Goal: Task Accomplishment & Management: Manage account settings

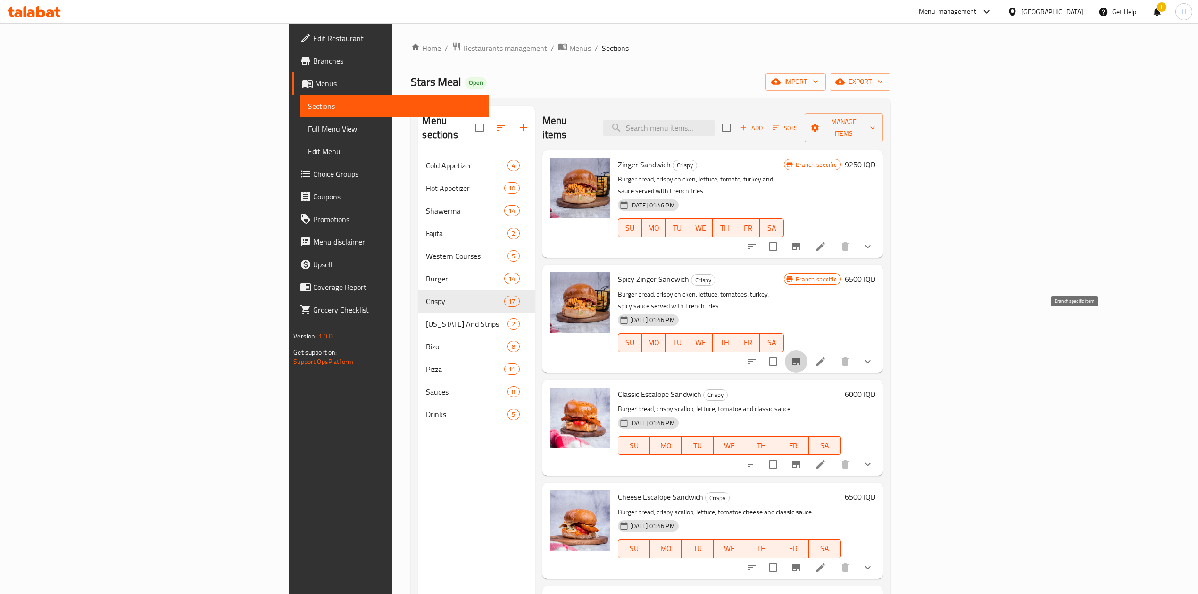
click at [795, 358] on icon "Branch-specific-item" at bounding box center [796, 362] width 8 height 8
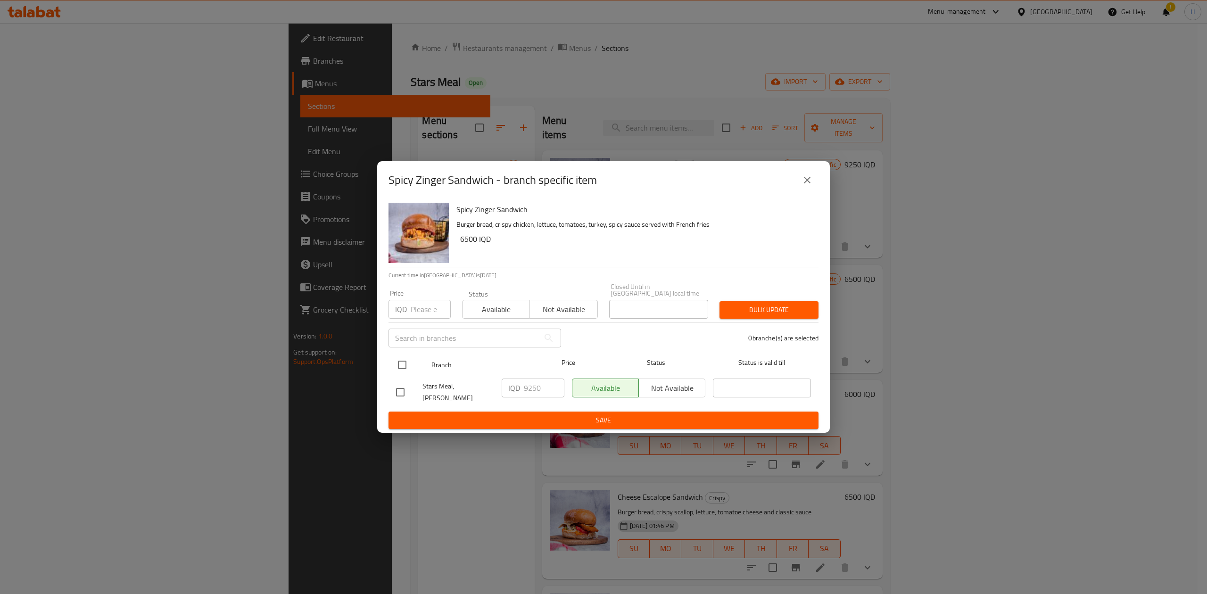
click at [403, 367] on input "checkbox" at bounding box center [402, 365] width 20 height 20
checkbox input "true"
drag, startPoint x: 640, startPoint y: 413, endPoint x: 662, endPoint y: 414, distance: 22.2
click at [645, 367] on span "Save" at bounding box center [603, 420] width 415 height 12
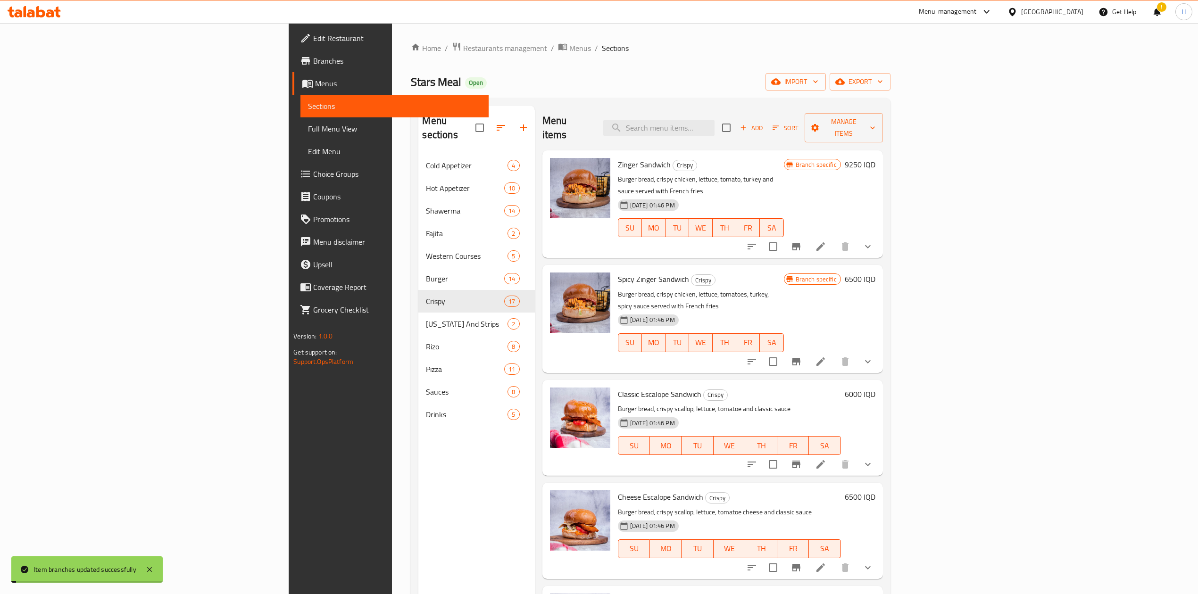
click at [795, 273] on h6 "6500 IQD" at bounding box center [860, 279] width 31 height 13
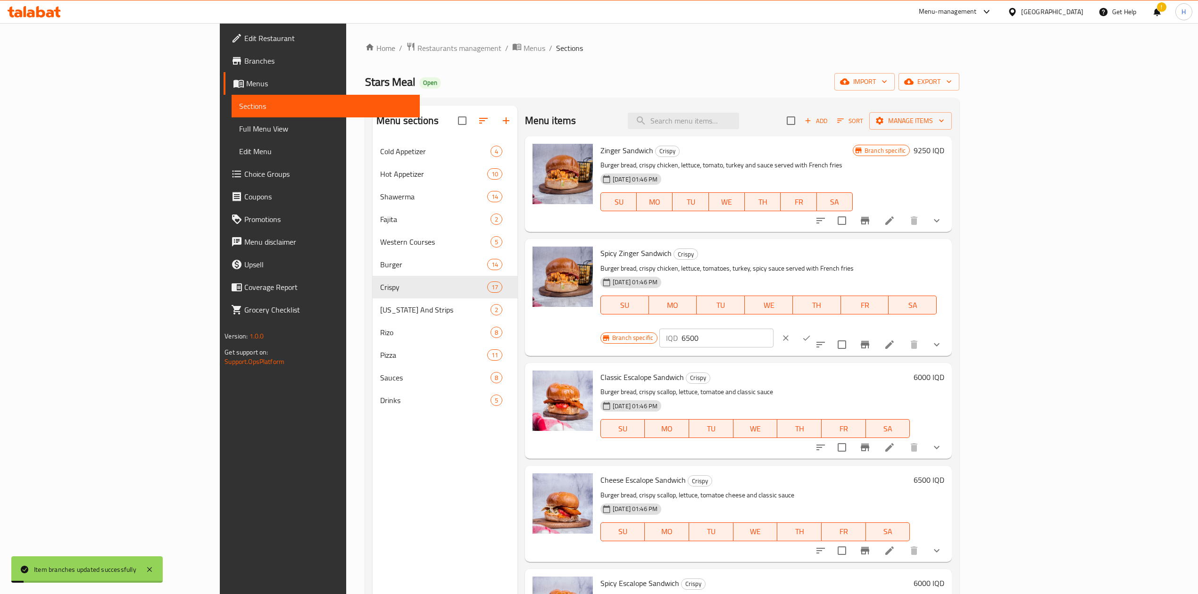
click at [773, 329] on input "6500" at bounding box center [726, 338] width 91 height 19
type input "9250"
click at [795, 333] on icon "ok" at bounding box center [806, 337] width 9 height 9
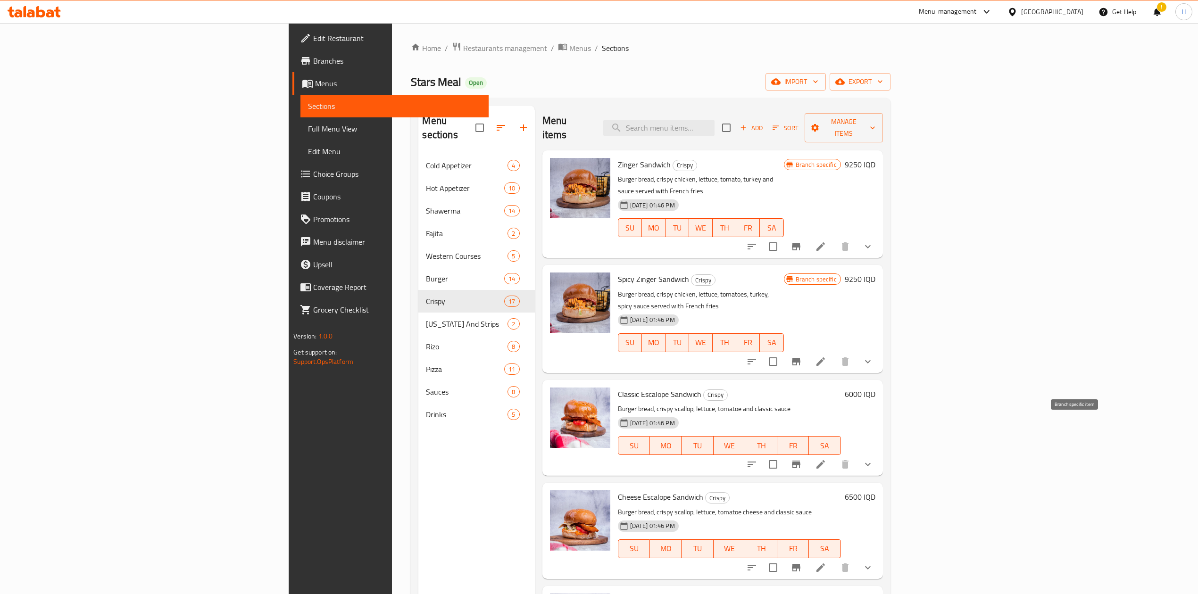
click at [795, 367] on icon "Branch-specific-item" at bounding box center [796, 465] width 8 height 8
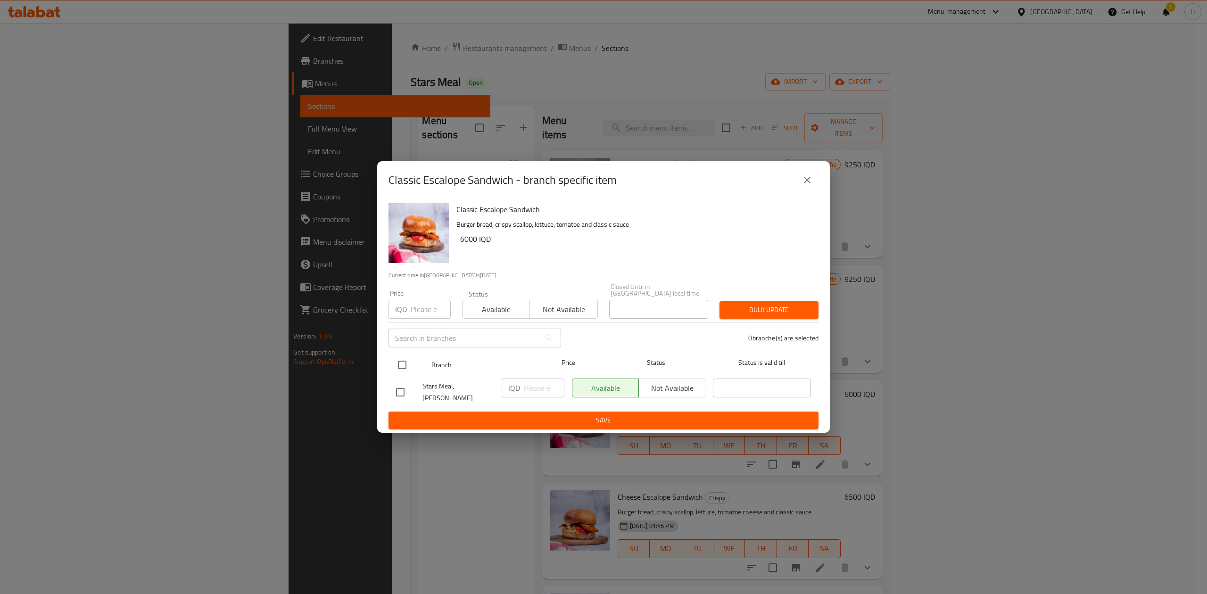
click at [400, 364] on input "checkbox" at bounding box center [402, 365] width 20 height 20
checkbox input "true"
click at [525, 367] on input "number" at bounding box center [544, 388] width 41 height 19
type input "8500"
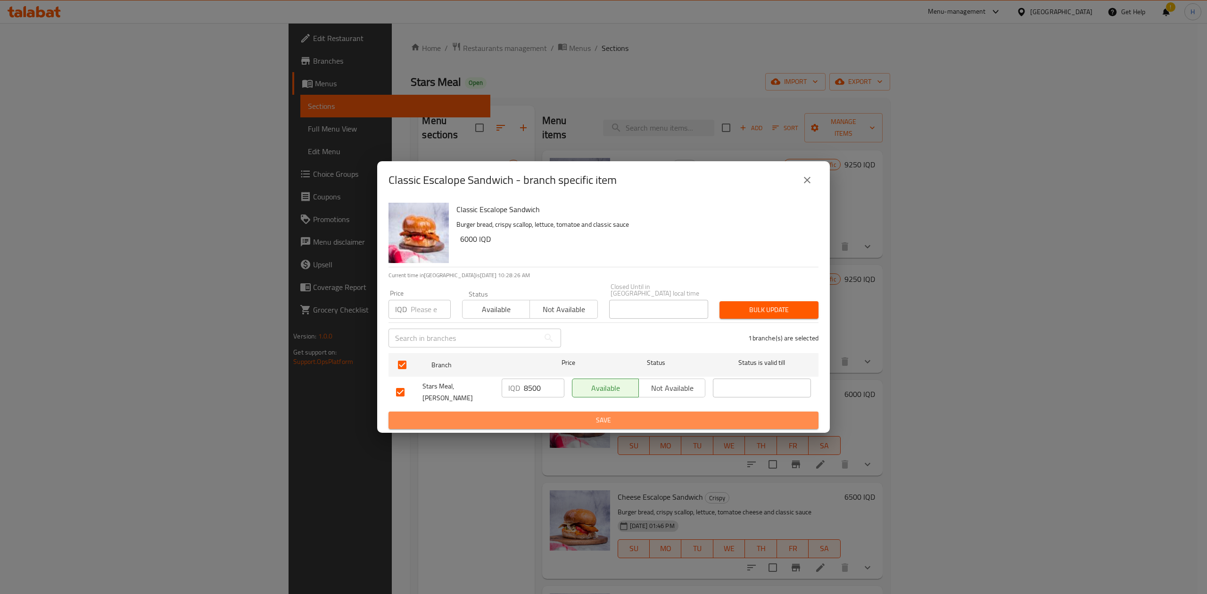
click at [537, 367] on span "Save" at bounding box center [603, 420] width 415 height 12
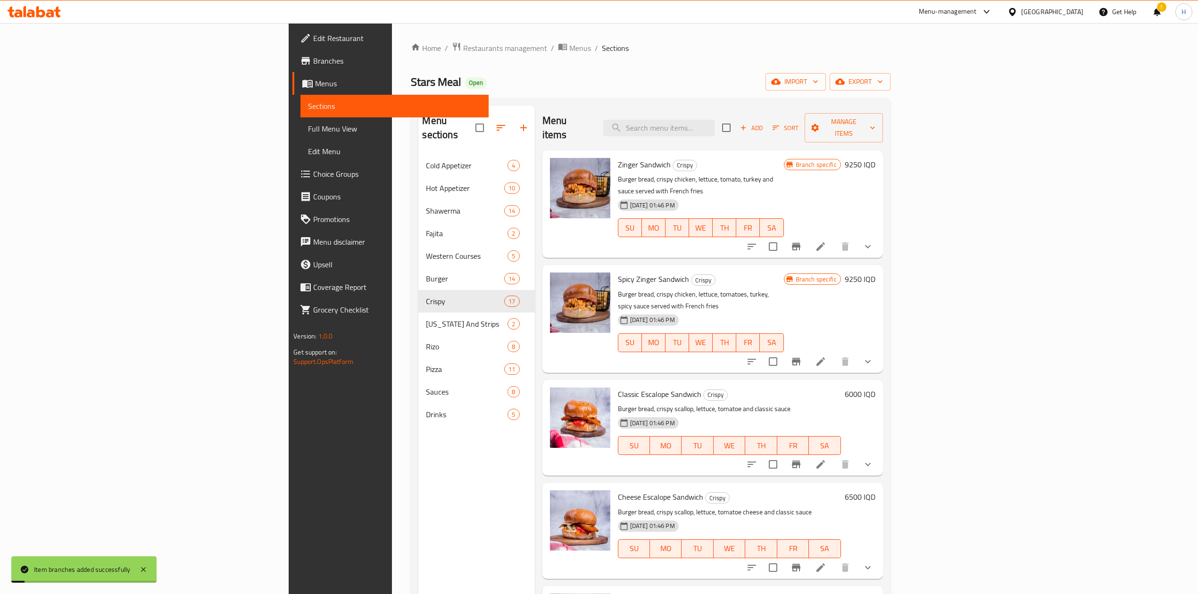
click at [795, 367] on h6 "6000 IQD" at bounding box center [860, 394] width 31 height 13
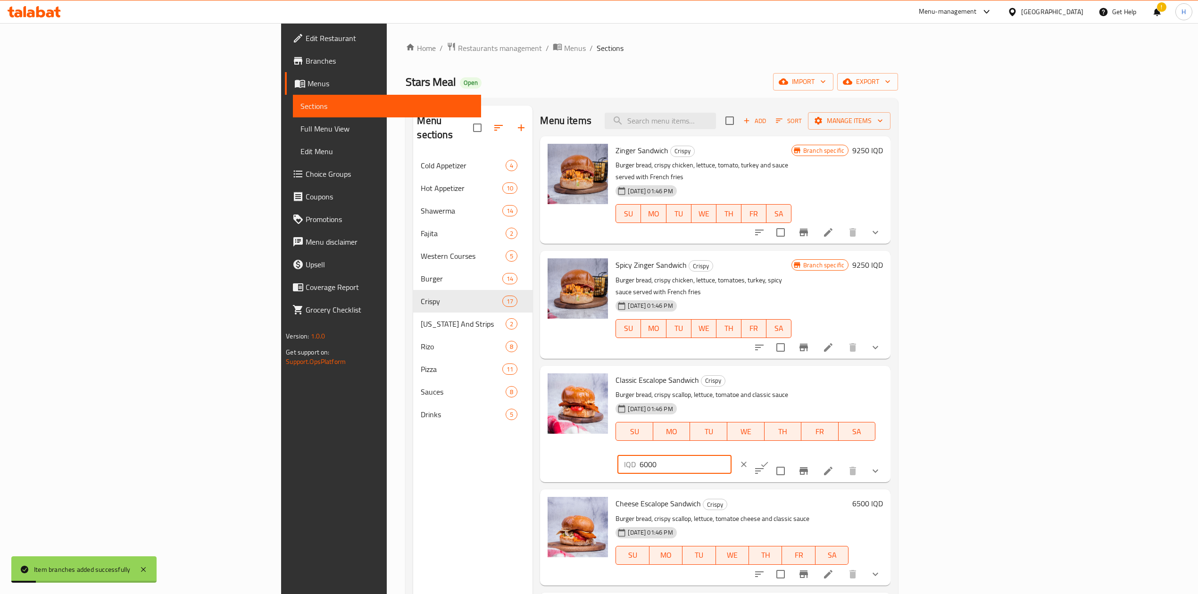
click at [731, 367] on input "6000" at bounding box center [684, 464] width 91 height 19
type input "8500"
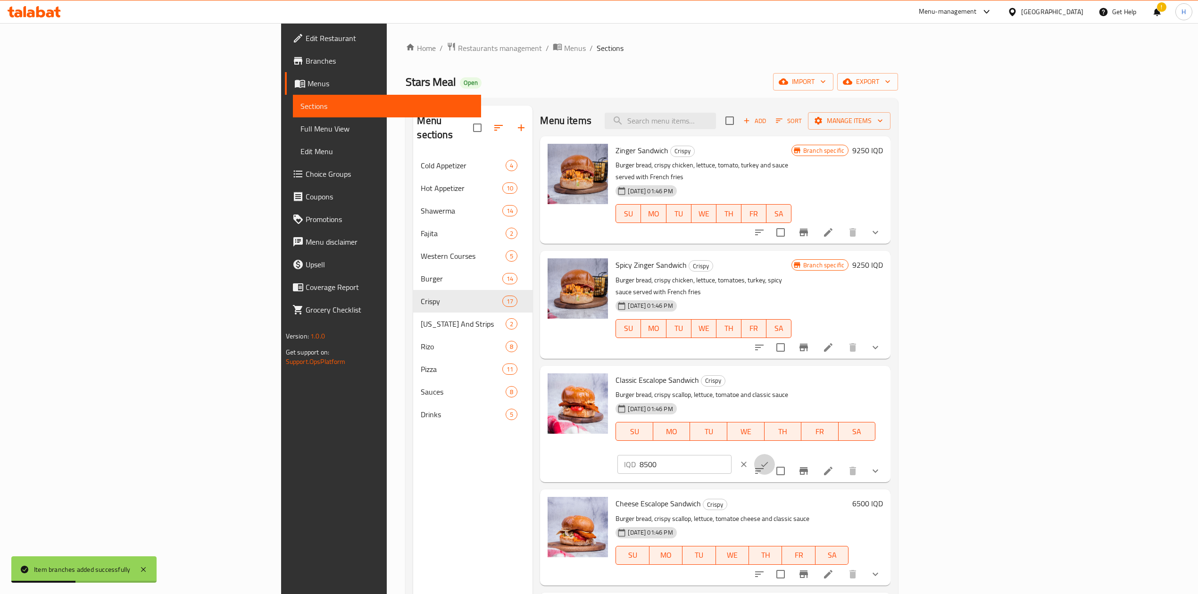
click at [769, 367] on icon "ok" at bounding box center [764, 464] width 9 height 9
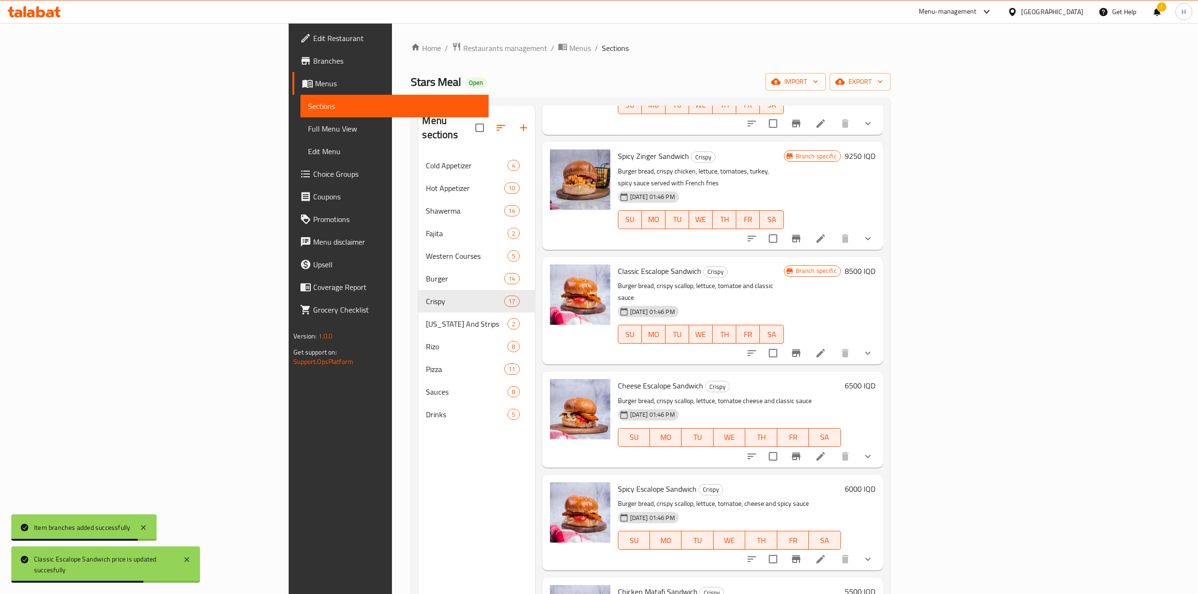
scroll to position [125, 0]
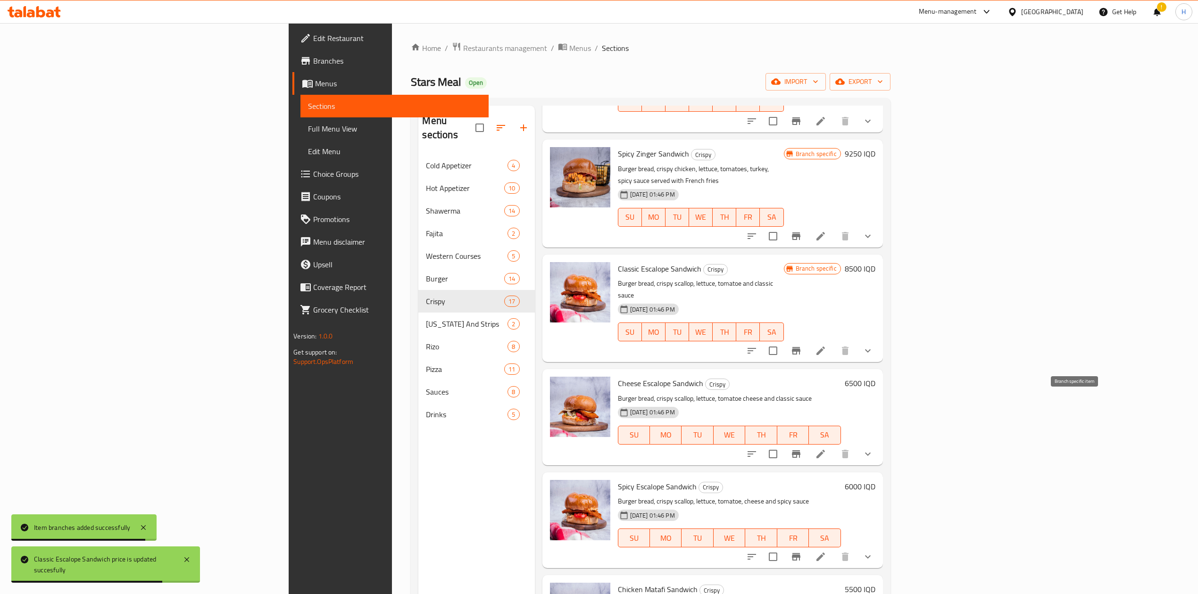
click at [795, 367] on button "Branch-specific-item" at bounding box center [796, 454] width 23 height 23
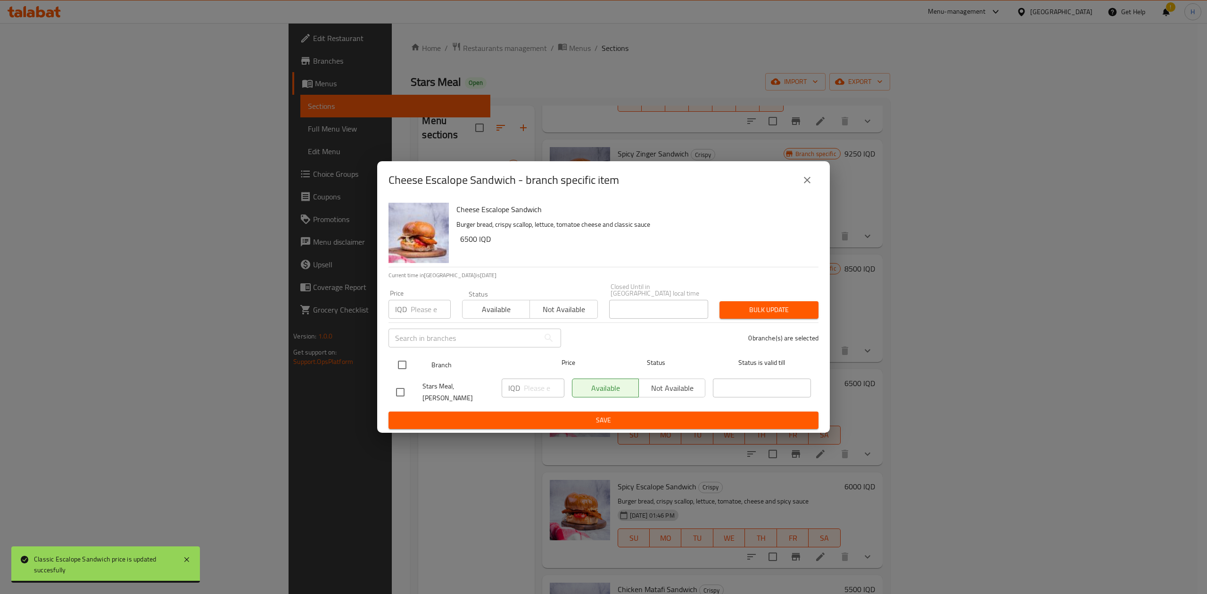
click at [397, 363] on input "checkbox" at bounding box center [402, 365] width 20 height 20
checkbox input "true"
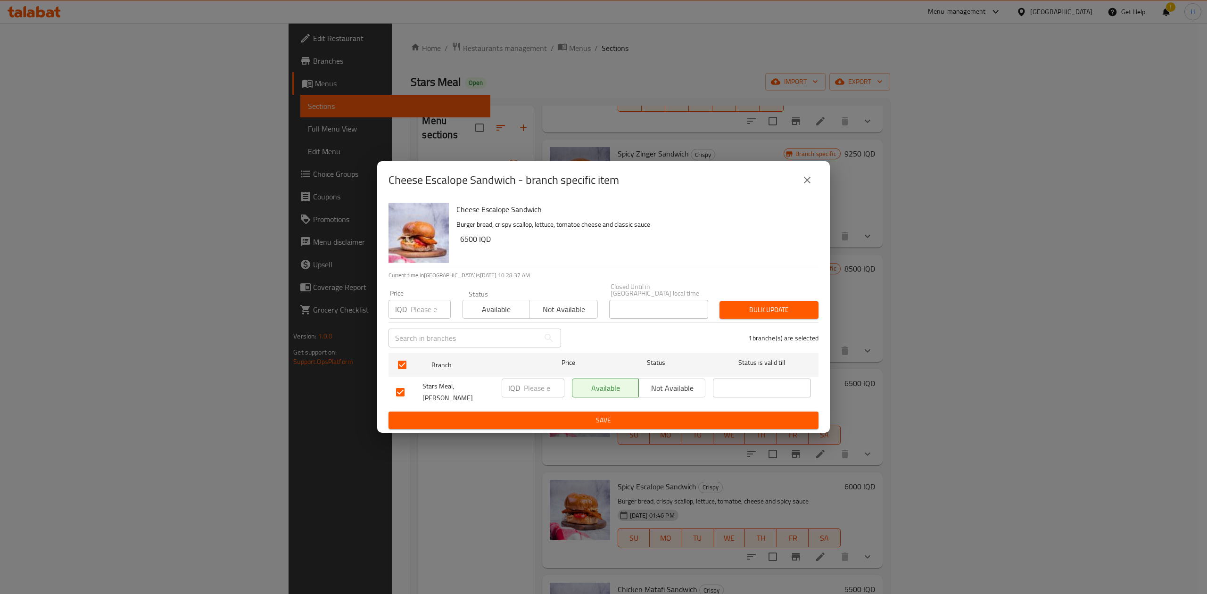
click at [529, 367] on input "number" at bounding box center [544, 388] width 41 height 19
type input "9250"
click at [579, 367] on span "Save" at bounding box center [603, 420] width 415 height 12
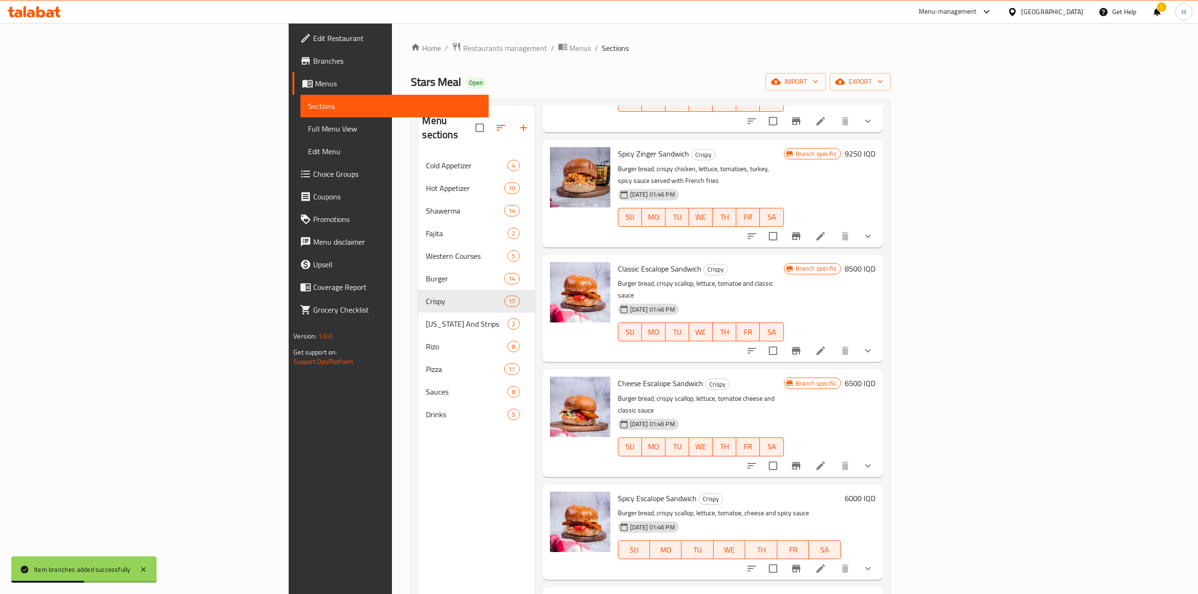
click at [795, 367] on h6 "6500 IQD" at bounding box center [860, 383] width 31 height 13
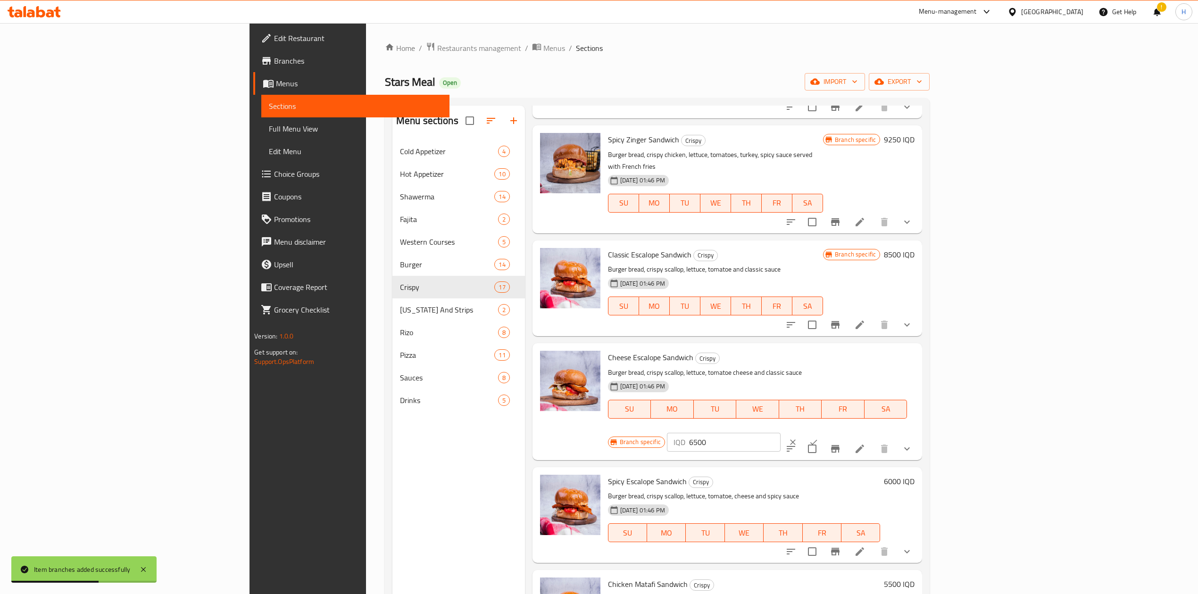
click at [780, 367] on input "6500" at bounding box center [734, 442] width 91 height 19
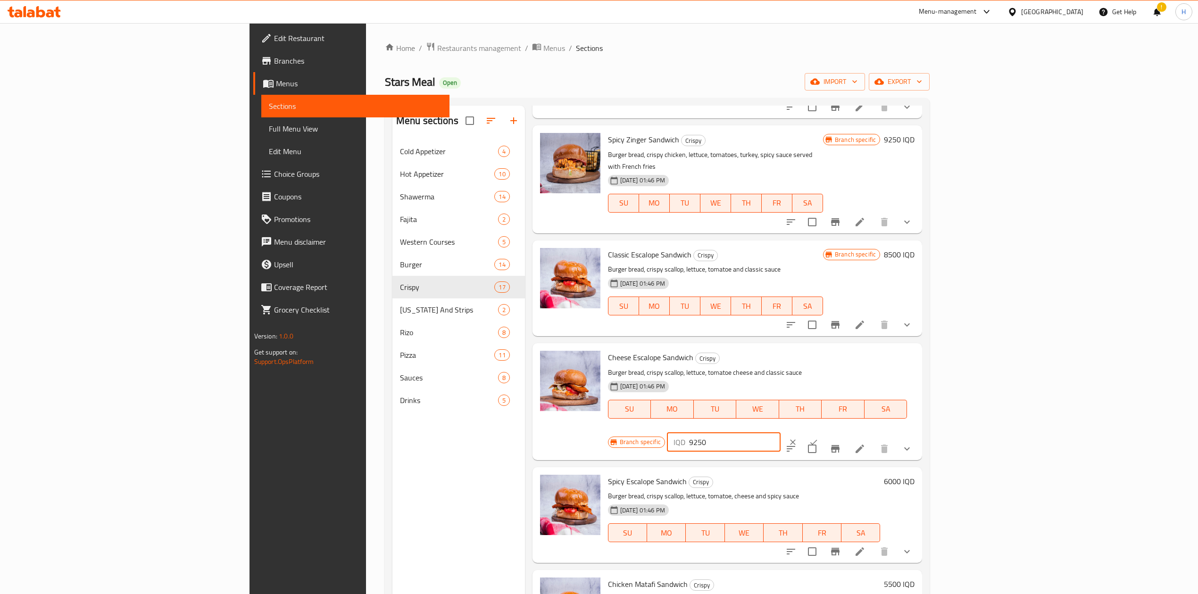
type input "9250"
click at [795, 367] on button "ok" at bounding box center [813, 442] width 21 height 21
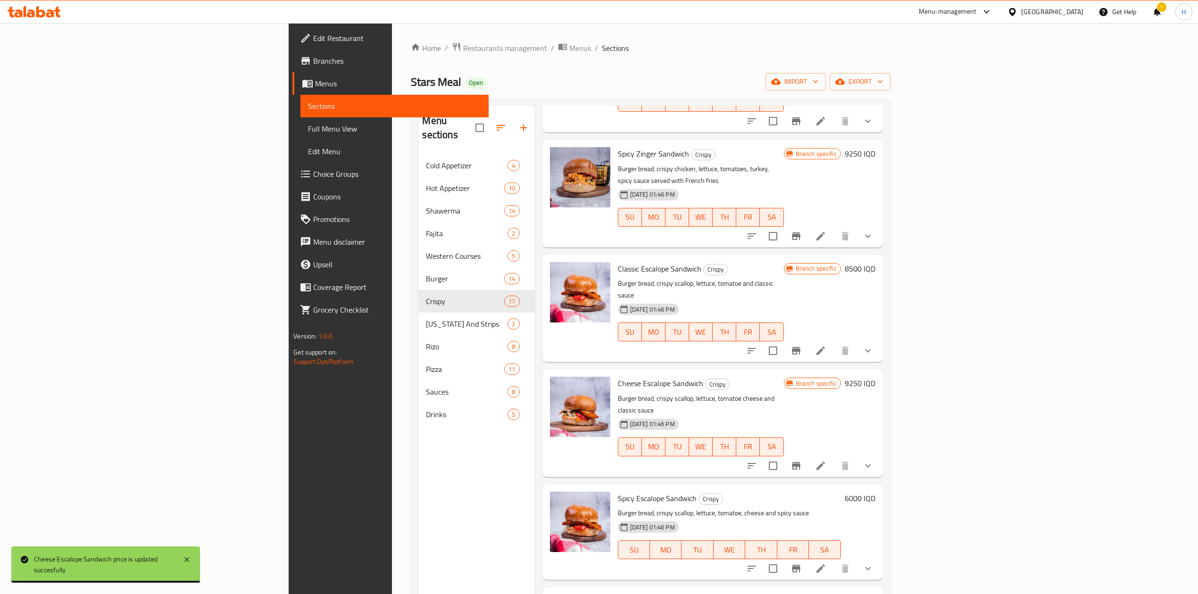
click at [795, 367] on button "Branch-specific-item" at bounding box center [796, 568] width 23 height 23
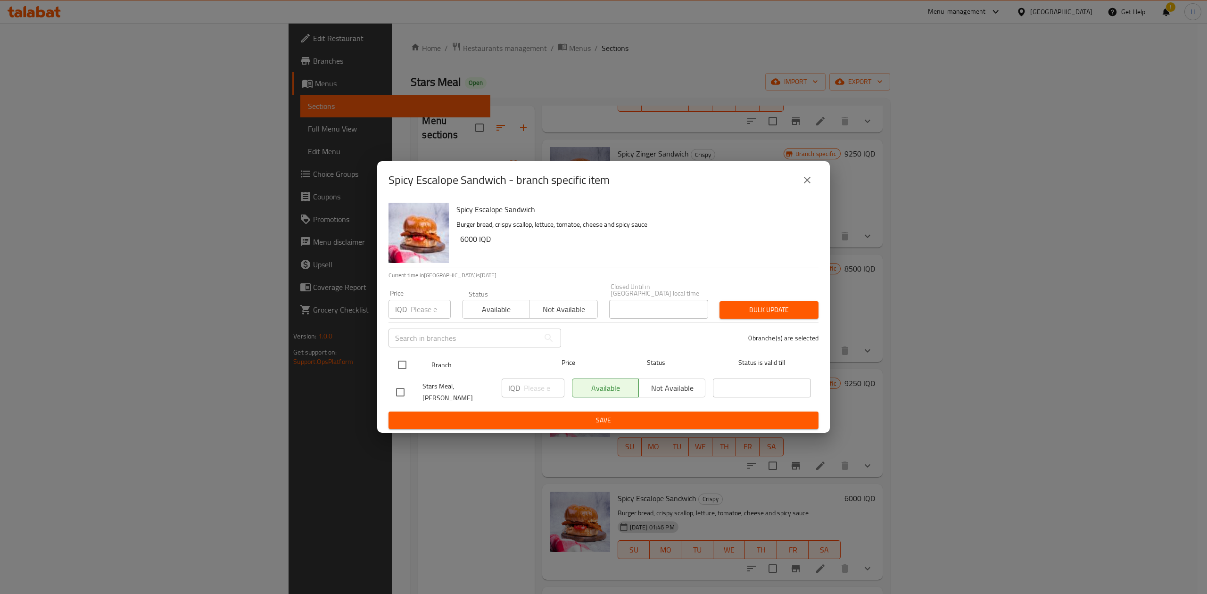
click at [395, 363] on input "checkbox" at bounding box center [402, 365] width 20 height 20
checkbox input "true"
click at [540, 367] on input "number" at bounding box center [544, 388] width 41 height 19
type input "8500"
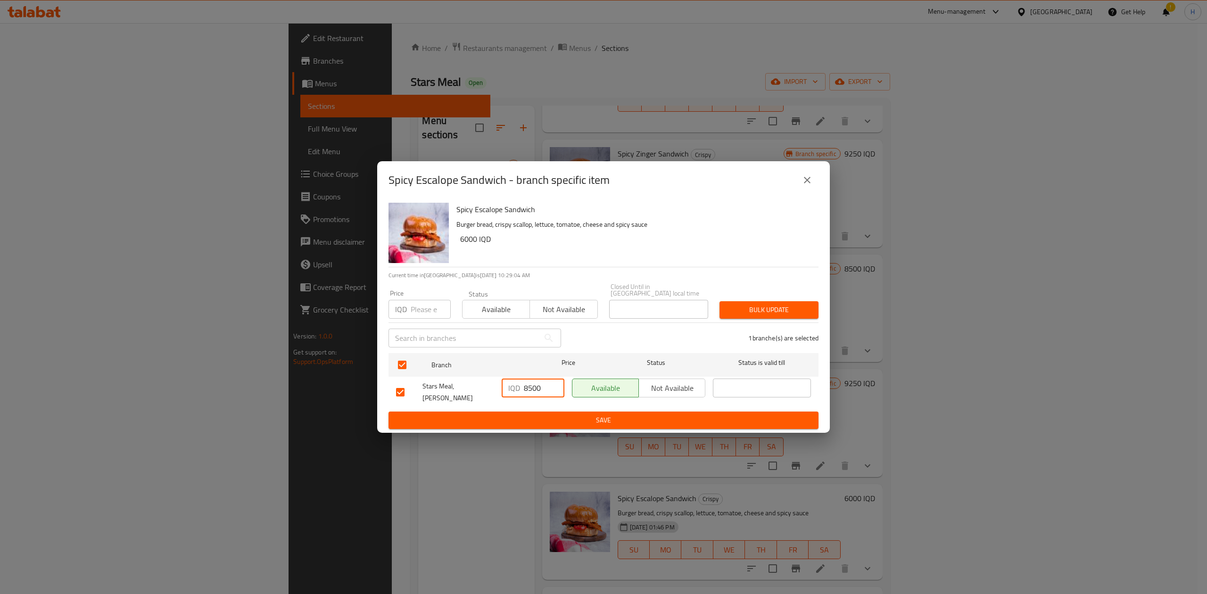
click at [550, 367] on span "Save" at bounding box center [603, 420] width 415 height 12
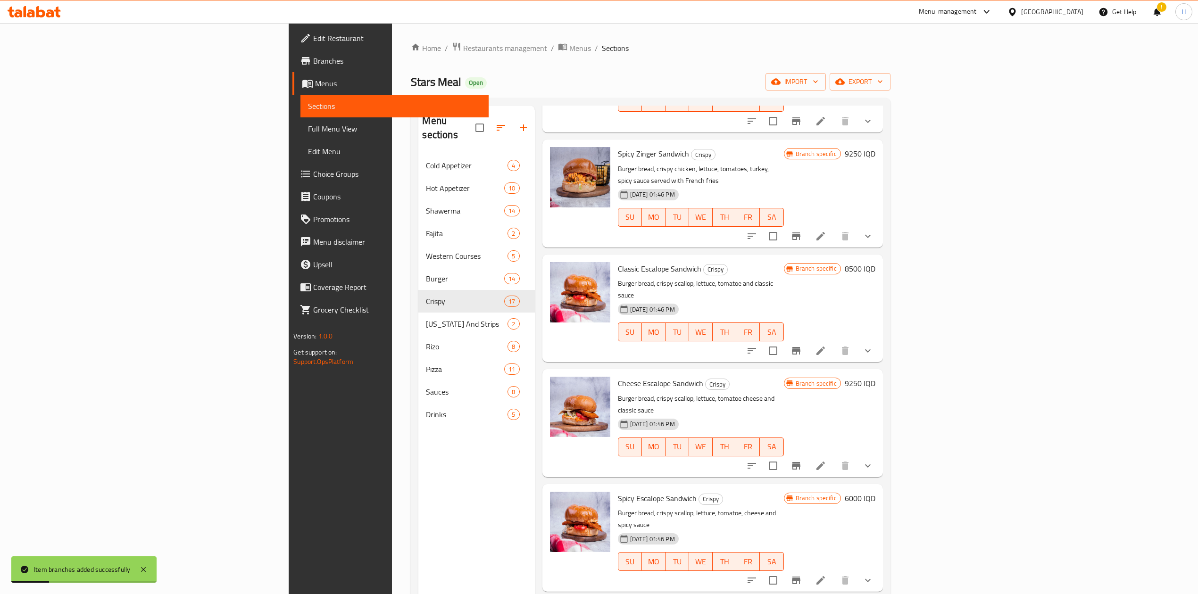
click at [795, 367] on h6 "6000 IQD" at bounding box center [860, 498] width 31 height 13
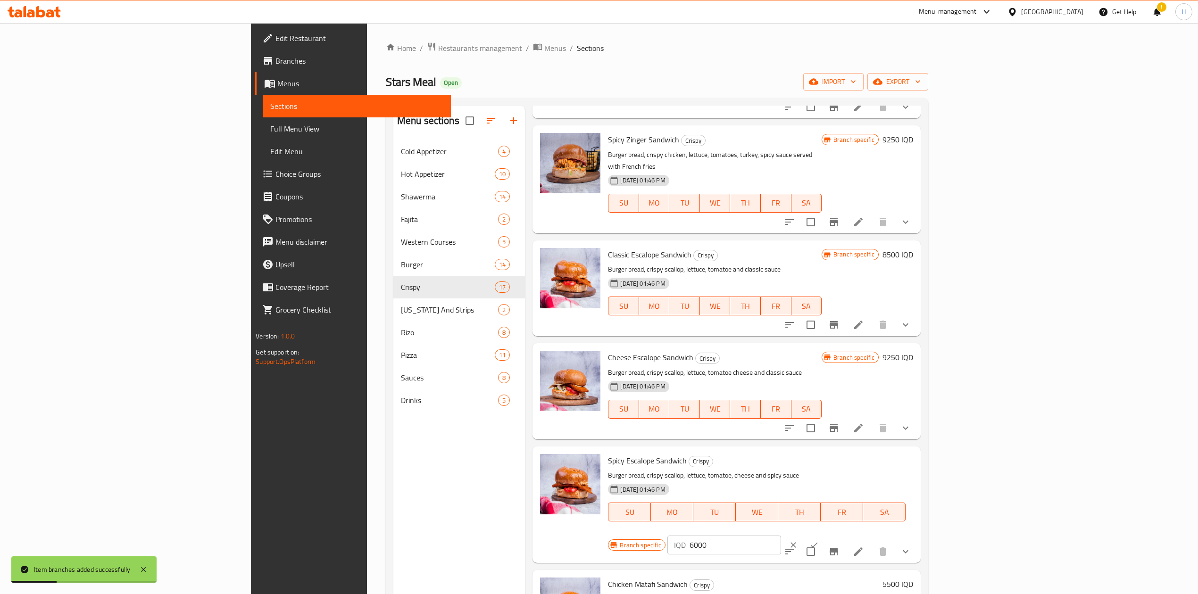
click at [781, 367] on input "6000" at bounding box center [734, 545] width 91 height 19
type input "8500"
click at [795, 367] on button "ok" at bounding box center [813, 545] width 21 height 21
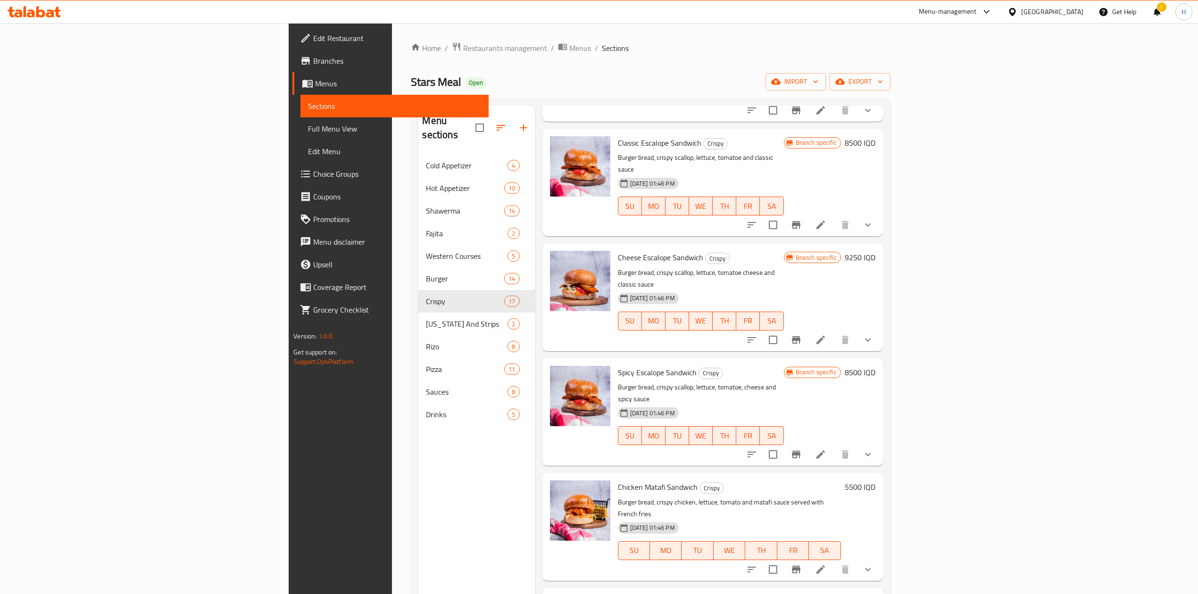
scroll to position [189, 0]
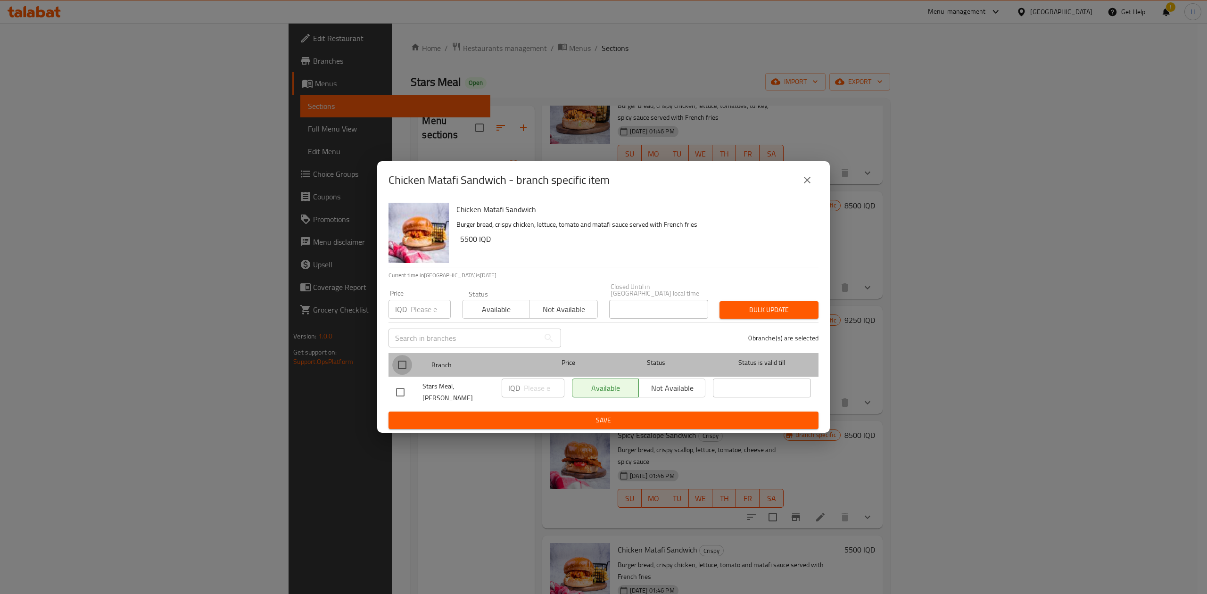
click at [406, 367] on input "checkbox" at bounding box center [402, 365] width 20 height 20
checkbox input "true"
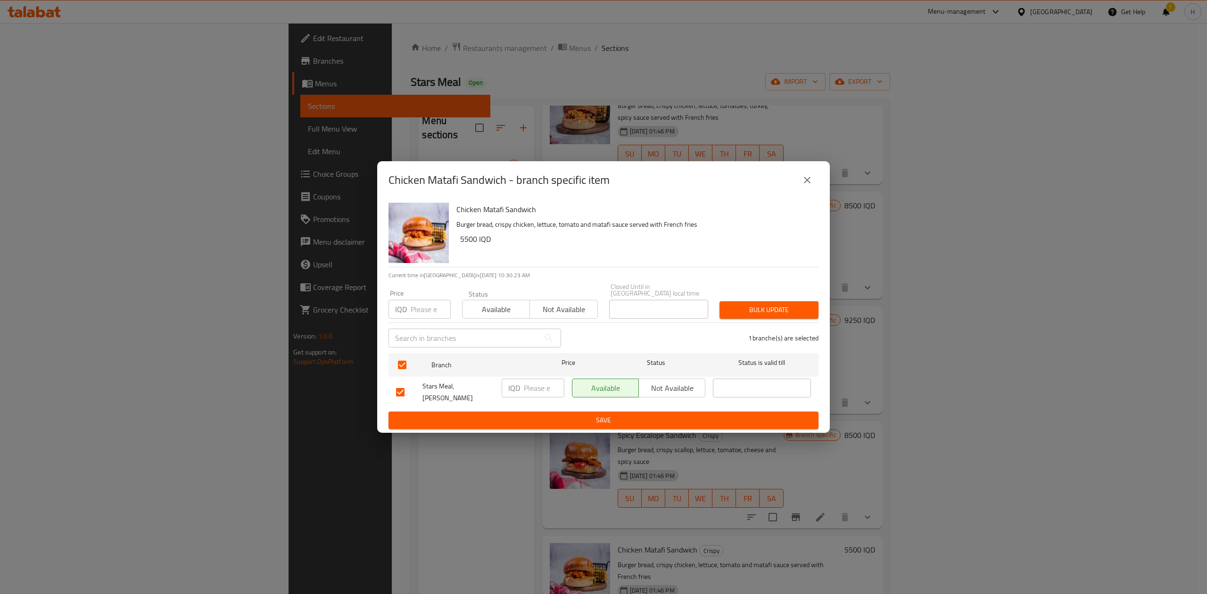
click at [529, 367] on input "number" at bounding box center [544, 388] width 41 height 19
type input "7750"
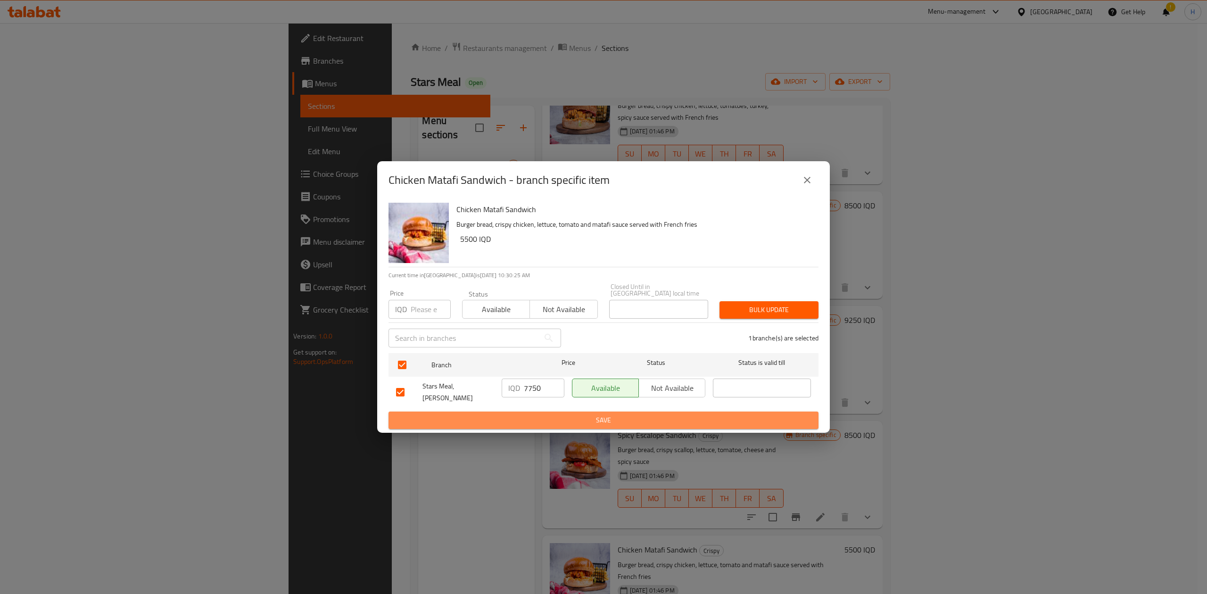
click at [530, 367] on span "Save" at bounding box center [603, 420] width 415 height 12
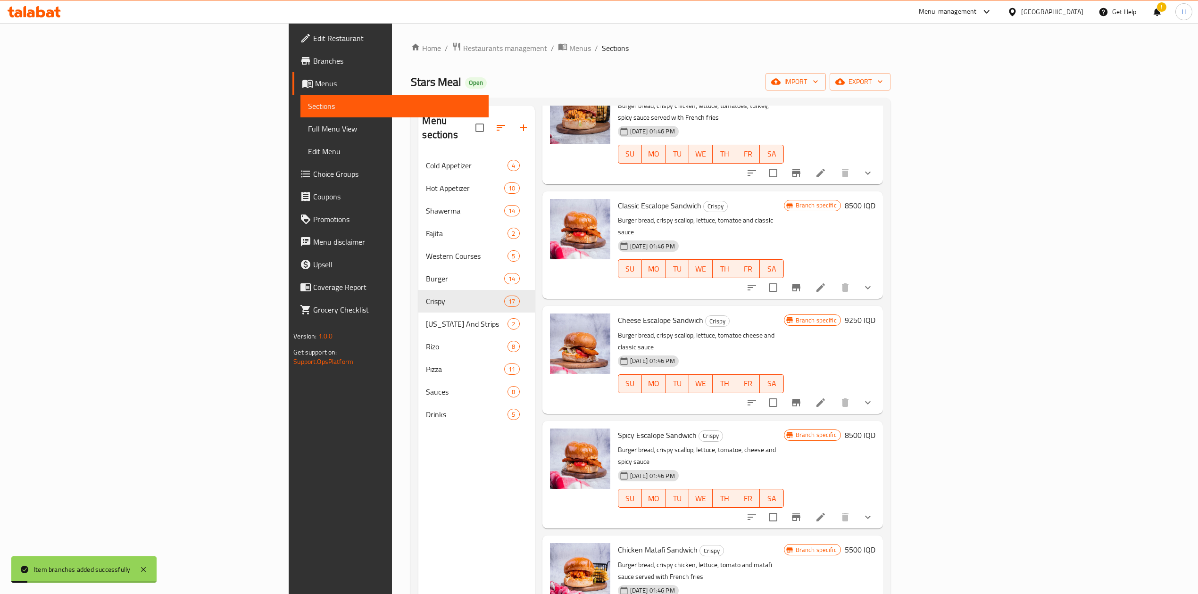
click at [795, 367] on h6 "5500 IQD" at bounding box center [860, 549] width 31 height 13
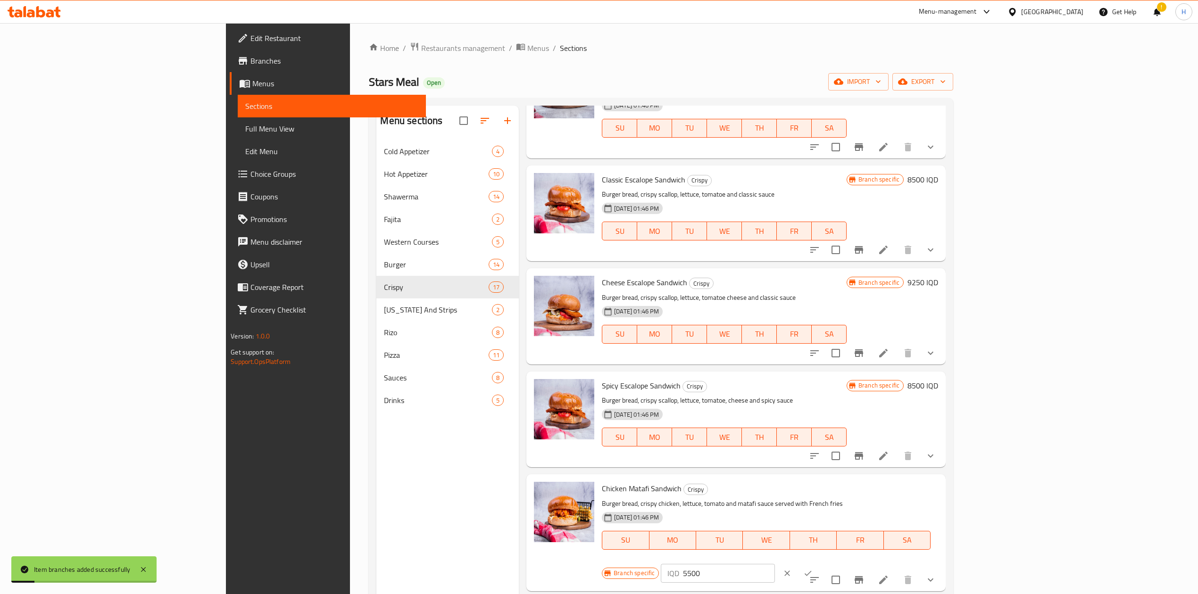
click at [774, 367] on input "5500" at bounding box center [728, 573] width 91 height 19
type input "7750"
click at [795, 367] on icon "ok" at bounding box center [807, 573] width 9 height 9
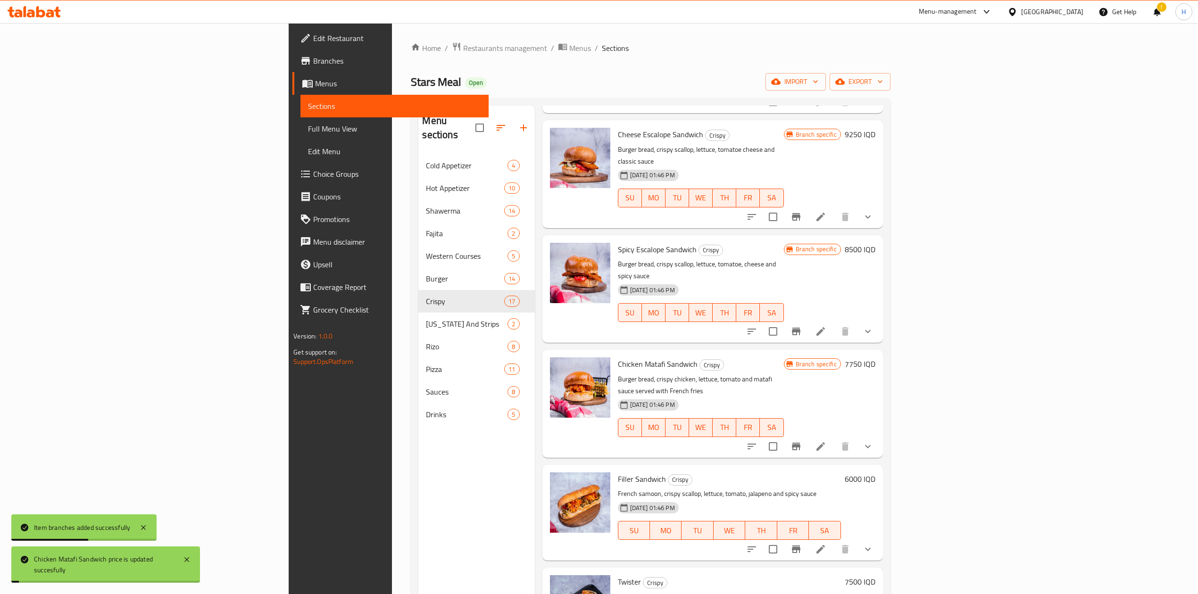
scroll to position [377, 0]
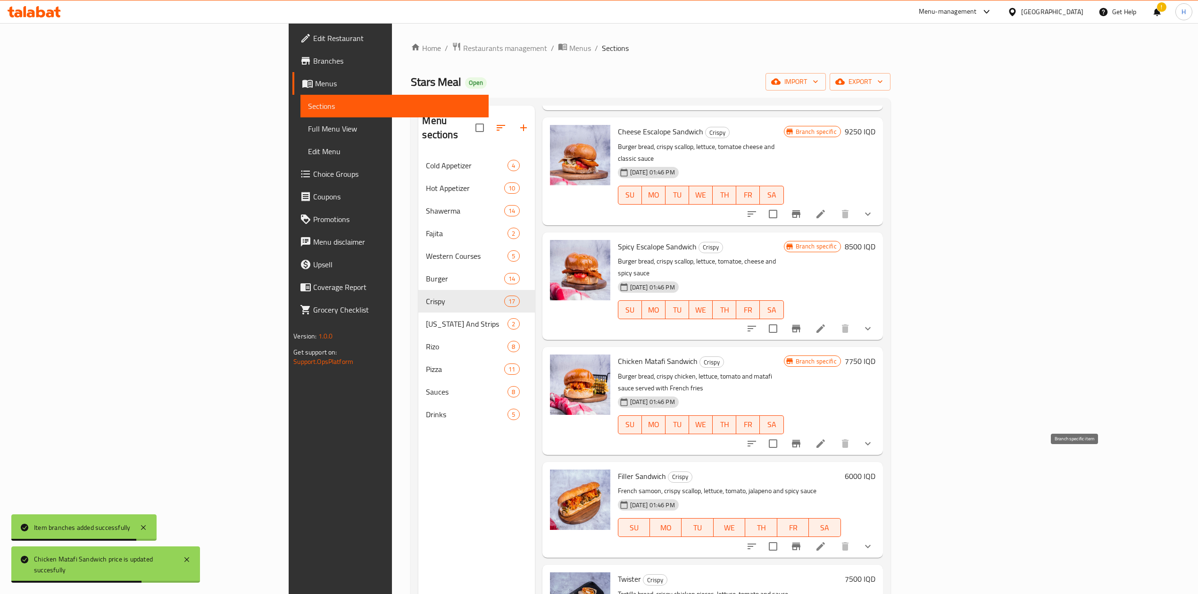
click at [795, 367] on icon "Branch-specific-item" at bounding box center [796, 547] width 8 height 8
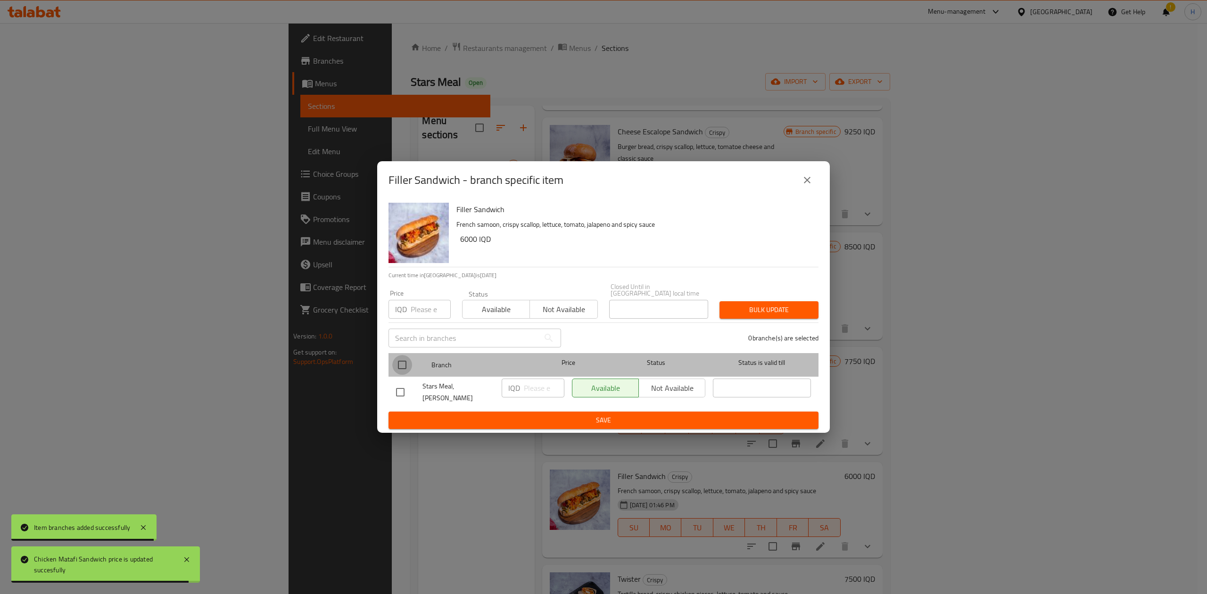
drag, startPoint x: 400, startPoint y: 357, endPoint x: 451, endPoint y: 378, distance: 55.0
click at [408, 360] on input "checkbox" at bounding box center [402, 365] width 20 height 20
checkbox input "true"
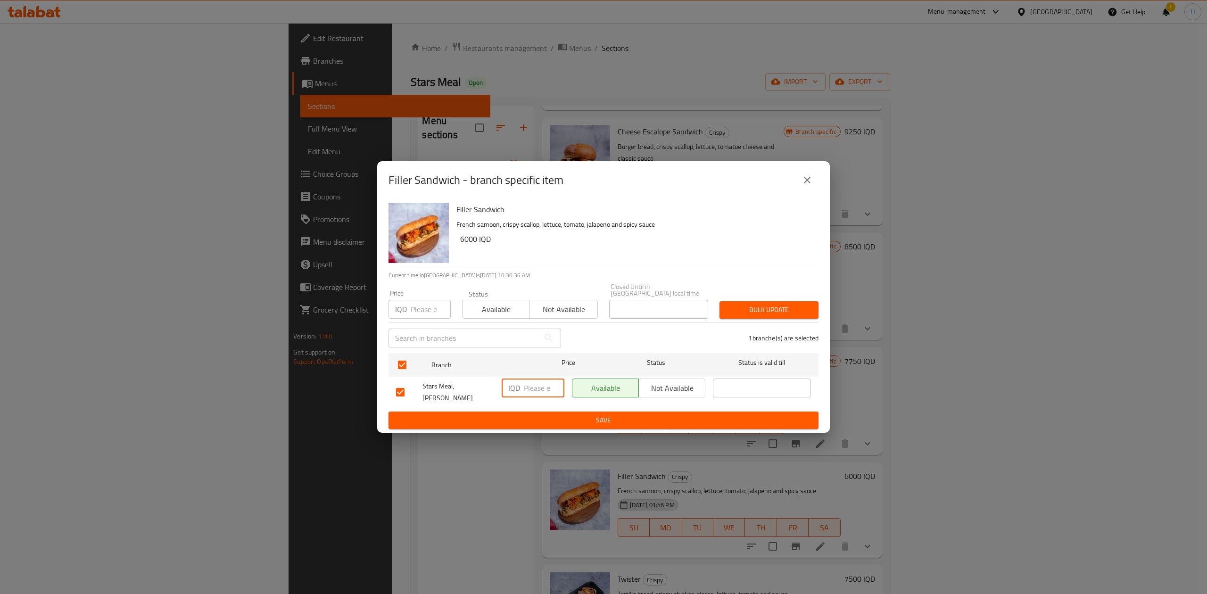
click at [532, 367] on input "number" at bounding box center [544, 388] width 41 height 19
type input "8500"
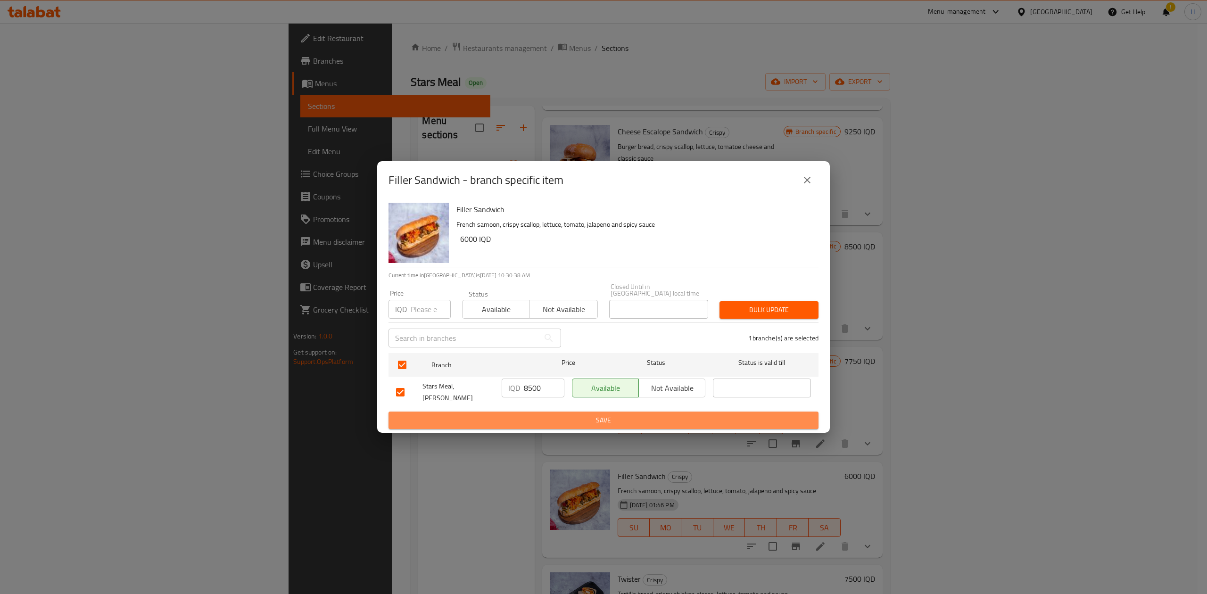
click at [538, 367] on button "Save" at bounding box center [604, 420] width 430 height 17
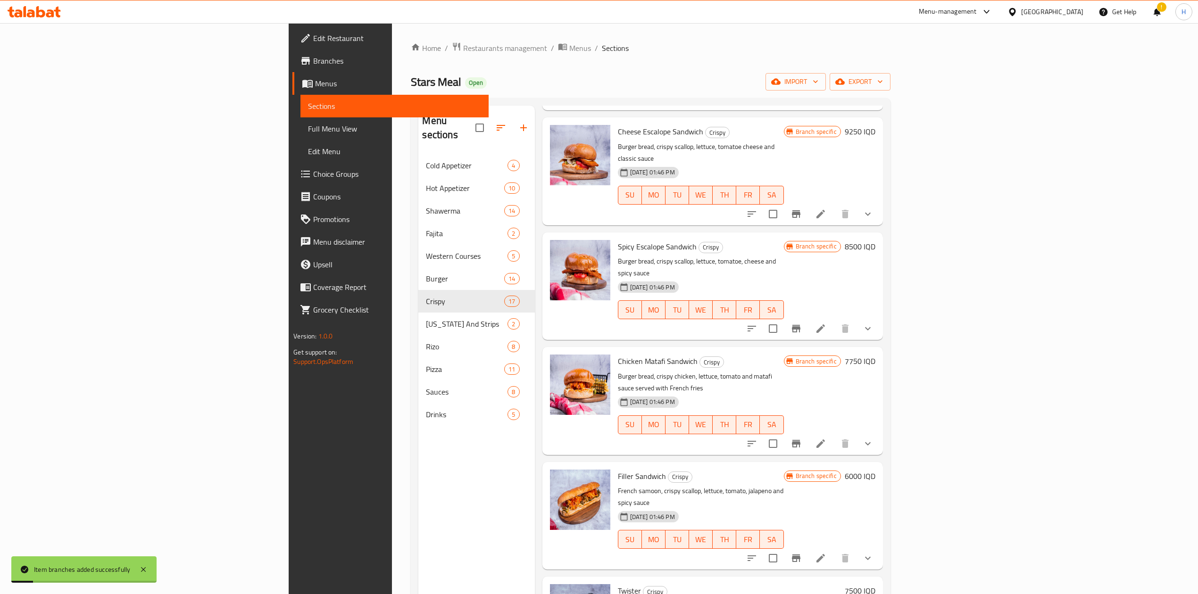
click at [795, 367] on h6 "6000 IQD" at bounding box center [860, 476] width 31 height 13
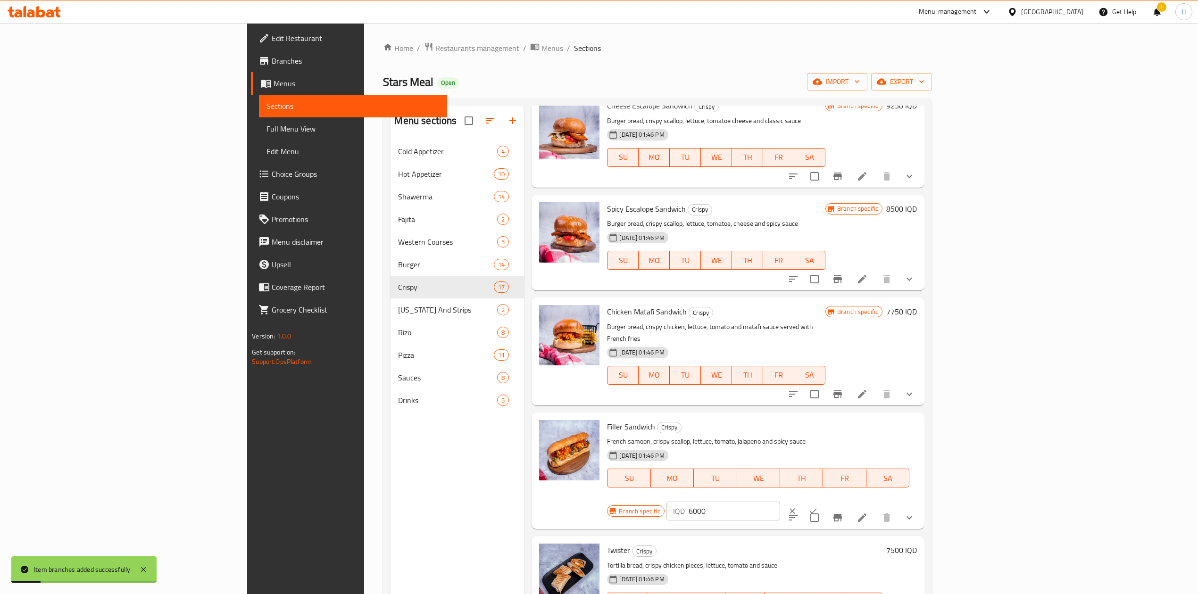
click at [780, 367] on input "6000" at bounding box center [733, 511] width 91 height 19
type input "8500"
click at [795, 367] on icon "ok" at bounding box center [812, 510] width 9 height 9
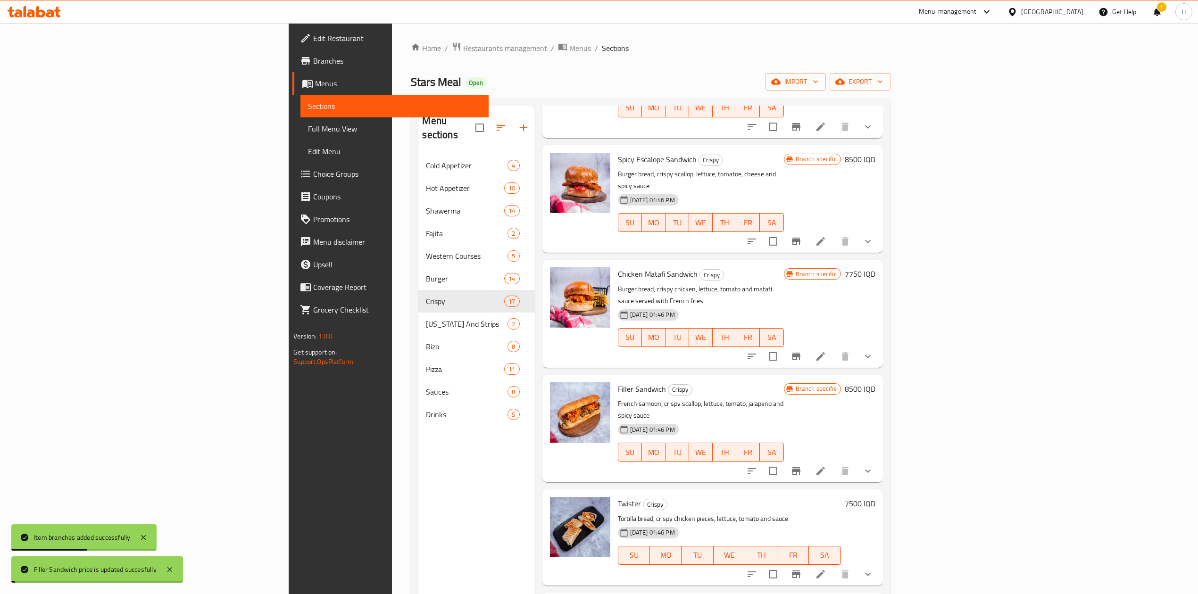
scroll to position [503, 0]
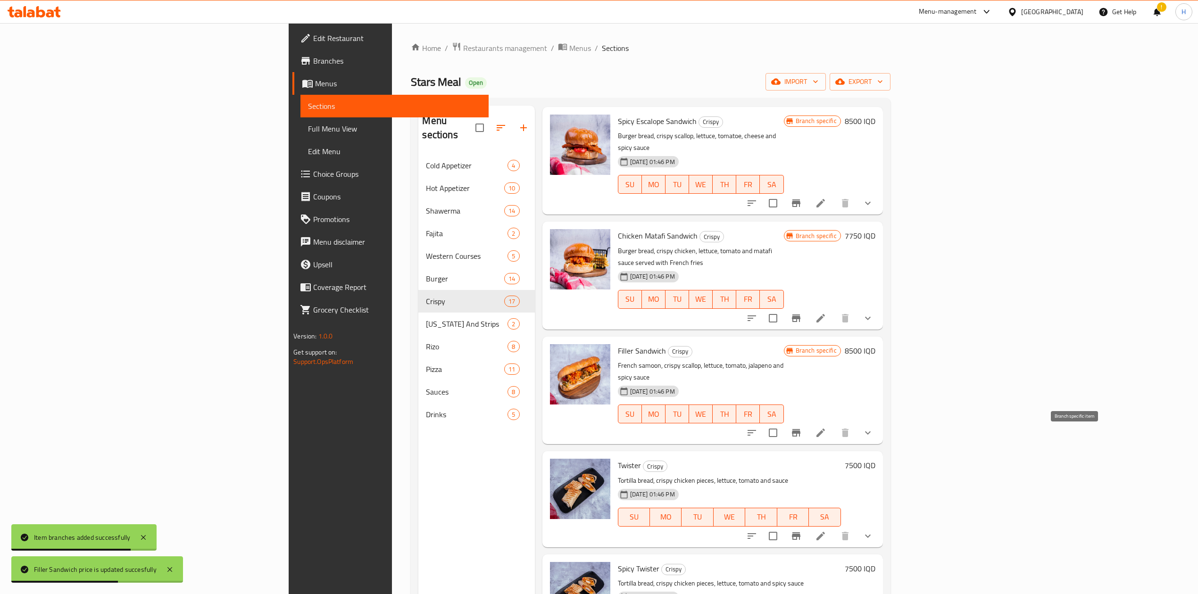
click at [795, 367] on icon "Branch-specific-item" at bounding box center [796, 536] width 8 height 8
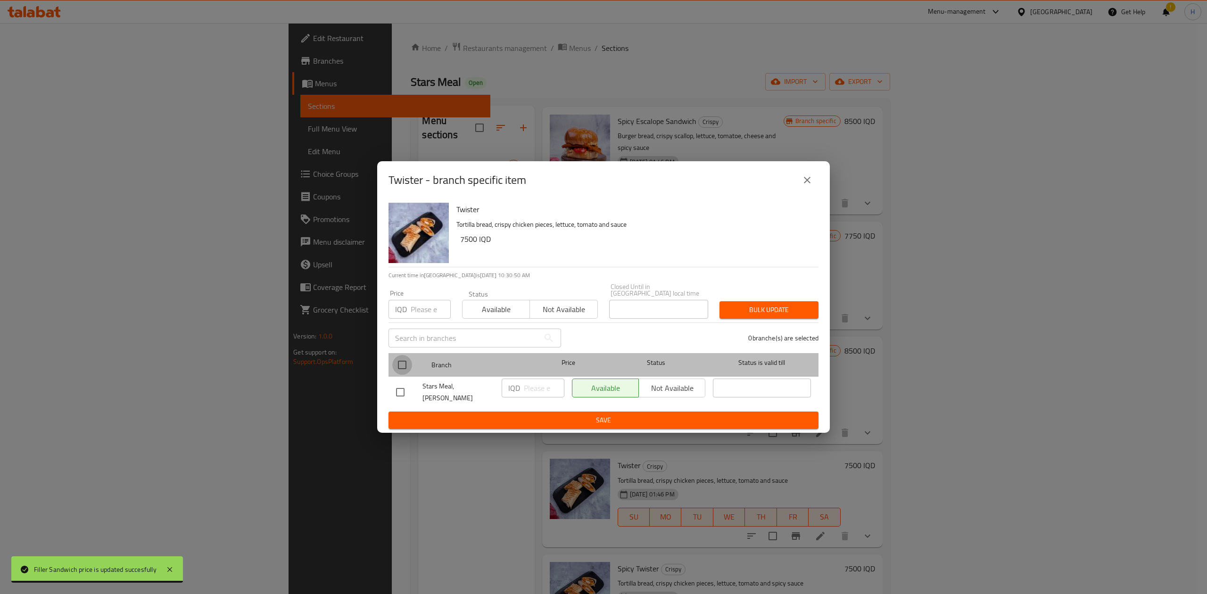
click at [394, 364] on input "checkbox" at bounding box center [402, 365] width 20 height 20
checkbox input "true"
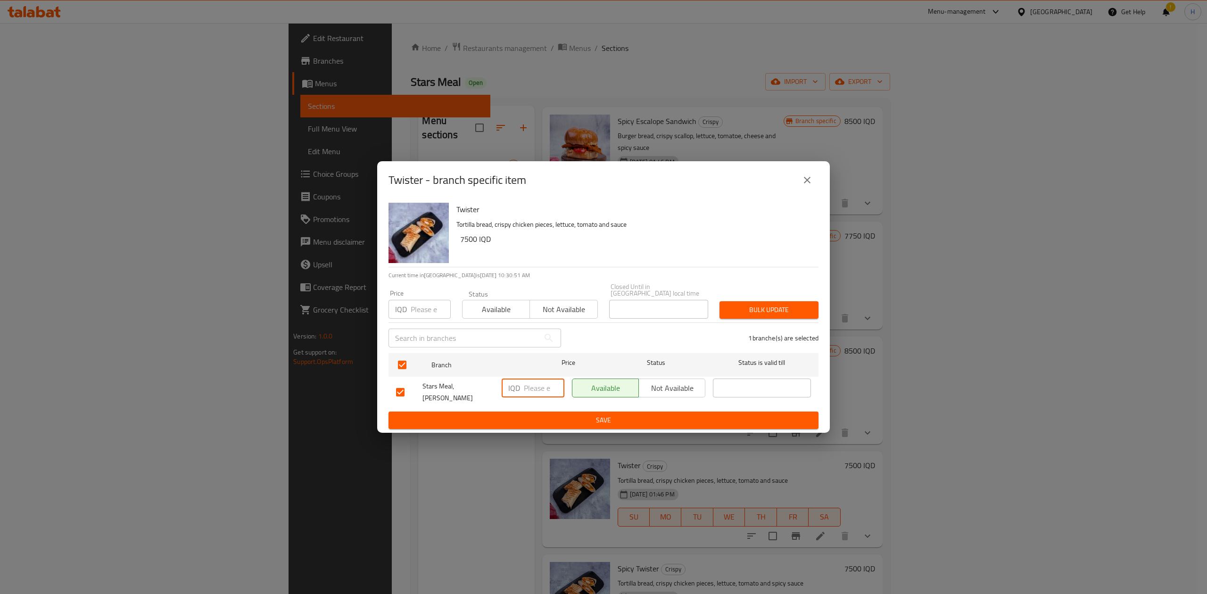
click at [541, 367] on input "number" at bounding box center [544, 388] width 41 height 19
type input "10500"
click at [537, 367] on span "Save" at bounding box center [603, 420] width 415 height 12
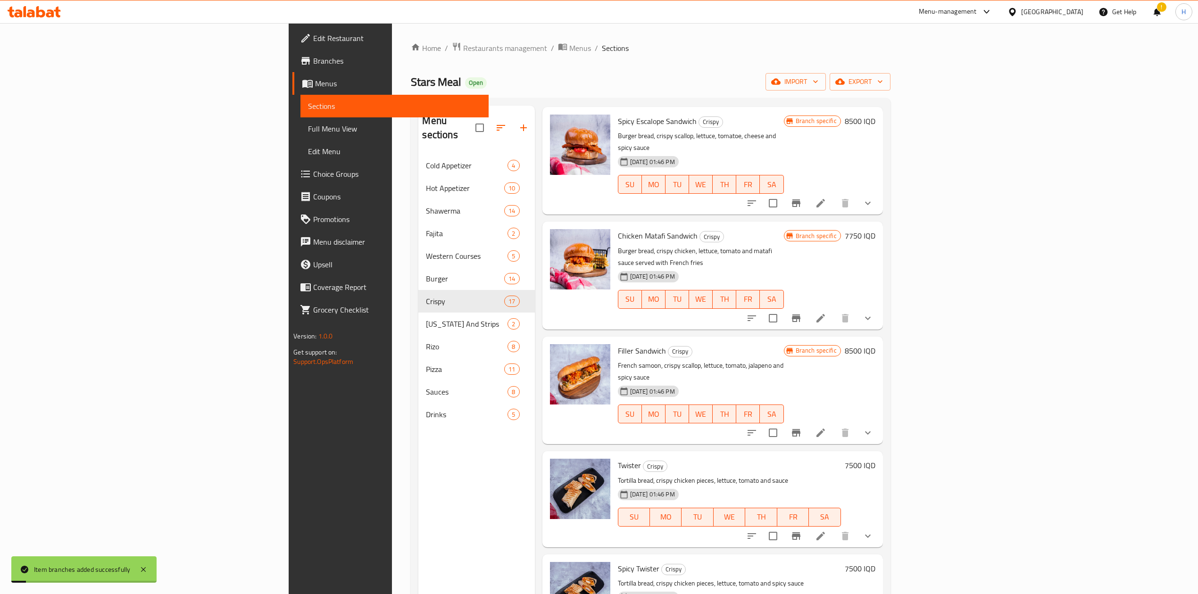
click at [795, 367] on h6 "7500 IQD" at bounding box center [860, 465] width 31 height 13
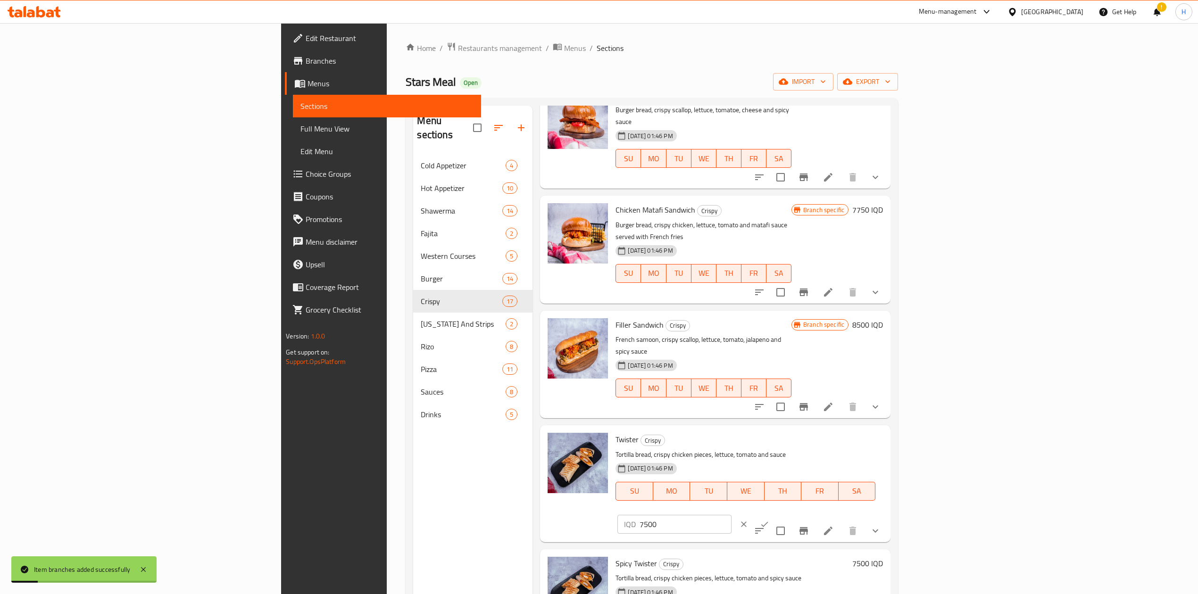
click at [731, 367] on input "7500" at bounding box center [684, 524] width 91 height 19
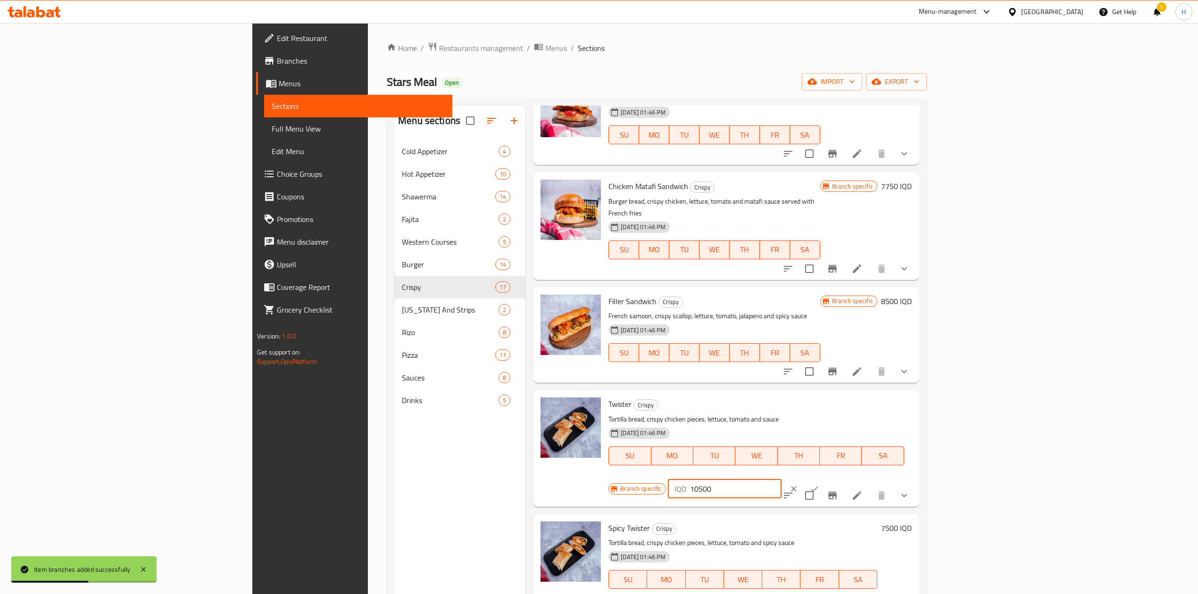
type input "10500"
click at [795, 367] on button "ok" at bounding box center [814, 489] width 21 height 21
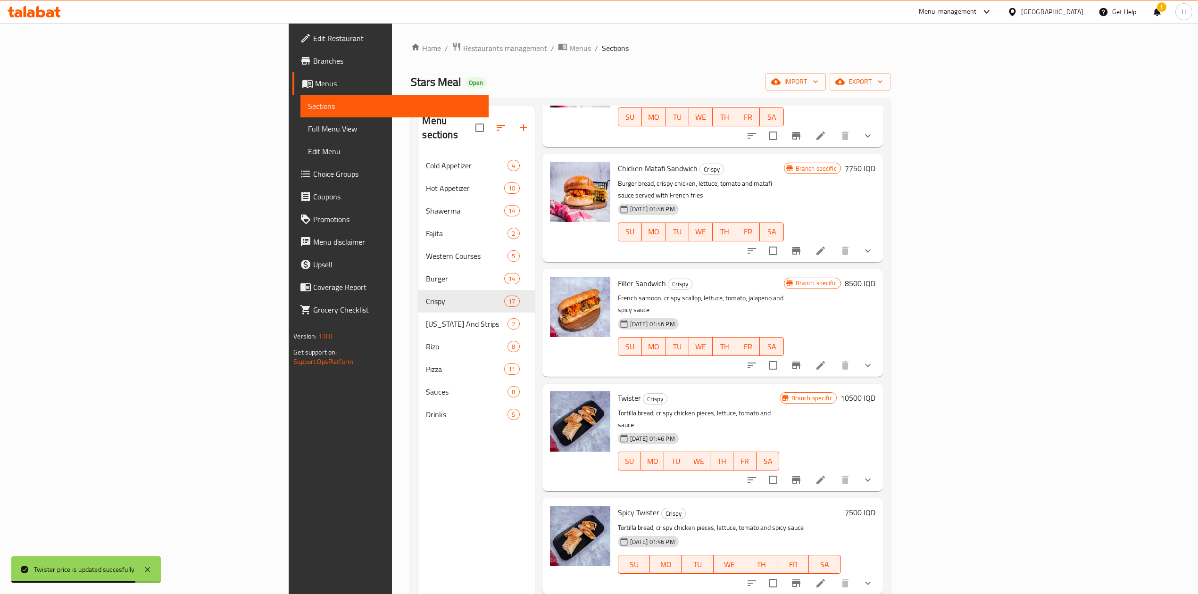
scroll to position [691, 0]
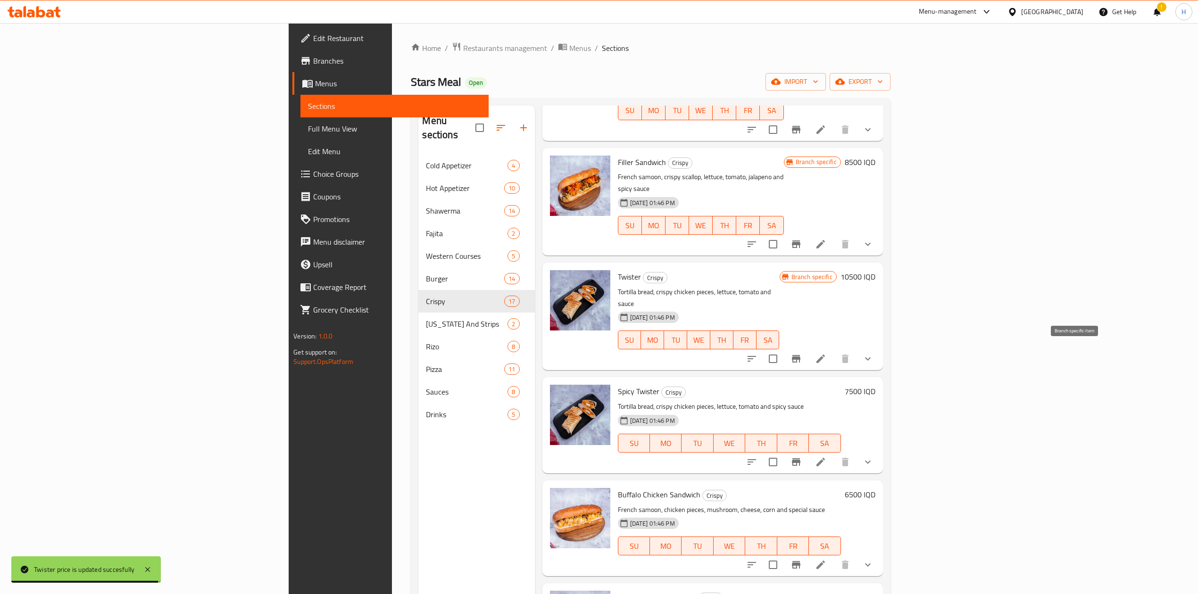
click at [795, 367] on icon "Branch-specific-item" at bounding box center [796, 462] width 8 height 8
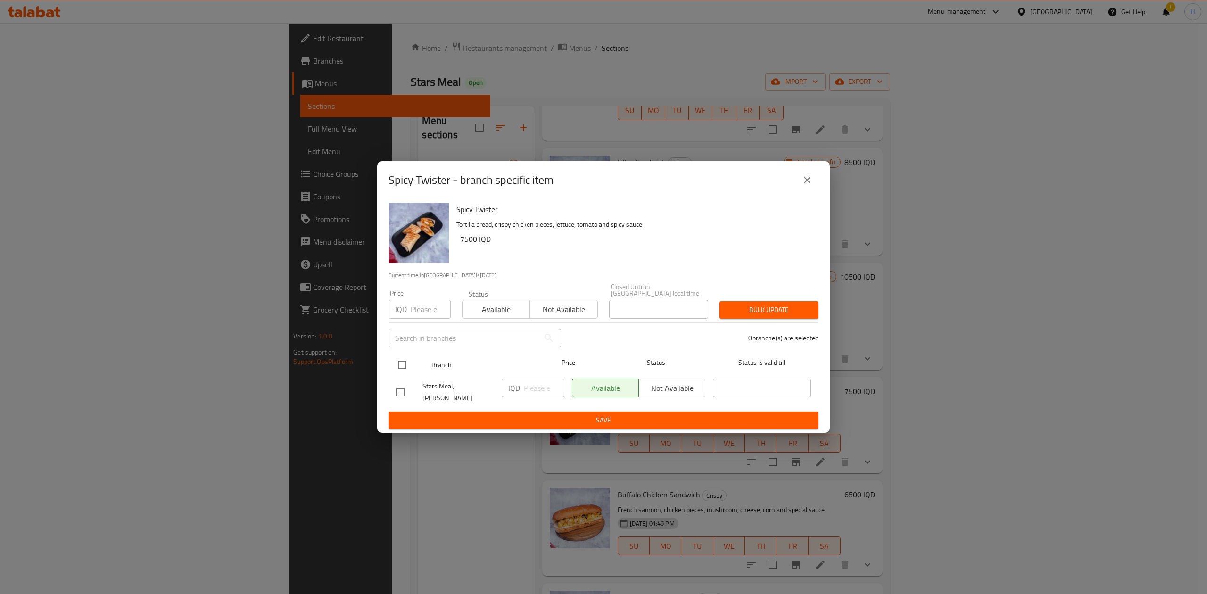
click at [397, 367] on input "checkbox" at bounding box center [402, 365] width 20 height 20
checkbox input "true"
click at [561, 367] on input "number" at bounding box center [544, 388] width 41 height 19
type input "10500"
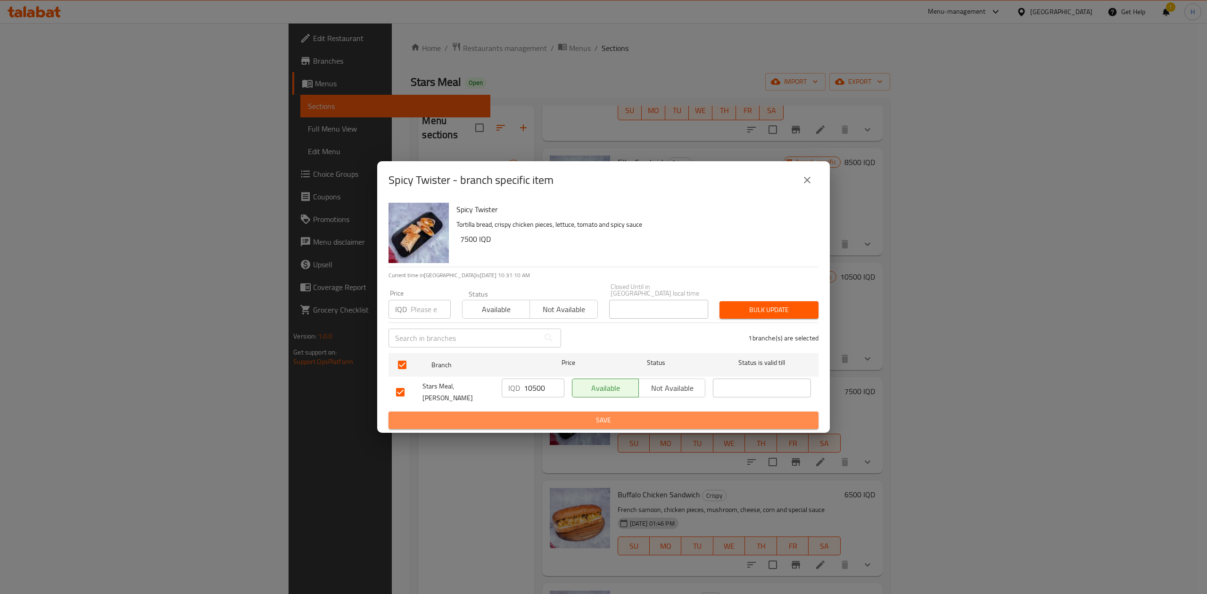
click at [539, 367] on span "Save" at bounding box center [603, 420] width 415 height 12
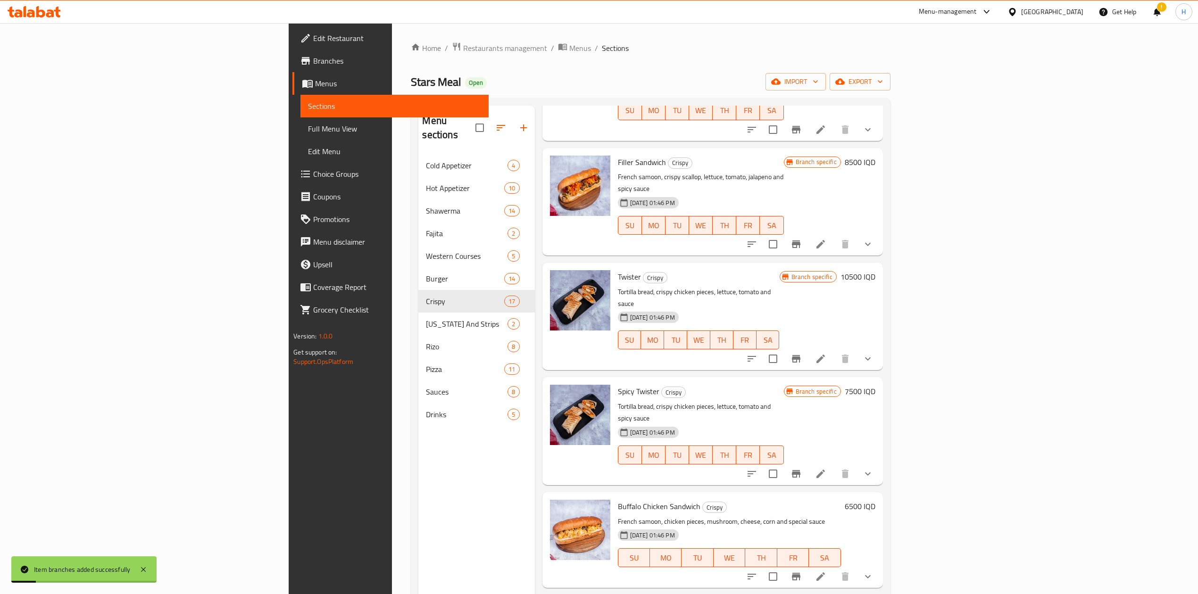
click at [795, 367] on h6 "7500 IQD" at bounding box center [860, 391] width 31 height 13
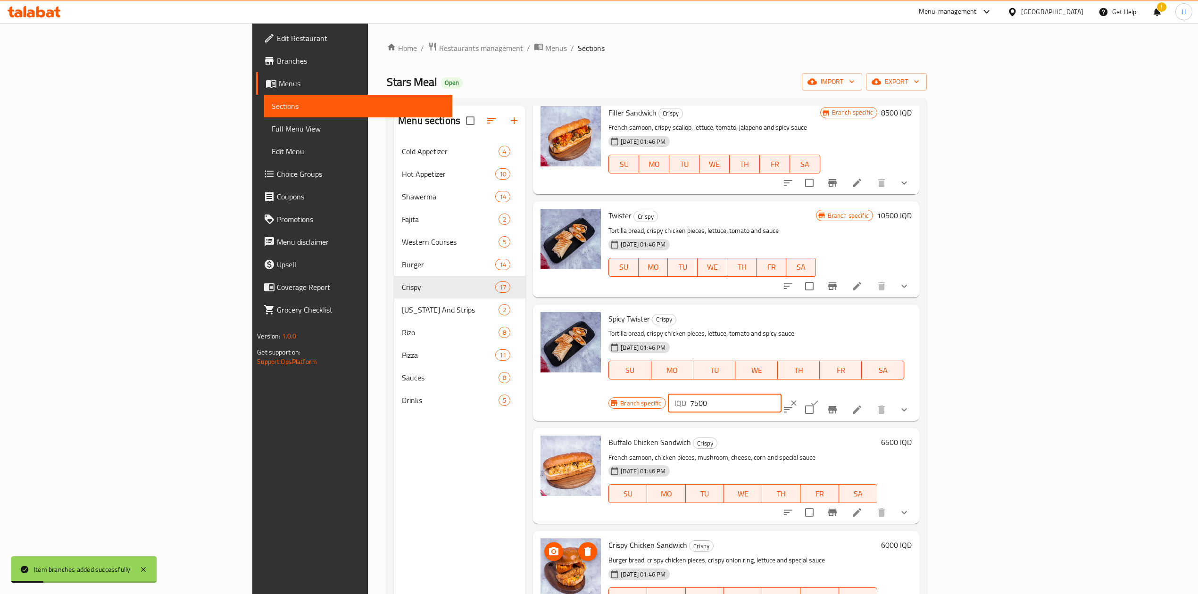
click at [781, 367] on input "7500" at bounding box center [735, 403] width 91 height 19
type input "10500"
click at [795, 367] on div at bounding box center [803, 403] width 41 height 21
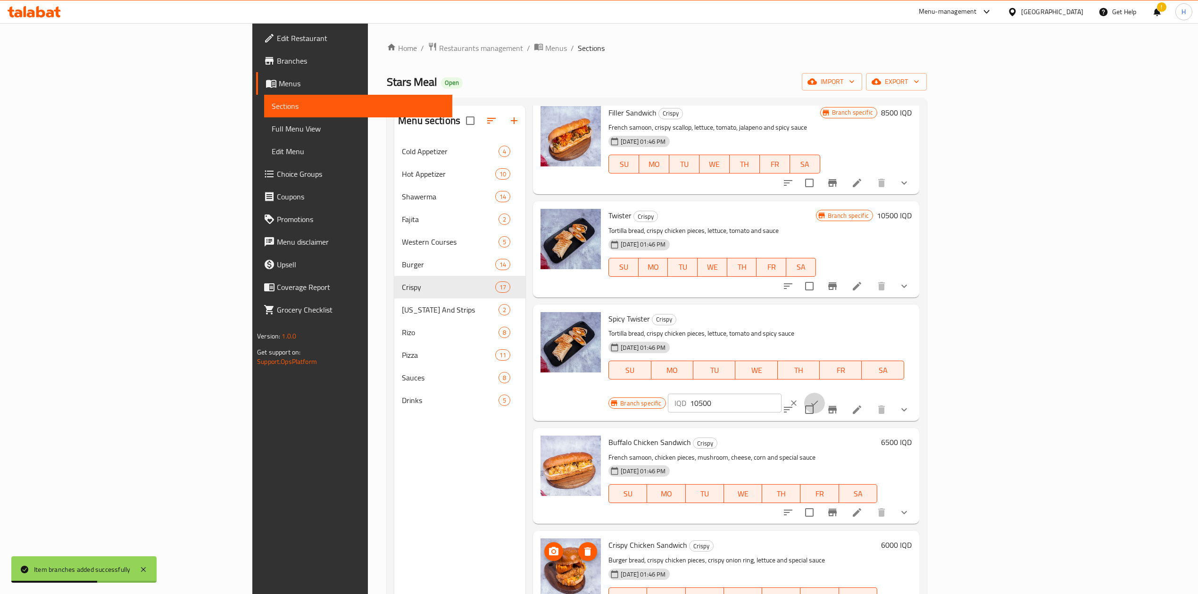
click at [795, 367] on icon "ok" at bounding box center [814, 402] width 9 height 9
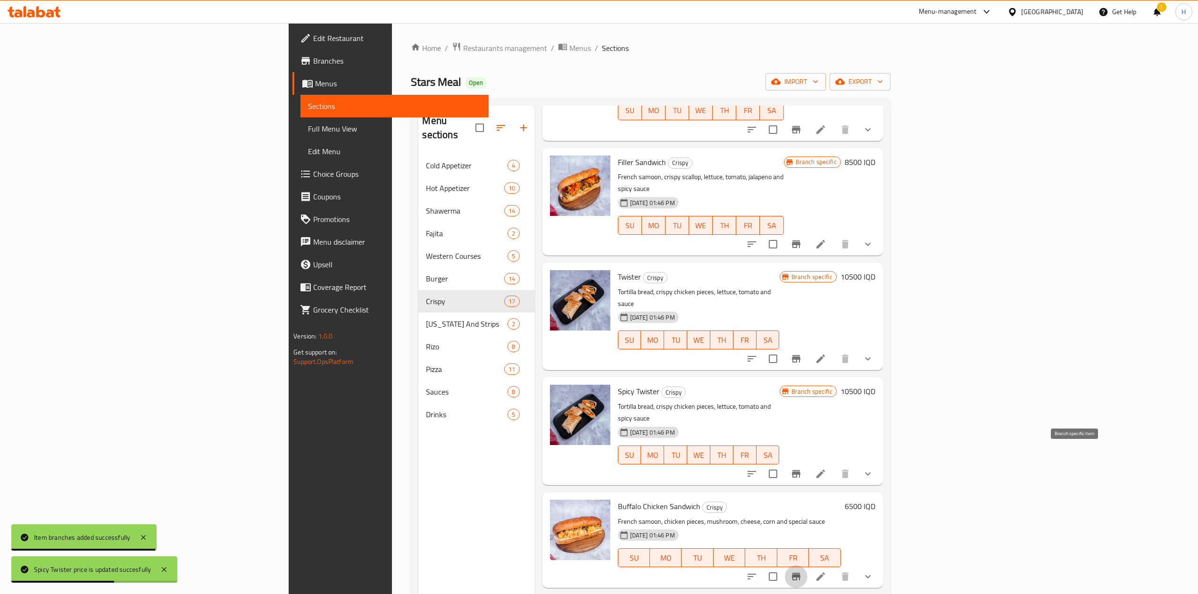
click at [795, 367] on icon "Branch-specific-item" at bounding box center [795, 576] width 11 height 11
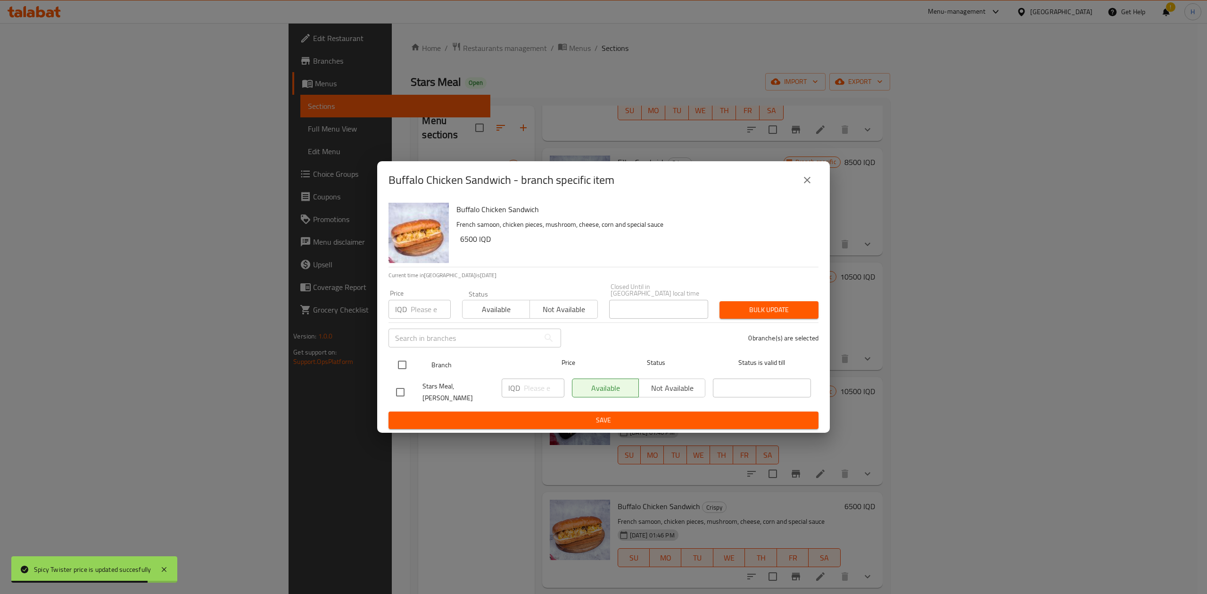
click at [401, 361] on input "checkbox" at bounding box center [402, 365] width 20 height 20
checkbox input "true"
click at [534, 367] on input "number" at bounding box center [544, 388] width 41 height 19
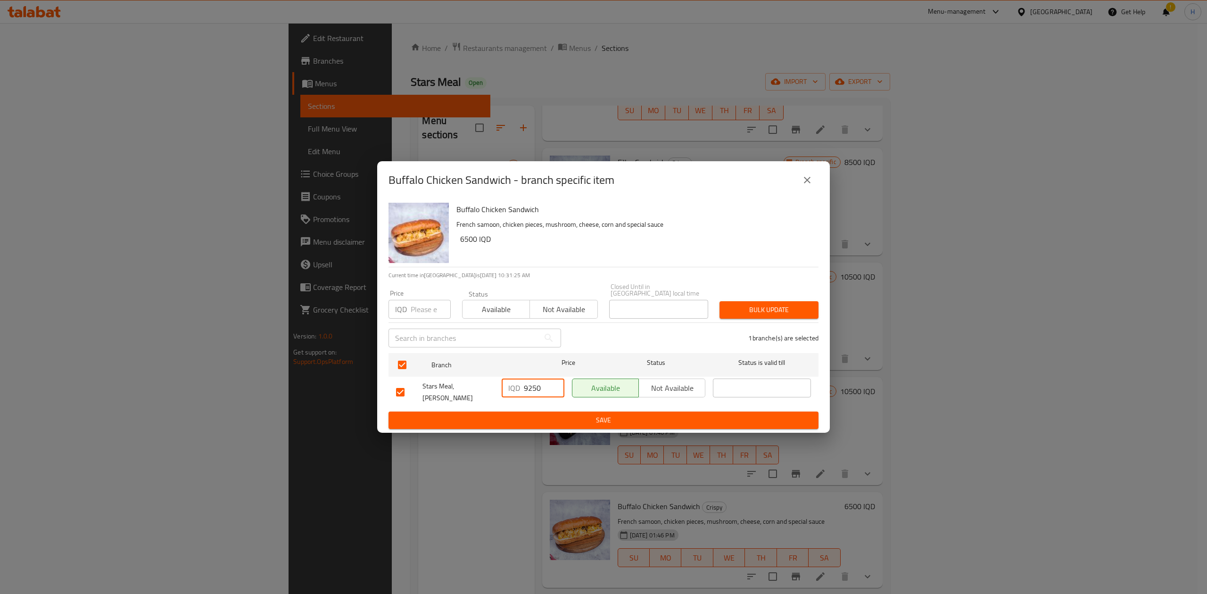
type input "9250"
click at [540, 367] on span "Save" at bounding box center [603, 420] width 415 height 12
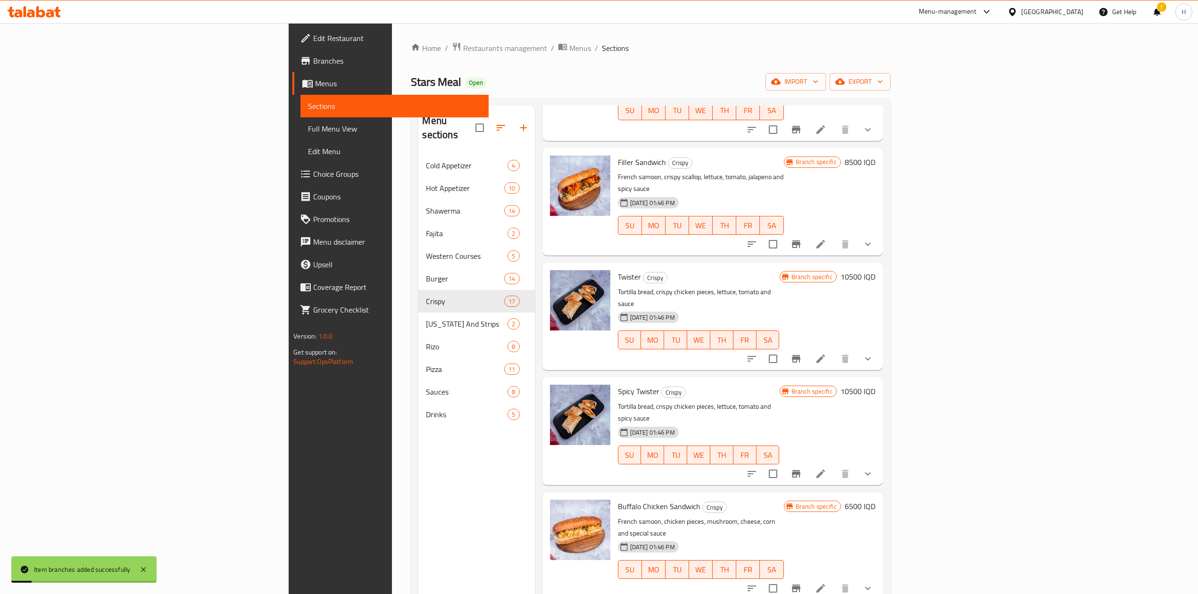
click at [795, 367] on h6 "6500 IQD" at bounding box center [860, 506] width 31 height 13
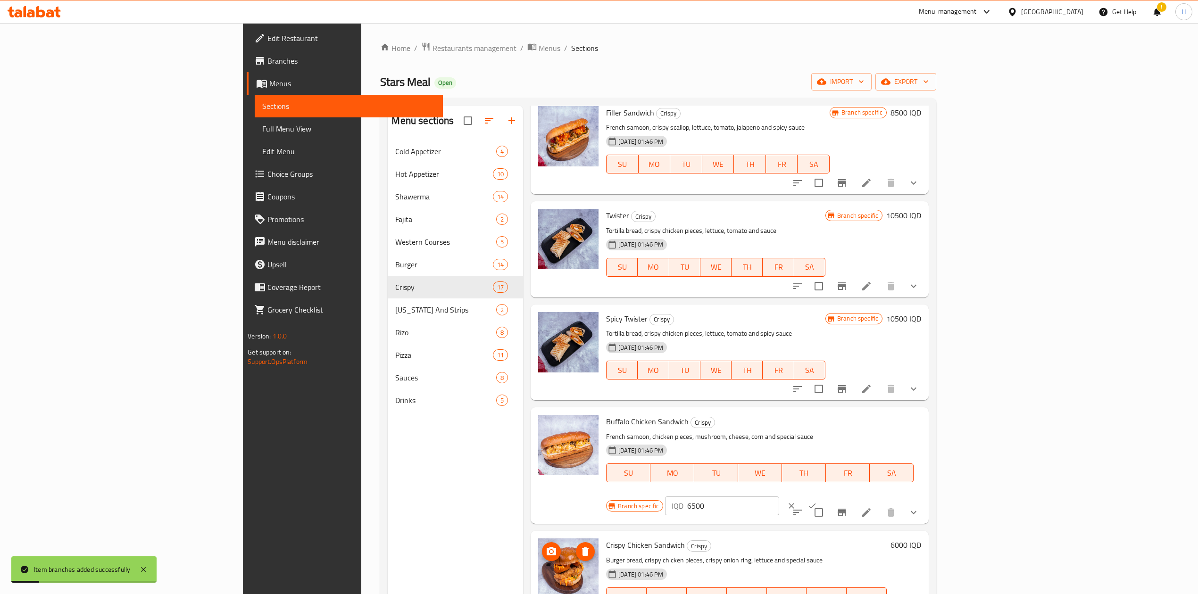
click at [779, 367] on input "6500" at bounding box center [732, 506] width 91 height 19
type input "9250"
click at [795, 367] on icon "ok" at bounding box center [811, 505] width 9 height 9
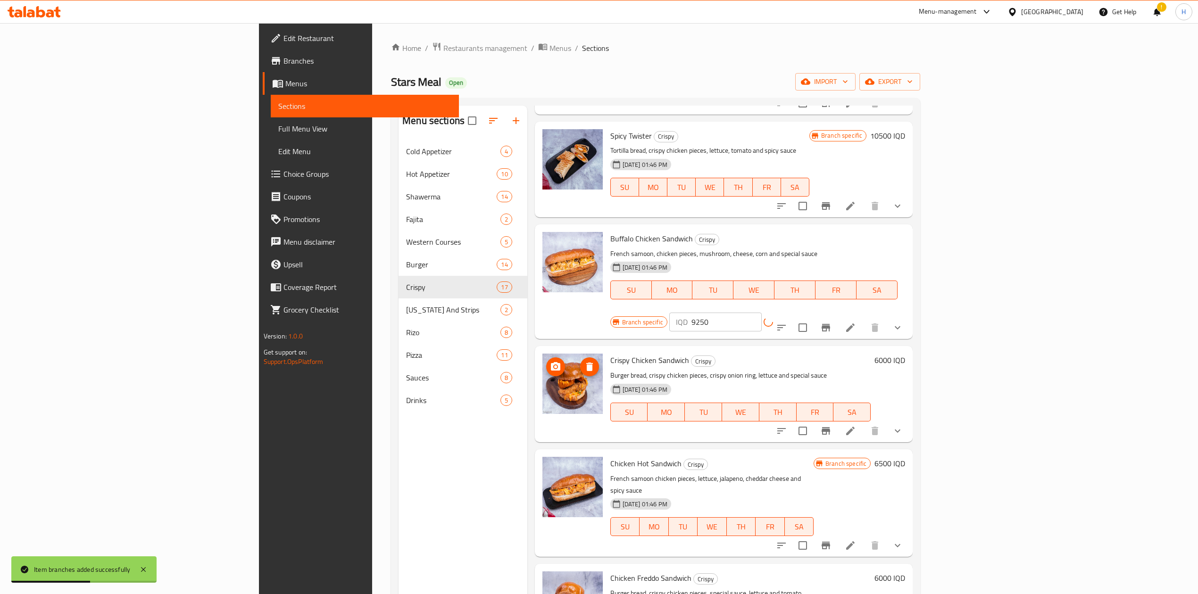
scroll to position [880, 0]
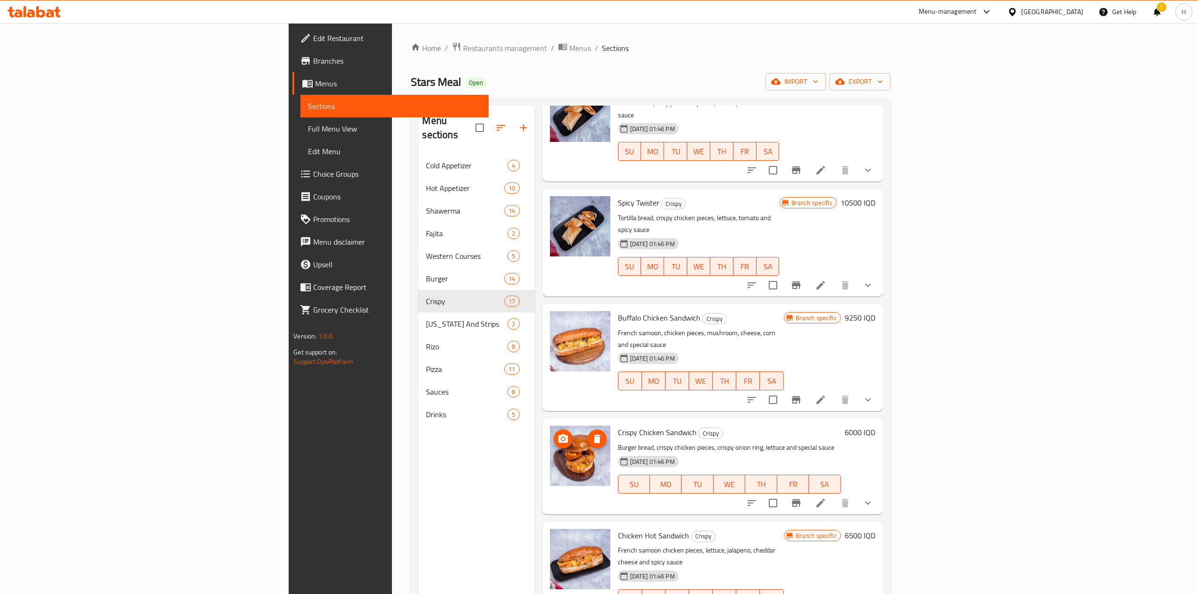
click at [795, 367] on icon "Branch-specific-item" at bounding box center [796, 503] width 8 height 8
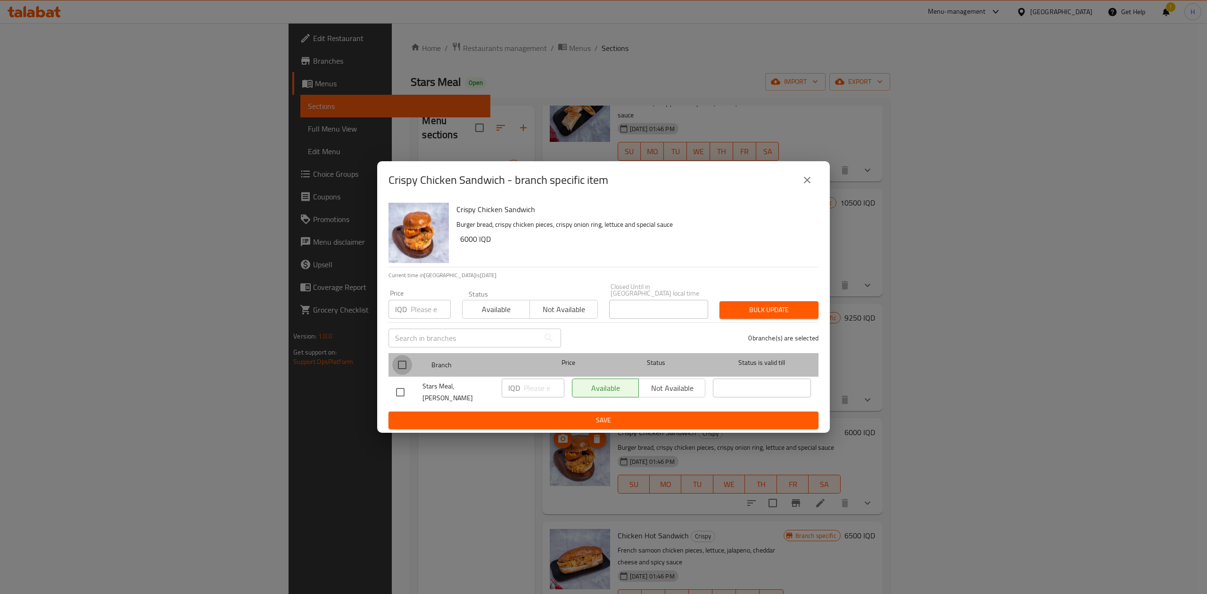
click at [400, 367] on input "checkbox" at bounding box center [402, 365] width 20 height 20
checkbox input "true"
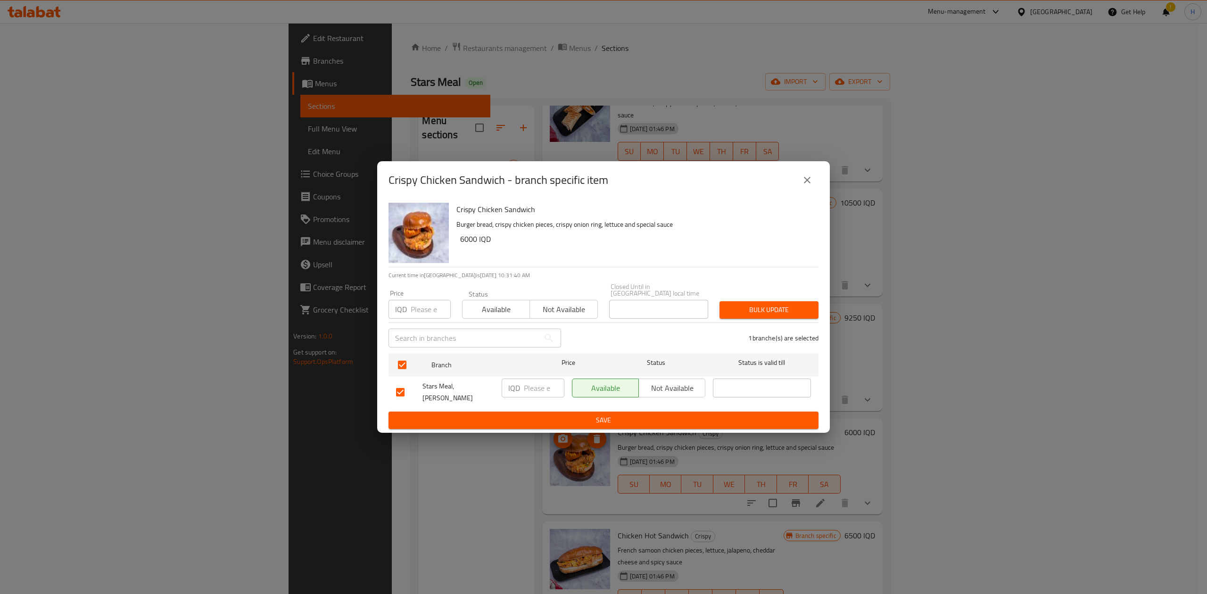
click at [547, 367] on input "number" at bounding box center [544, 388] width 41 height 19
type input "8500"
click at [529, 367] on button "Save" at bounding box center [604, 420] width 430 height 17
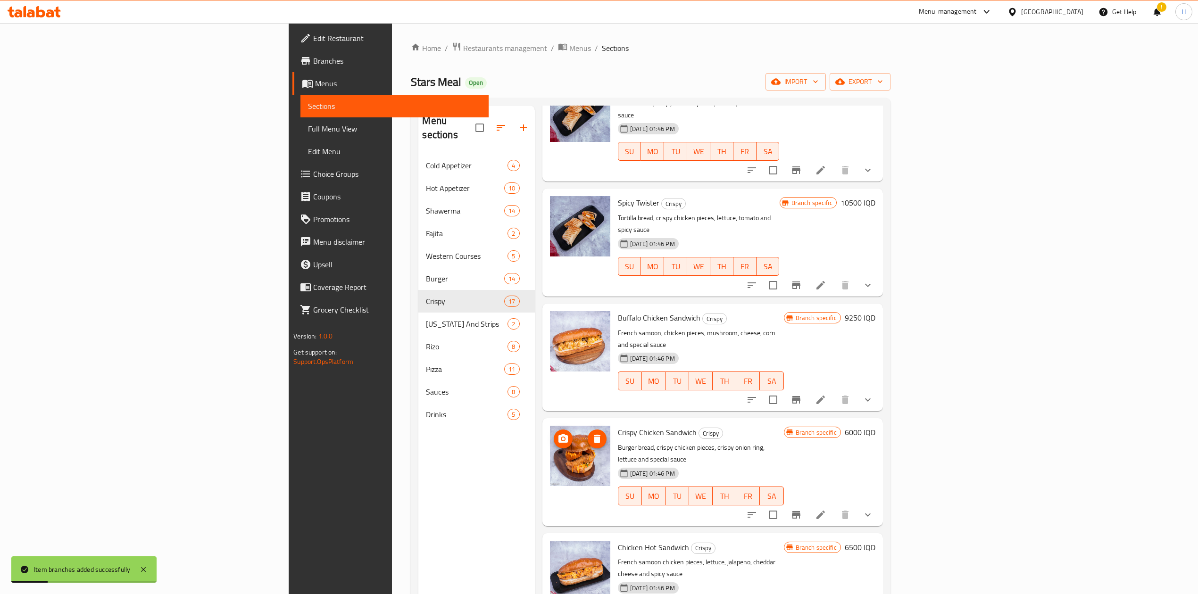
click at [795, 367] on div "Crispy Chicken Sandwich Crispy Burger bread, crispy chicken pieces, crispy onio…" at bounding box center [746, 472] width 265 height 100
click at [795, 367] on h6 "6000 IQD" at bounding box center [860, 432] width 31 height 13
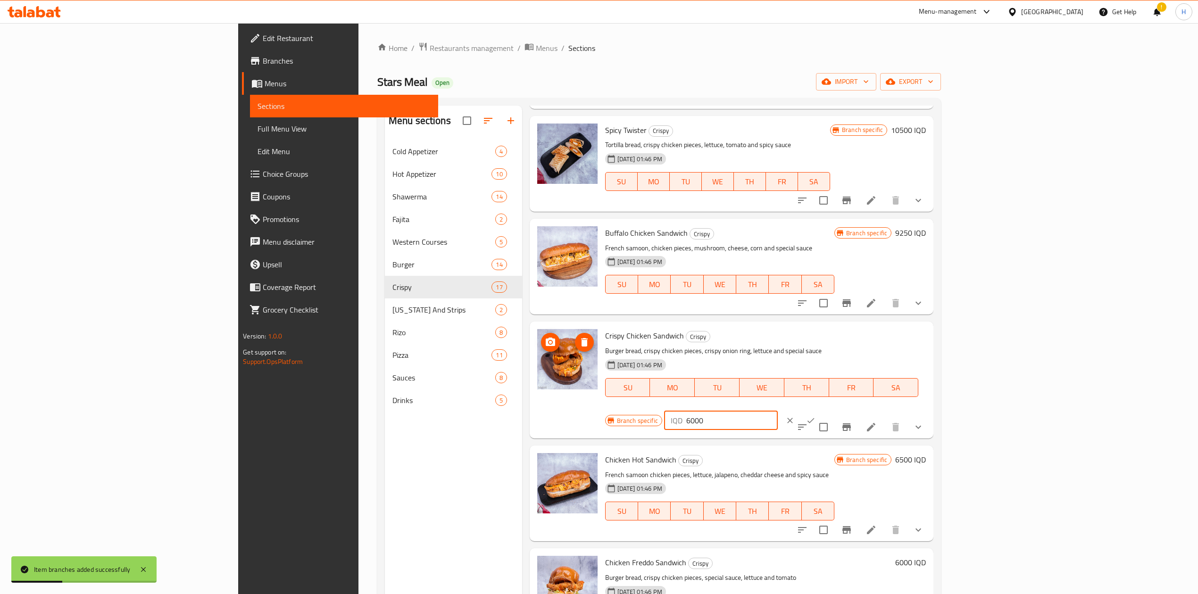
click at [778, 367] on input "6000" at bounding box center [731, 420] width 91 height 19
type input "8500"
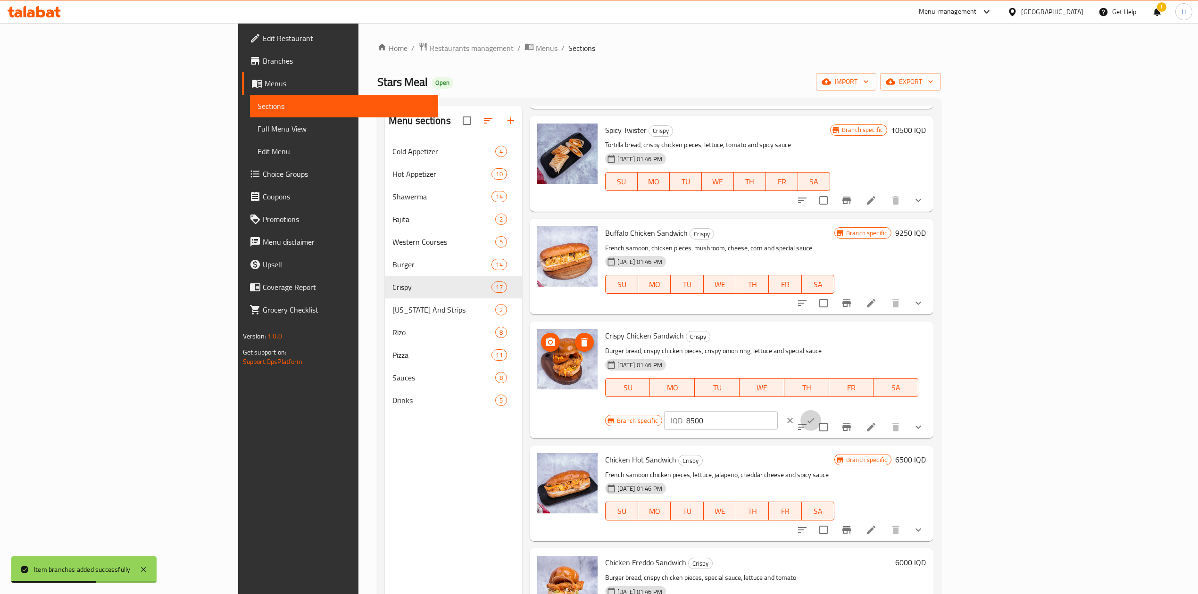
click at [795, 367] on icon "ok" at bounding box center [810, 420] width 9 height 9
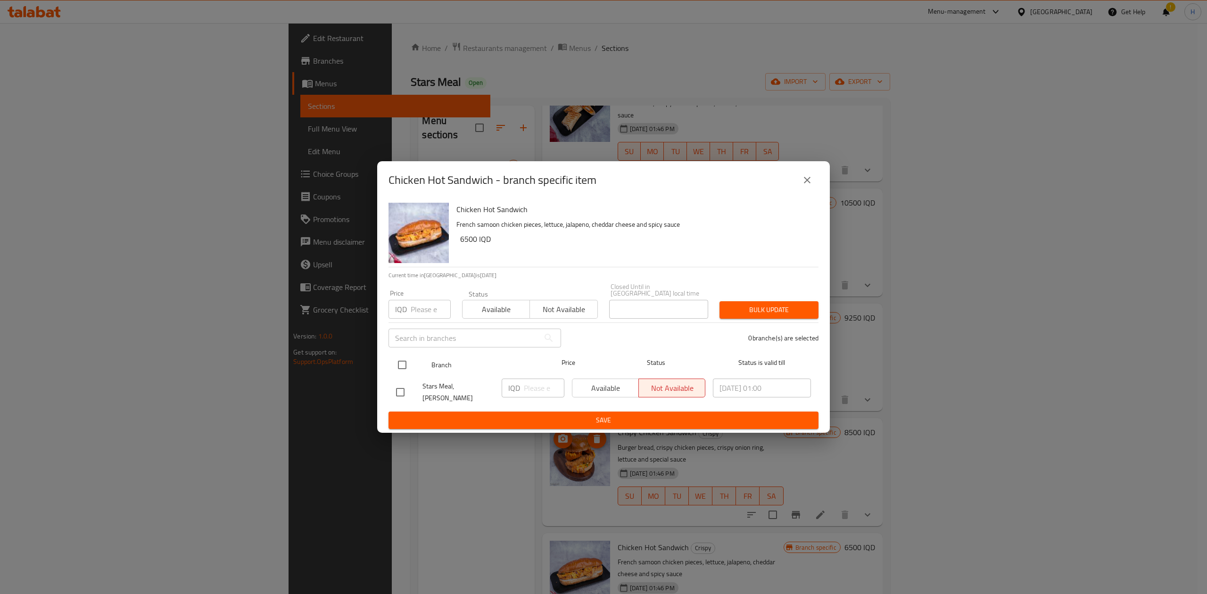
click at [398, 364] on input "checkbox" at bounding box center [402, 365] width 20 height 20
checkbox input "true"
click at [538, 367] on input "number" at bounding box center [544, 388] width 41 height 19
type input "9250"
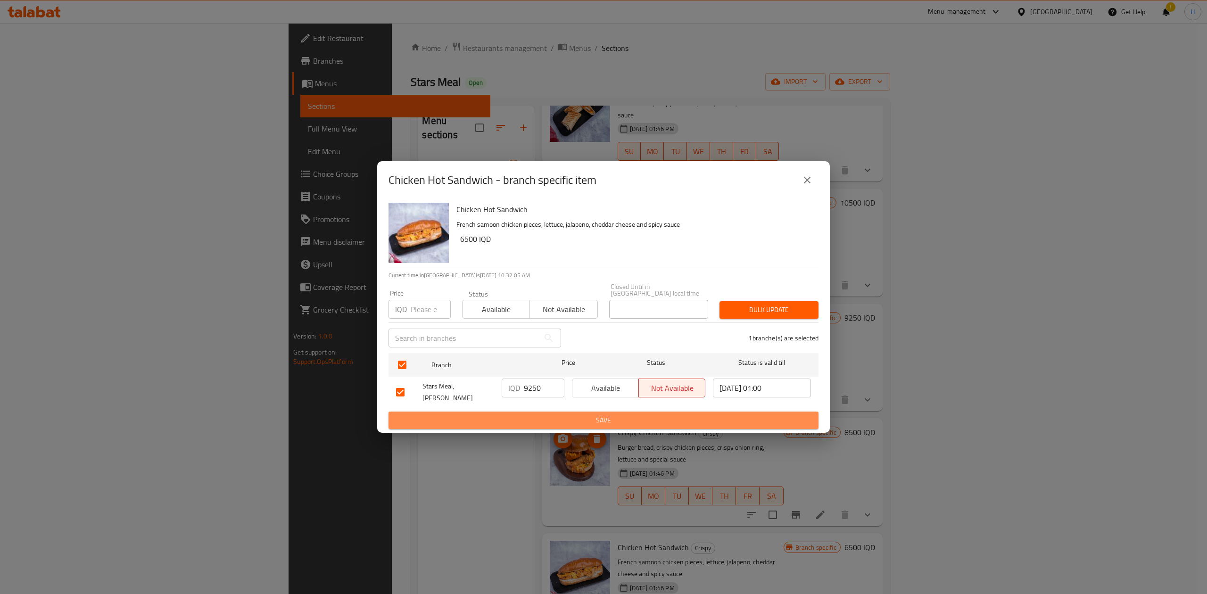
click at [540, 367] on span "Save" at bounding box center [603, 420] width 415 height 12
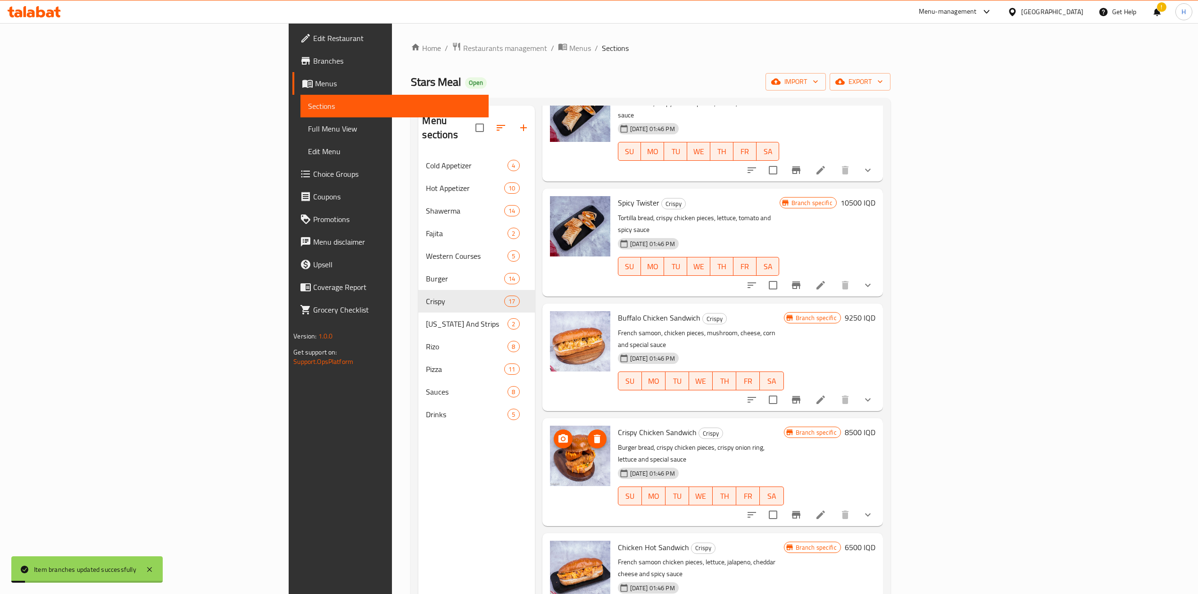
click at [795, 367] on h6 "6500 IQD" at bounding box center [860, 547] width 31 height 13
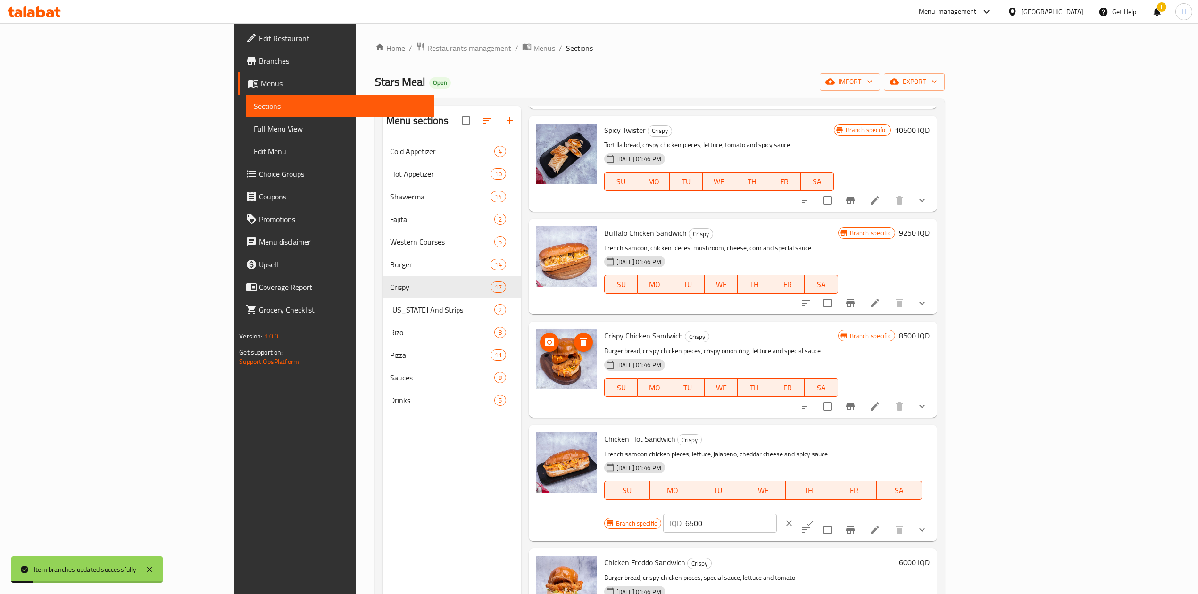
click at [777, 367] on input "6500" at bounding box center [730, 523] width 91 height 19
type input "9250"
click at [795, 367] on button "ok" at bounding box center [809, 523] width 21 height 21
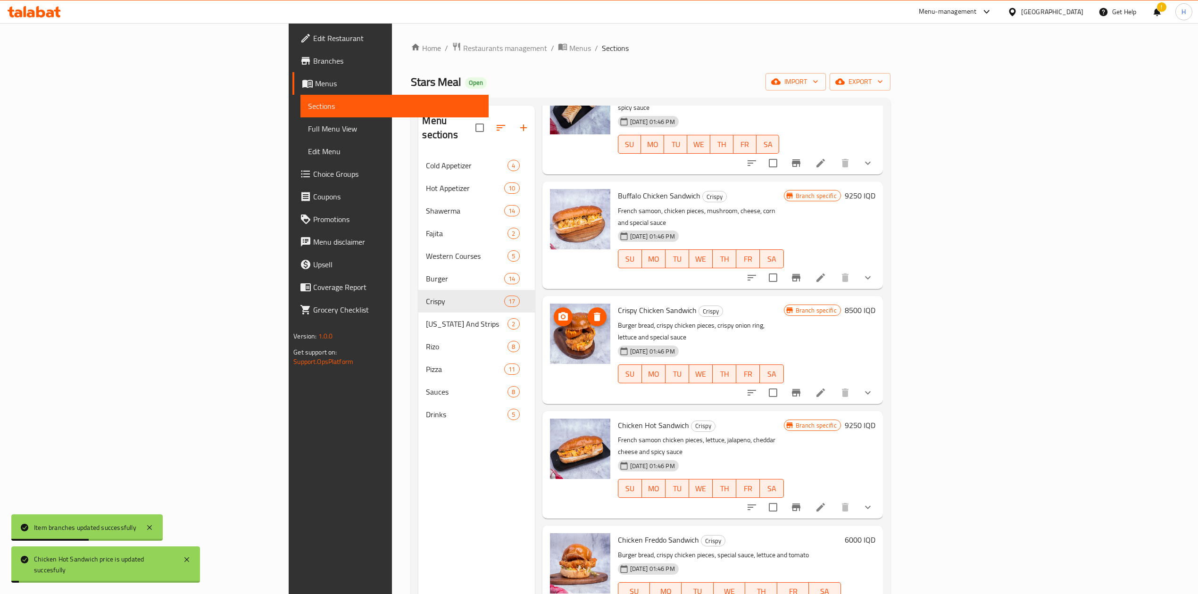
scroll to position [1006, 0]
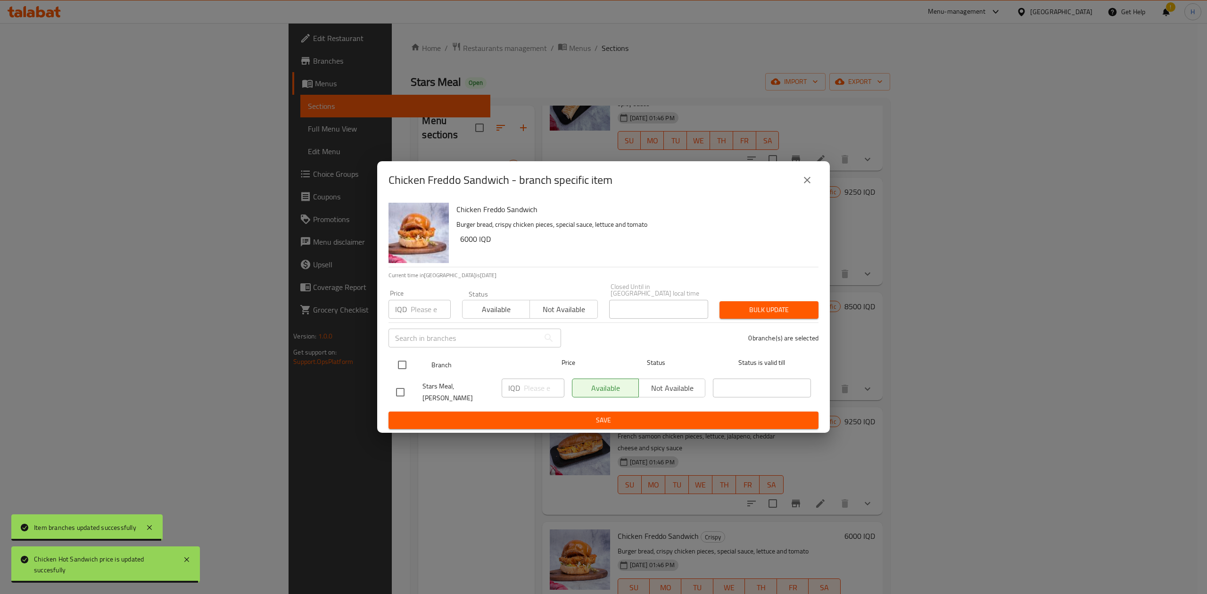
drag, startPoint x: 407, startPoint y: 359, endPoint x: 421, endPoint y: 362, distance: 14.0
click at [407, 360] on input "checkbox" at bounding box center [402, 365] width 20 height 20
checkbox input "true"
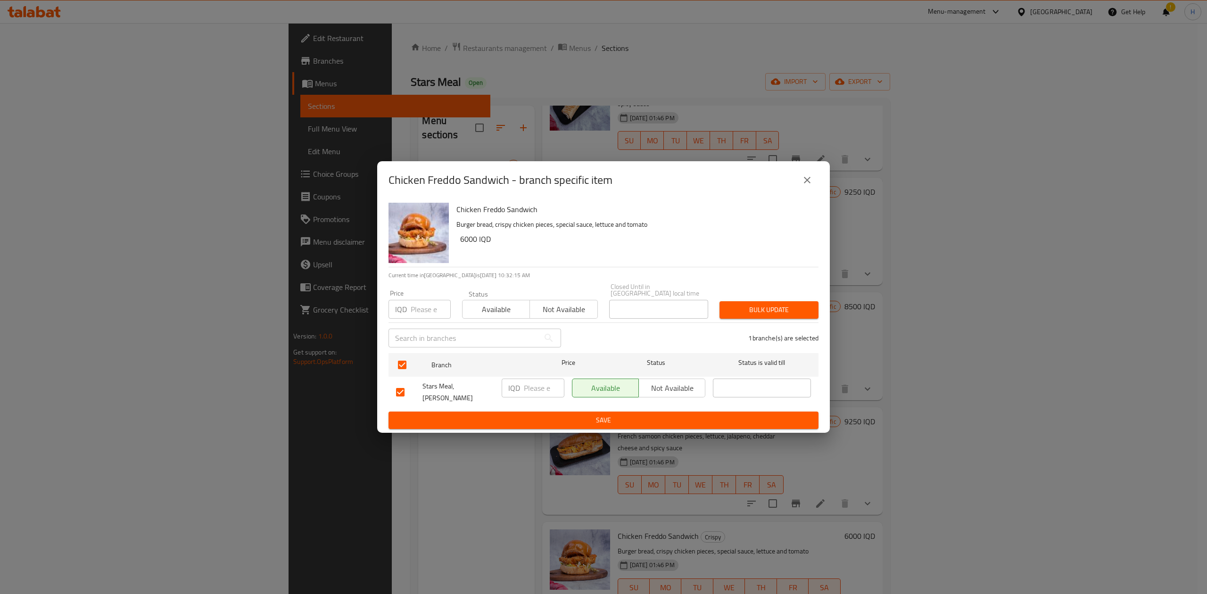
click at [534, 367] on input "number" at bounding box center [544, 388] width 41 height 19
type input "8500"
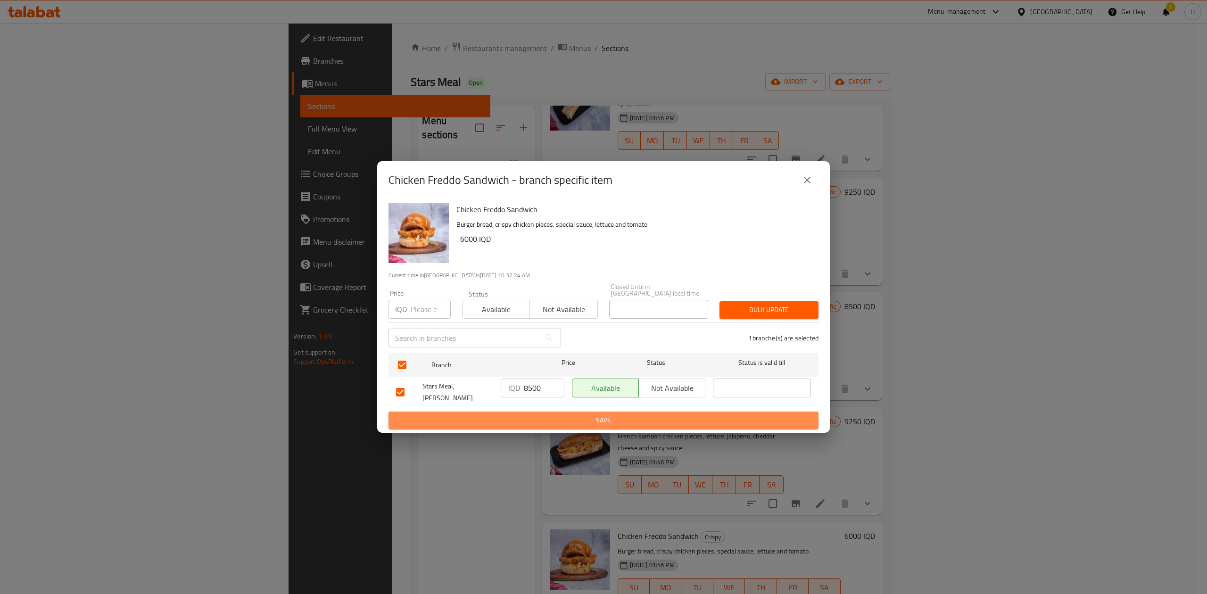
click at [704, 367] on span "Save" at bounding box center [603, 420] width 415 height 12
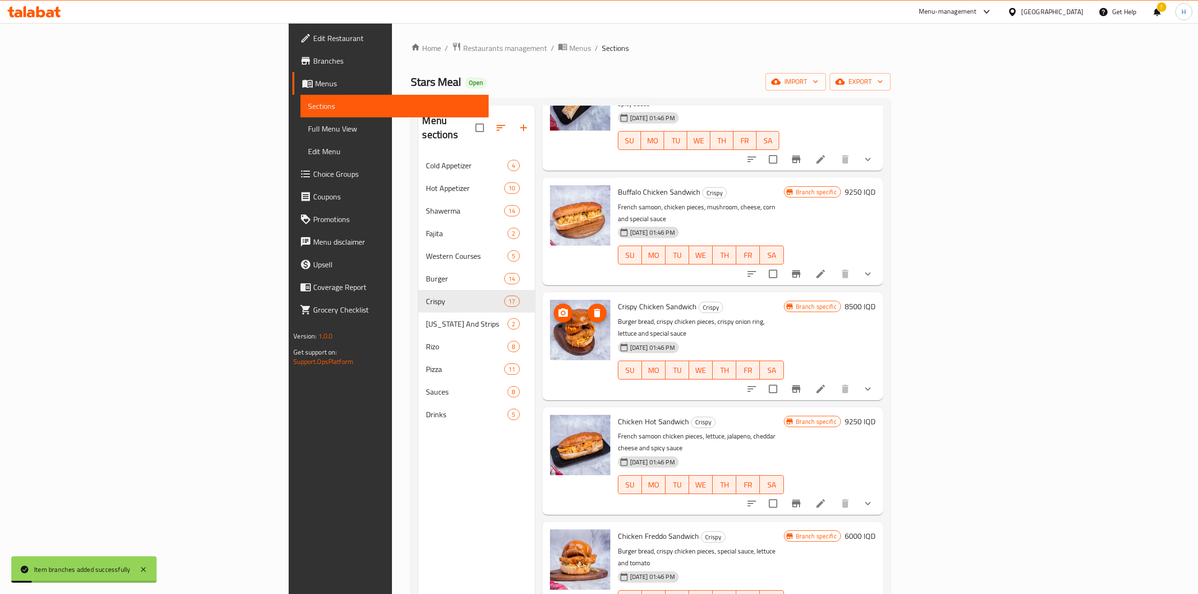
click at [795, 367] on h6 "6000 IQD" at bounding box center [860, 536] width 31 height 13
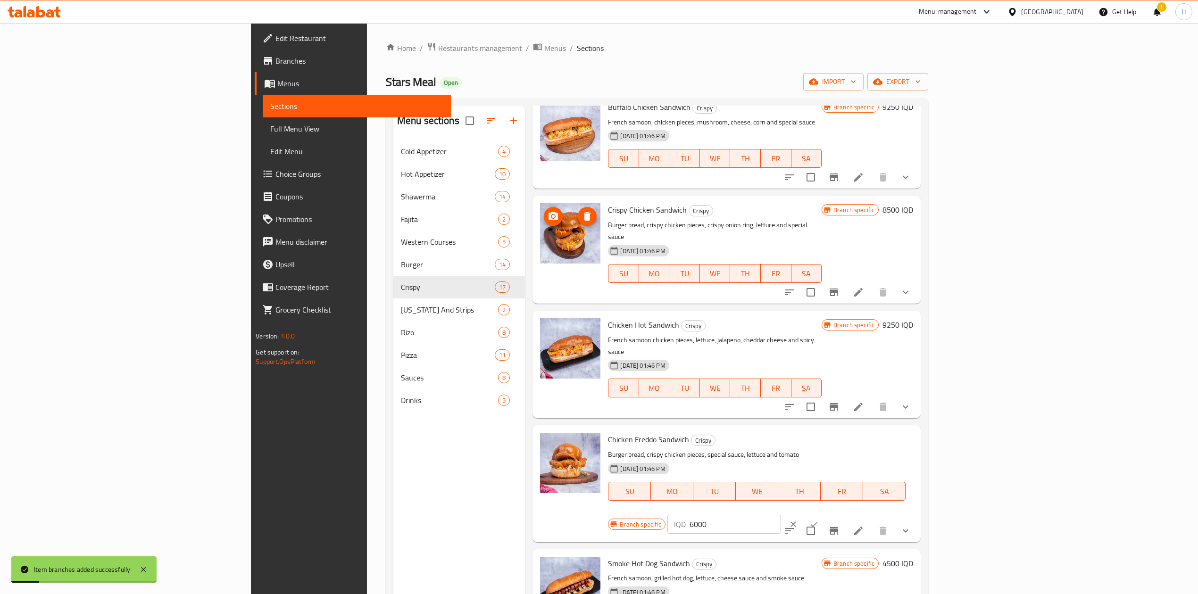
click at [781, 367] on input "6000" at bounding box center [734, 524] width 91 height 19
type input "8500"
click at [795, 367] on icon "ok" at bounding box center [813, 524] width 9 height 9
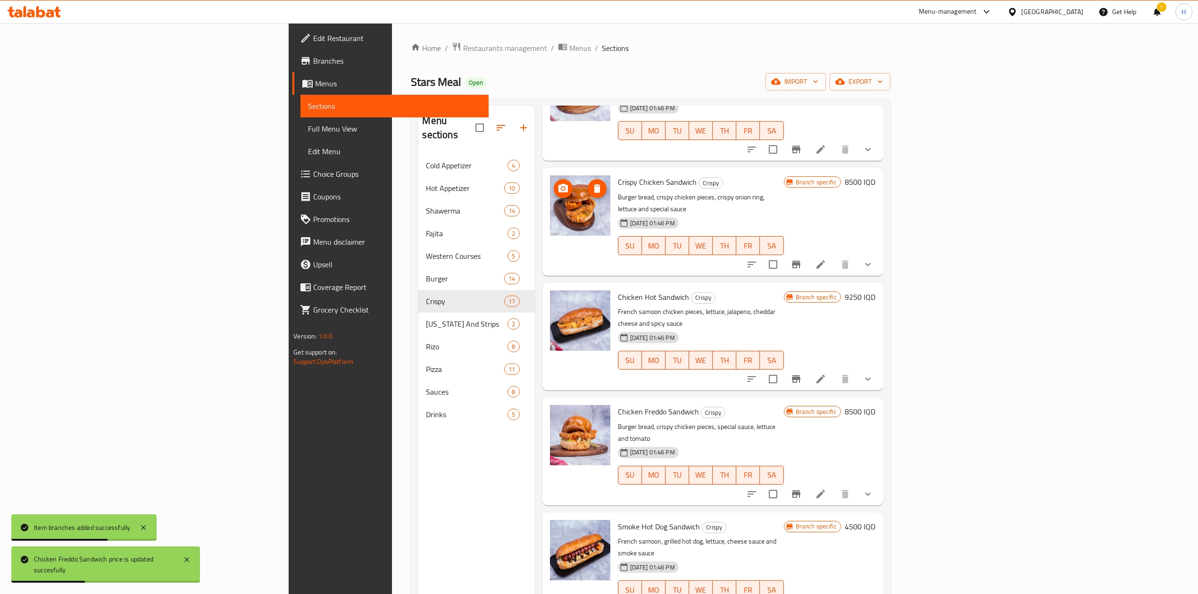
scroll to position [1132, 0]
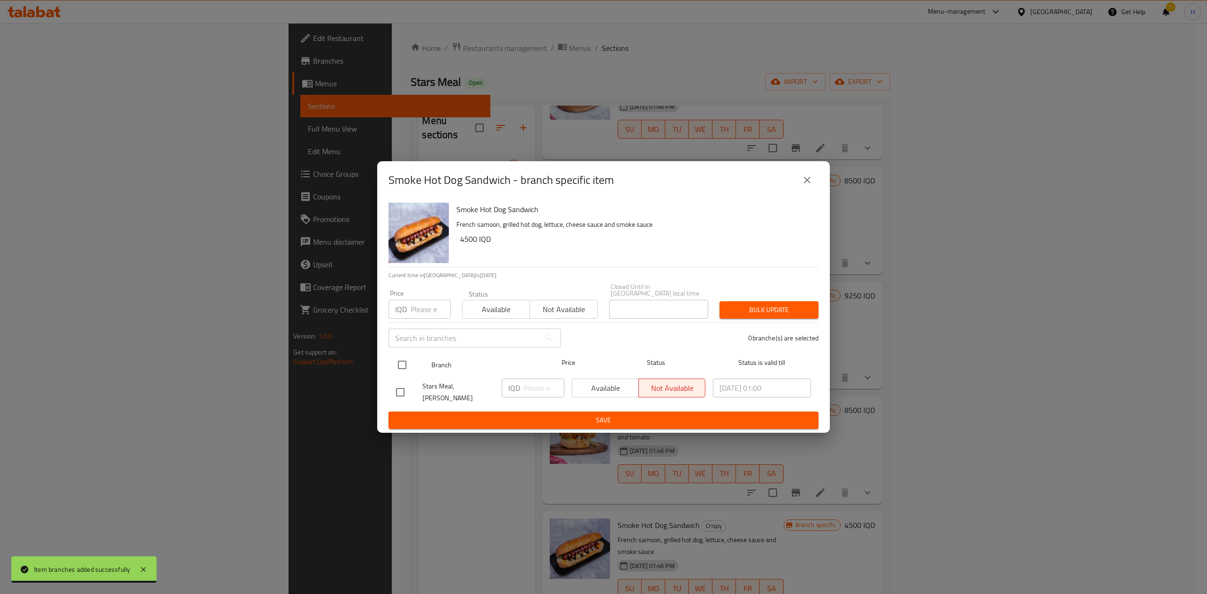
click at [402, 363] on input "checkbox" at bounding box center [402, 365] width 20 height 20
checkbox input "true"
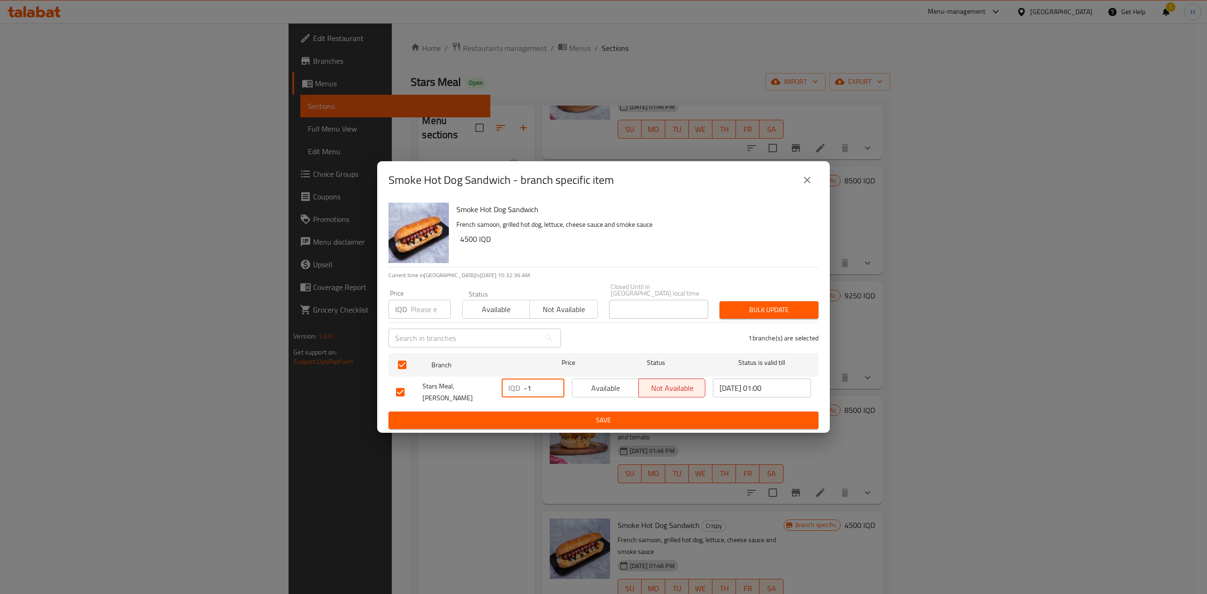
click at [552, 367] on input "-1" at bounding box center [544, 388] width 41 height 19
click at [540, 367] on input "-1" at bounding box center [544, 388] width 41 height 19
click at [537, 367] on input "-16500" at bounding box center [544, 388] width 41 height 19
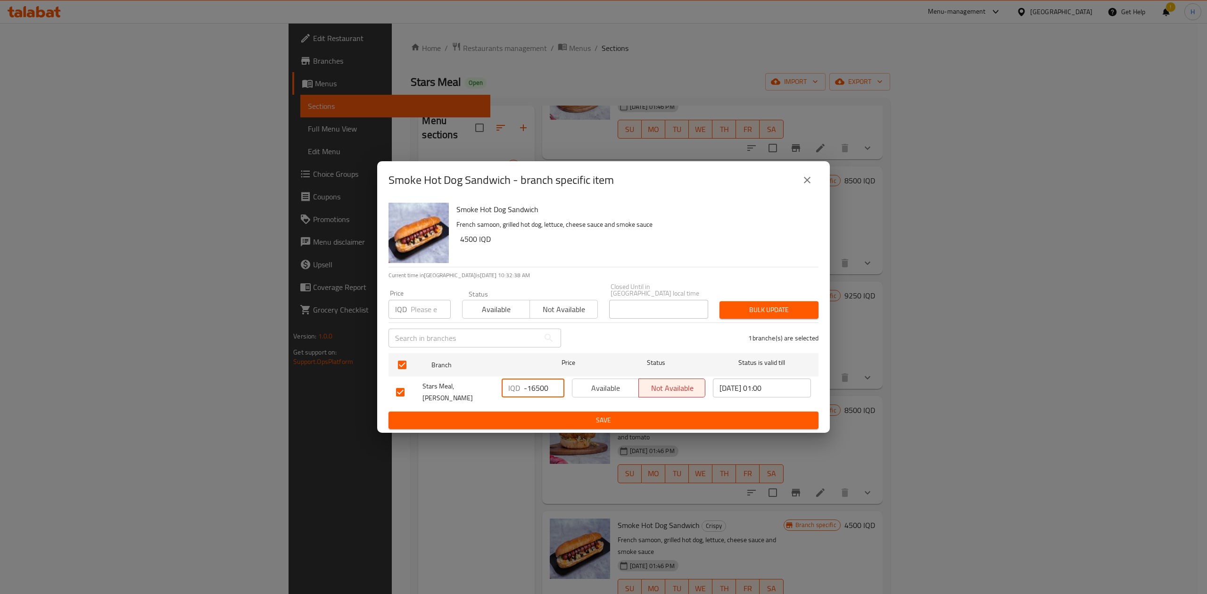
click at [537, 367] on input "-16500" at bounding box center [544, 388] width 41 height 19
type input "6500"
click at [537, 367] on span "Save" at bounding box center [603, 420] width 415 height 12
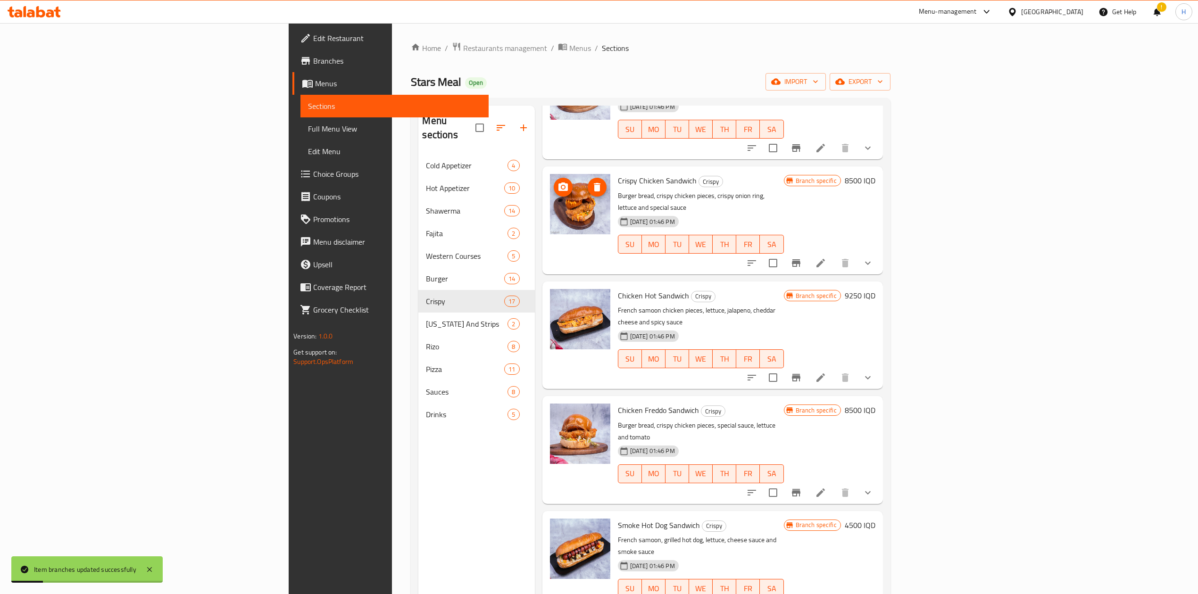
click at [795, 367] on h6 "4500 IQD" at bounding box center [860, 525] width 31 height 13
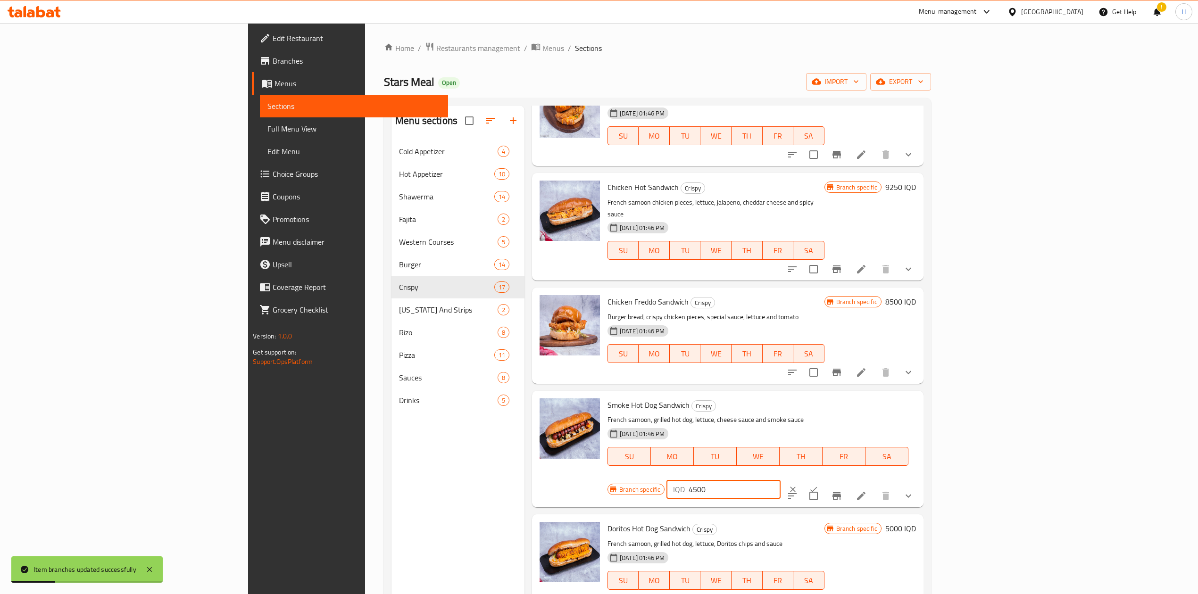
click at [780, 367] on input "4500" at bounding box center [733, 489] width 91 height 19
type input "6500"
click at [795, 367] on div "IQD 6500 ​" at bounding box center [751, 489] width 171 height 21
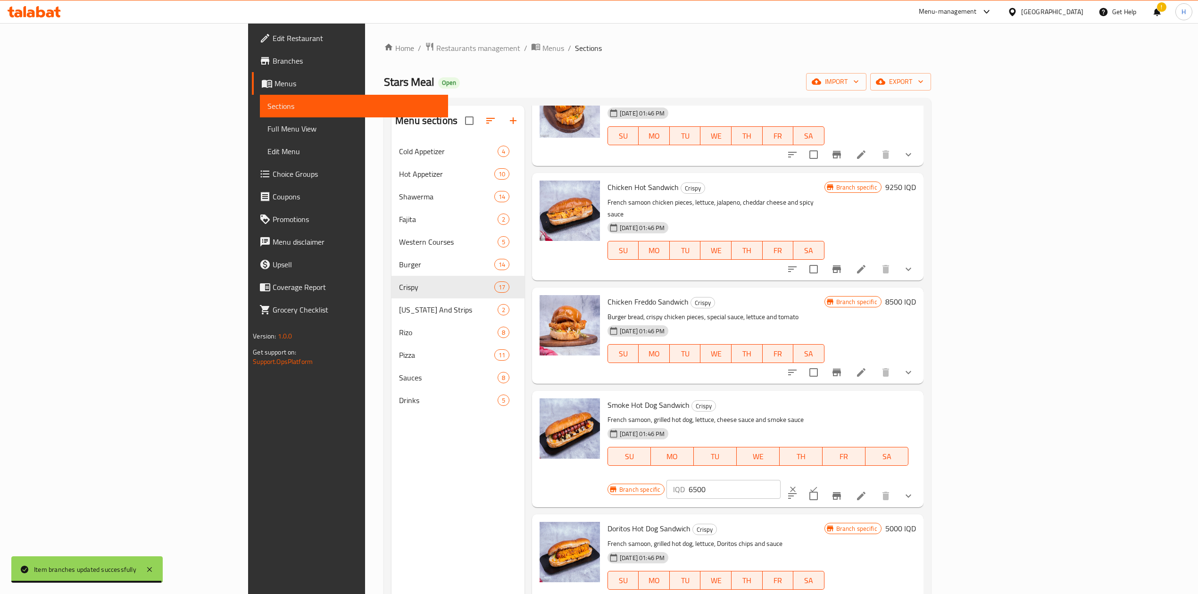
click at [795, 367] on icon "ok" at bounding box center [813, 489] width 9 height 9
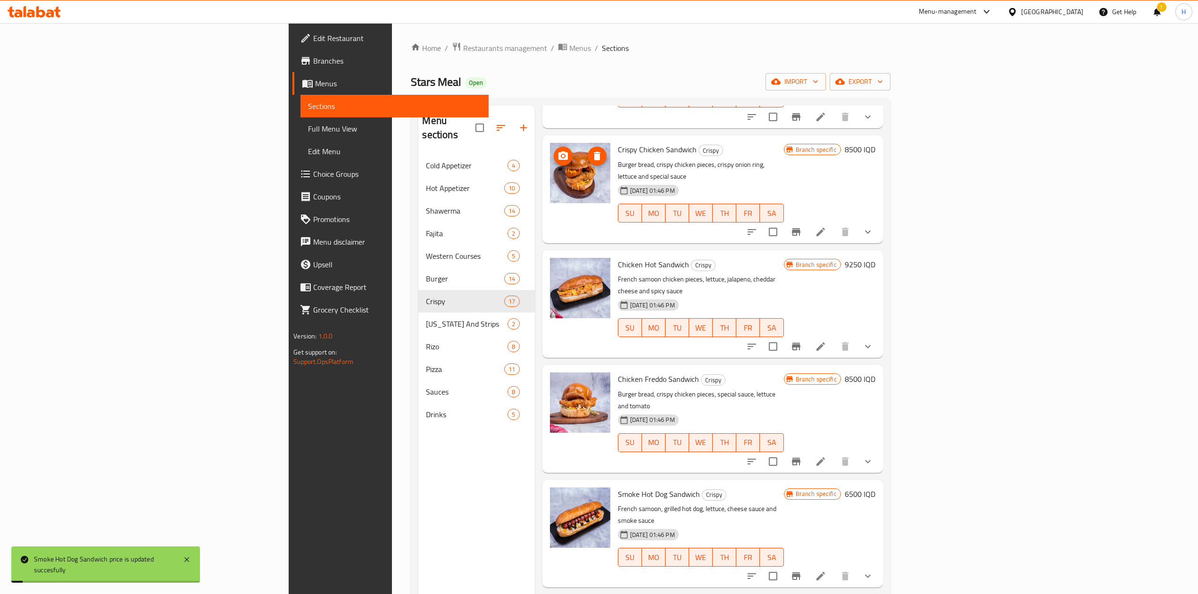
scroll to position [1181, 0]
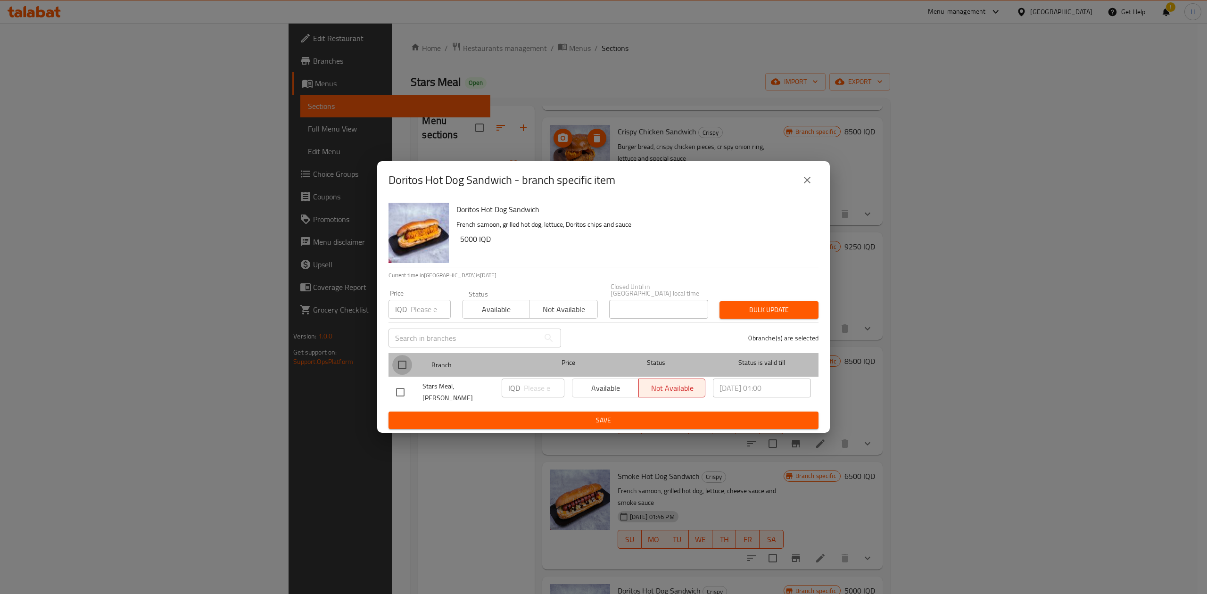
click at [400, 366] on input "checkbox" at bounding box center [402, 365] width 20 height 20
checkbox input "true"
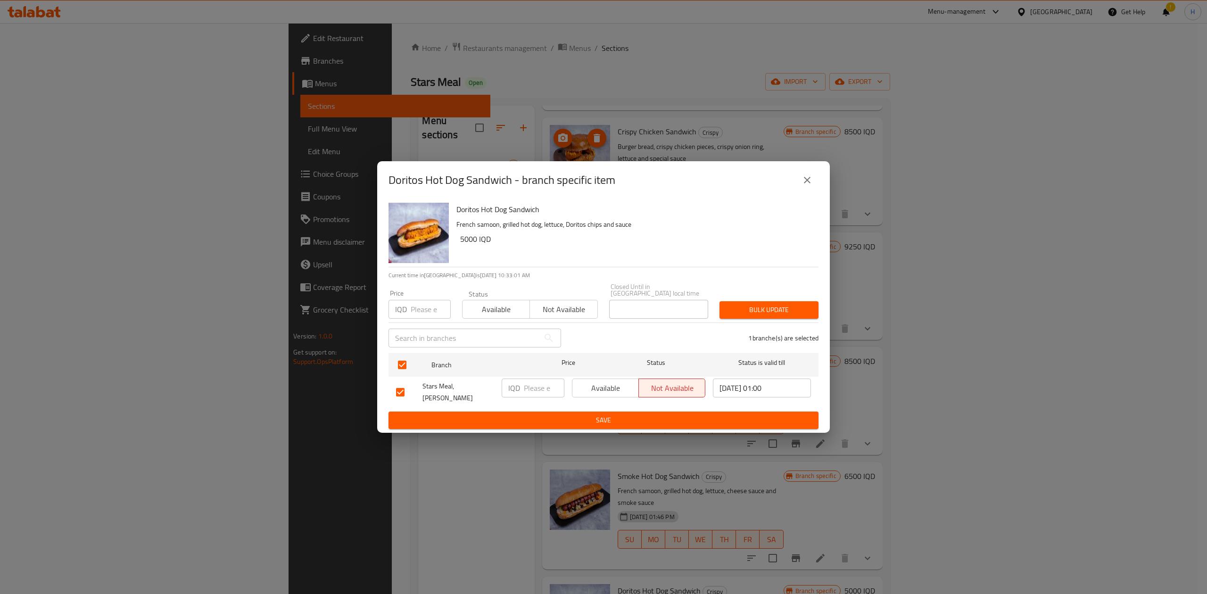
click at [542, 367] on input "number" at bounding box center [544, 388] width 41 height 19
type input "6000"
click at [542, 367] on span "Save" at bounding box center [603, 420] width 415 height 12
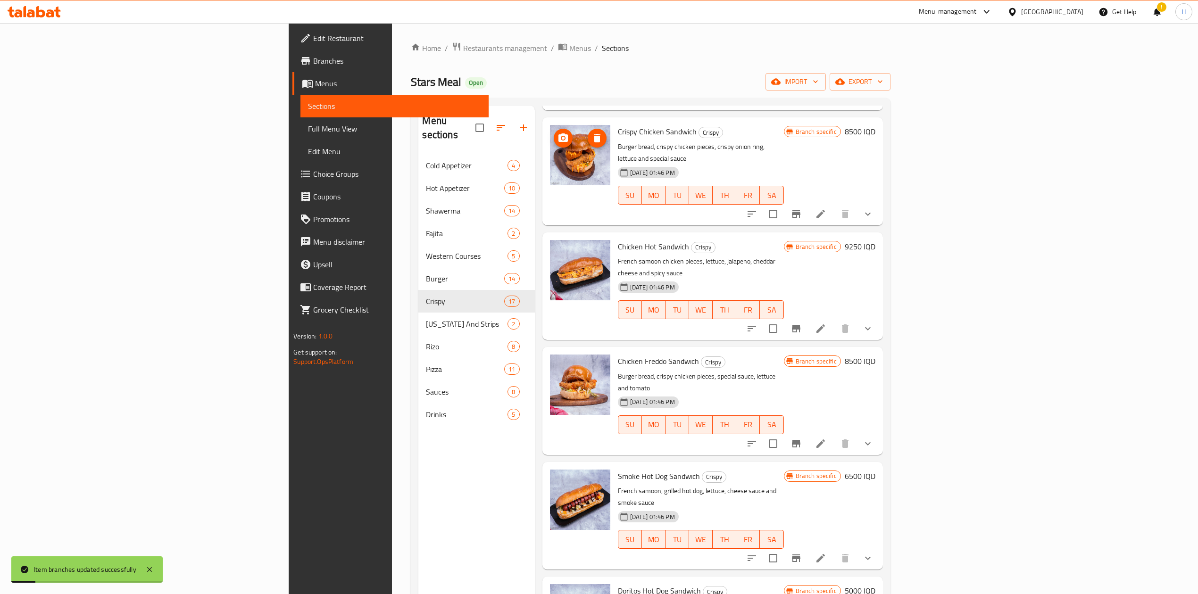
click at [795, 367] on h6 "5000 IQD" at bounding box center [860, 590] width 31 height 13
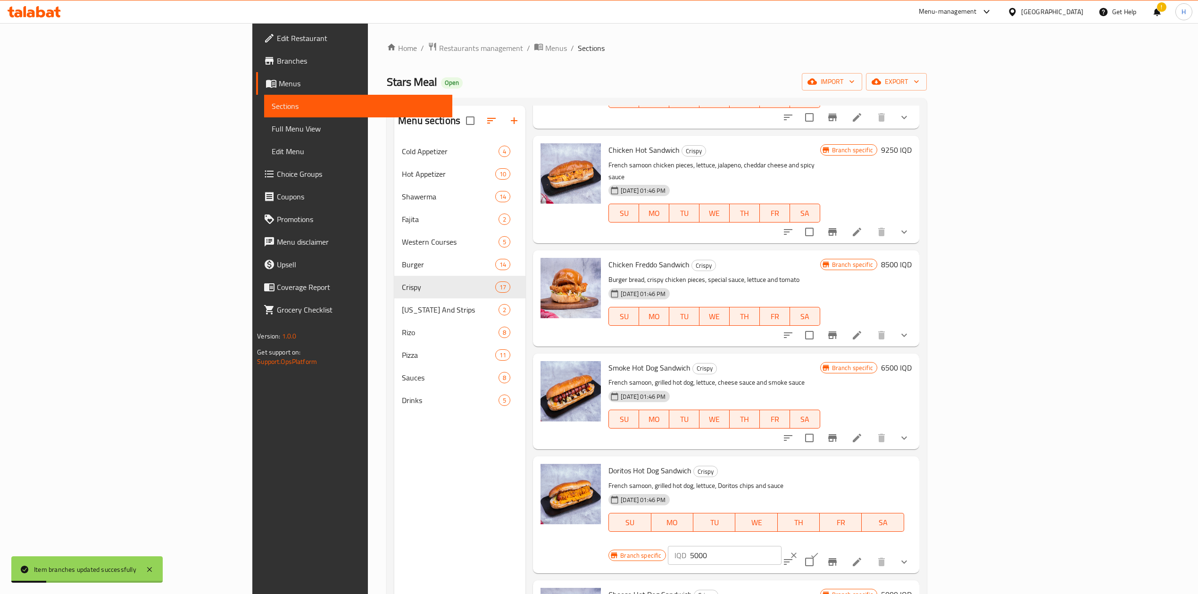
click at [781, 367] on input "5000" at bounding box center [735, 555] width 91 height 19
drag, startPoint x: 1030, startPoint y: 416, endPoint x: 1021, endPoint y: 419, distance: 8.9
click at [781, 367] on div "IQD 5000 ​" at bounding box center [725, 555] width 114 height 19
type input "6000"
click at [795, 367] on button "ok" at bounding box center [814, 555] width 21 height 21
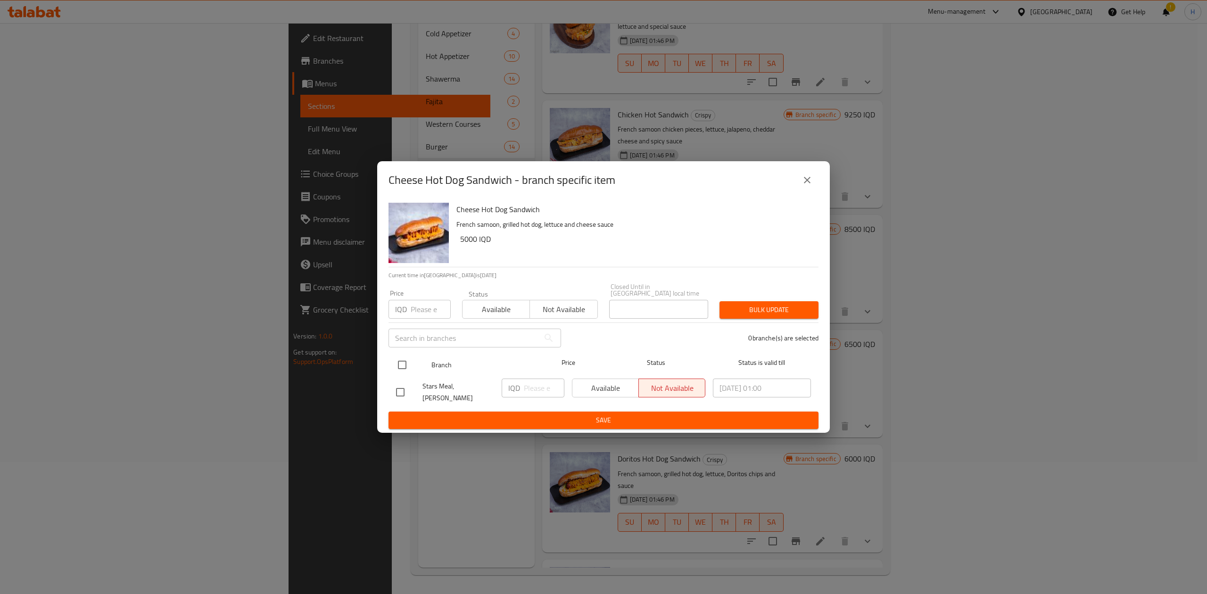
click at [400, 367] on input "checkbox" at bounding box center [402, 365] width 20 height 20
checkbox input "true"
click at [534, 367] on input "number" at bounding box center [544, 388] width 41 height 19
type input "7000"
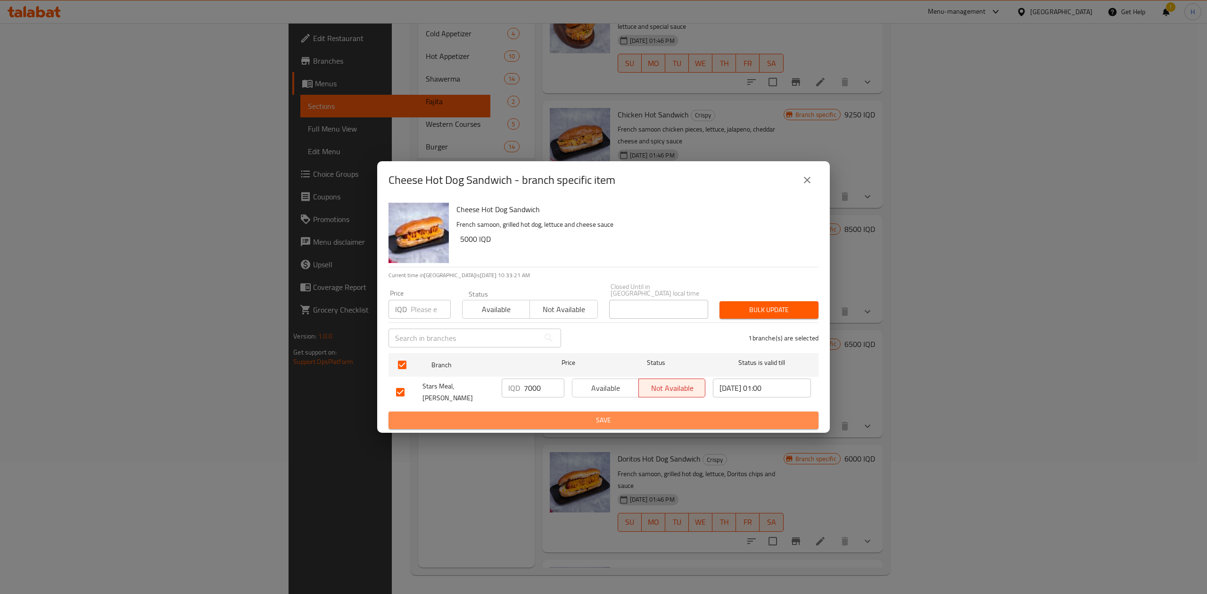
click at [534, 367] on button "Save" at bounding box center [604, 420] width 430 height 17
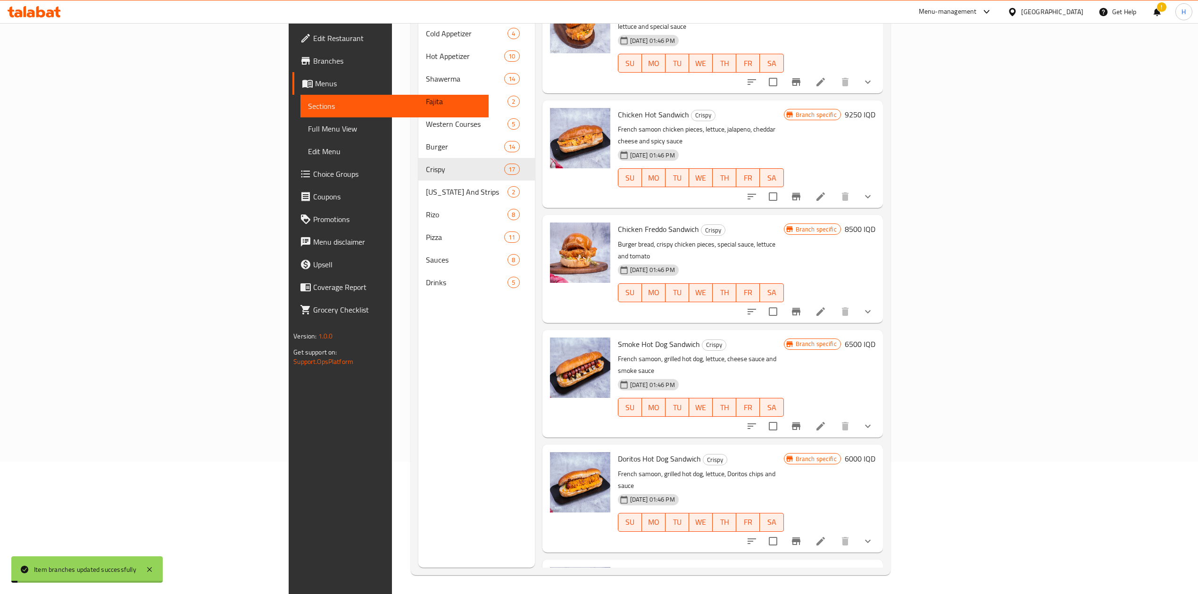
click at [795, 367] on h6 "5000 IQD" at bounding box center [860, 573] width 31 height 13
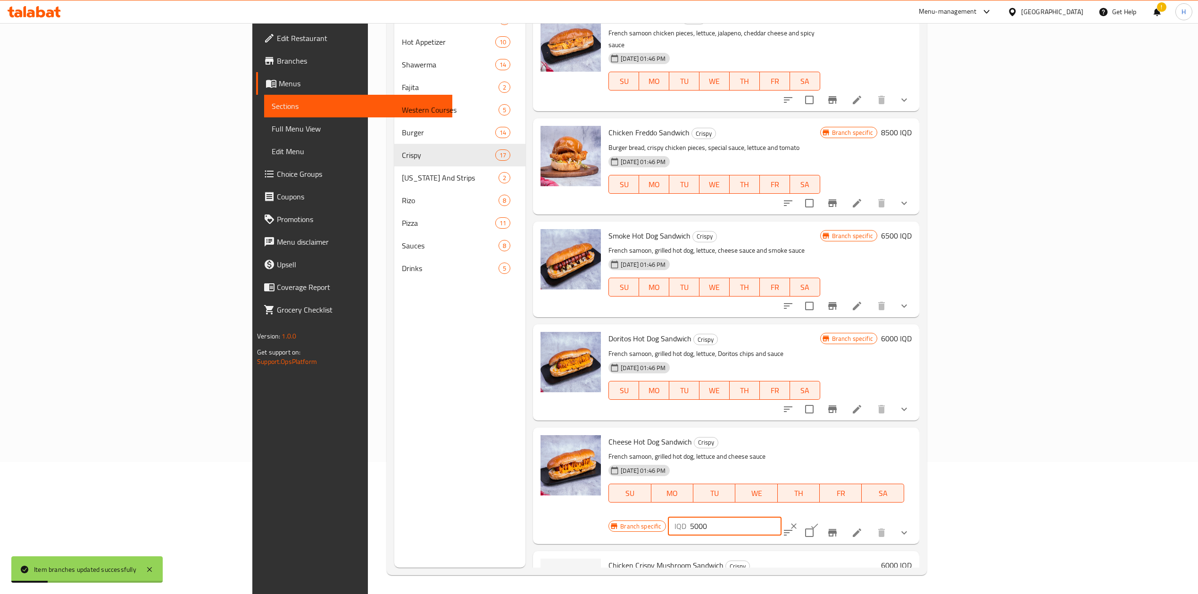
click at [781, 367] on input "5000" at bounding box center [735, 526] width 91 height 19
type input "7000"
click at [795, 367] on icon "ok" at bounding box center [814, 526] width 9 height 9
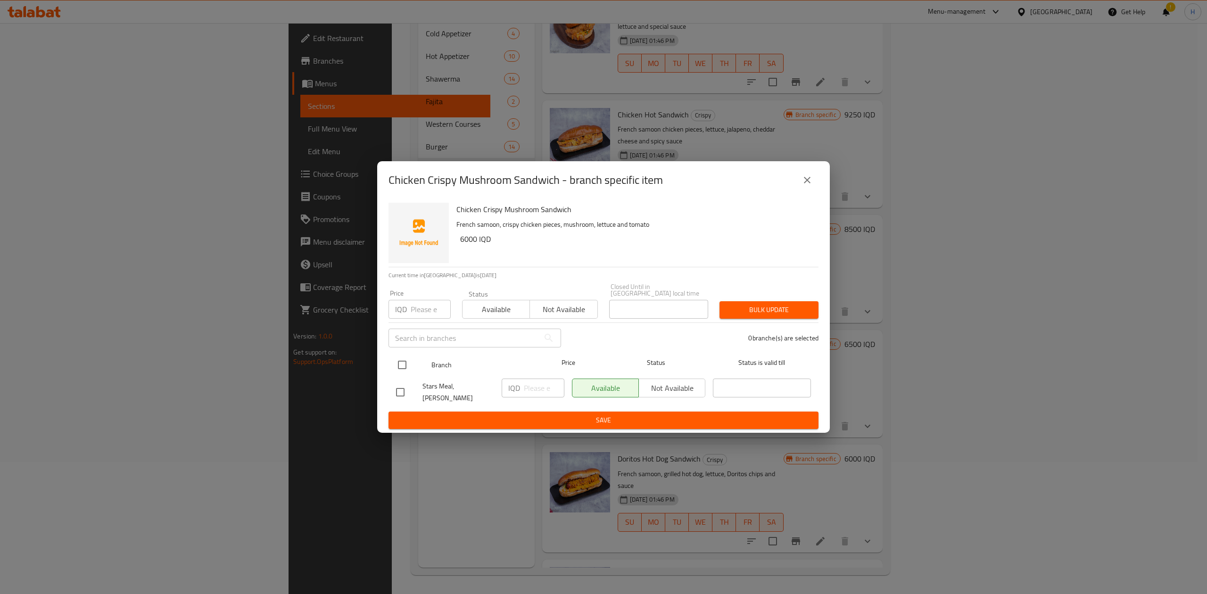
drag, startPoint x: 398, startPoint y: 363, endPoint x: 482, endPoint y: 388, distance: 87.1
click at [407, 364] on input "checkbox" at bounding box center [402, 365] width 20 height 20
checkbox input "true"
click at [537, 367] on input "number" at bounding box center [544, 388] width 41 height 19
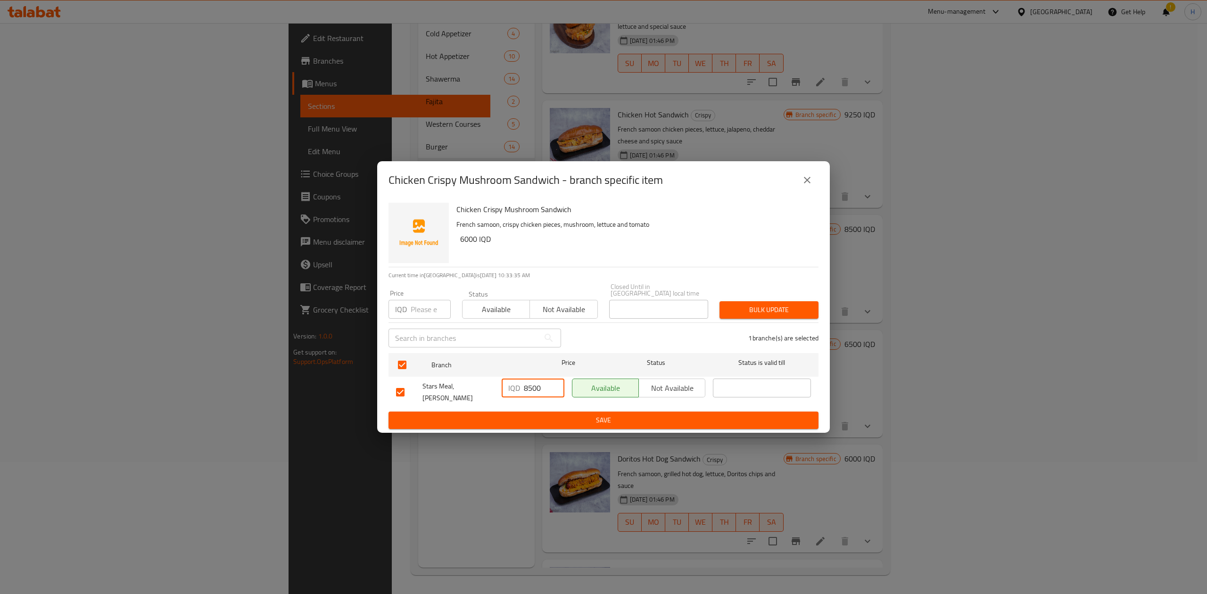
type input "8500"
click at [538, 367] on button "Save" at bounding box center [604, 420] width 430 height 17
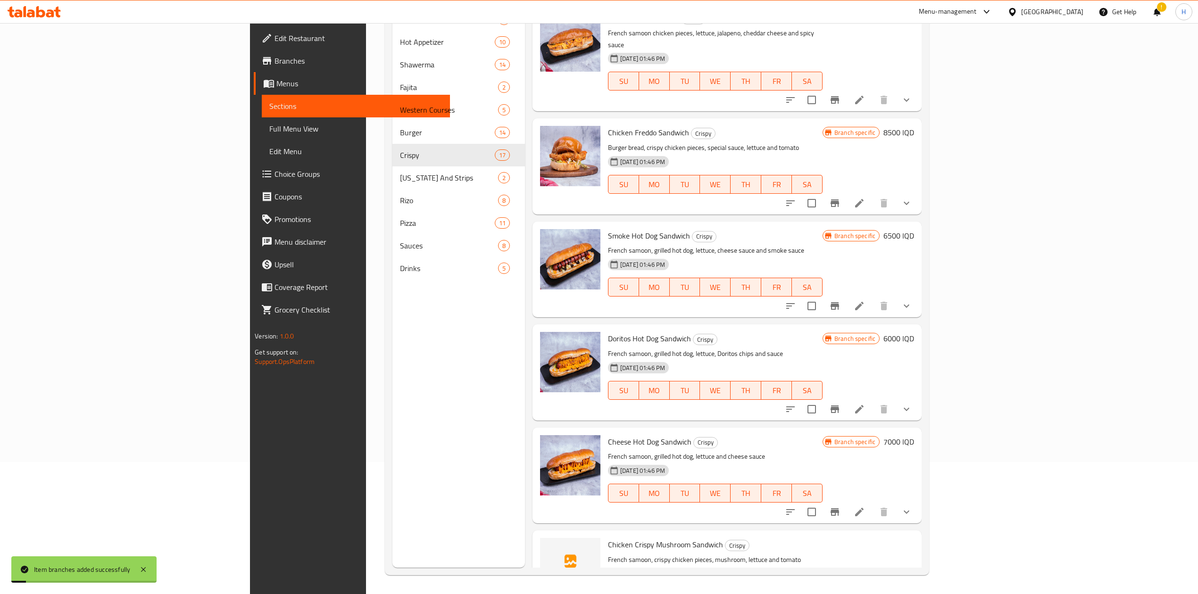
type input "8500"
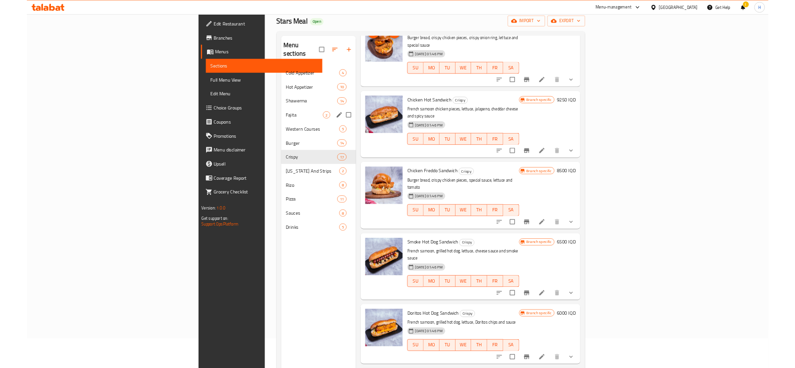
scroll to position [0, 0]
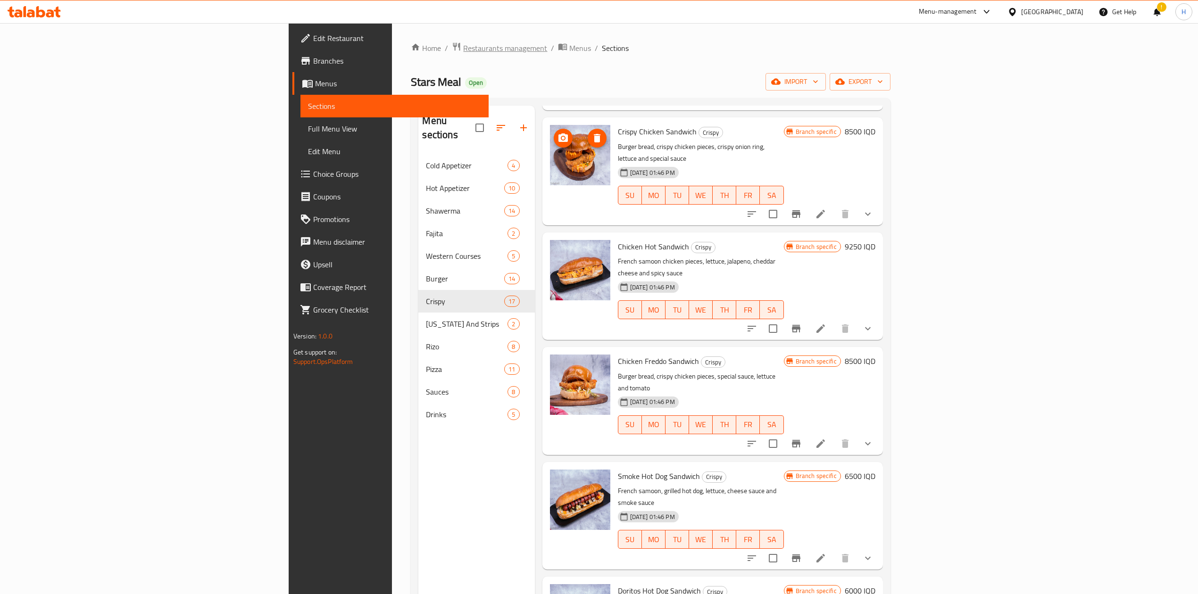
click at [463, 48] on span "Restaurants management" at bounding box center [505, 47] width 84 height 11
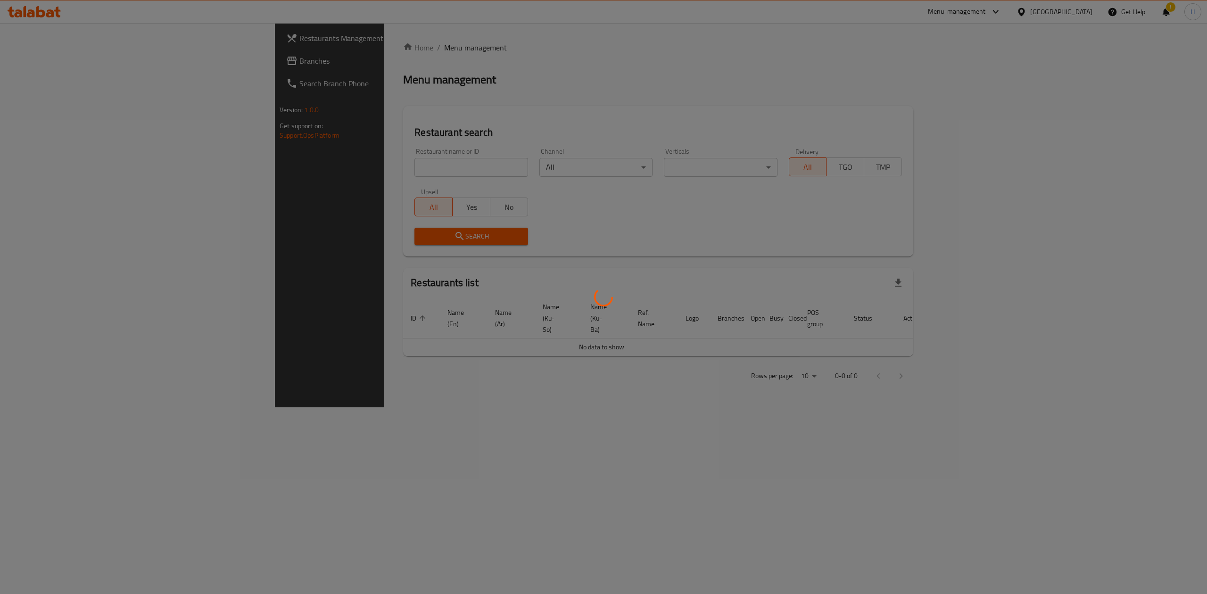
click at [315, 170] on div at bounding box center [603, 297] width 1207 height 594
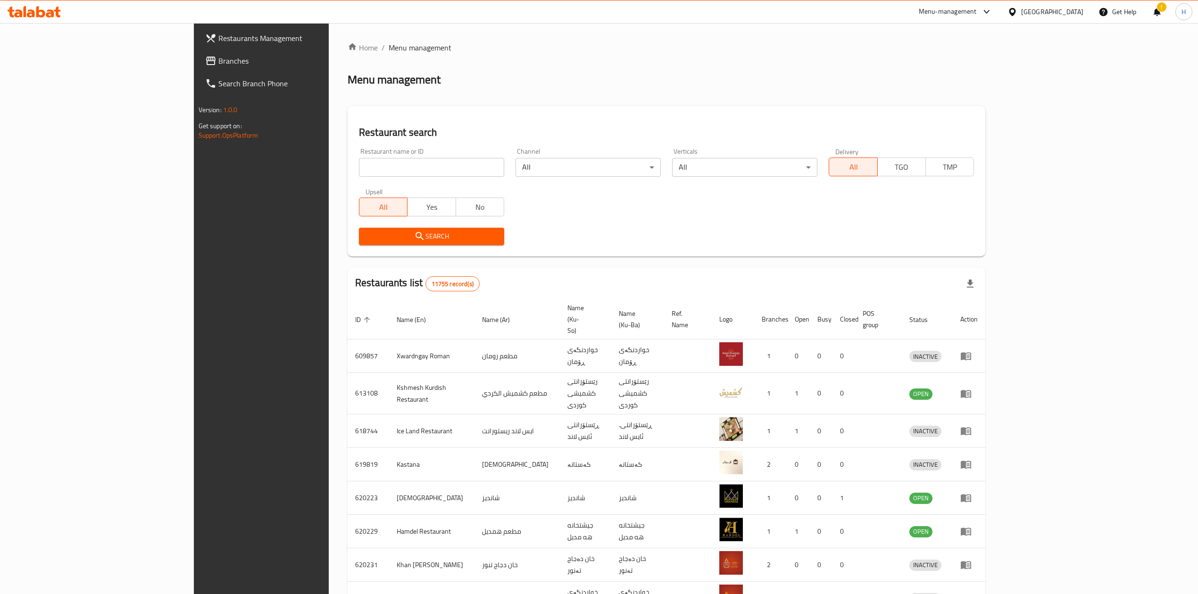
click at [348, 164] on div "Home / Menu management Menu management Restaurant search Restaurant name or ID …" at bounding box center [667, 378] width 638 height 672
click at [359, 164] on input "search" at bounding box center [431, 167] width 145 height 19
paste input "689997"
type input "689997"
click button "Search" at bounding box center [431, 236] width 145 height 17
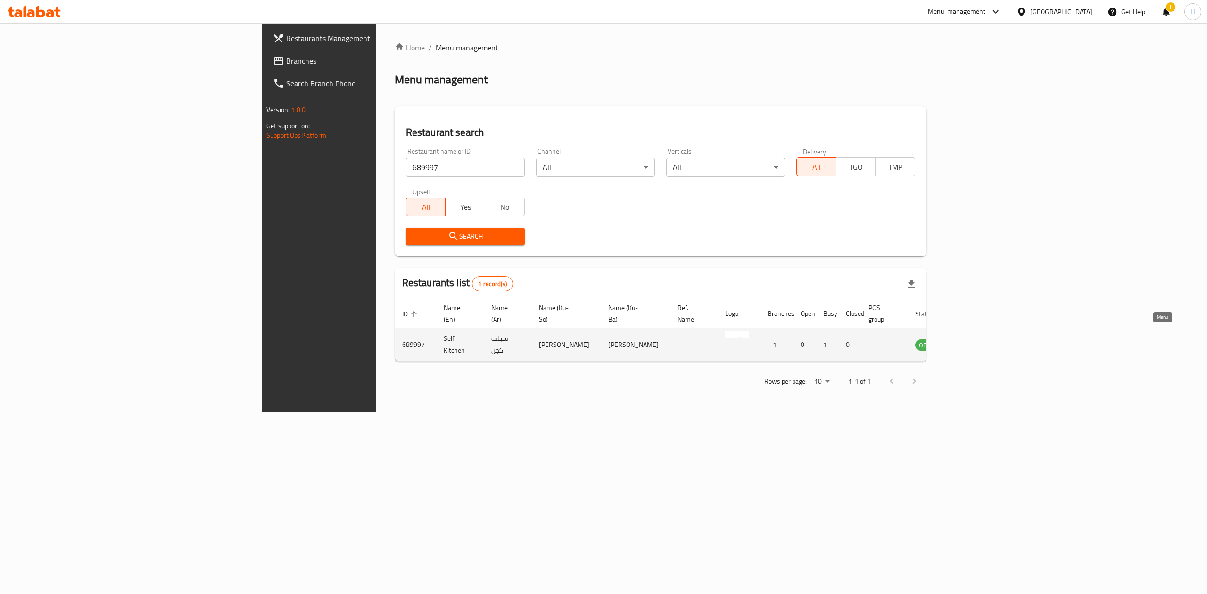
click at [795, 341] on icon "enhanced table" at bounding box center [970, 345] width 10 height 8
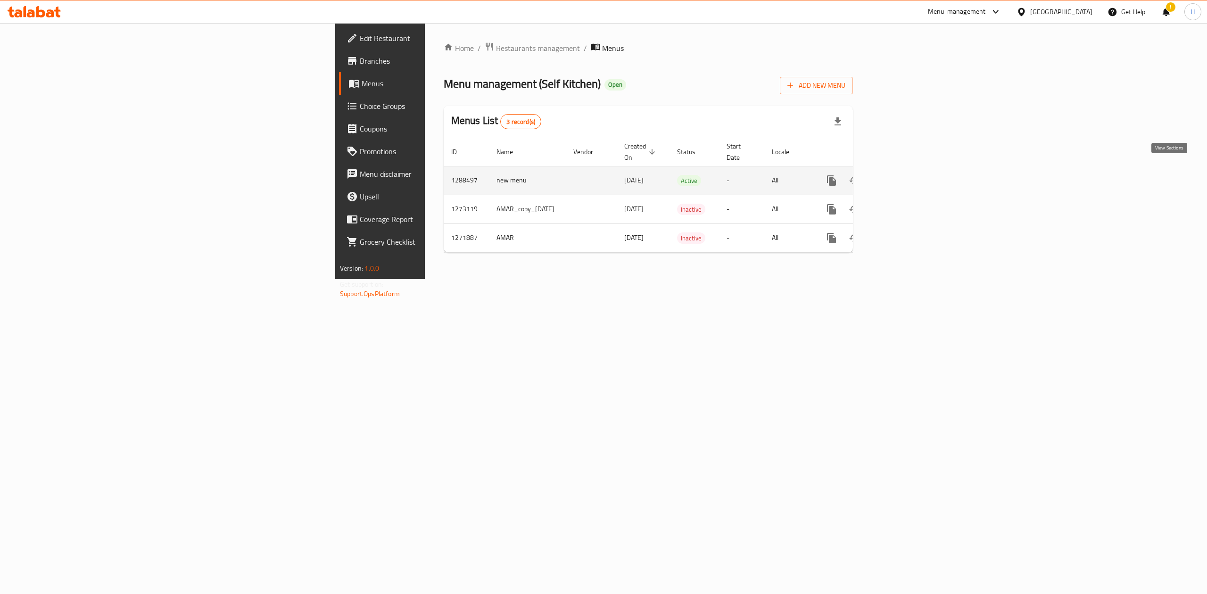
click at [795, 178] on link "enhanced table" at bounding box center [899, 180] width 23 height 23
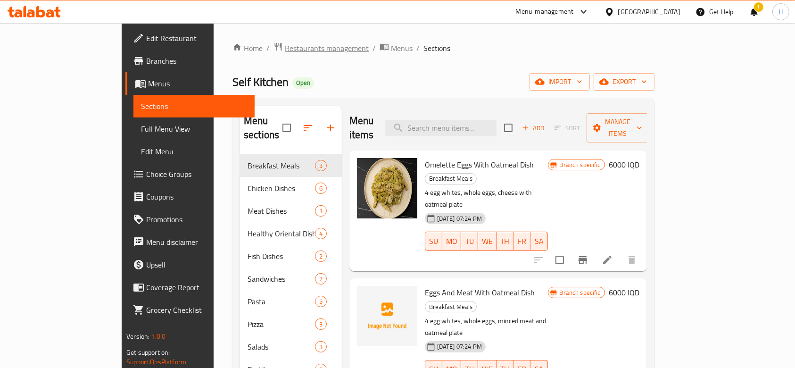
click at [285, 49] on span "Restaurants management" at bounding box center [327, 47] width 84 height 11
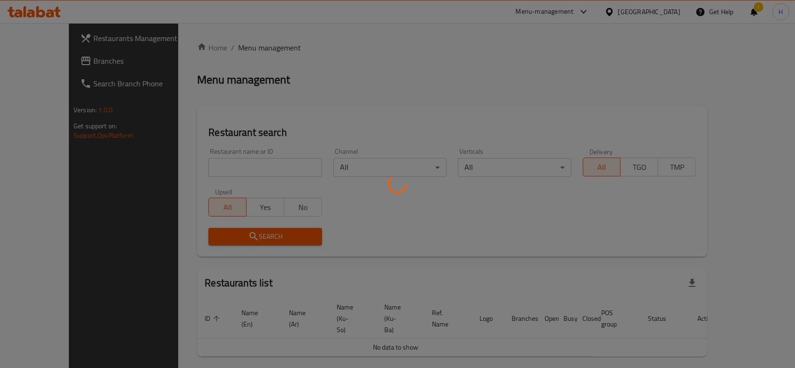
drag, startPoint x: 211, startPoint y: 161, endPoint x: 210, endPoint y: 167, distance: 5.7
click at [211, 164] on div at bounding box center [397, 184] width 795 height 368
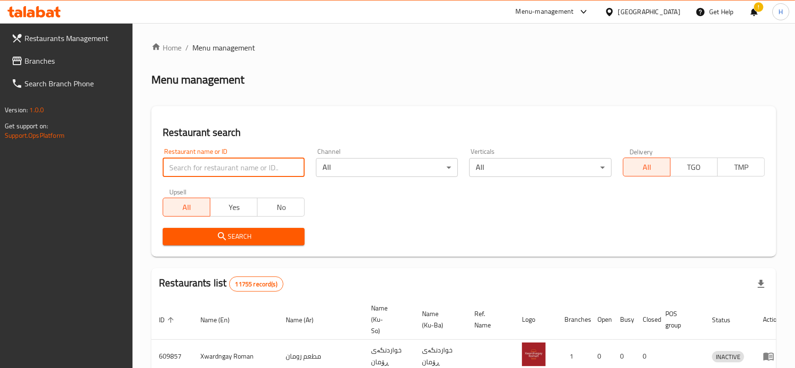
click at [210, 170] on input "search" at bounding box center [234, 167] width 142 height 19
paste input "689997"
type input "689997"
click button "Search" at bounding box center [234, 236] width 142 height 17
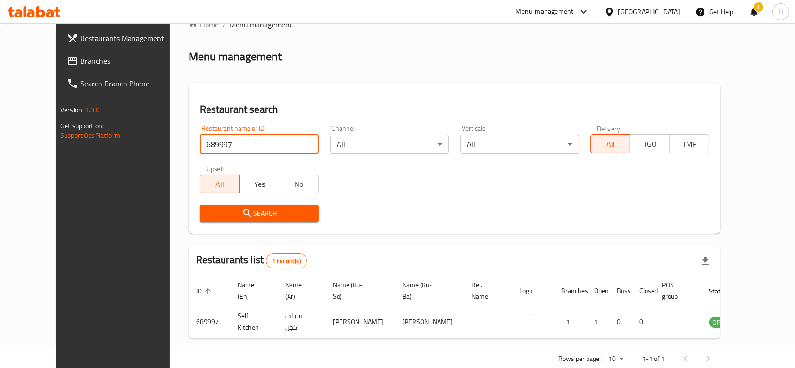
scroll to position [44, 0]
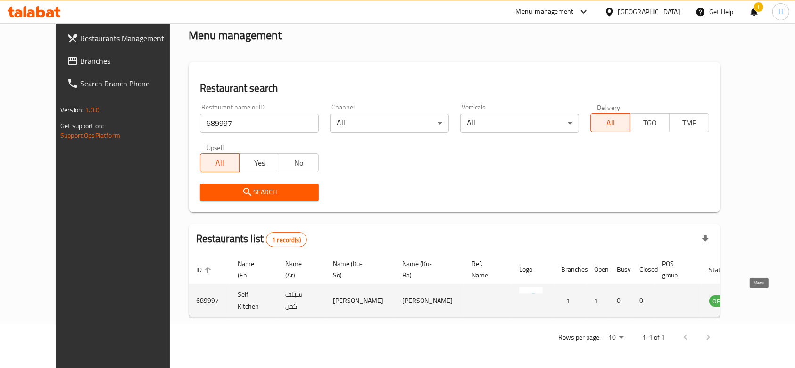
click at [762, 302] on link "enhanced table" at bounding box center [767, 300] width 17 height 11
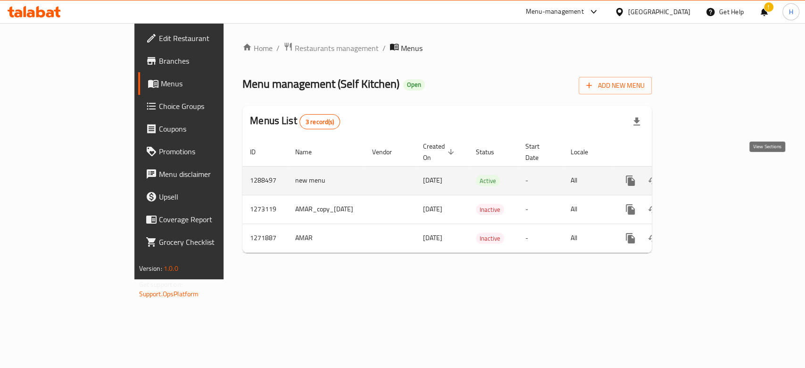
click at [704, 175] on icon "enhanced table" at bounding box center [698, 180] width 11 height 11
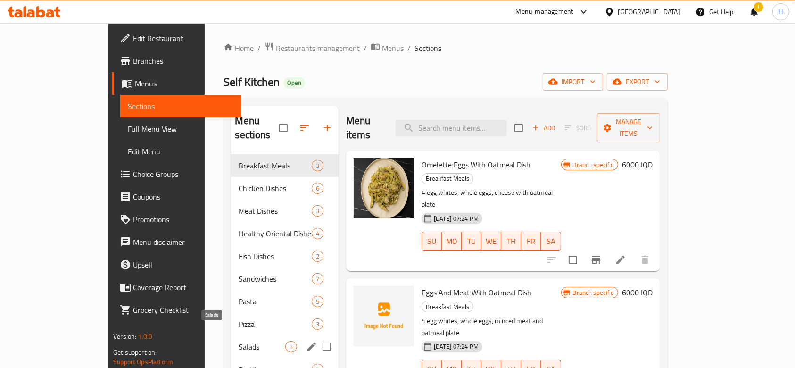
click at [239, 341] on span "Salads" at bounding box center [262, 346] width 46 height 11
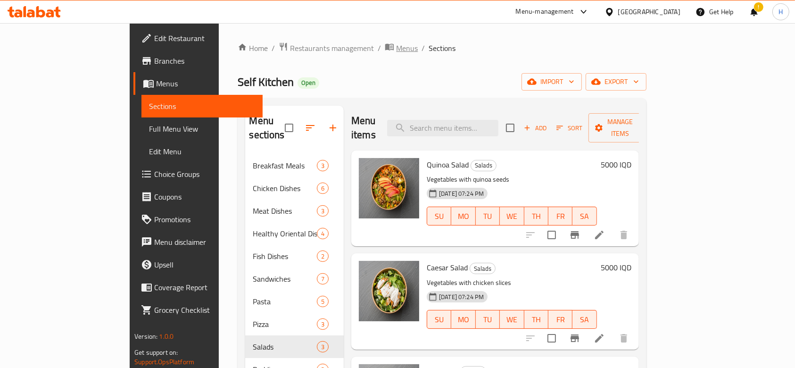
click at [396, 43] on span "Menus" at bounding box center [407, 47] width 22 height 11
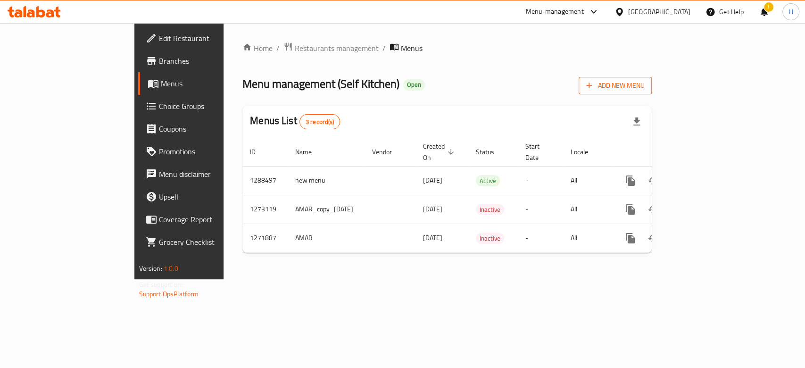
click at [652, 77] on button "Add New Menu" at bounding box center [615, 85] width 73 height 17
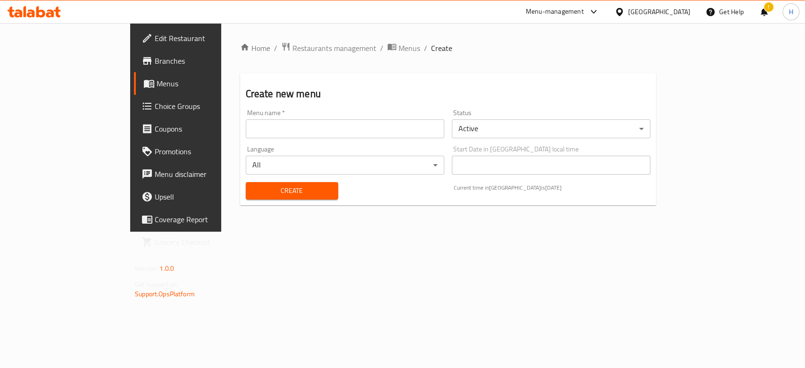
drag, startPoint x: 277, startPoint y: 126, endPoint x: 267, endPoint y: 137, distance: 15.0
click at [277, 126] on input "text" at bounding box center [345, 128] width 199 height 19
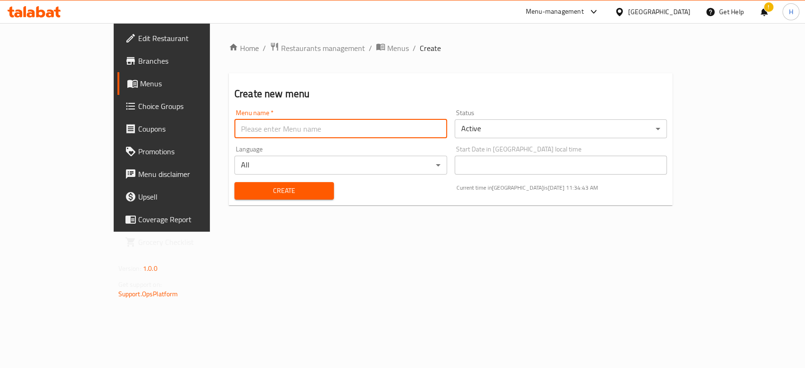
type input "Hadeer Menu t"
drag, startPoint x: 550, startPoint y: 113, endPoint x: 554, endPoint y: 120, distance: 8.2
click at [550, 114] on div "Status Active ​" at bounding box center [561, 123] width 213 height 29
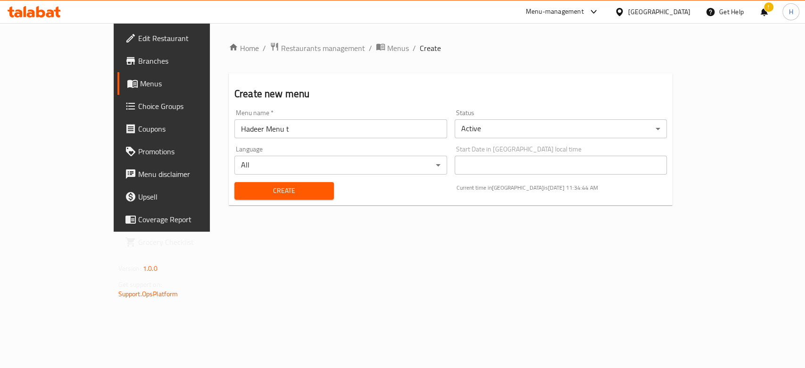
click at [552, 126] on body "​ Menu-management [GEOGRAPHIC_DATA] Get Help ! H Edit Restaurant Branches Menus…" at bounding box center [402, 195] width 805 height 345
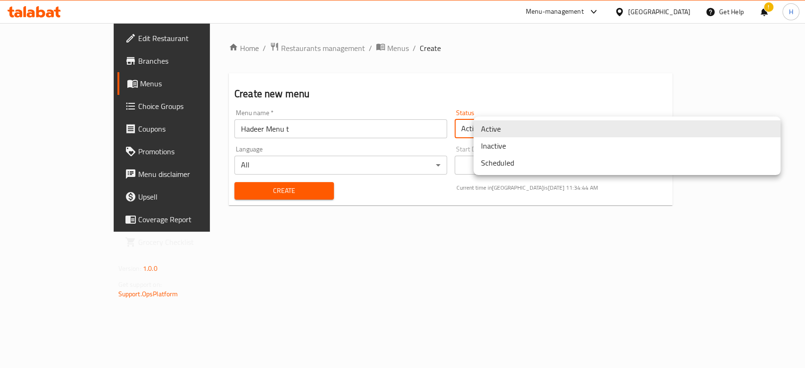
click at [532, 146] on li "Inactive" at bounding box center [626, 145] width 307 height 17
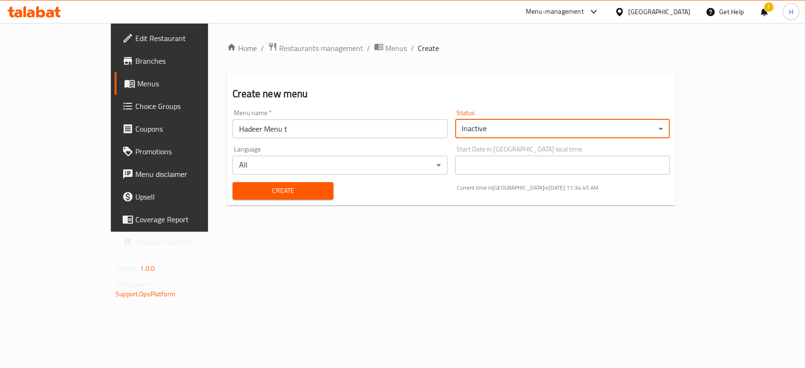
click at [296, 186] on span "Create" at bounding box center [283, 191] width 86 height 12
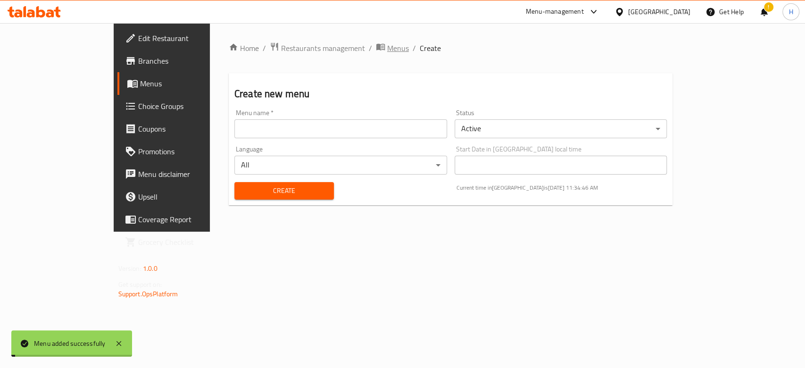
click at [387, 47] on span "Menus" at bounding box center [398, 47] width 22 height 11
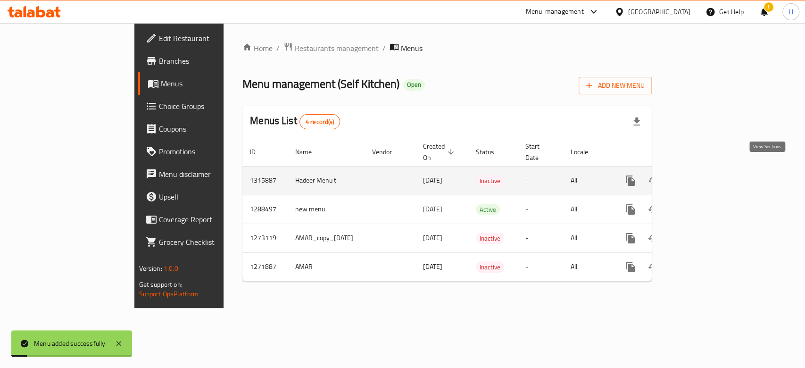
click at [710, 175] on link "enhanced table" at bounding box center [698, 180] width 23 height 23
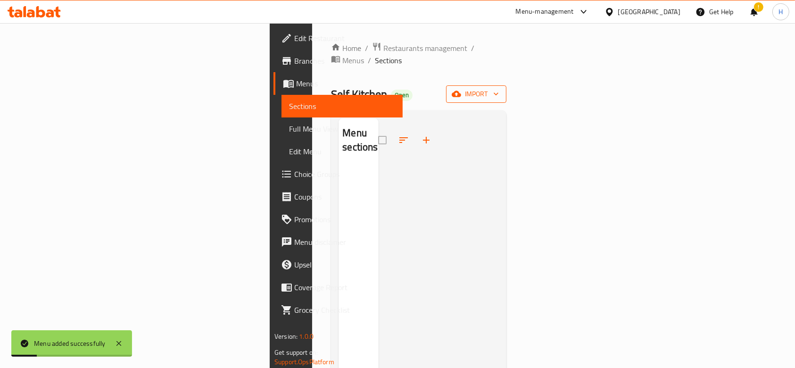
click at [499, 88] on span "import" at bounding box center [476, 94] width 45 height 12
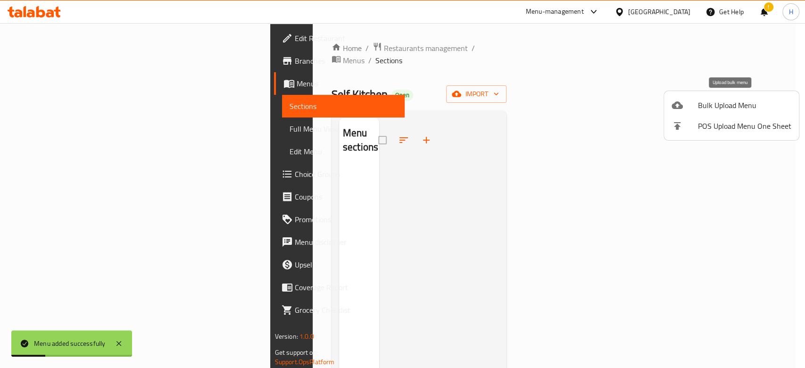
click at [726, 108] on span "Bulk Upload Menu" at bounding box center [744, 104] width 93 height 11
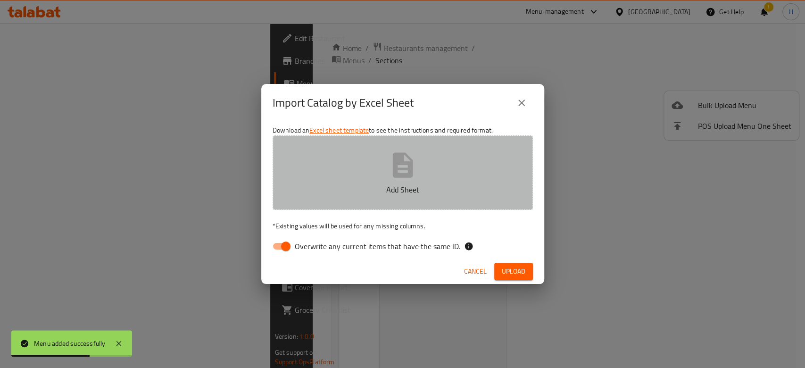
click at [438, 172] on button "Add Sheet" at bounding box center [403, 172] width 260 height 75
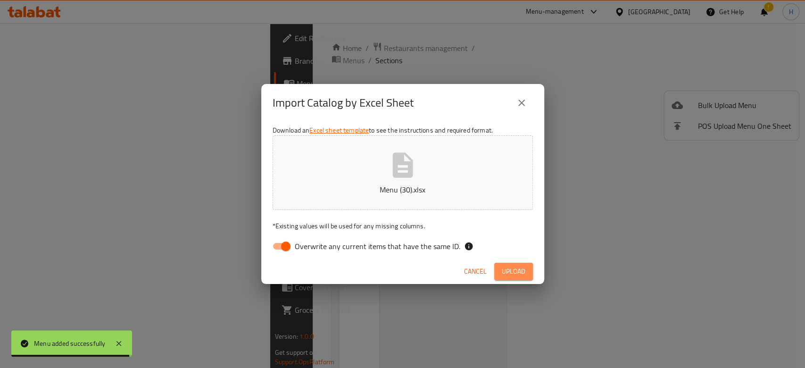
click at [526, 267] on button "Upload" at bounding box center [513, 271] width 39 height 17
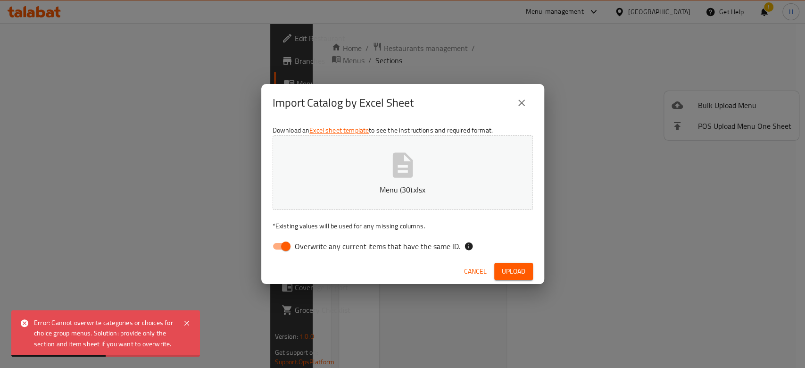
click at [481, 274] on span "Cancel" at bounding box center [475, 271] width 23 height 12
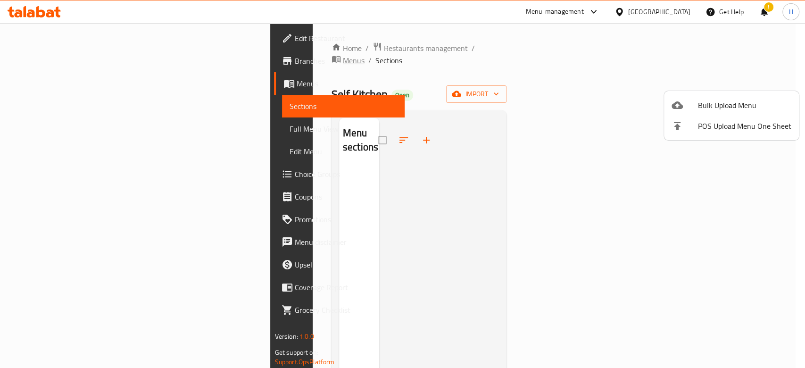
drag, startPoint x: 309, startPoint y: 50, endPoint x: 324, endPoint y: 51, distance: 14.7
click at [310, 50] on div at bounding box center [402, 184] width 805 height 368
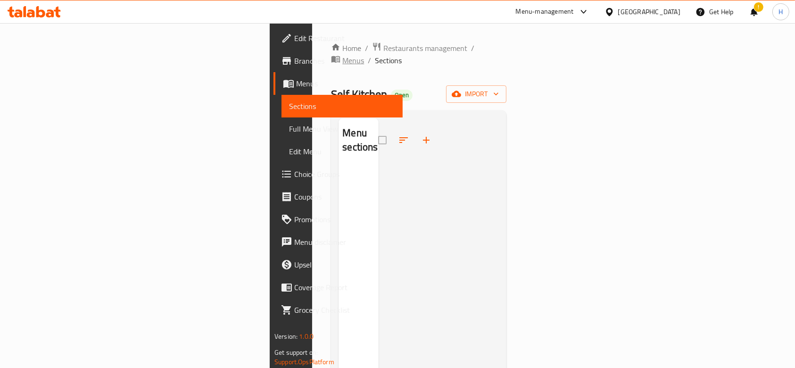
click at [342, 55] on span "Menus" at bounding box center [353, 60] width 22 height 11
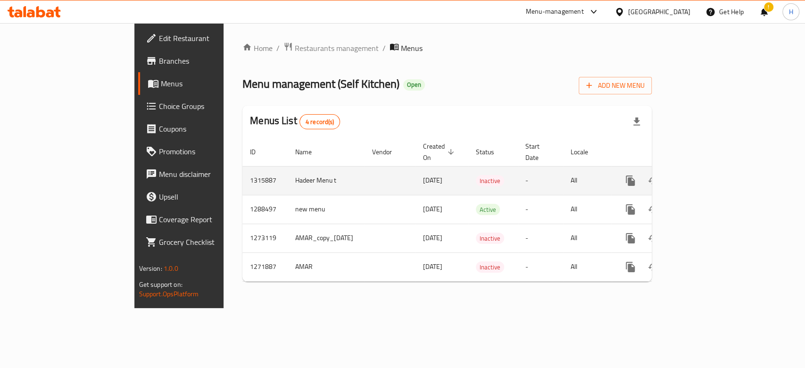
click at [710, 173] on div "enhanced table" at bounding box center [664, 180] width 91 height 23
click at [703, 176] on icon "enhanced table" at bounding box center [698, 180] width 8 height 8
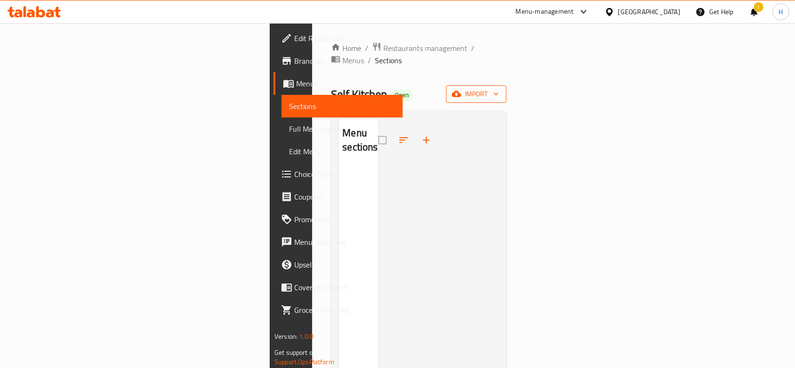
click at [499, 88] on span "import" at bounding box center [476, 94] width 45 height 12
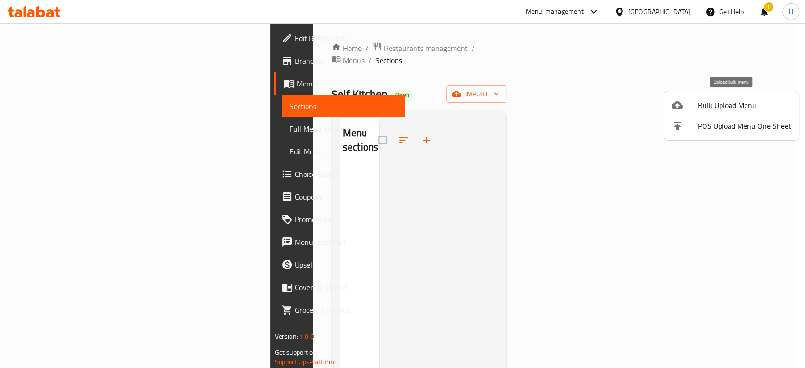
click at [691, 101] on div at bounding box center [684, 104] width 26 height 11
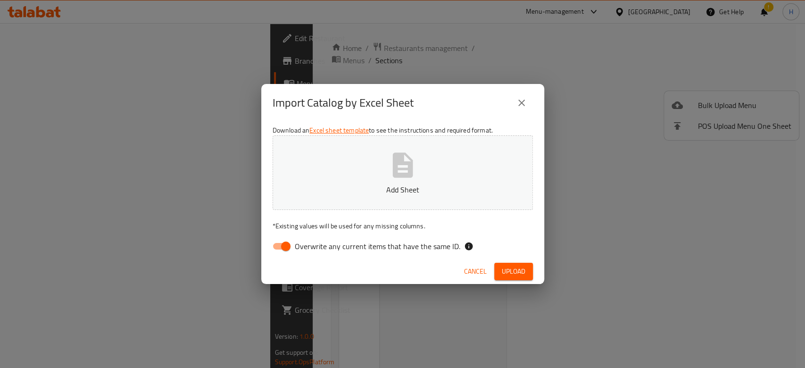
drag, startPoint x: 272, startPoint y: 243, endPoint x: 303, endPoint y: 212, distance: 43.7
click at [272, 243] on input "Overwrite any current items that have the same ID." at bounding box center [286, 246] width 54 height 18
checkbox input "false"
click at [335, 172] on button "Add Sheet" at bounding box center [403, 172] width 260 height 75
click at [517, 270] on span "Upload" at bounding box center [514, 271] width 24 height 12
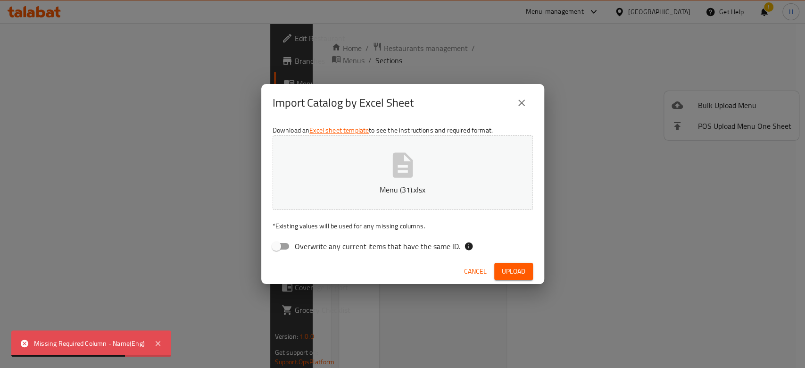
click at [461, 270] on button "Cancel" at bounding box center [475, 271] width 30 height 17
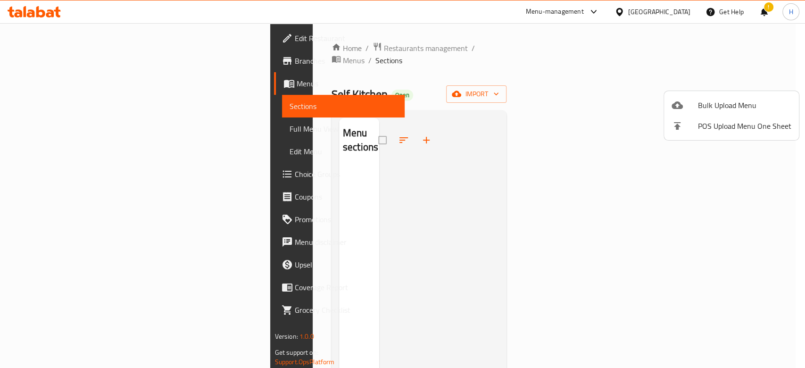
drag, startPoint x: 464, startPoint y: 232, endPoint x: 546, endPoint y: 216, distance: 83.1
click at [476, 227] on div at bounding box center [402, 184] width 805 height 368
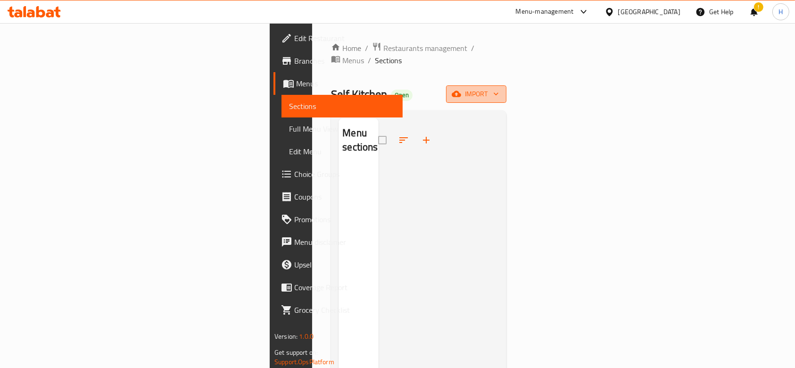
click at [499, 88] on span "import" at bounding box center [476, 94] width 45 height 12
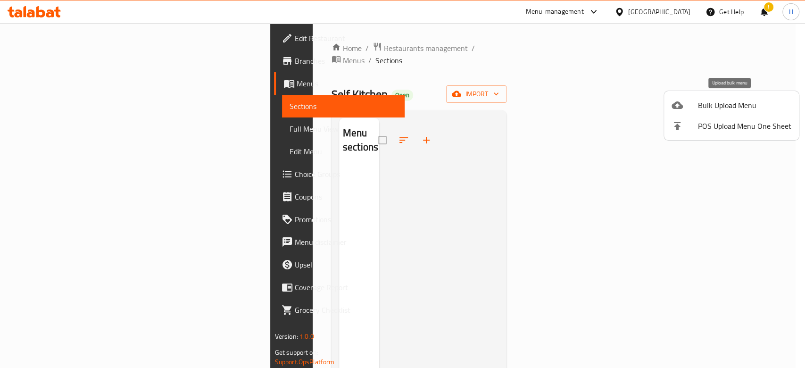
click at [735, 96] on li "Bulk Upload Menu" at bounding box center [731, 105] width 135 height 21
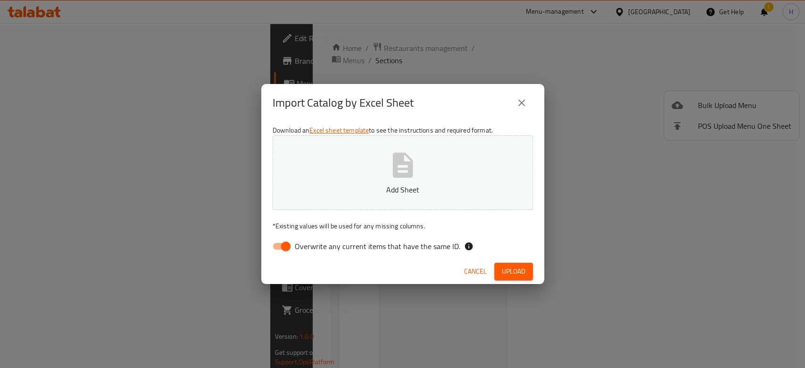
click at [284, 256] on div "Download an Excel sheet template to see the instructions and required format. A…" at bounding box center [402, 190] width 283 height 137
drag, startPoint x: 289, startPoint y: 243, endPoint x: 334, endPoint y: 209, distance: 56.6
click at [289, 242] on input "Overwrite any current items that have the same ID." at bounding box center [286, 246] width 54 height 18
checkbox input "false"
click at [364, 192] on p "Add Sheet" at bounding box center [402, 189] width 231 height 11
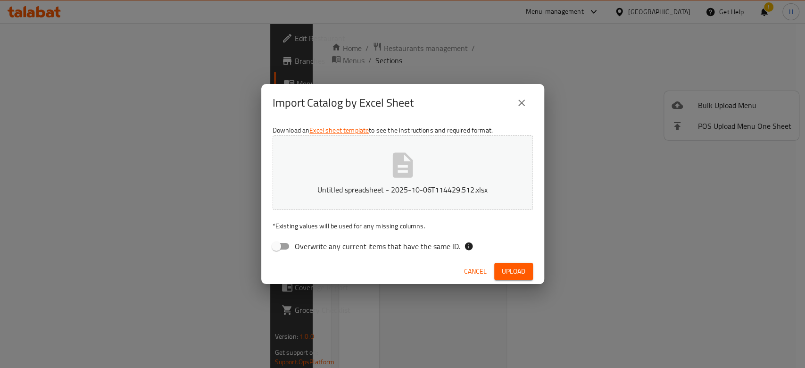
click at [510, 271] on span "Upload" at bounding box center [514, 271] width 24 height 12
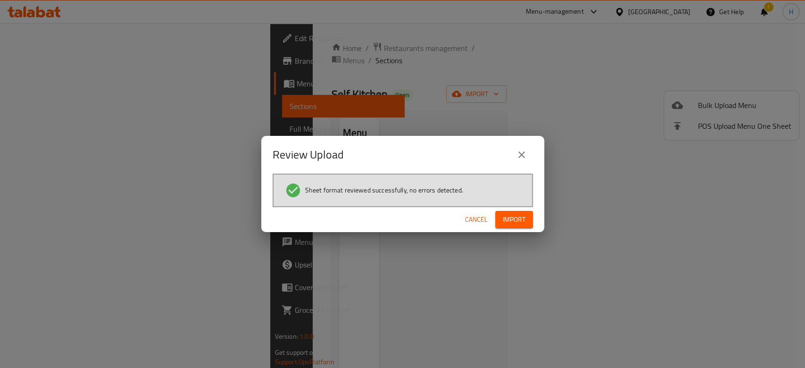
click at [524, 227] on button "Import" at bounding box center [514, 219] width 38 height 17
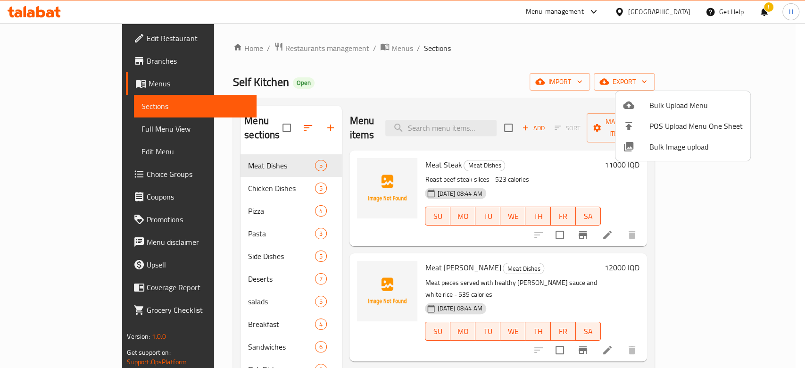
click at [556, 47] on div at bounding box center [402, 184] width 805 height 368
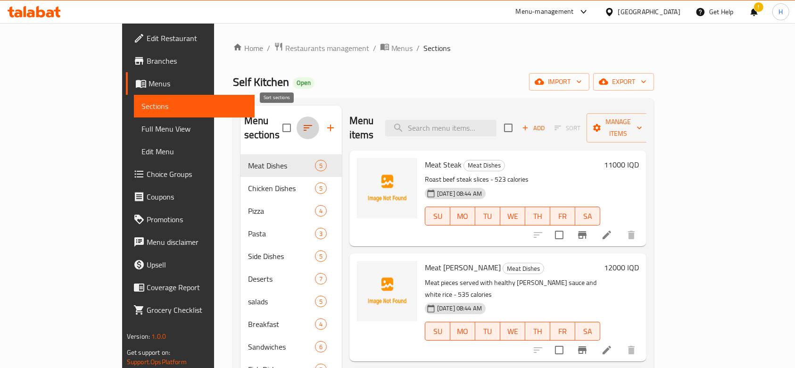
click at [297, 126] on button "button" at bounding box center [308, 127] width 23 height 23
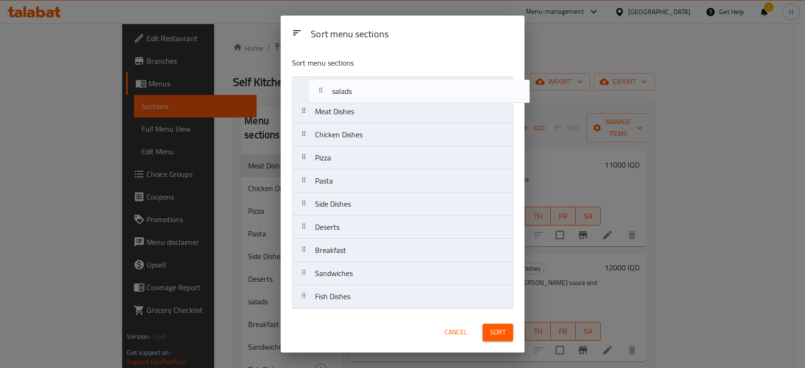
drag, startPoint x: 342, startPoint y: 232, endPoint x: 358, endPoint y: 92, distance: 141.0
click at [358, 92] on nav "Meat Dishes Chicken Dishes Pizza Pasta Side Dishes Deserts salads Breakfast San…" at bounding box center [402, 192] width 221 height 232
drag, startPoint x: 376, startPoint y: 260, endPoint x: 382, endPoint y: 100, distance: 159.9
click at [382, 100] on nav "salads Meat Dishes Chicken Dishes Pizza Pasta Side Dishes Deserts Breakfast San…" at bounding box center [402, 192] width 221 height 232
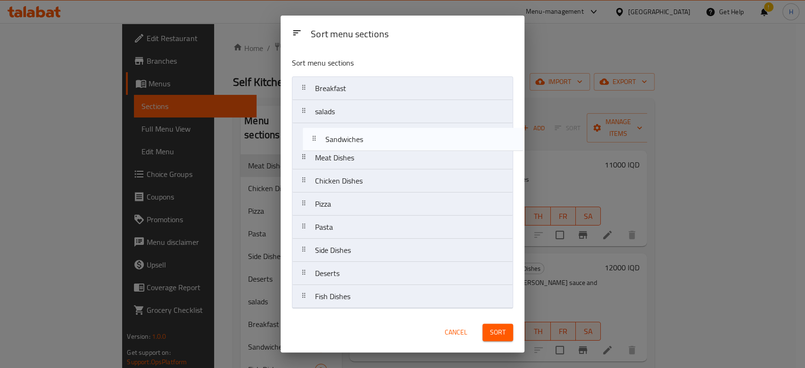
drag, startPoint x: 353, startPoint y: 281, endPoint x: 362, endPoint y: 142, distance: 139.0
click at [362, 142] on nav "Breakfast salads Meat Dishes Chicken Dishes Pizza Pasta Side Dishes Deserts San…" at bounding box center [402, 192] width 221 height 232
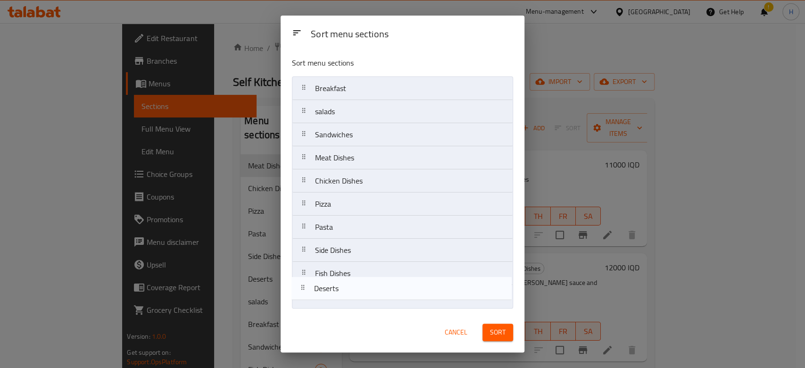
drag, startPoint x: 366, startPoint y: 278, endPoint x: 361, endPoint y: 304, distance: 26.4
click at [362, 304] on nav "Breakfast salads Sandwiches Meat Dishes Chicken Dishes Pizza Pasta Side Dishes …" at bounding box center [402, 192] width 221 height 232
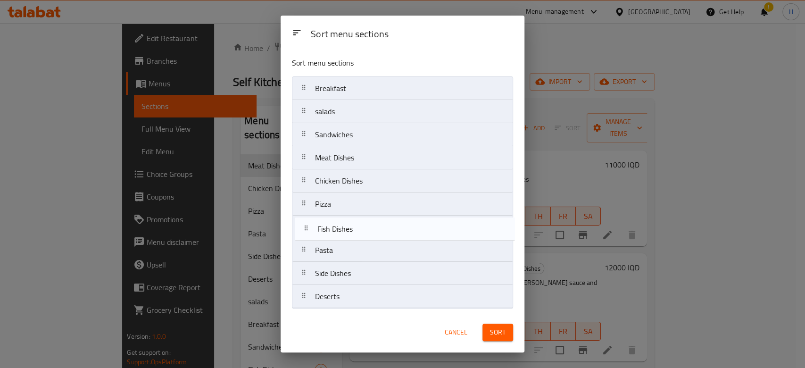
drag, startPoint x: 357, startPoint y: 275, endPoint x: 360, endPoint y: 228, distance: 47.2
click at [360, 228] on nav "Breakfast salads Sandwiches Meat Dishes Chicken Dishes Pizza Pasta Side Dishes …" at bounding box center [402, 192] width 221 height 232
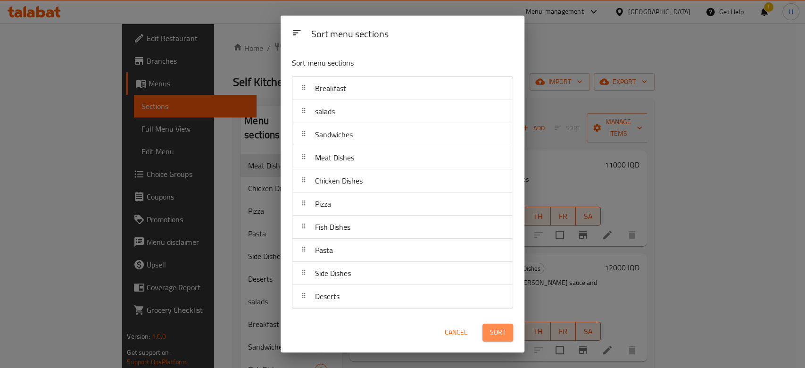
click at [497, 335] on span "Sort" at bounding box center [498, 332] width 16 height 12
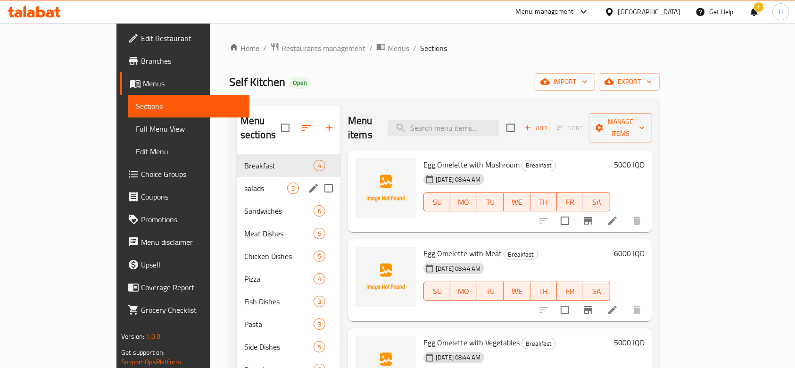
click at [237, 177] on div "salads 5" at bounding box center [289, 188] width 104 height 23
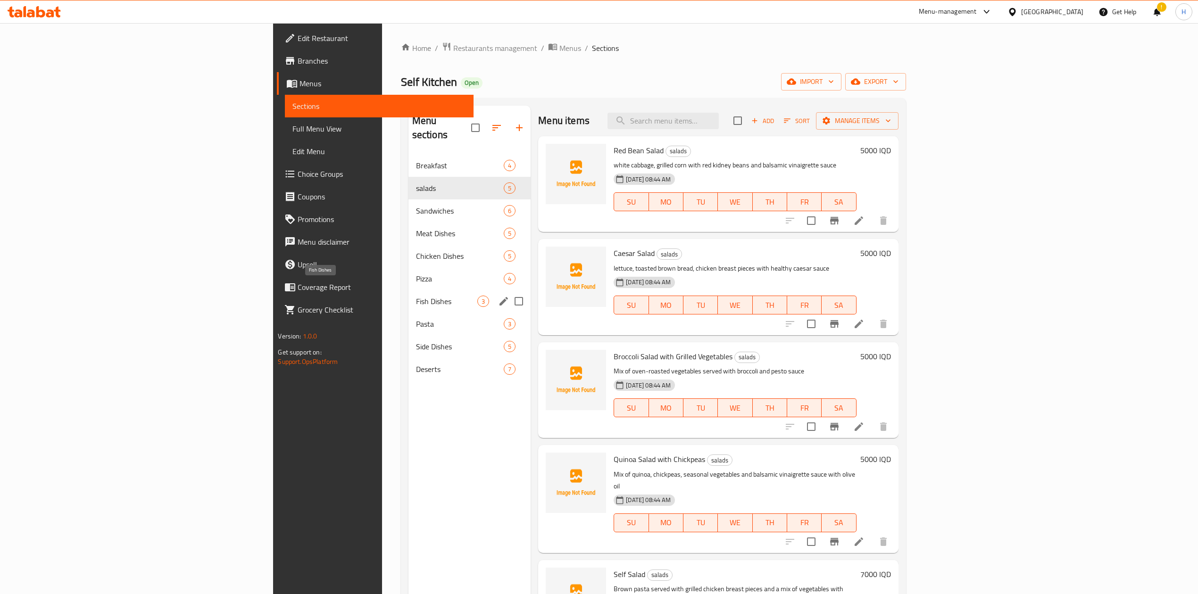
click at [416, 296] on span "Fish Dishes" at bounding box center [447, 301] width 62 height 11
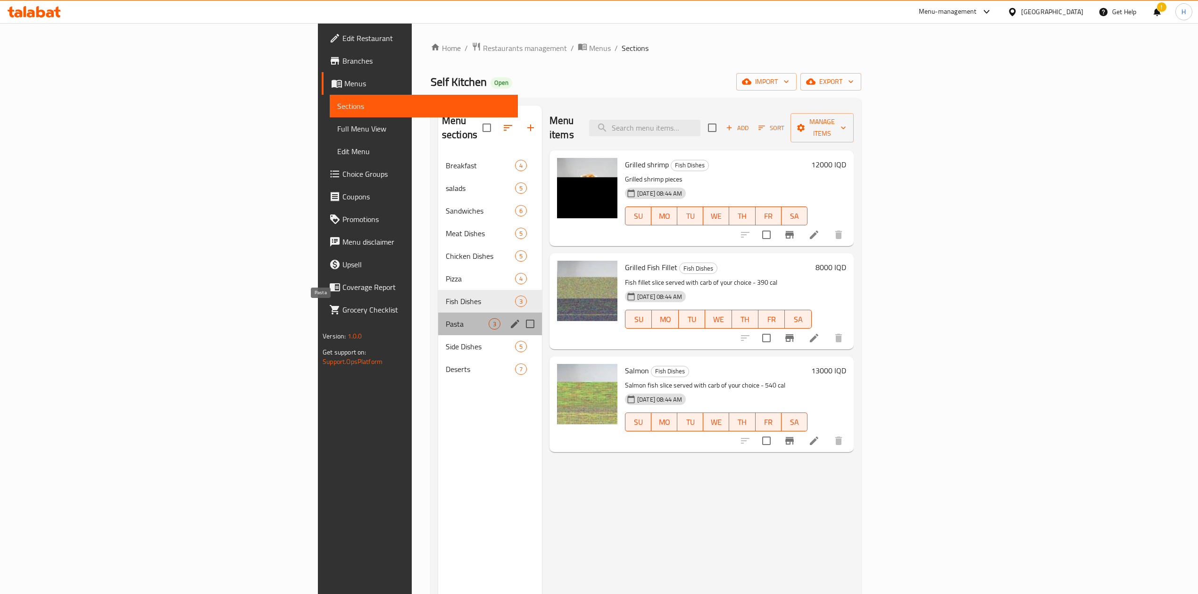
click at [446, 318] on span "Pasta" at bounding box center [467, 323] width 43 height 11
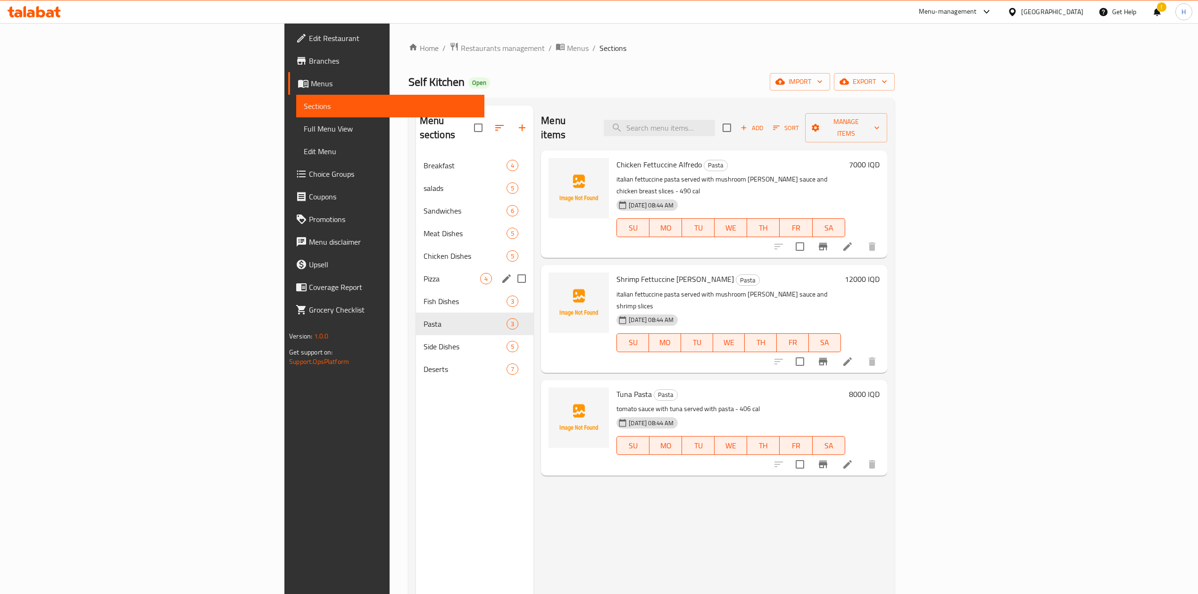
click at [416, 273] on div "Pizza 4" at bounding box center [475, 278] width 118 height 23
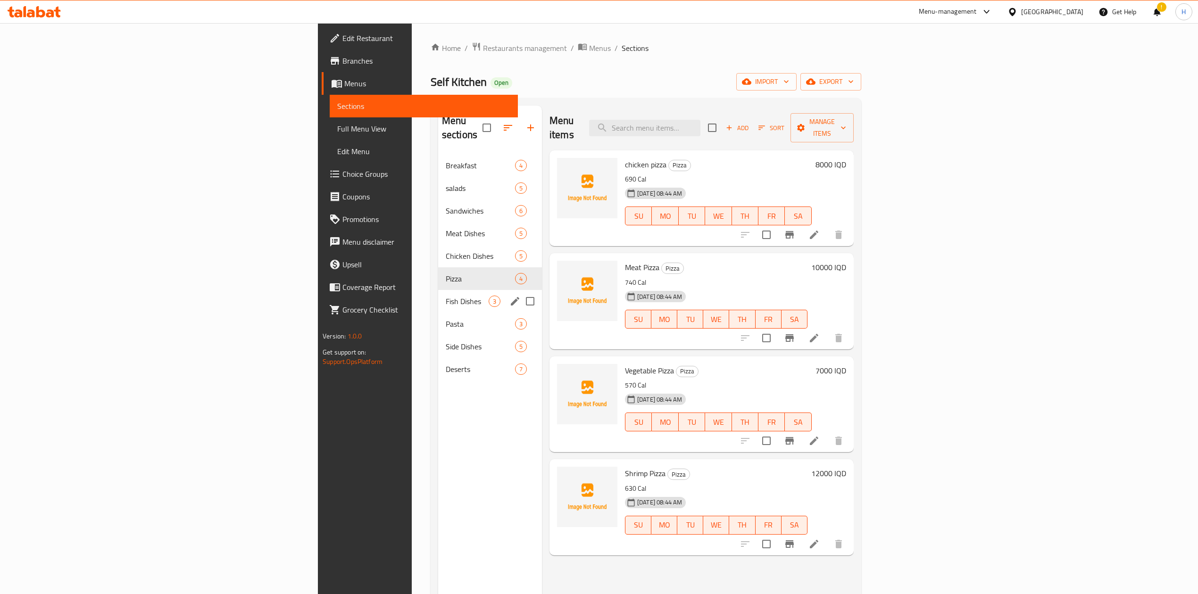
click at [438, 296] on div "Fish Dishes 3" at bounding box center [490, 301] width 104 height 23
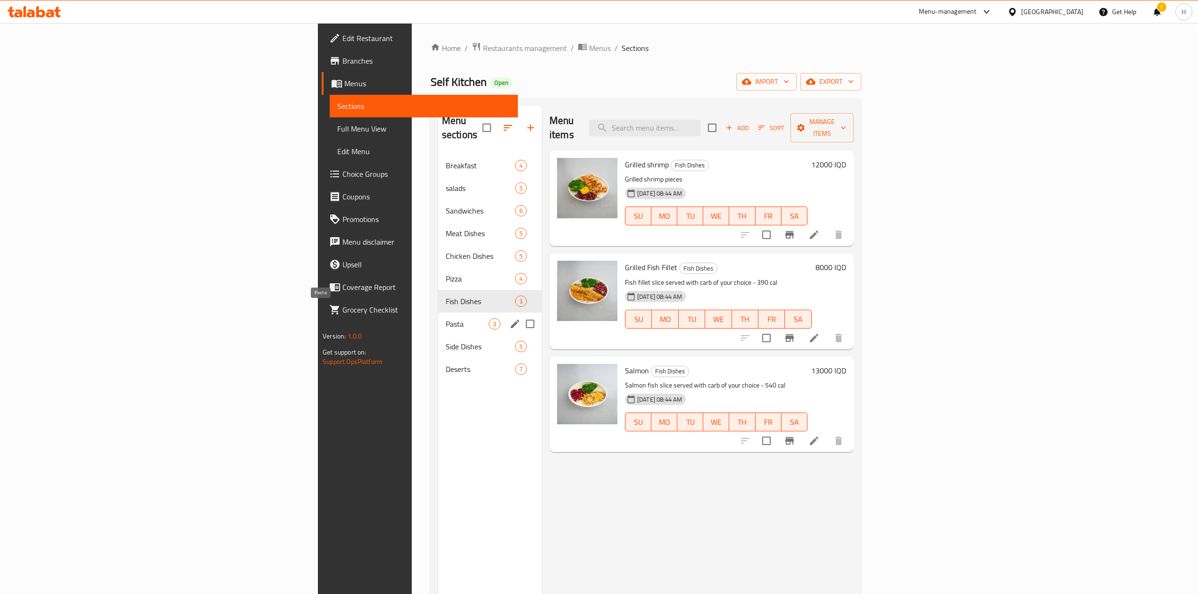
click at [446, 318] on span "Pasta" at bounding box center [467, 323] width 43 height 11
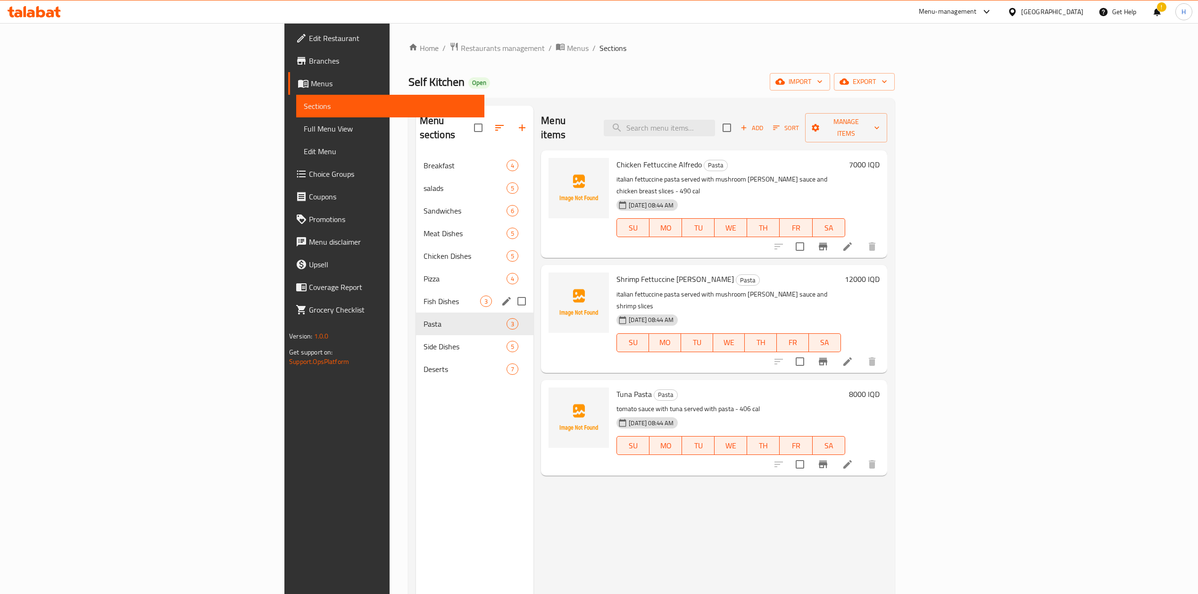
click at [423, 296] on span "Fish Dishes" at bounding box center [451, 301] width 57 height 11
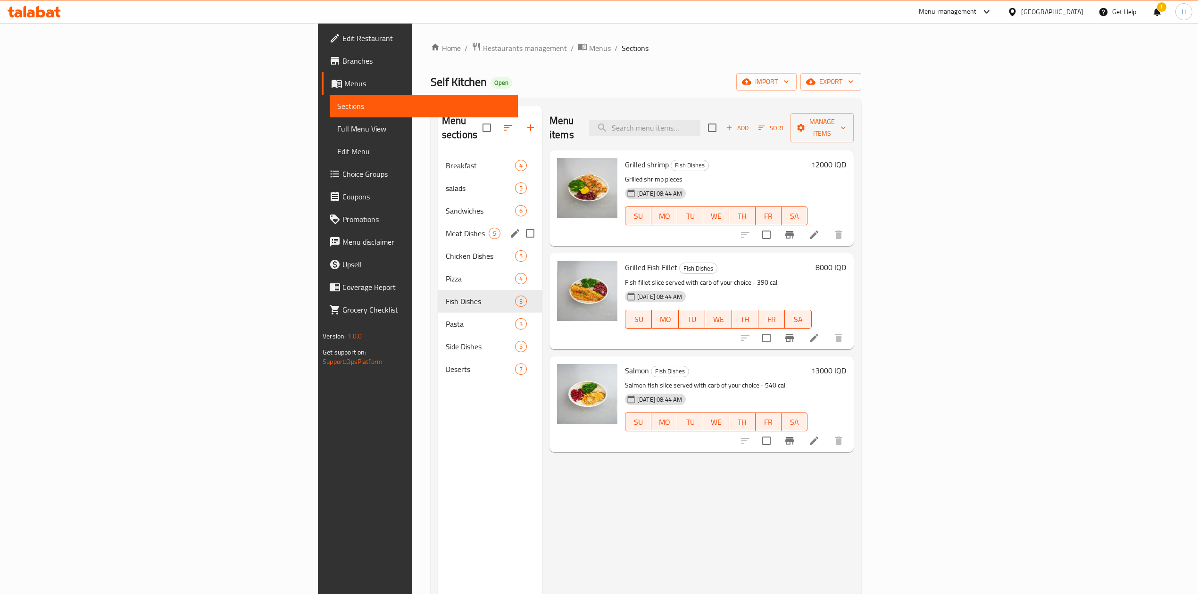
click at [446, 250] on span "Chicken Dishes" at bounding box center [480, 255] width 69 height 11
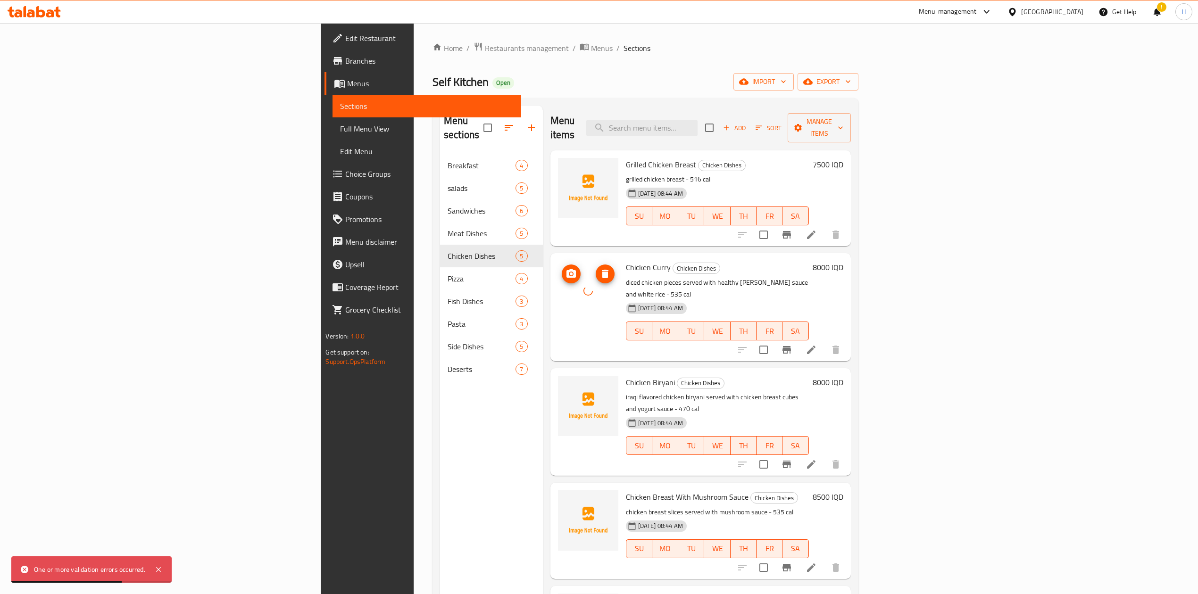
click at [558, 261] on div at bounding box center [588, 291] width 60 height 60
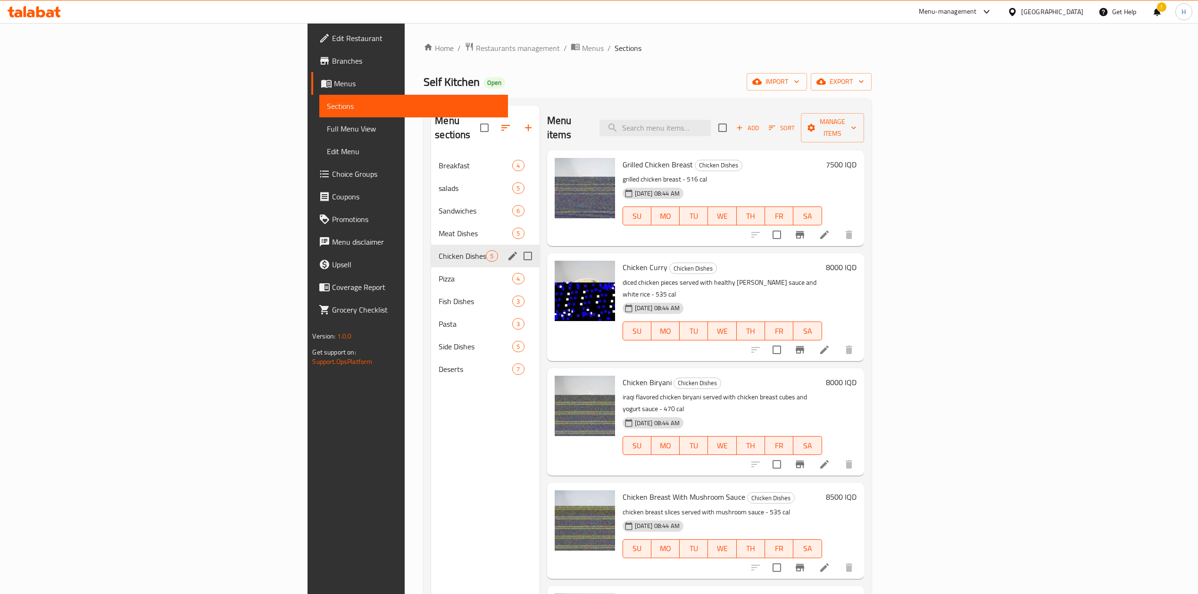
click at [439, 273] on span "Pizza" at bounding box center [476, 278] width 74 height 11
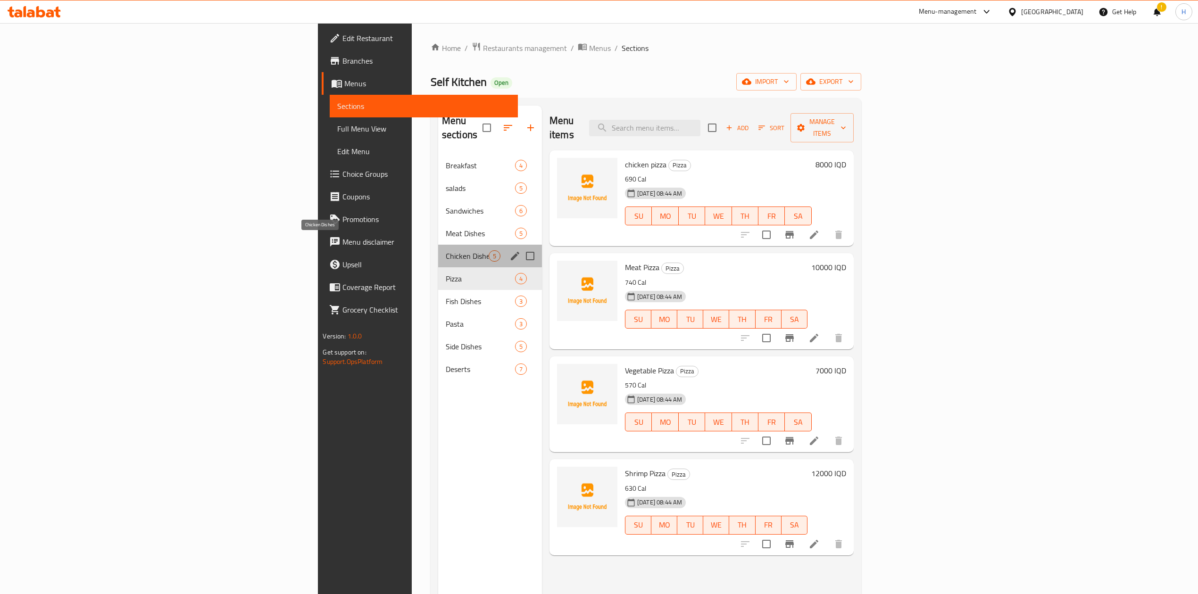
click at [446, 250] on span "Chicken Dishes" at bounding box center [467, 255] width 43 height 11
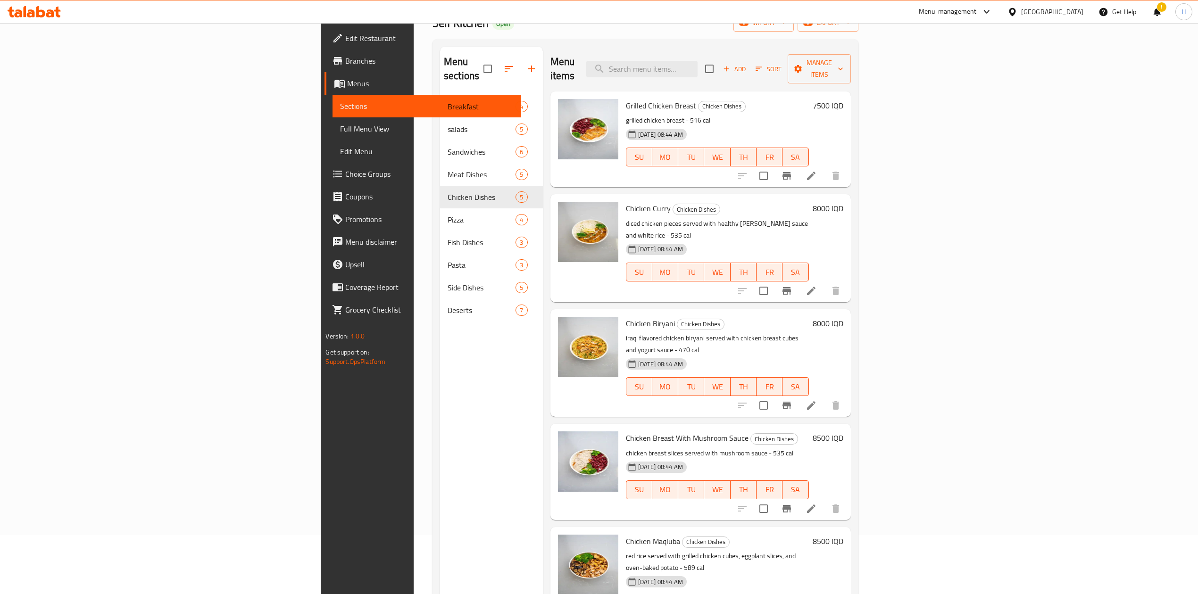
scroll to position [133, 0]
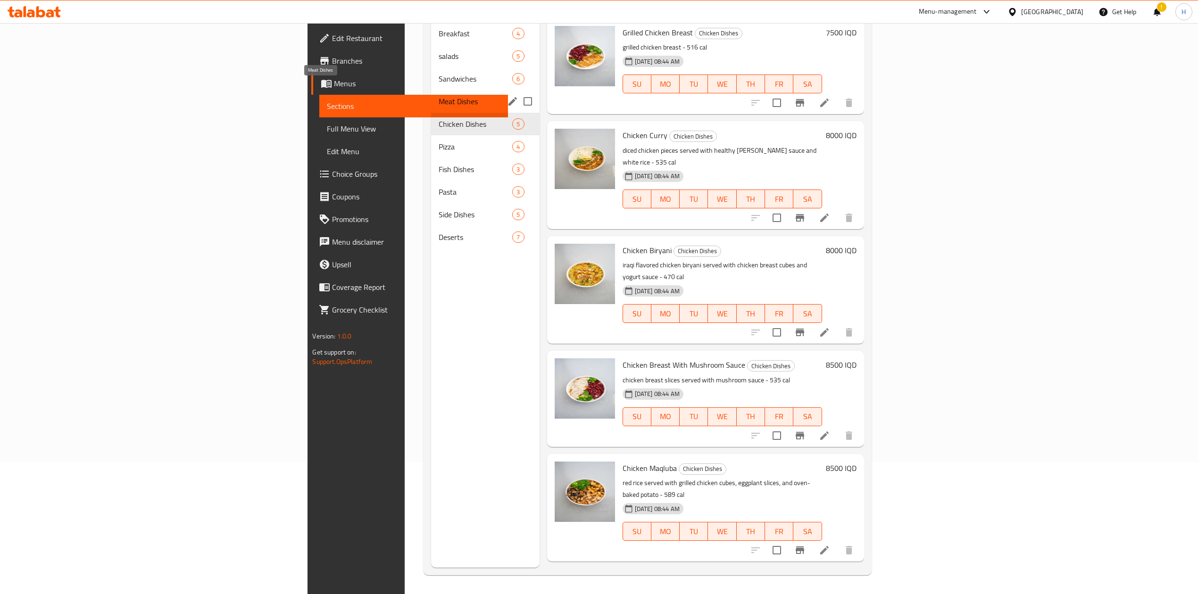
drag, startPoint x: 315, startPoint y: 90, endPoint x: 333, endPoint y: 103, distance: 22.3
click at [439, 96] on span "Meat Dishes" at bounding box center [462, 101] width 47 height 11
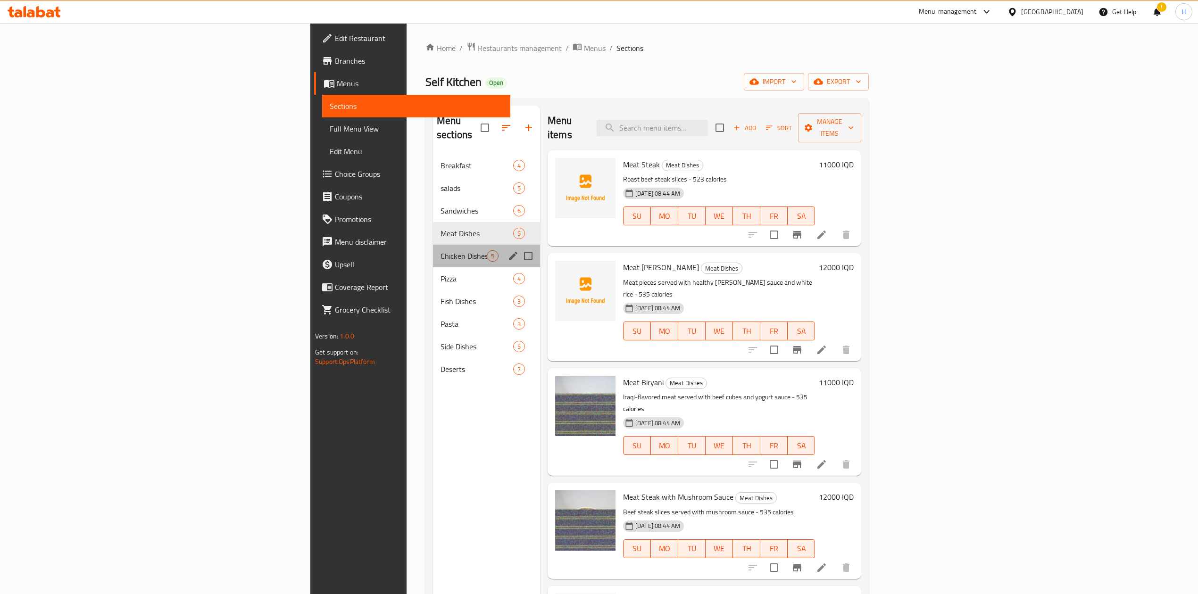
click at [433, 245] on div "Chicken Dishes 5" at bounding box center [486, 256] width 107 height 23
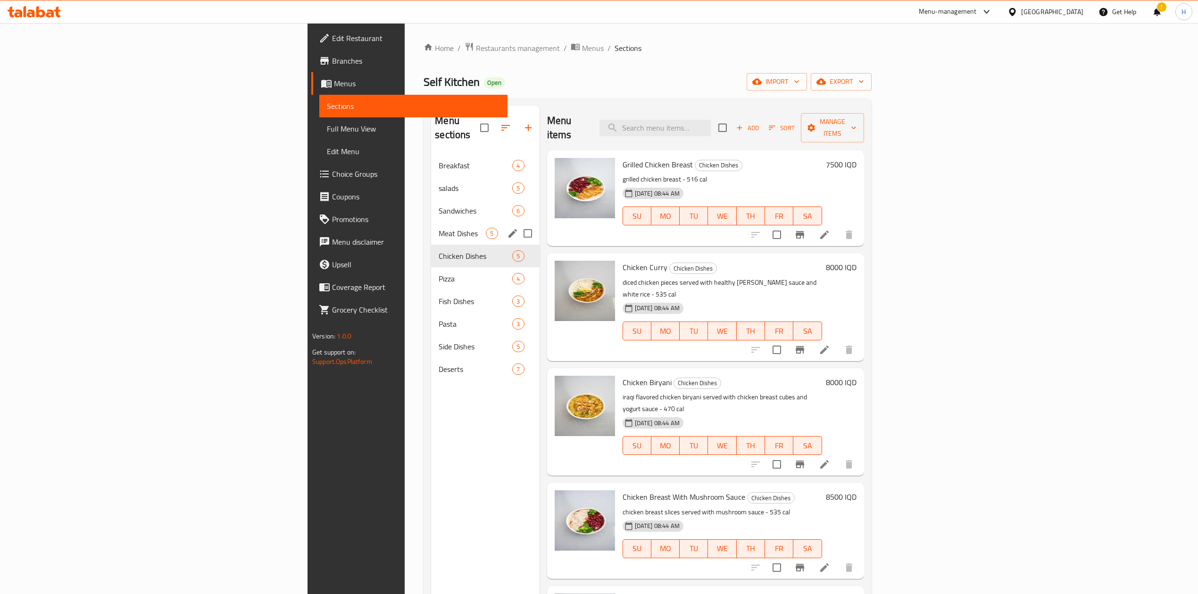
click at [431, 227] on div "Meat Dishes 5" at bounding box center [485, 233] width 108 height 23
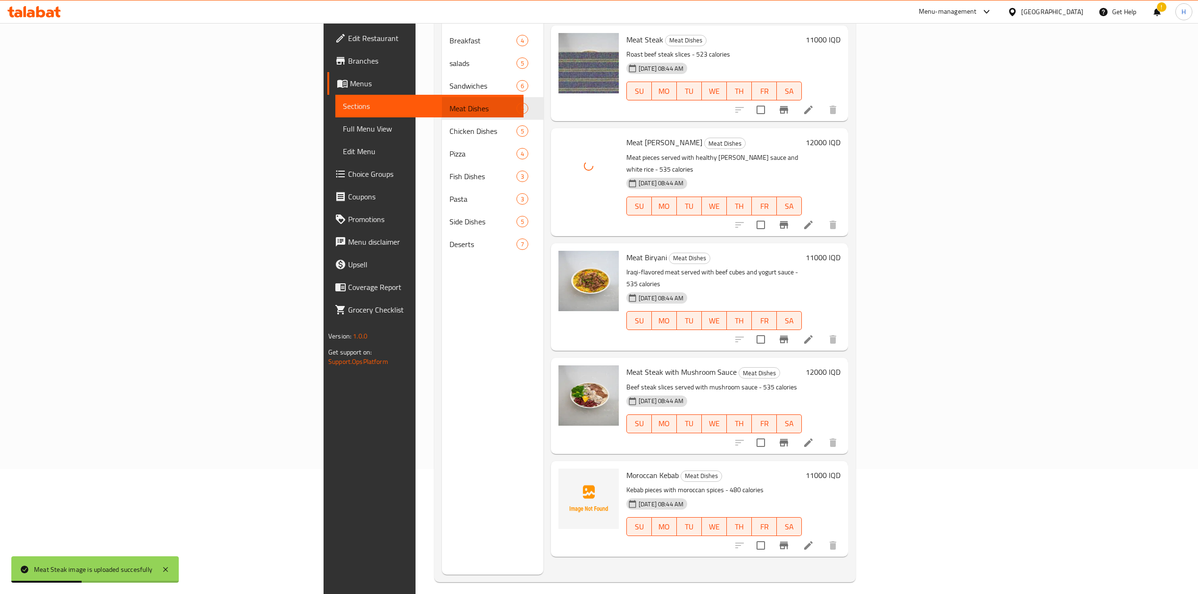
scroll to position [133, 0]
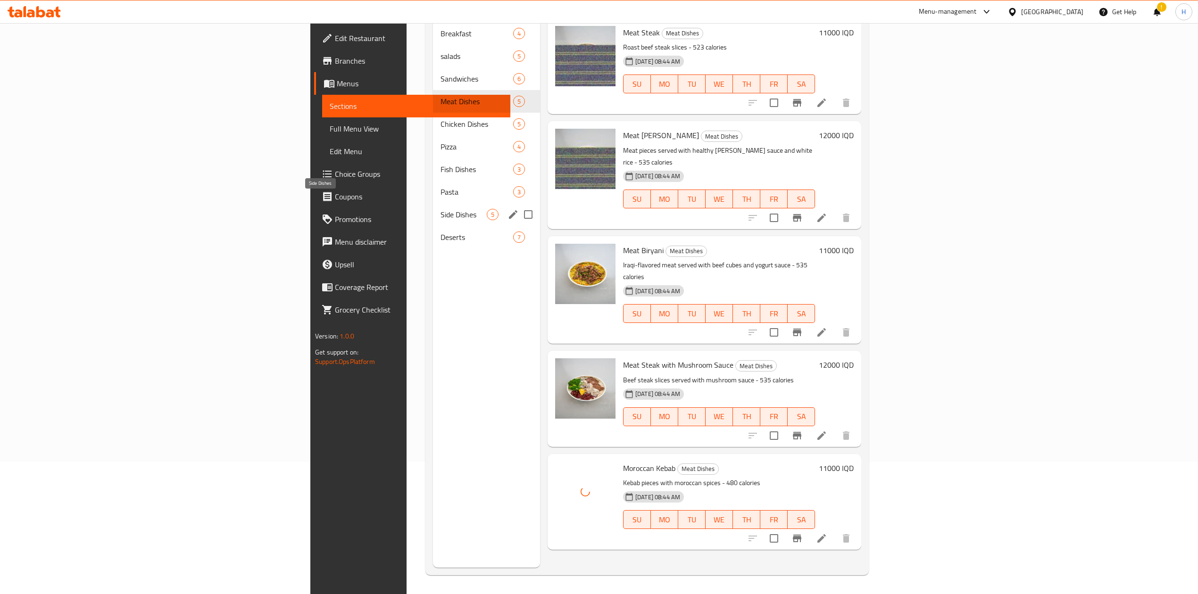
drag, startPoint x: 286, startPoint y: 194, endPoint x: 365, endPoint y: 219, distance: 83.1
click at [440, 209] on span "Side Dishes" at bounding box center [463, 214] width 46 height 11
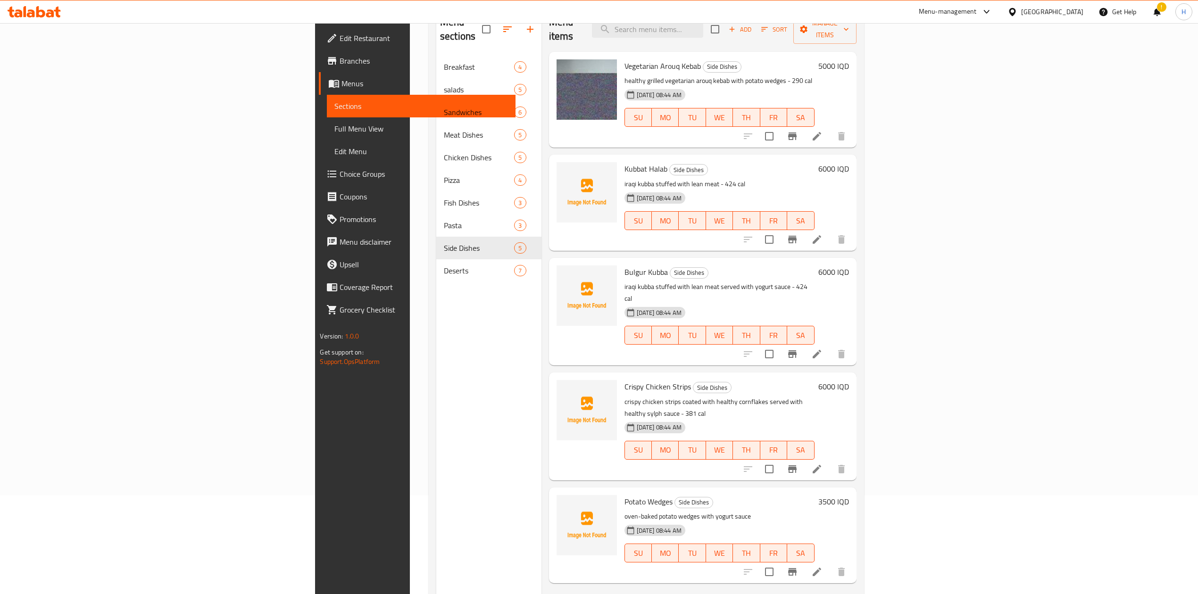
scroll to position [125, 0]
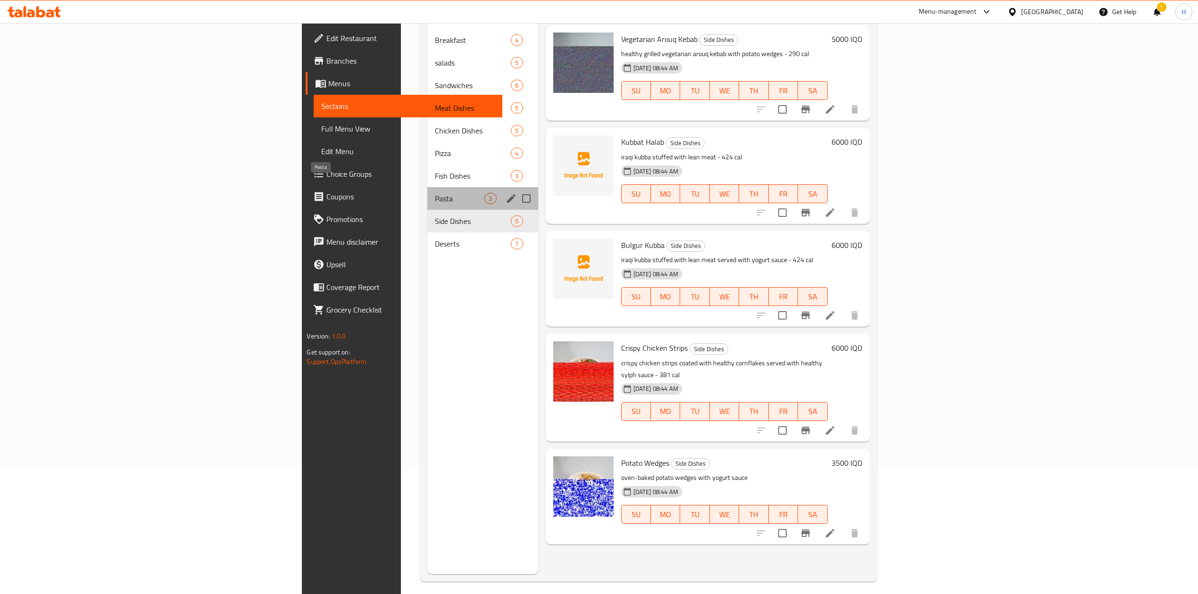
click at [435, 193] on span "Pasta" at bounding box center [460, 198] width 50 height 11
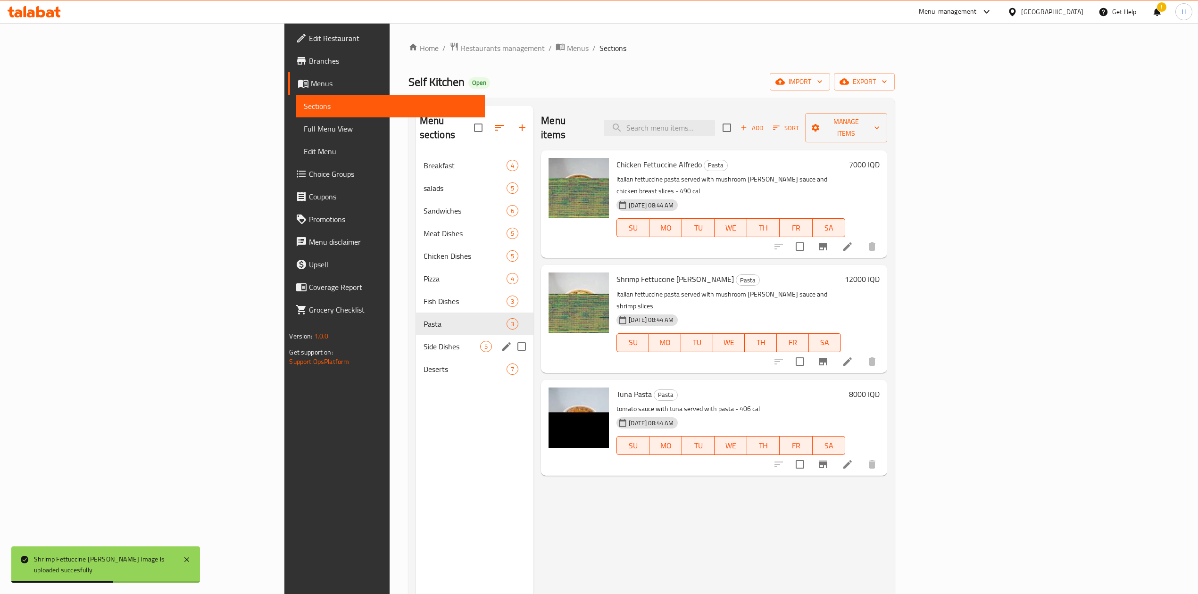
click at [416, 339] on div "Side Dishes 5" at bounding box center [475, 346] width 118 height 23
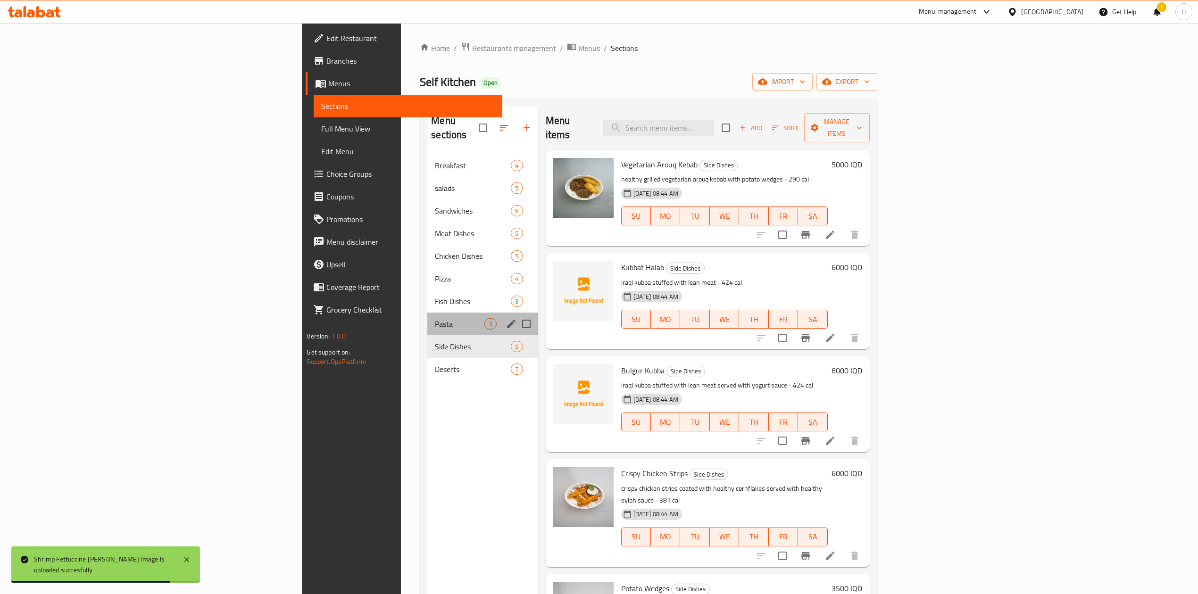
click at [427, 313] on div "Pasta 3" at bounding box center [482, 324] width 110 height 23
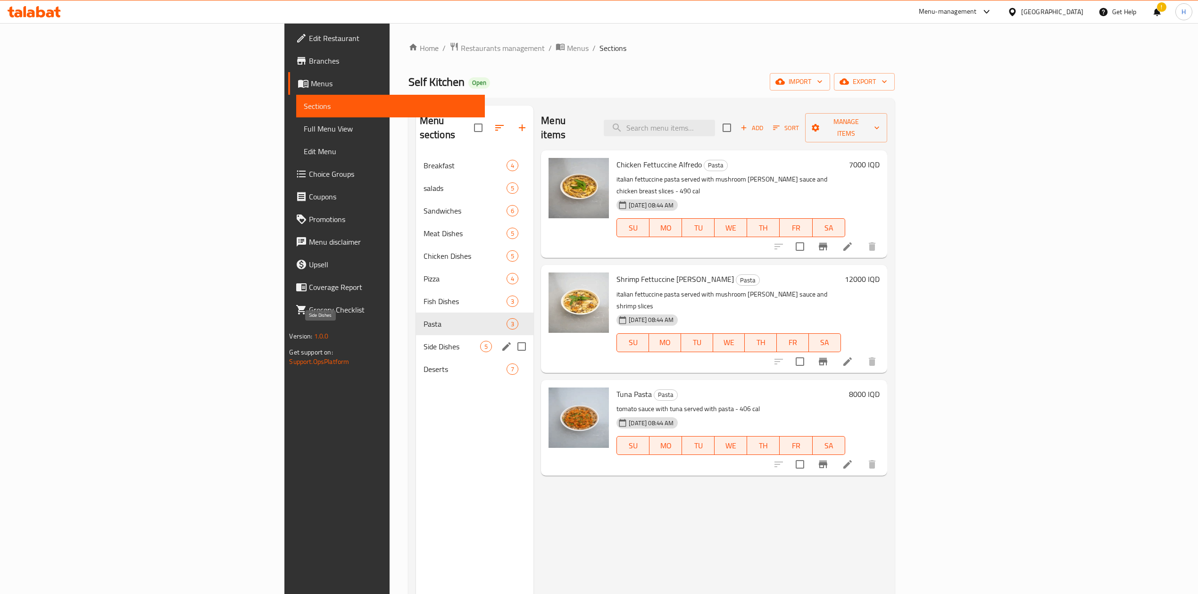
click at [423, 341] on span "Side Dishes" at bounding box center [451, 346] width 57 height 11
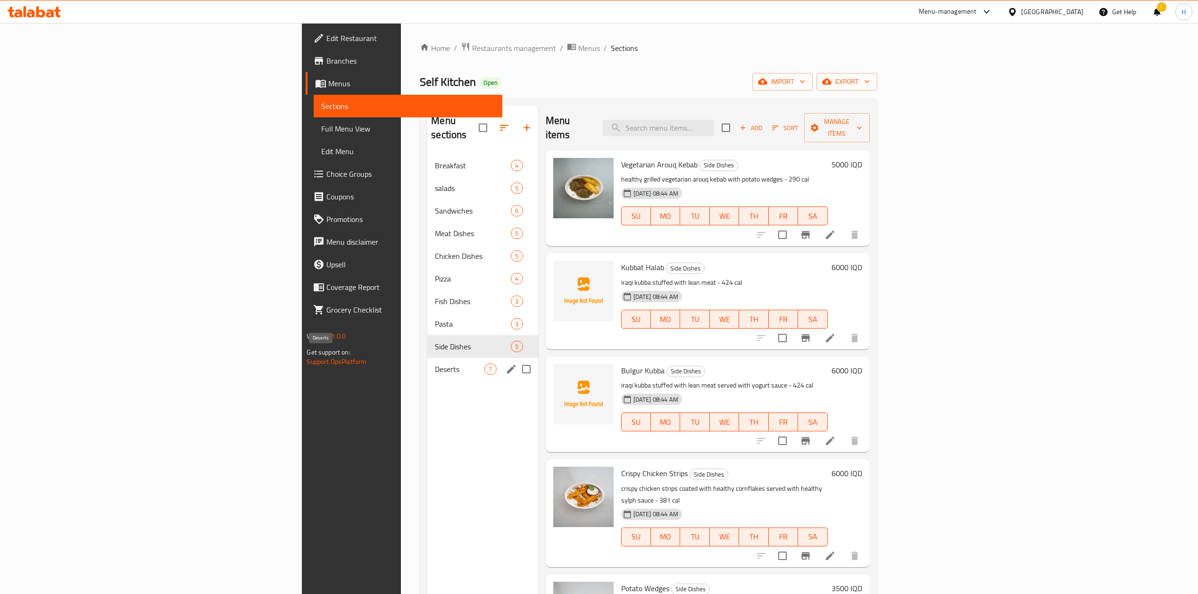
click at [427, 367] on nav "Breakfast 4 salads 5 Sandwiches 6 Meat Dishes 5 Chicken Dishes 5 Pizza 4 Fish D…" at bounding box center [482, 267] width 110 height 234
click at [435, 250] on span "Chicken Dishes" at bounding box center [460, 255] width 50 height 11
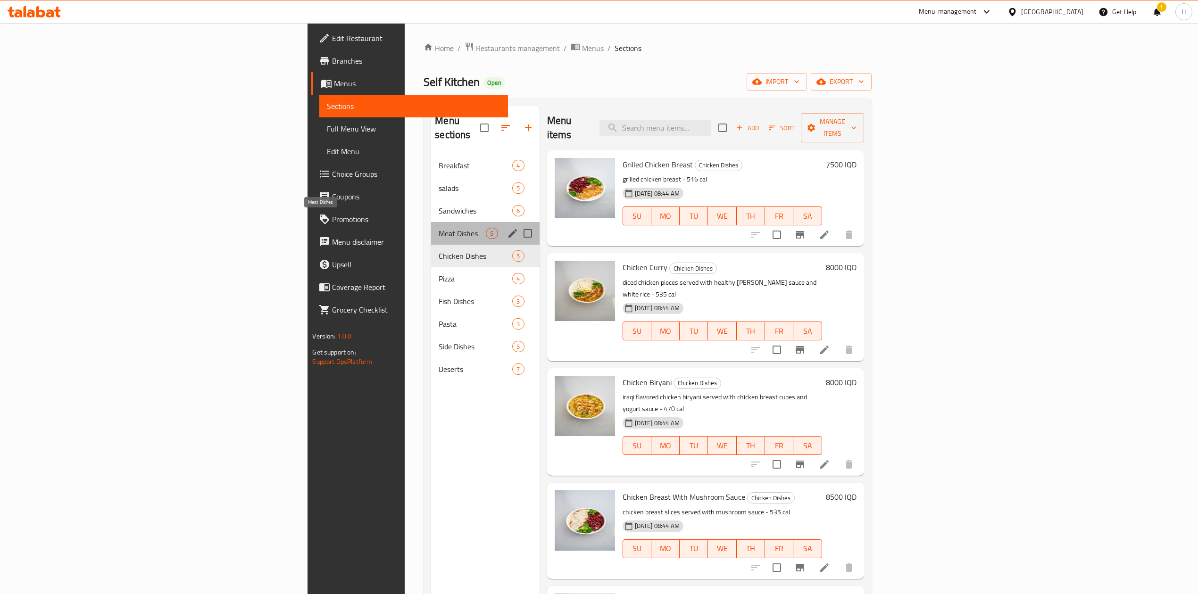
click at [439, 228] on span "Meat Dishes" at bounding box center [462, 233] width 47 height 11
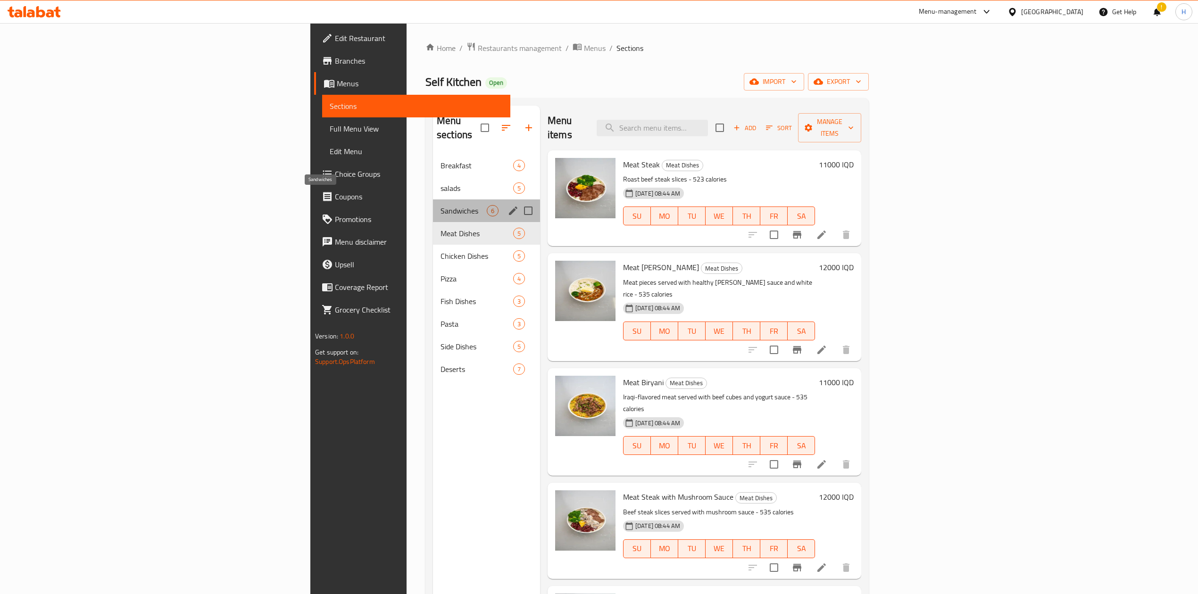
click at [440, 205] on span "Sandwiches" at bounding box center [463, 210] width 46 height 11
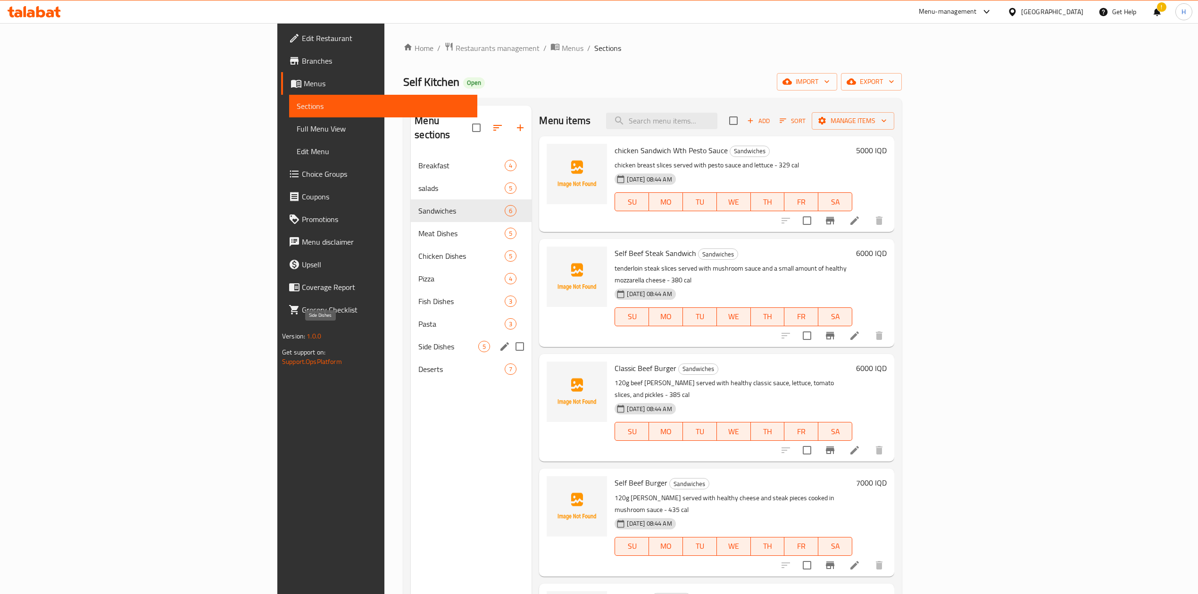
click at [411, 340] on div "Side Dishes 5" at bounding box center [471, 346] width 121 height 23
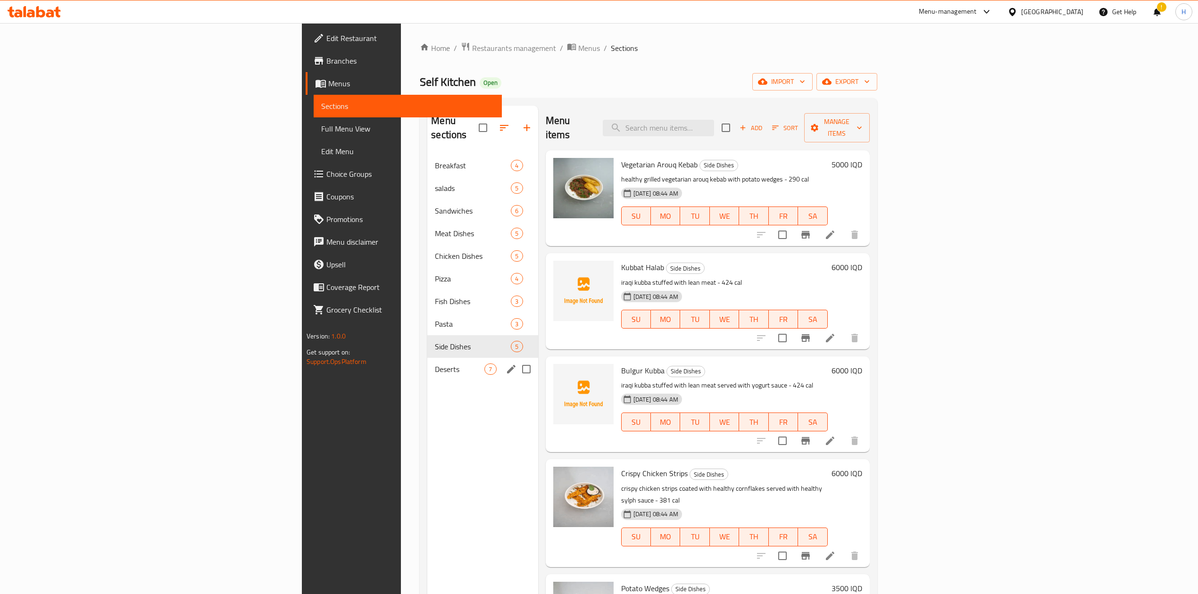
click at [427, 358] on div "Deserts 7" at bounding box center [482, 369] width 110 height 23
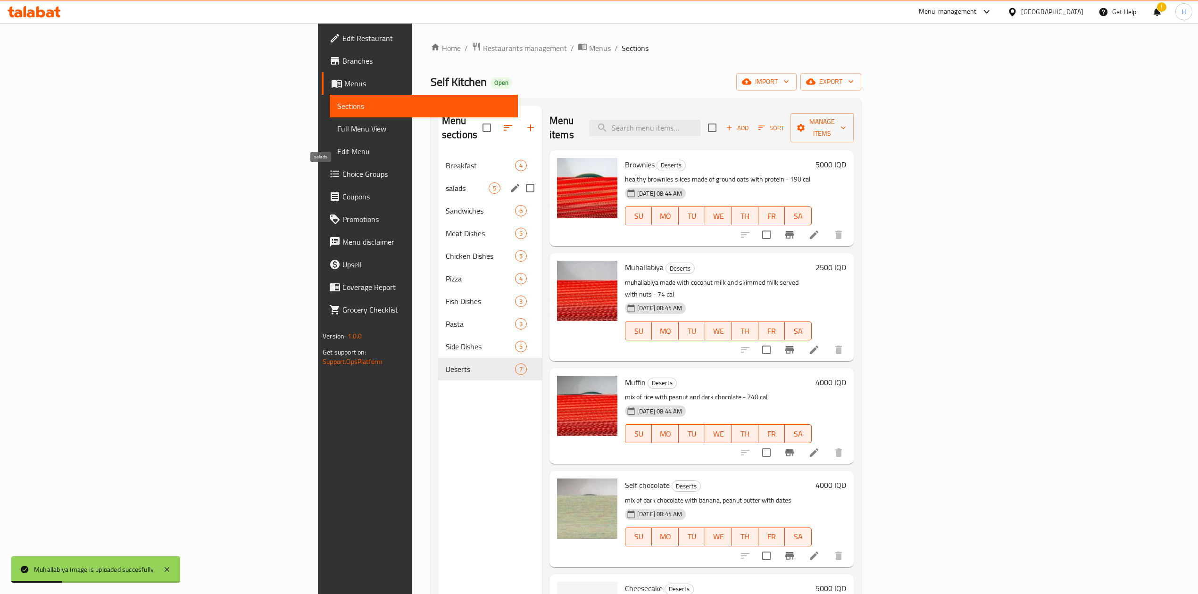
click at [446, 182] on span "salads" at bounding box center [467, 187] width 43 height 11
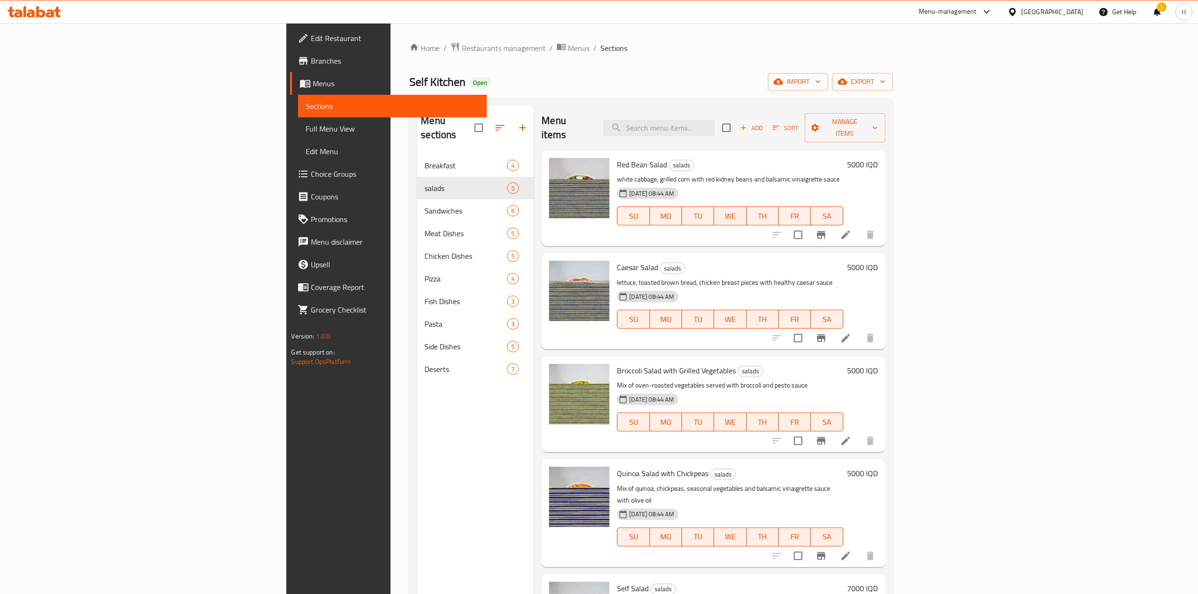
click at [642, 86] on div "Self Kitchen Open import export" at bounding box center [650, 81] width 483 height 17
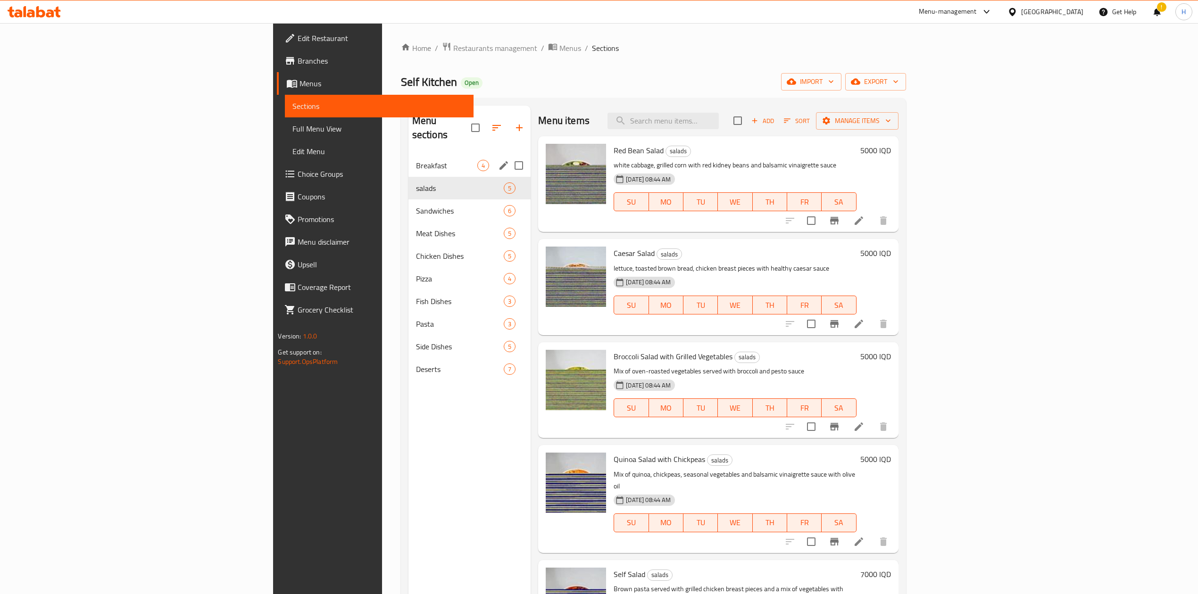
click at [416, 160] on span "Breakfast" at bounding box center [447, 165] width 62 height 11
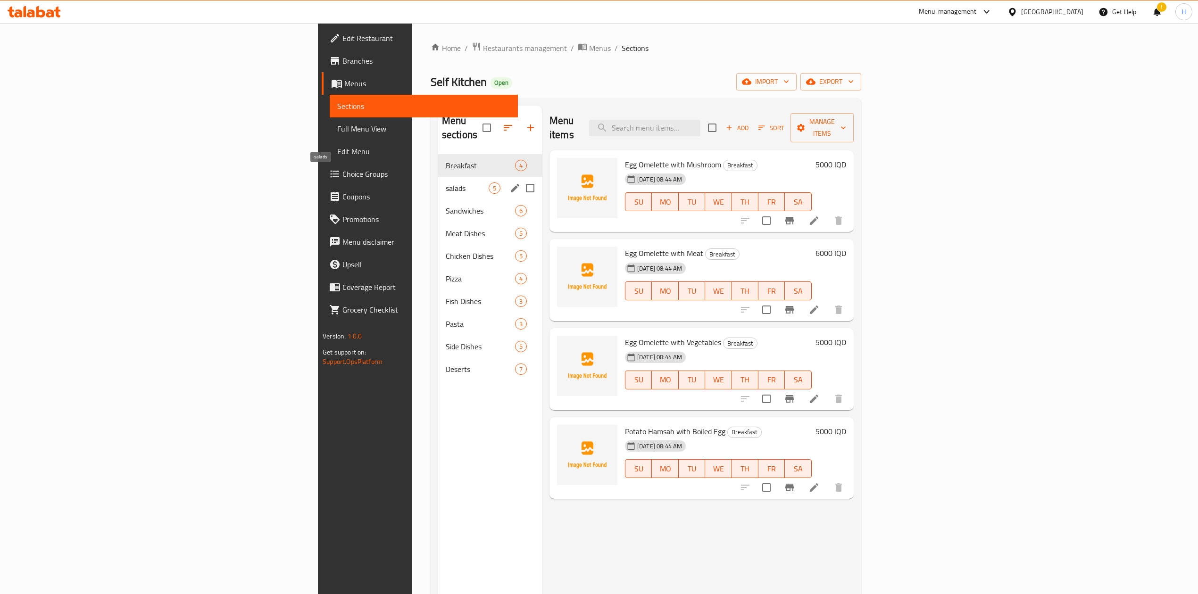
click at [446, 182] on span "salads" at bounding box center [467, 187] width 43 height 11
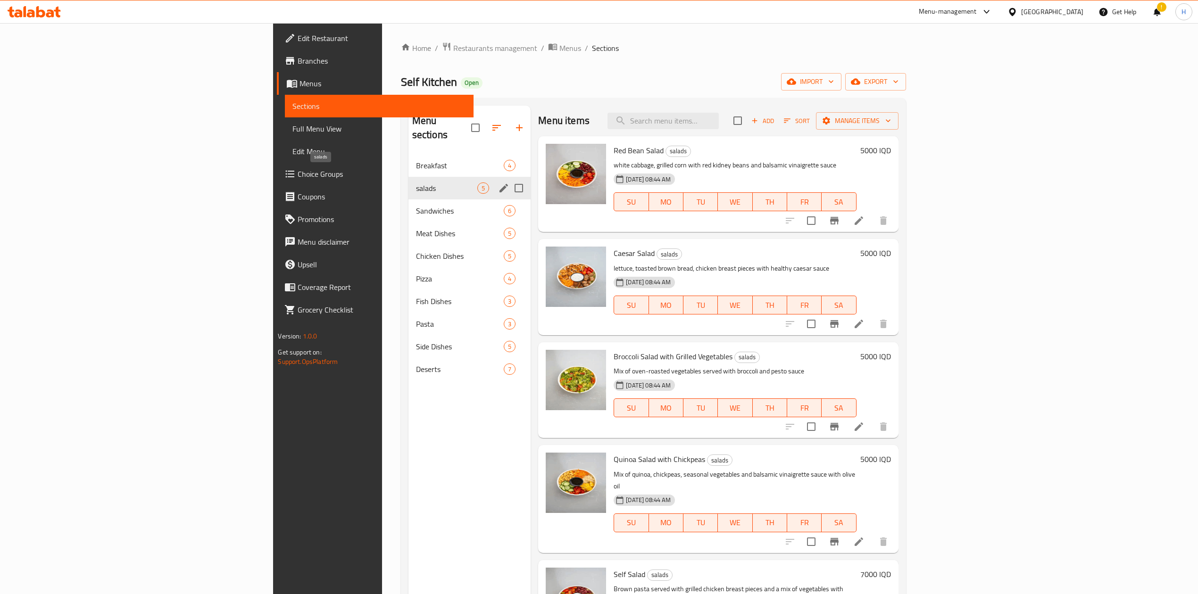
click at [416, 205] on span "Sandwiches" at bounding box center [460, 210] width 88 height 11
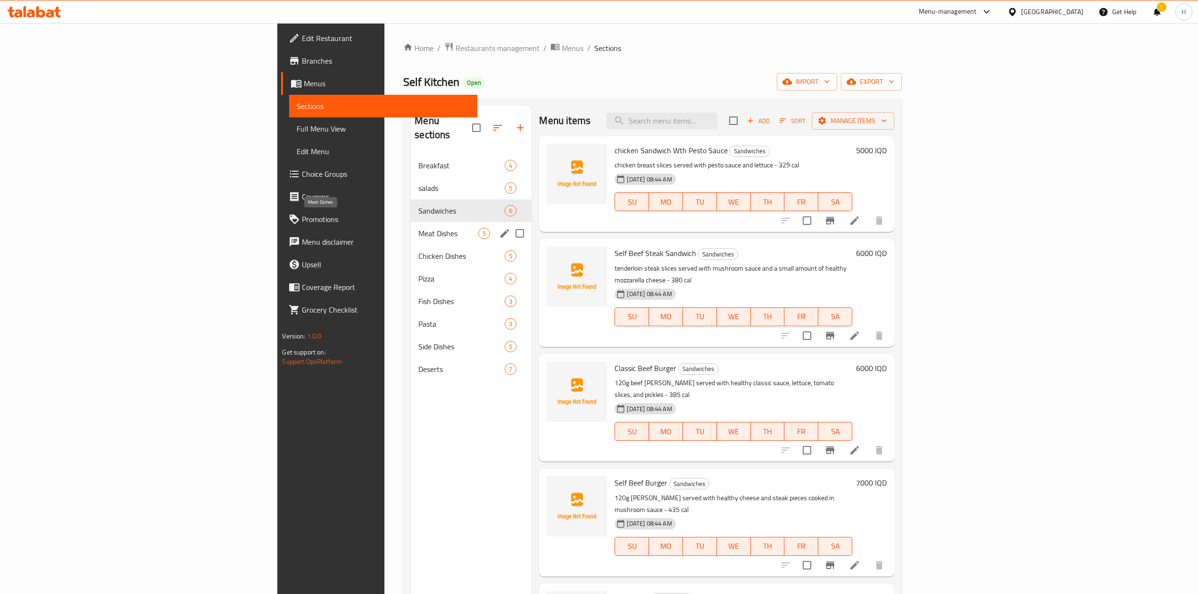
click at [418, 228] on span "Meat Dishes" at bounding box center [448, 233] width 60 height 11
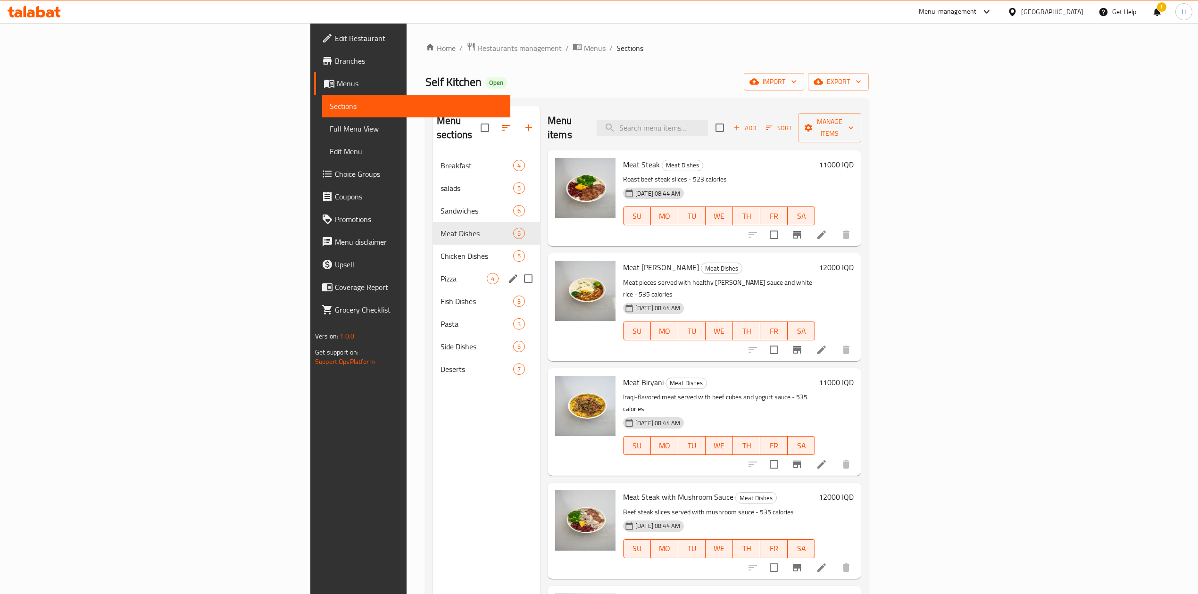
drag, startPoint x: 268, startPoint y: 268, endPoint x: 268, endPoint y: 273, distance: 5.2
click at [440, 273] on span "Pizza" at bounding box center [463, 278] width 46 height 11
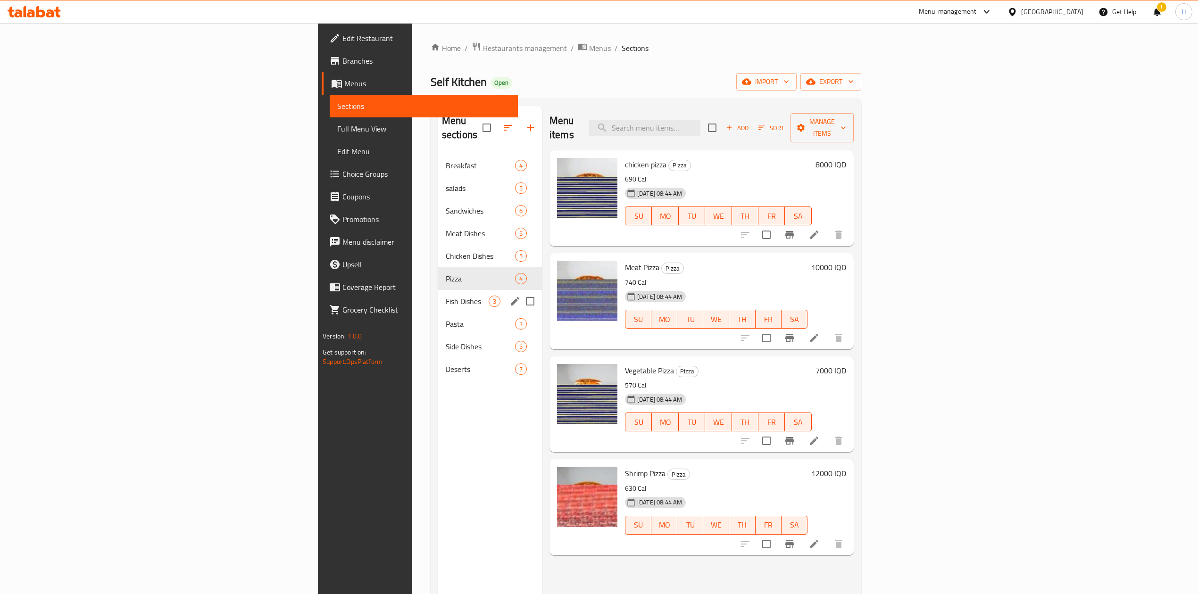
click at [438, 290] on div "Fish Dishes 3" at bounding box center [490, 301] width 104 height 23
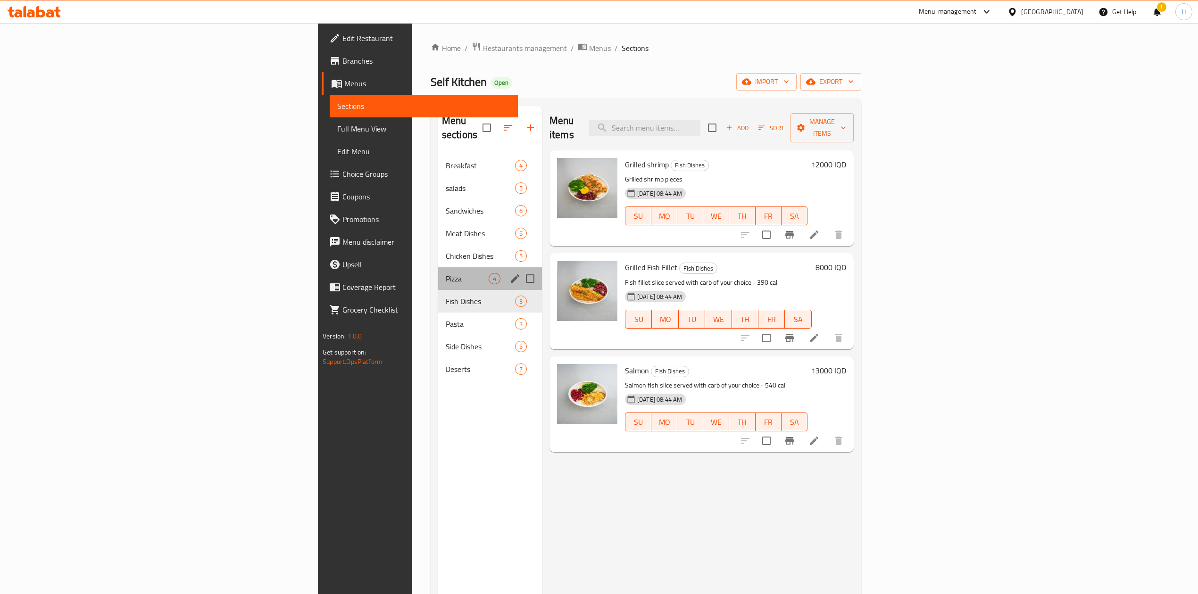
click at [438, 275] on div "Pizza 4" at bounding box center [490, 278] width 104 height 23
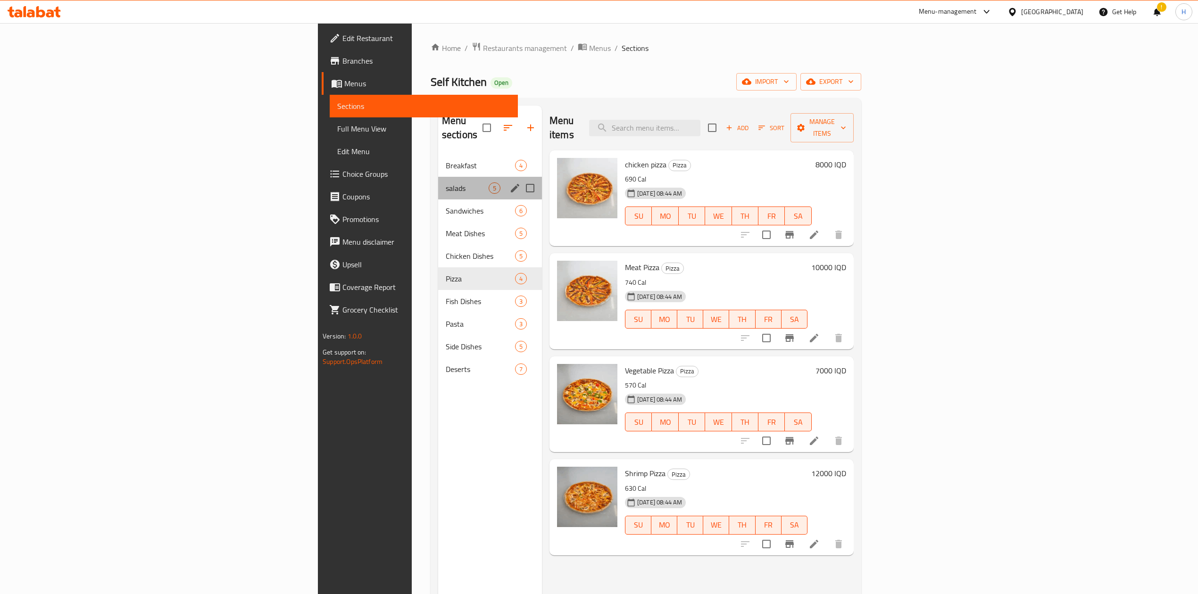
click at [438, 182] on div "salads 5" at bounding box center [490, 188] width 104 height 23
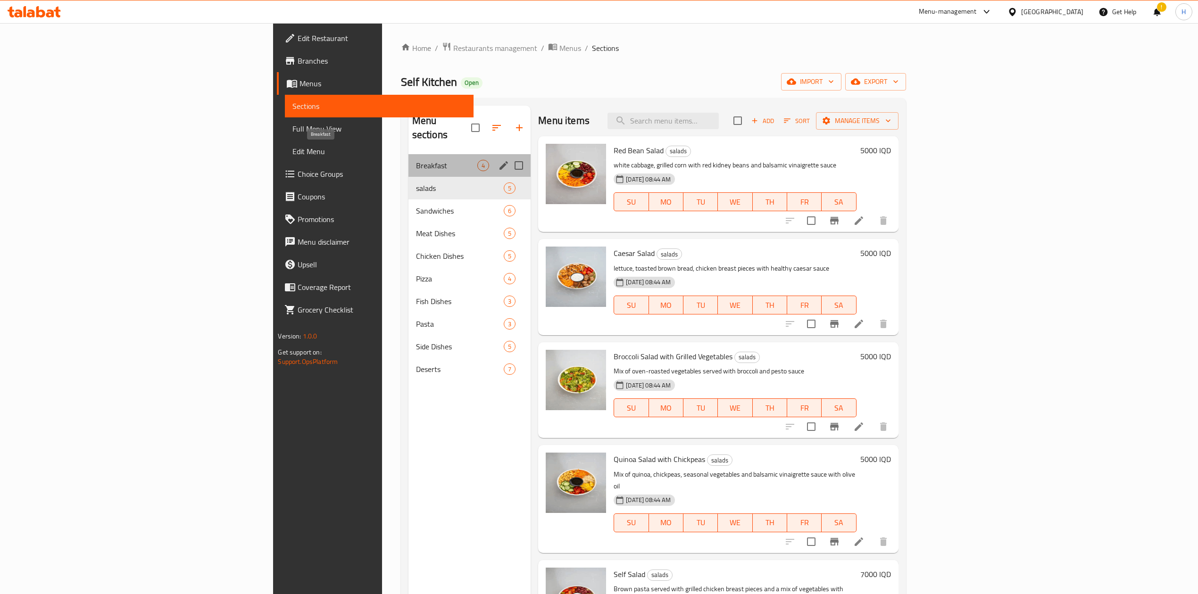
click at [416, 160] on span "Breakfast" at bounding box center [447, 165] width 62 height 11
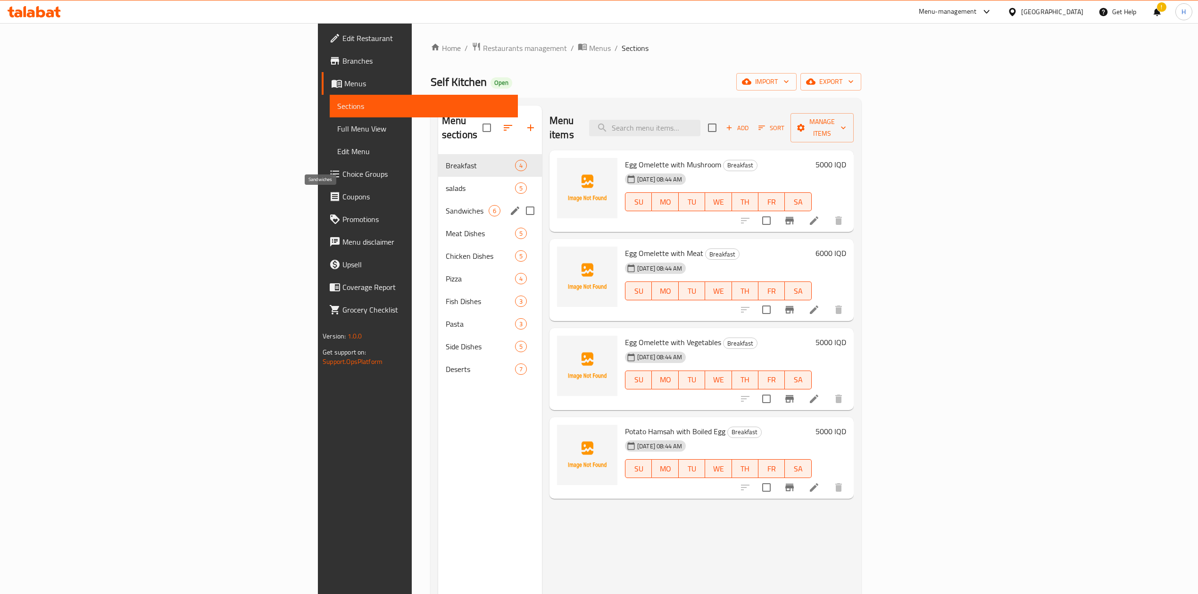
click at [446, 205] on span "Sandwiches" at bounding box center [467, 210] width 43 height 11
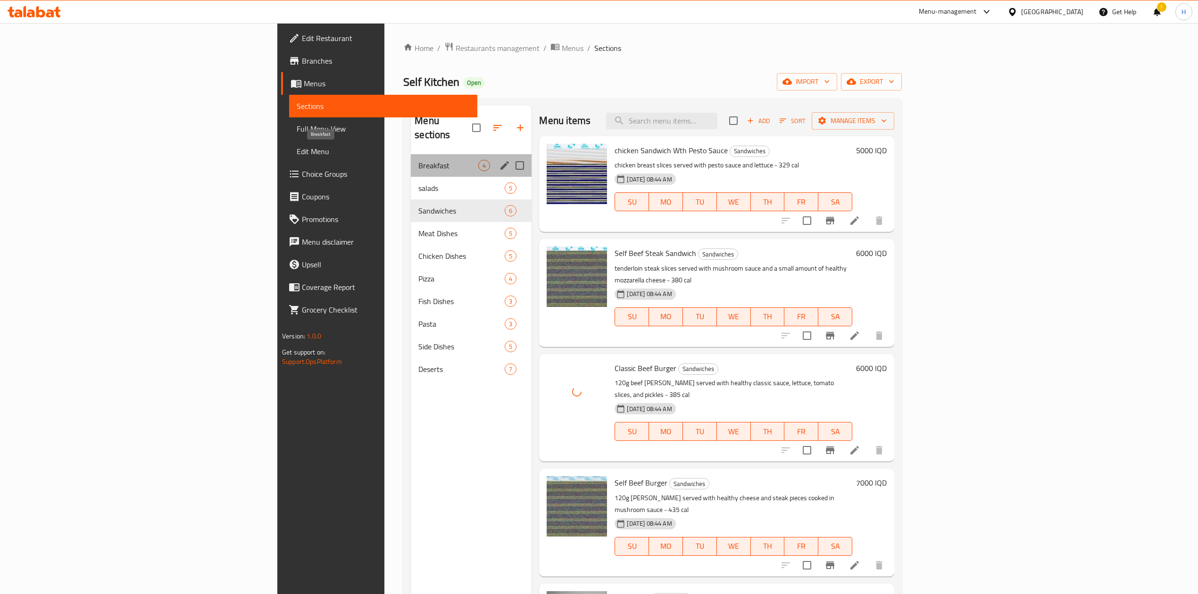
click at [418, 160] on span "Breakfast" at bounding box center [448, 165] width 60 height 11
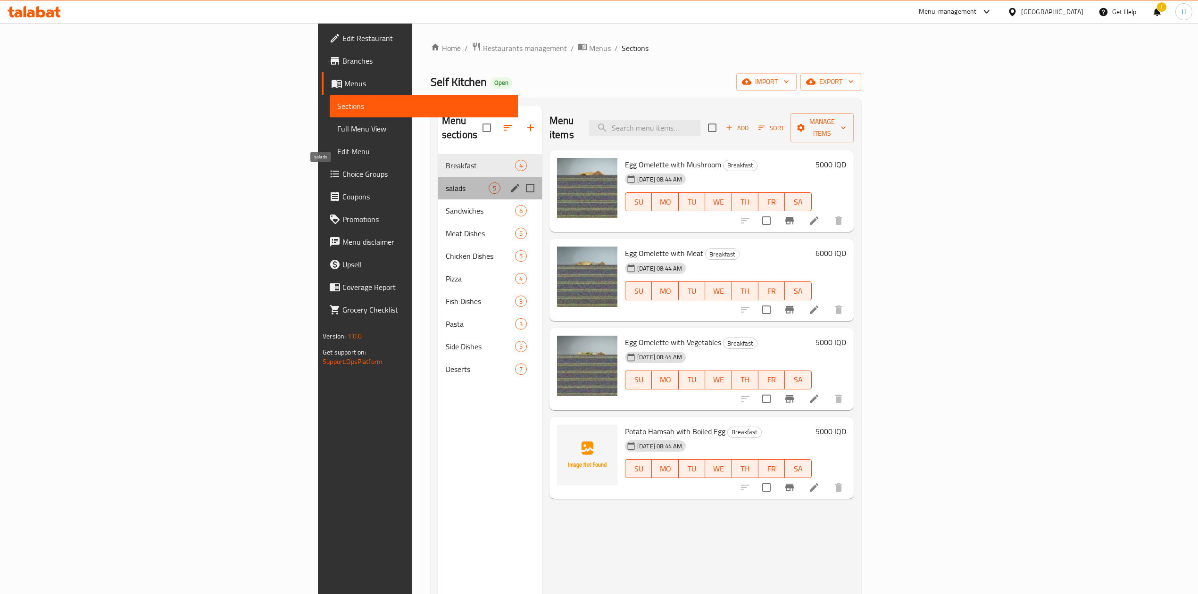
click at [446, 182] on span "salads" at bounding box center [467, 187] width 43 height 11
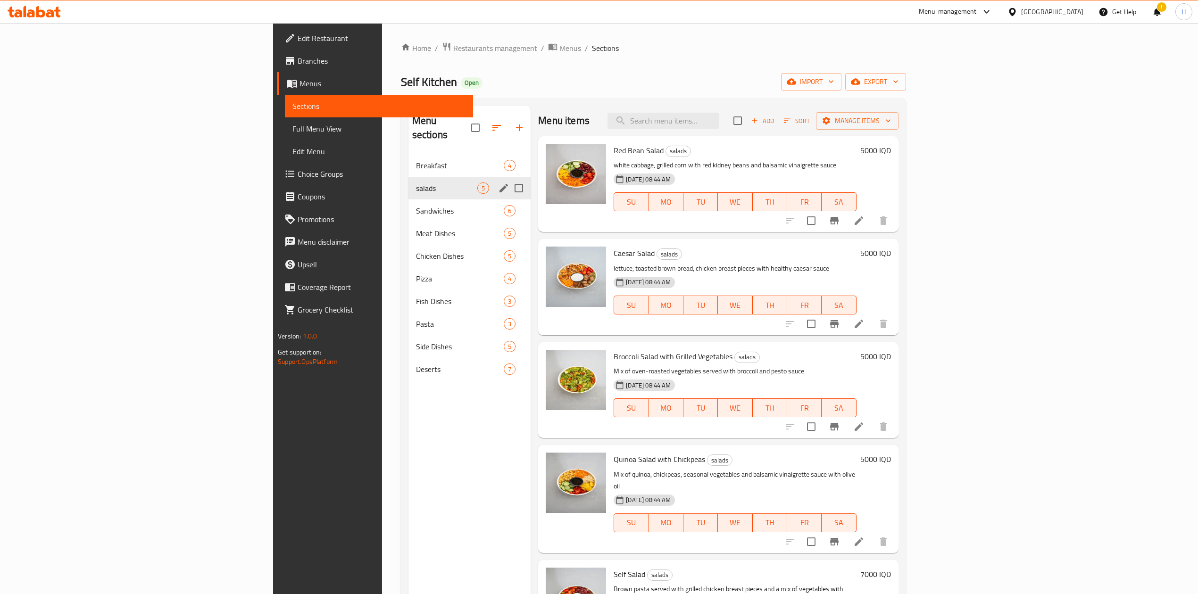
click at [416, 160] on span "Breakfast" at bounding box center [460, 165] width 88 height 11
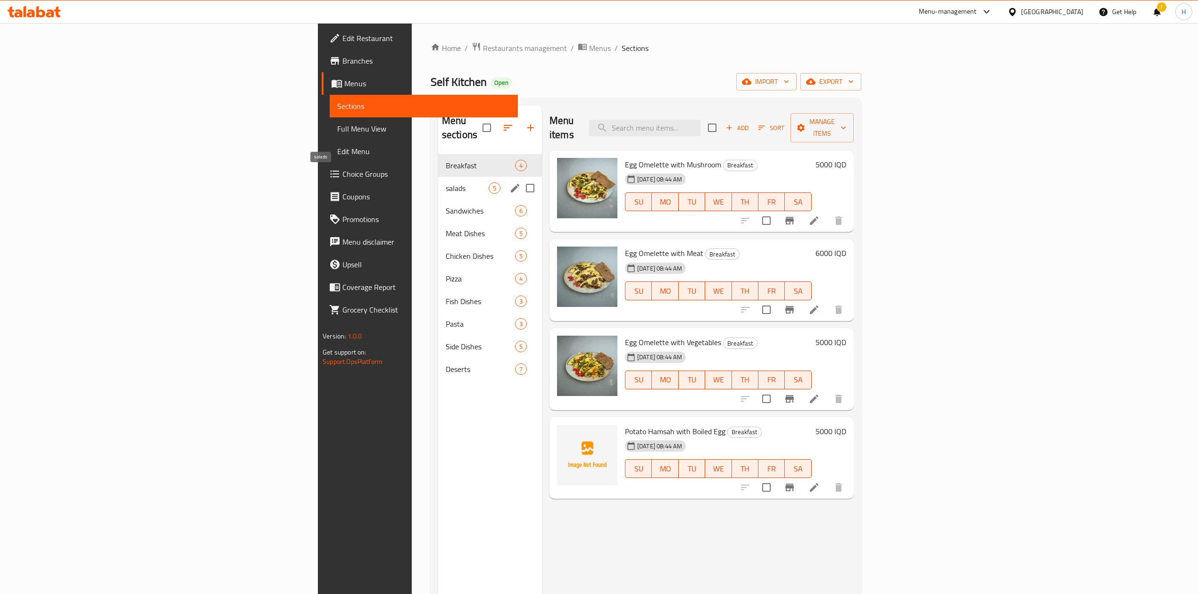
click at [446, 182] on span "salads" at bounding box center [467, 187] width 43 height 11
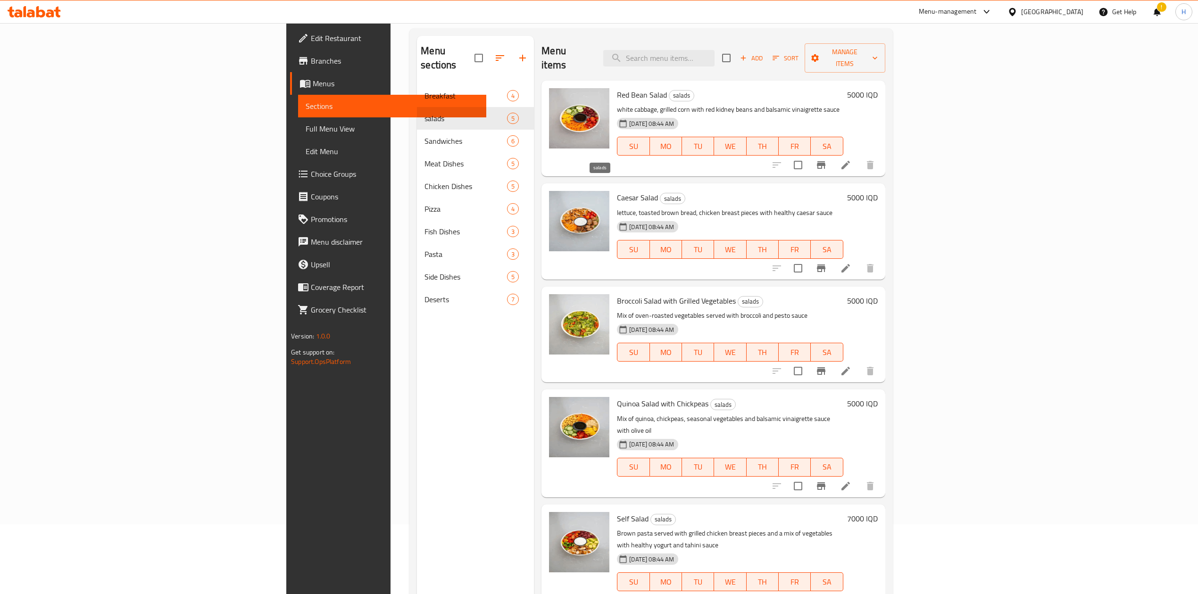
scroll to position [133, 0]
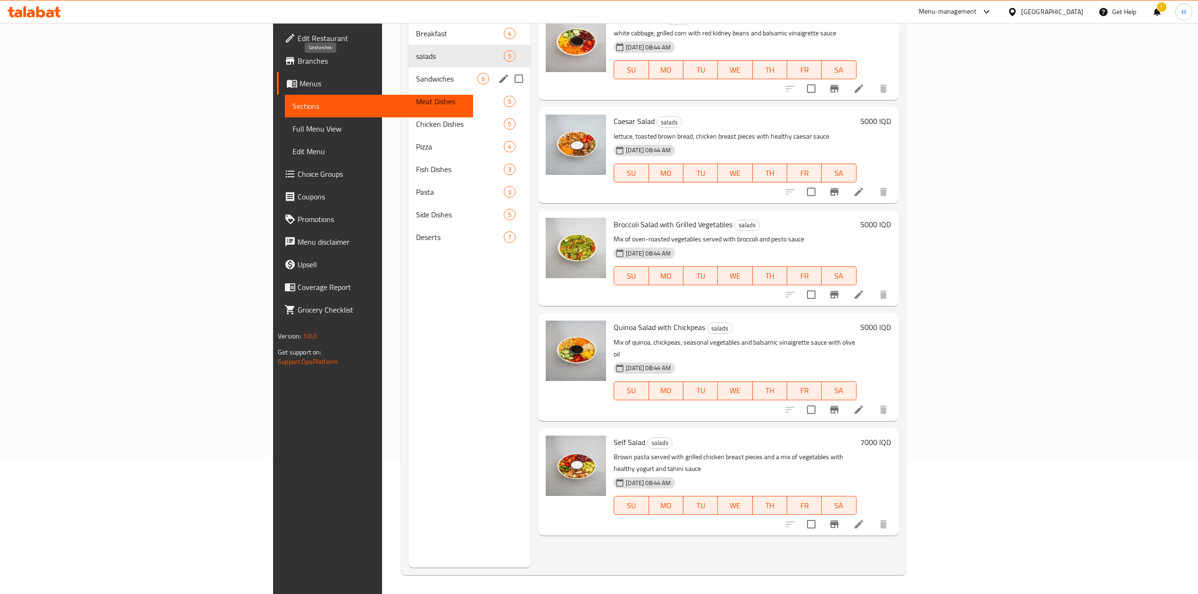
click at [416, 73] on span "Sandwiches" at bounding box center [447, 78] width 62 height 11
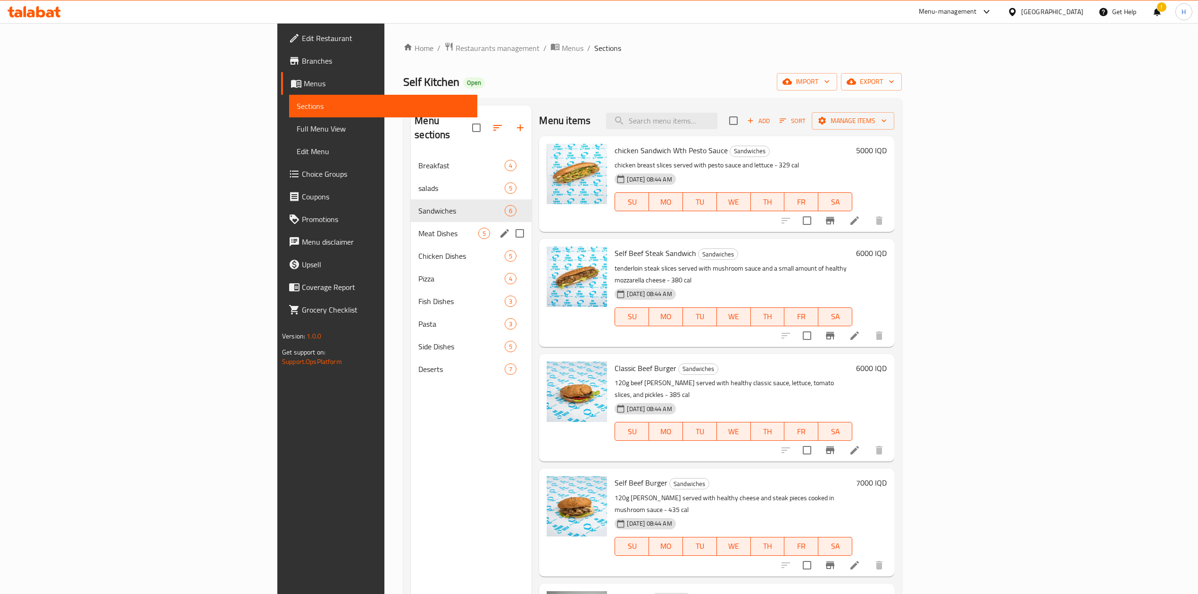
click at [418, 228] on span "Meat Dishes" at bounding box center [448, 233] width 60 height 11
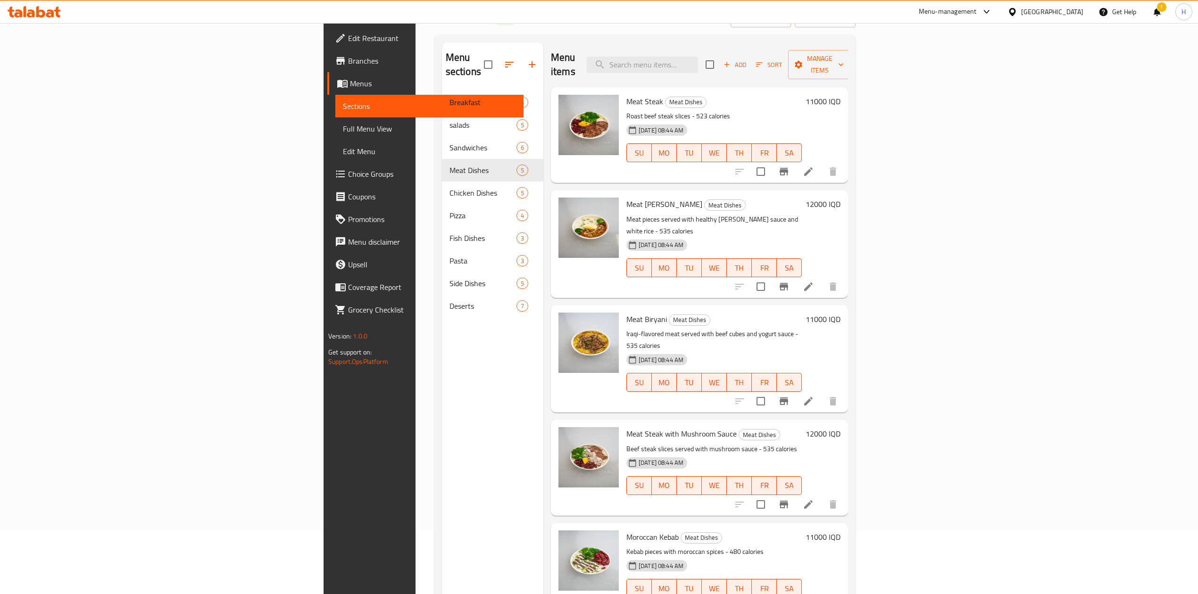
scroll to position [133, 0]
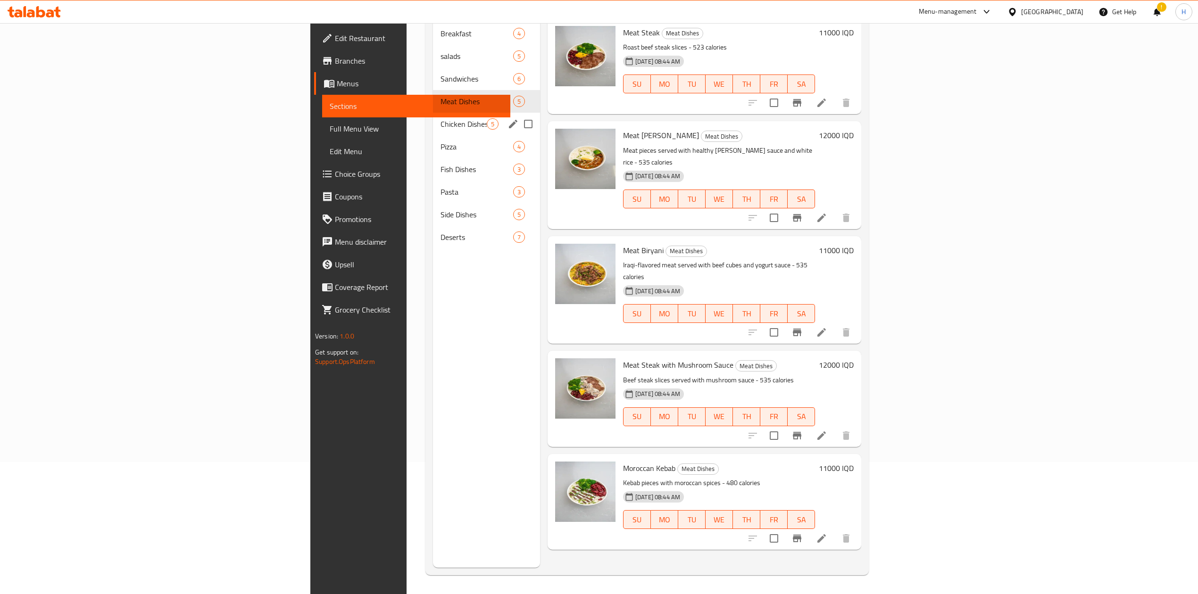
click at [433, 113] on div "Chicken Dishes 5" at bounding box center [486, 124] width 107 height 23
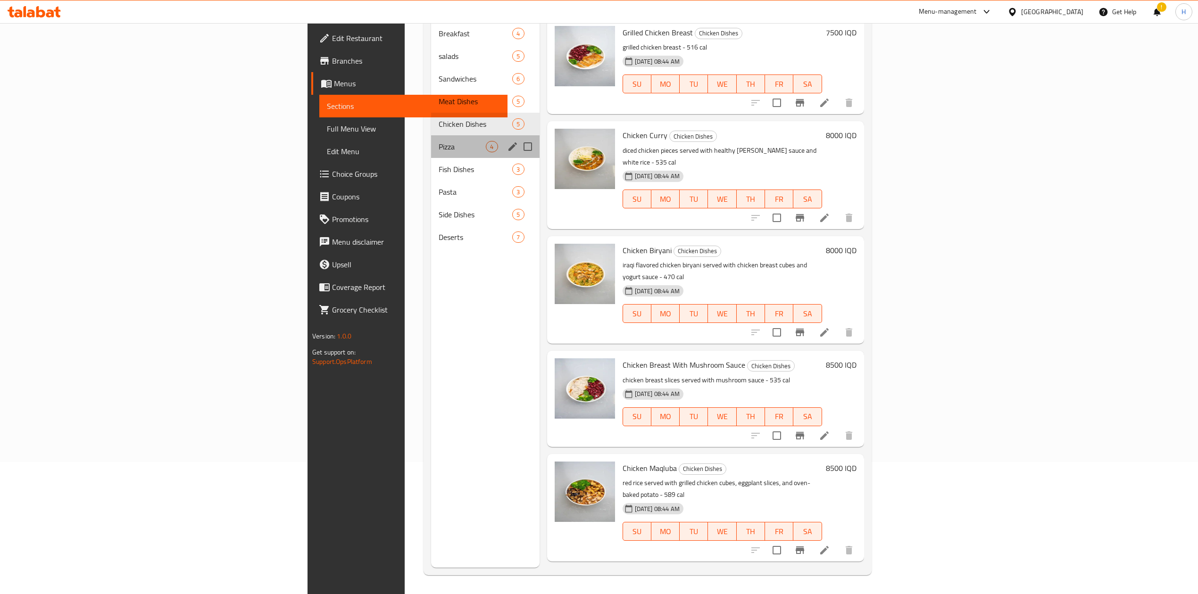
click at [431, 140] on div "Pizza 4" at bounding box center [485, 146] width 108 height 23
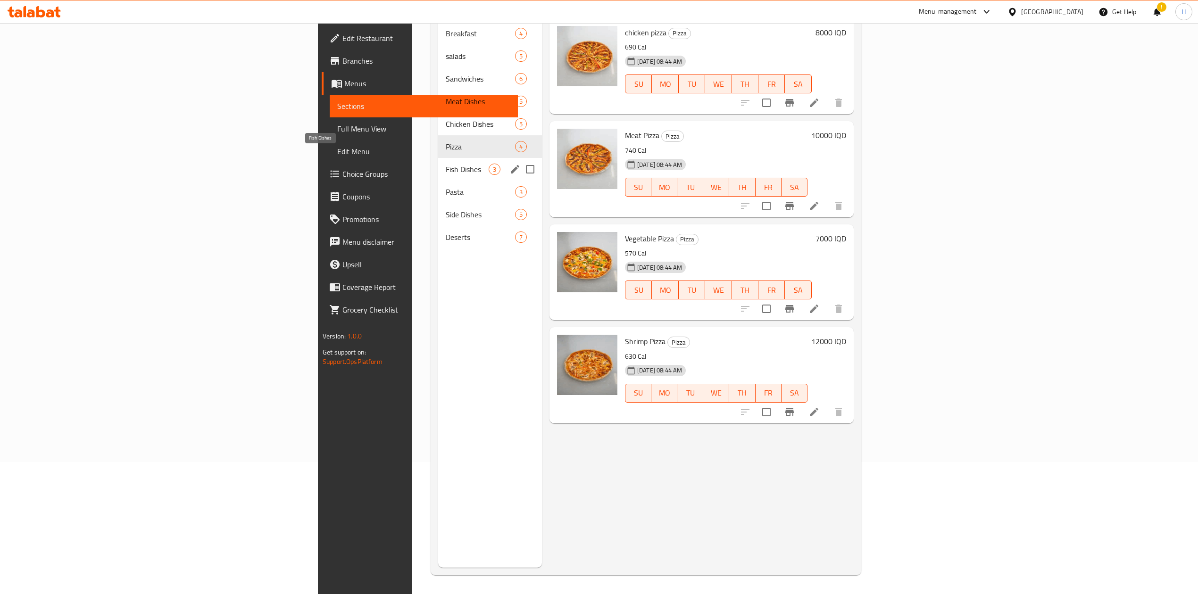
click at [438, 163] on div "Fish Dishes 3" at bounding box center [490, 169] width 104 height 23
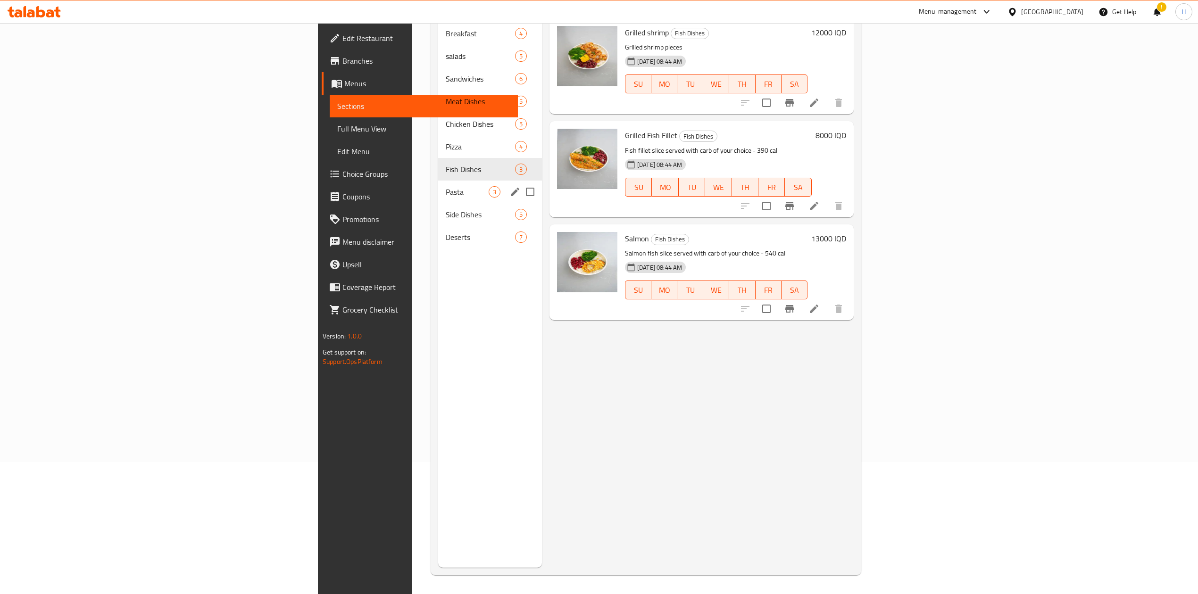
drag, startPoint x: 290, startPoint y: 183, endPoint x: 283, endPoint y: 202, distance: 20.0
click at [438, 185] on div "Pasta 3" at bounding box center [490, 192] width 104 height 23
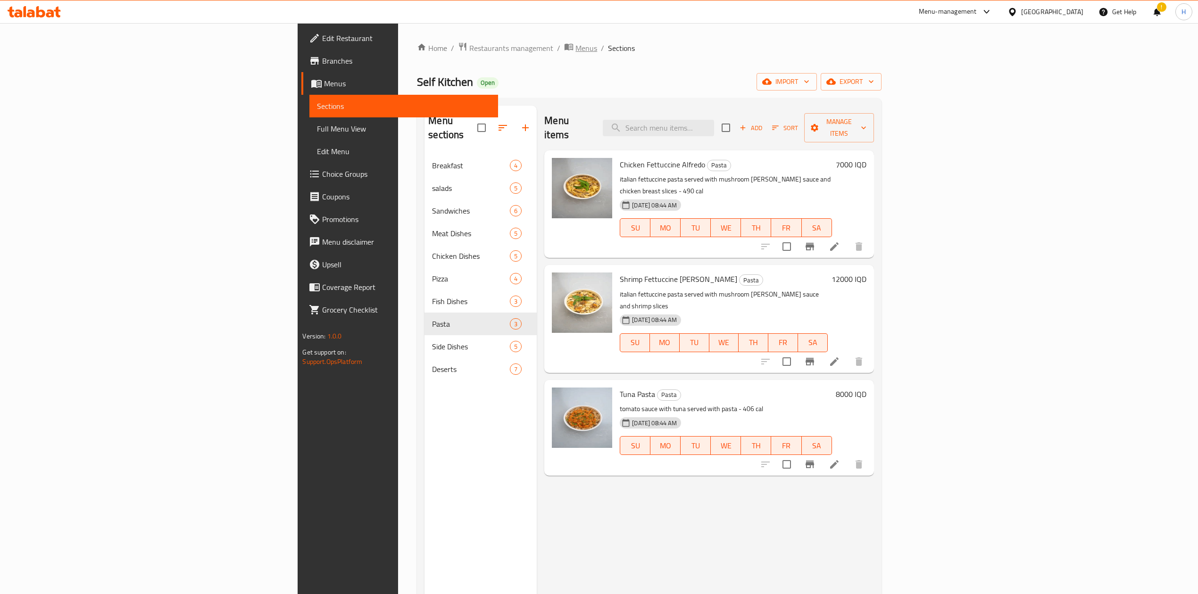
click at [575, 48] on span "Menus" at bounding box center [586, 47] width 22 height 11
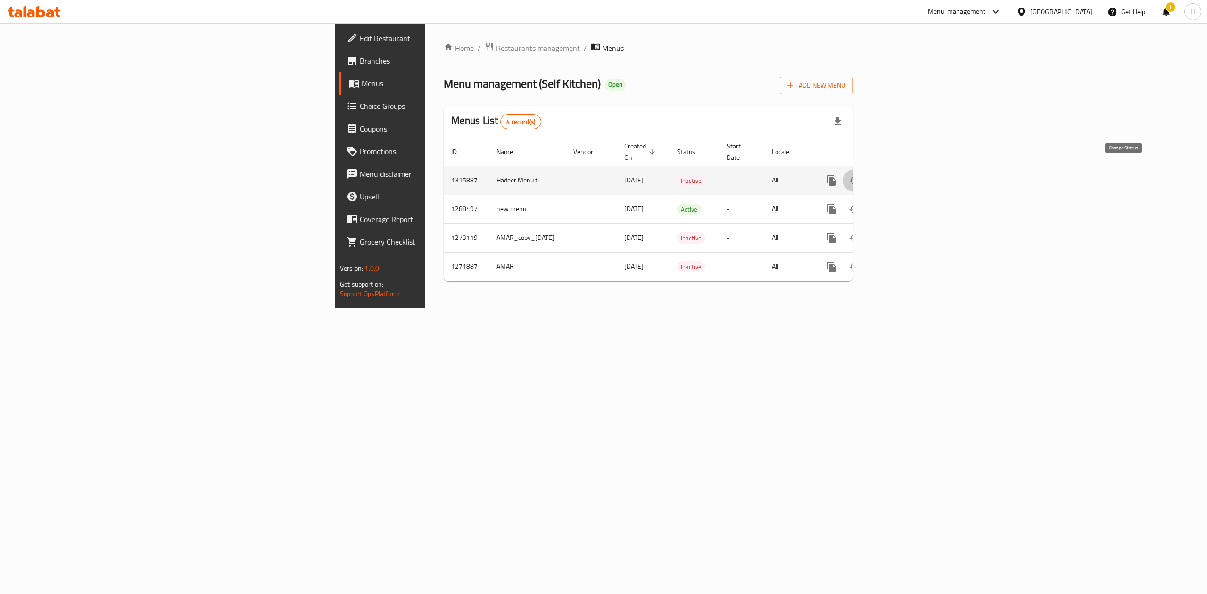
click at [795, 175] on icon "enhanced table" at bounding box center [854, 180] width 11 height 11
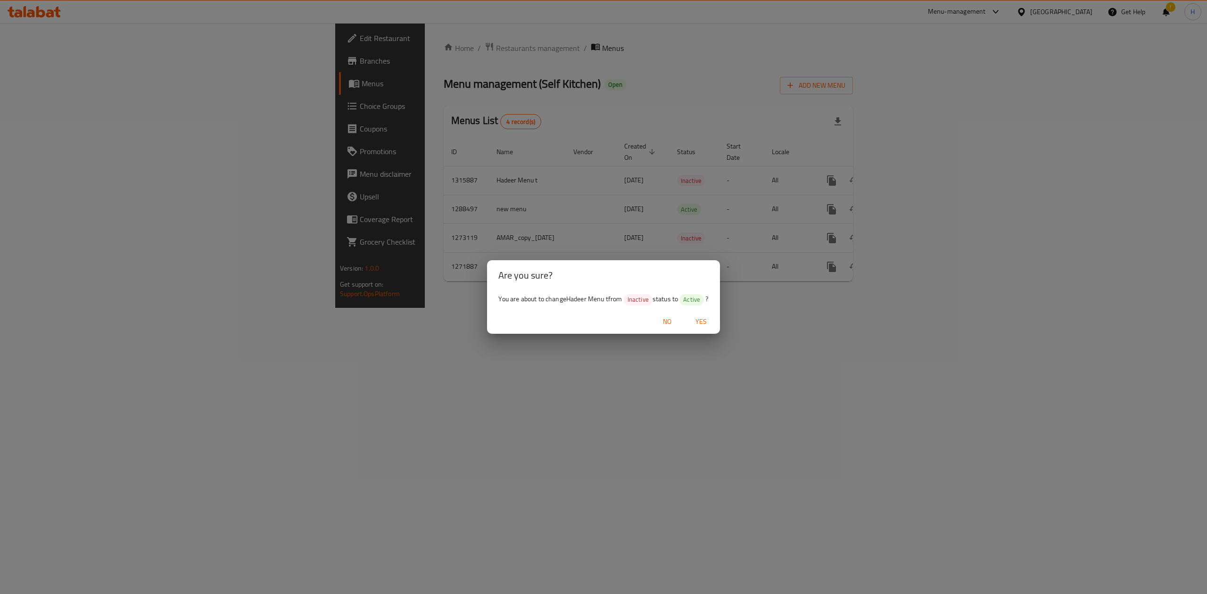
click at [707, 311] on div "No Yes" at bounding box center [603, 321] width 232 height 25
click at [708, 318] on span "Yes" at bounding box center [701, 322] width 23 height 12
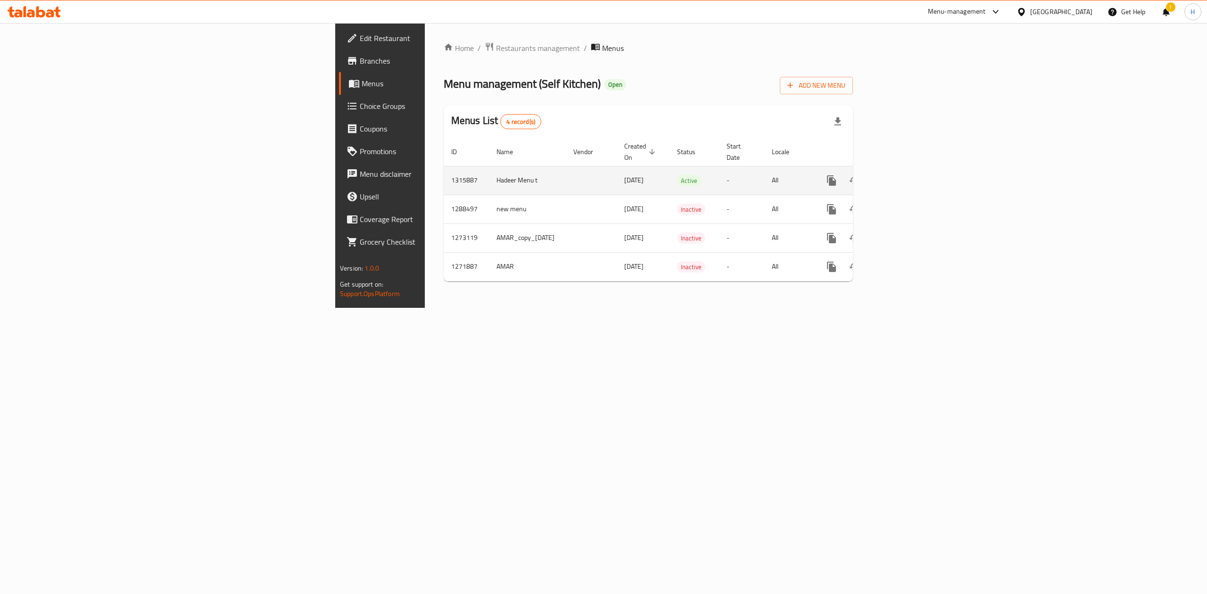
click at [795, 169] on link "enhanced table" at bounding box center [899, 180] width 23 height 23
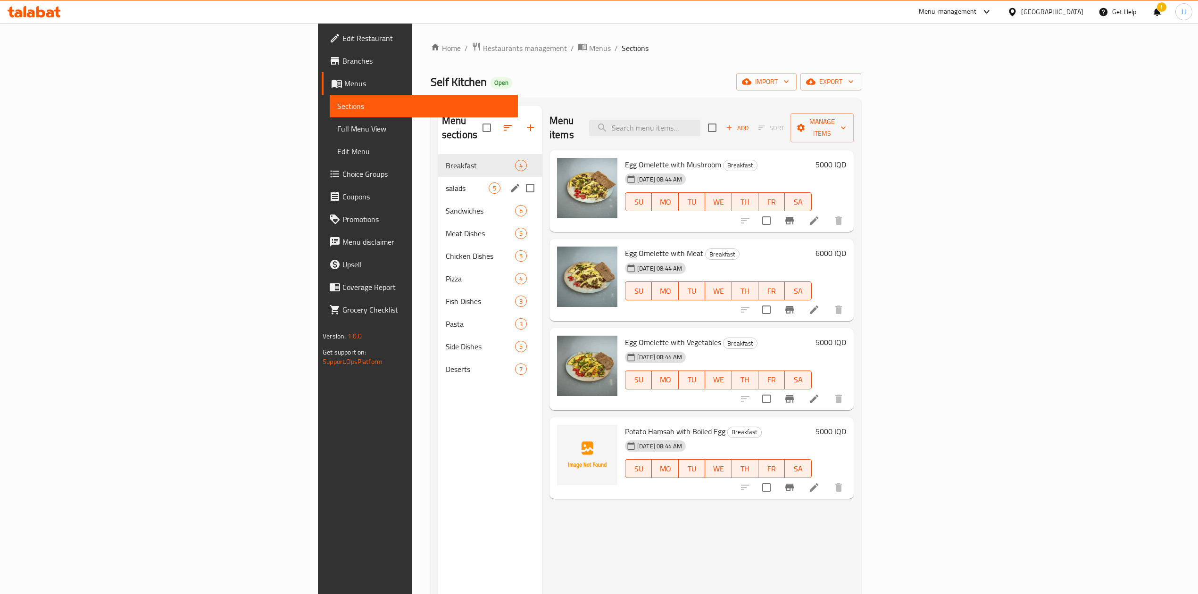
click at [438, 177] on div "salads 5" at bounding box center [490, 188] width 104 height 23
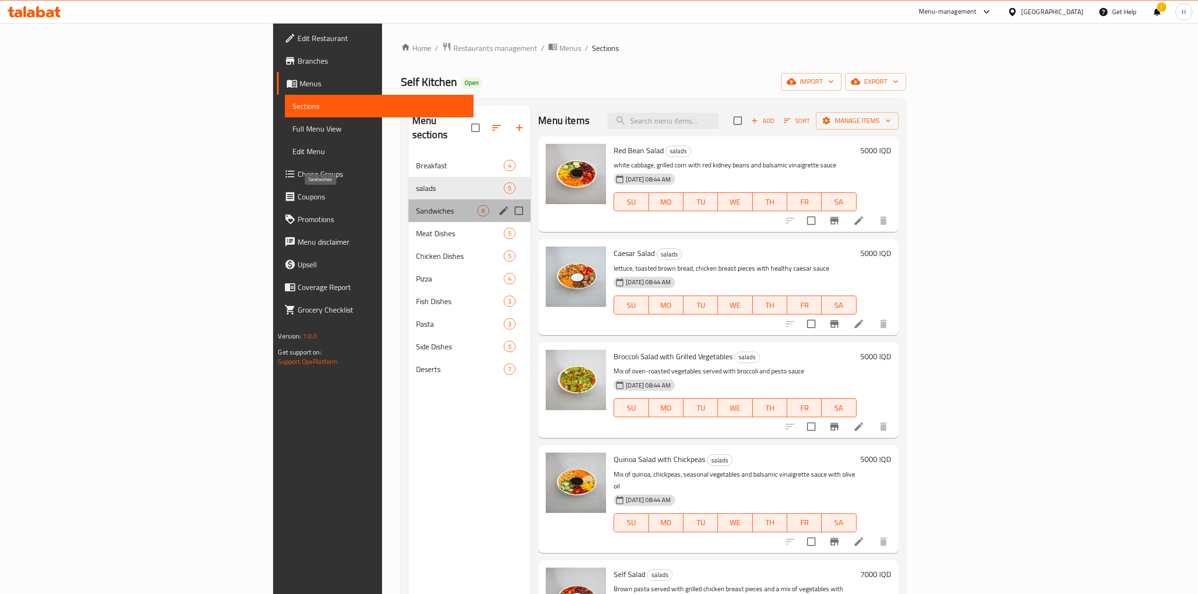
click at [416, 205] on span "Sandwiches" at bounding box center [447, 210] width 62 height 11
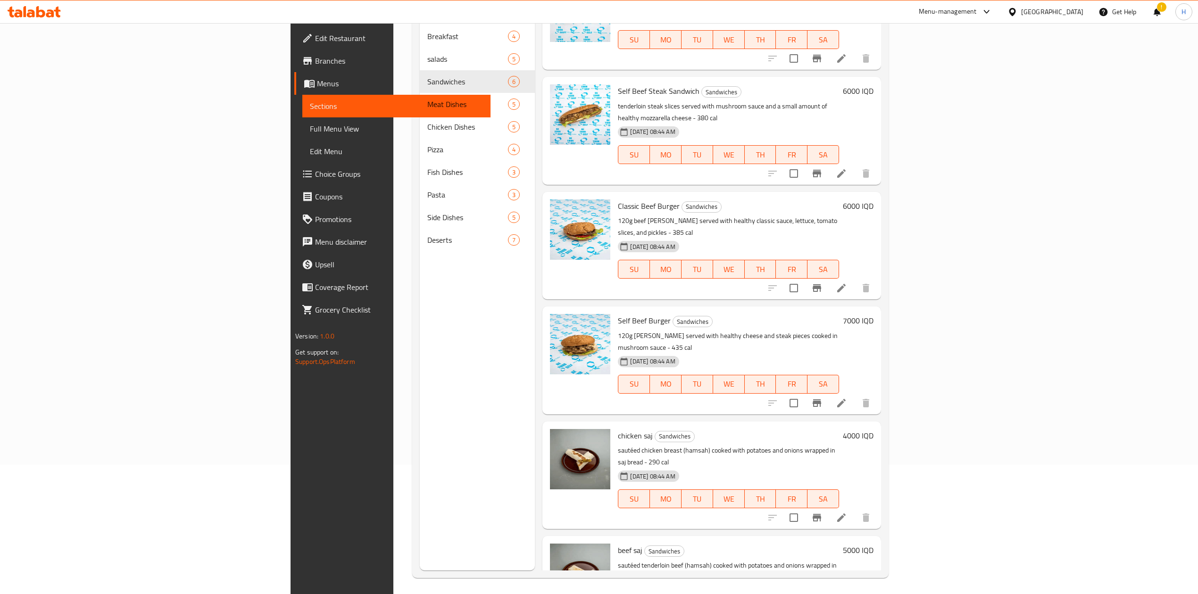
scroll to position [133, 0]
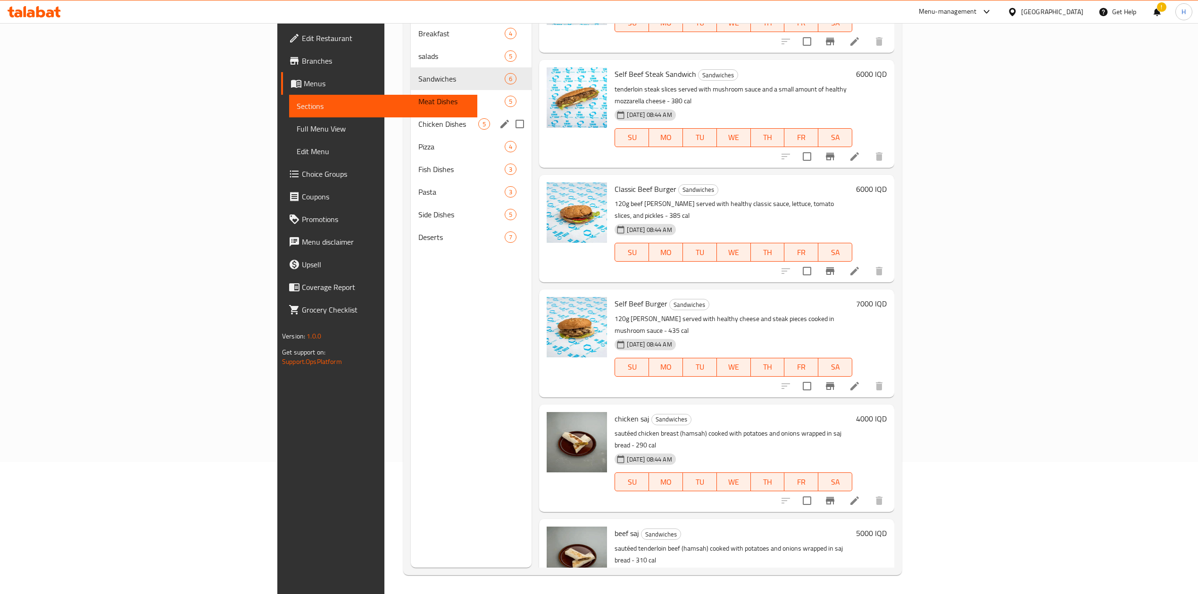
click at [418, 96] on span "Meat Dishes" at bounding box center [461, 101] width 86 height 11
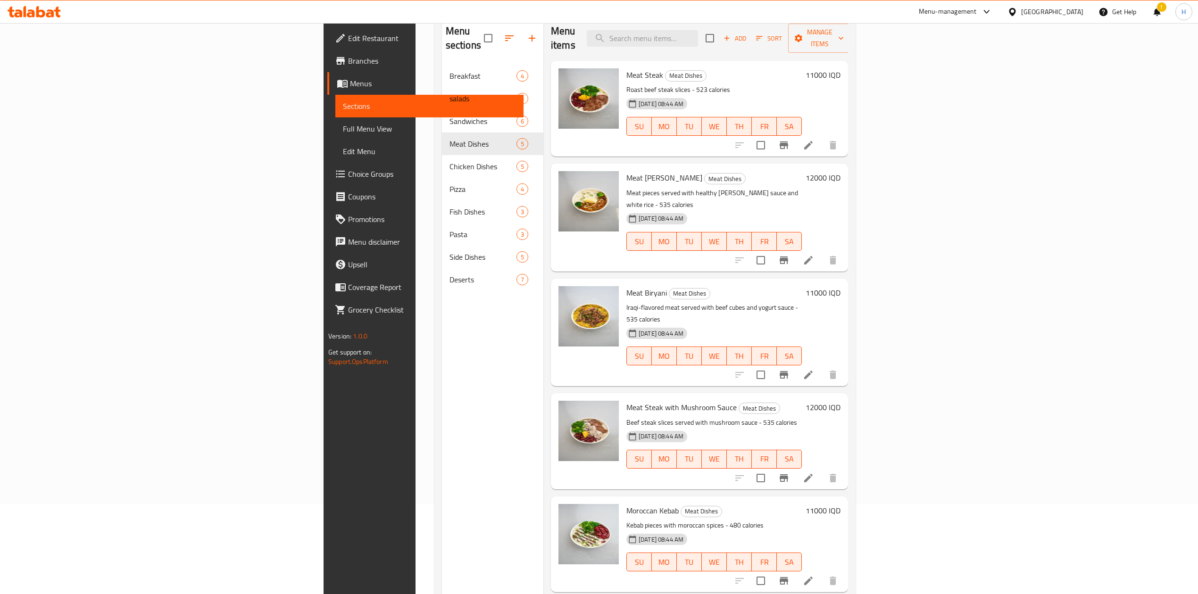
scroll to position [133, 0]
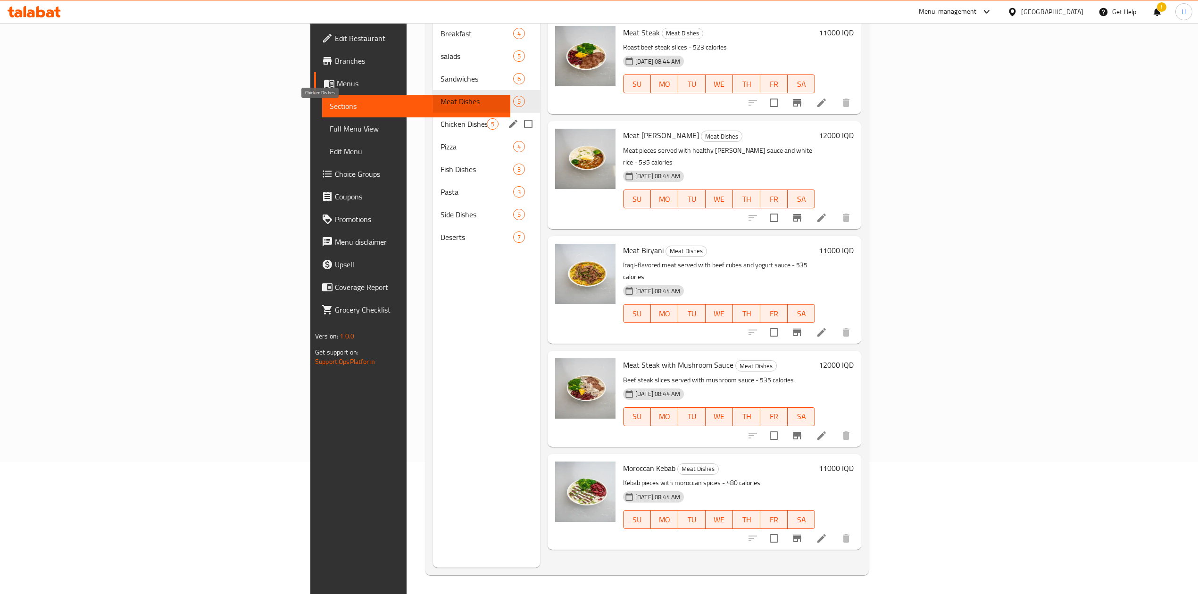
click at [440, 118] on span "Chicken Dishes" at bounding box center [463, 123] width 46 height 11
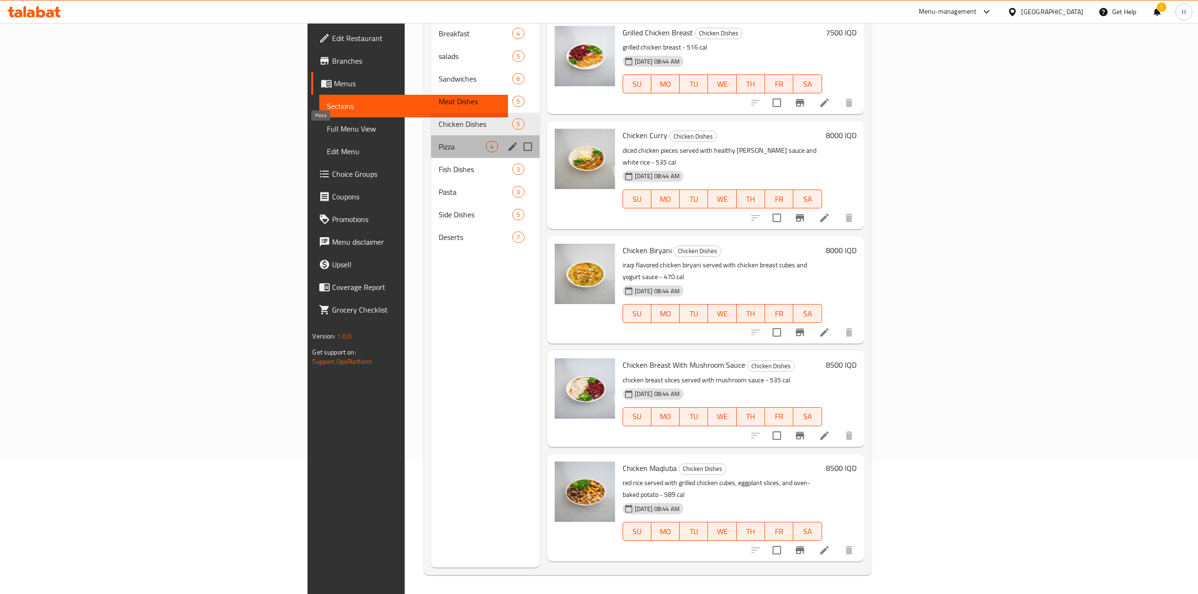
click at [439, 141] on span "Pizza" at bounding box center [462, 146] width 47 height 11
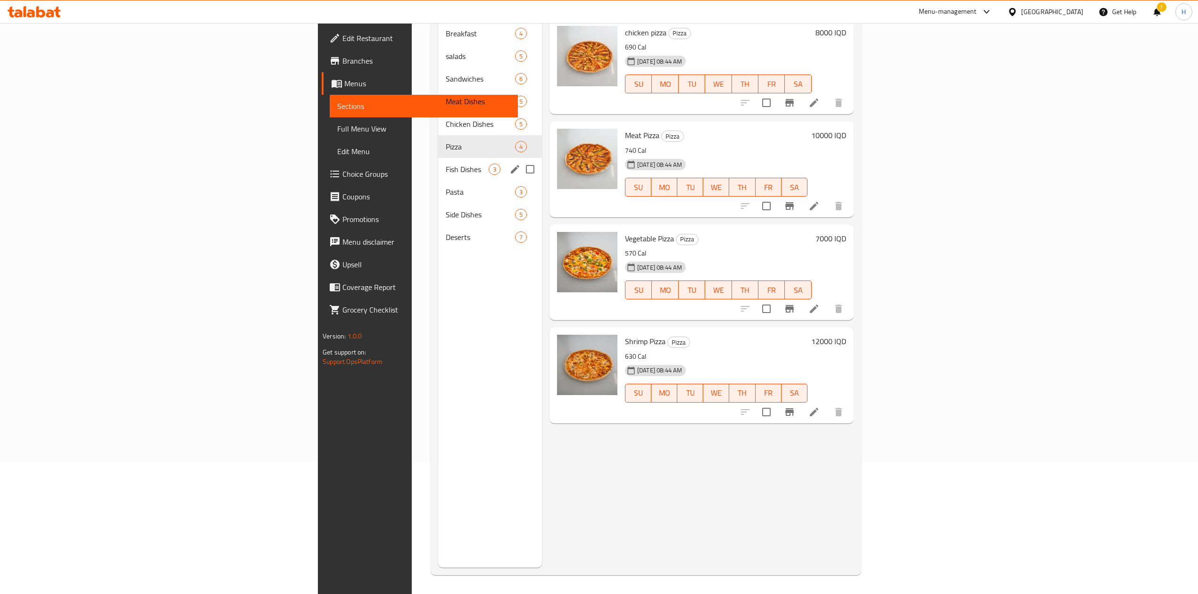
click at [446, 164] on span "Fish Dishes" at bounding box center [467, 169] width 43 height 11
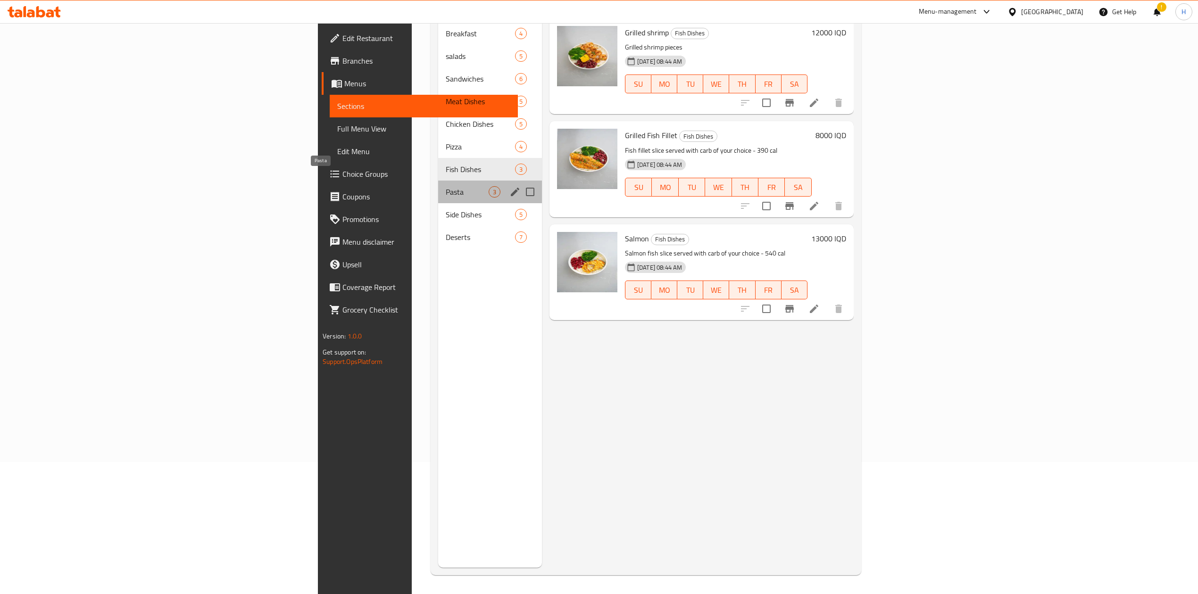
click at [446, 186] on span "Pasta" at bounding box center [467, 191] width 43 height 11
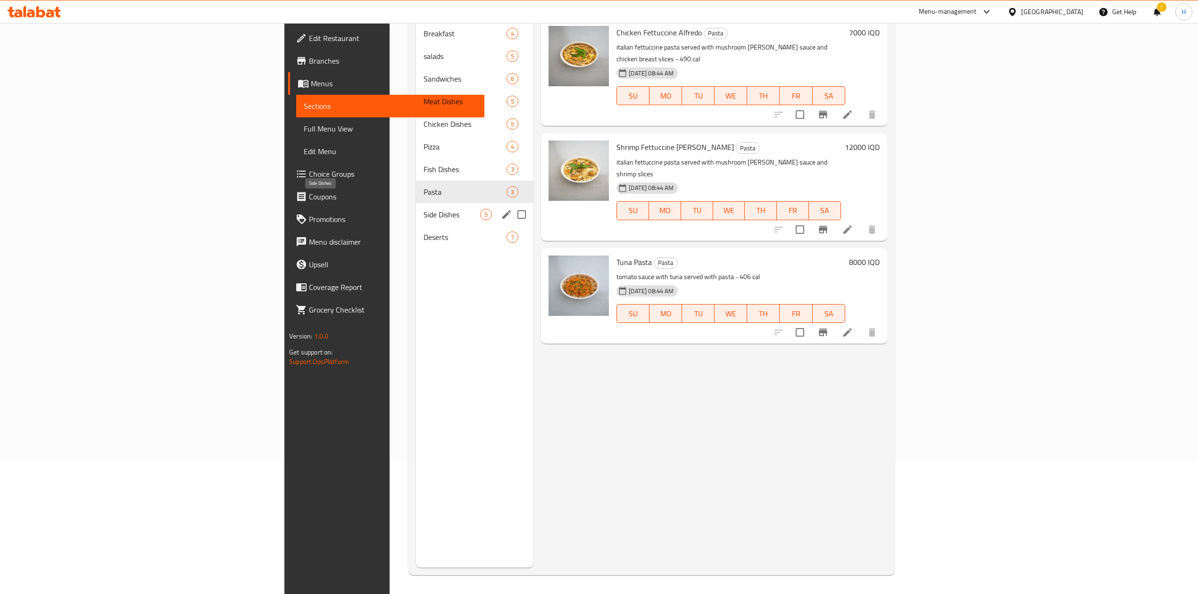
click at [423, 209] on span "Side Dishes" at bounding box center [451, 214] width 57 height 11
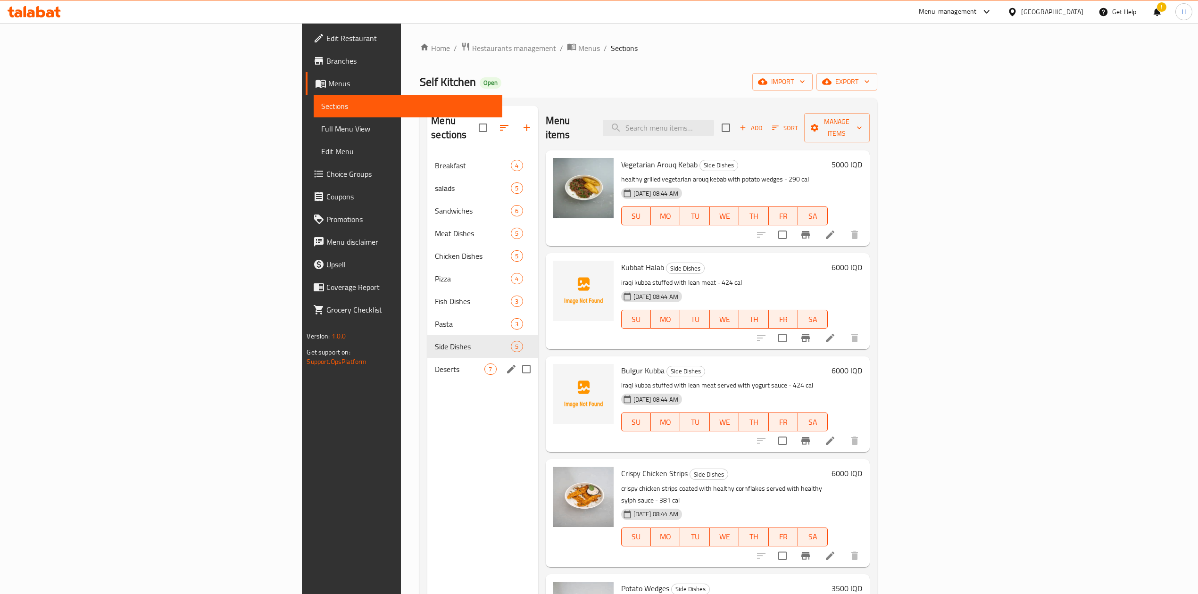
click at [435, 364] on span "Deserts" at bounding box center [460, 369] width 50 height 11
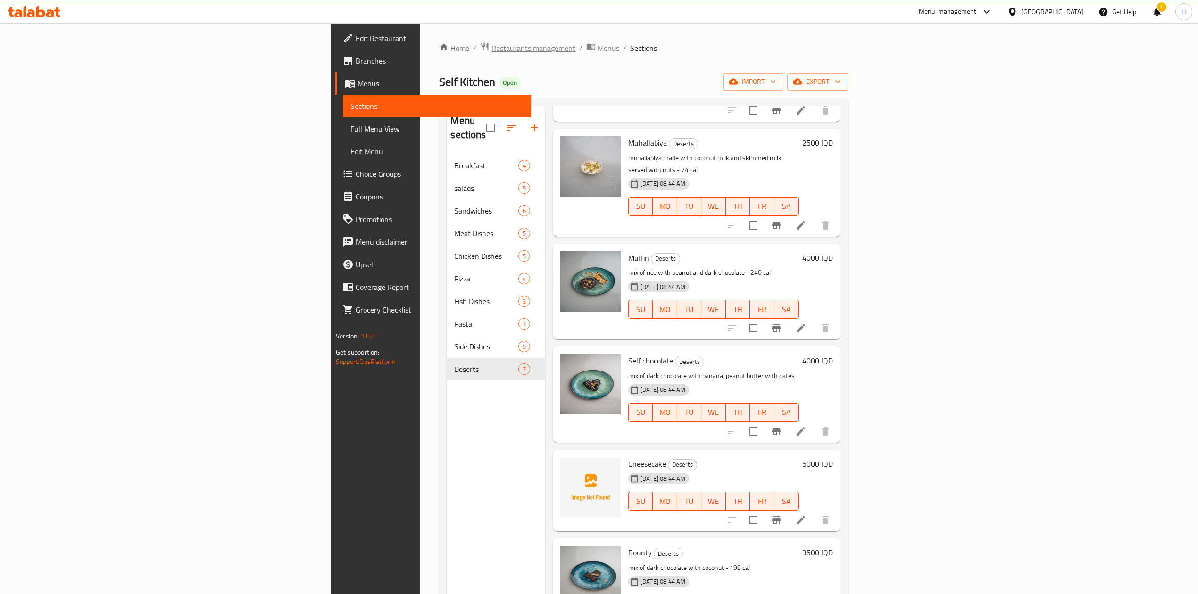
click at [491, 51] on span "Restaurants management" at bounding box center [533, 47] width 84 height 11
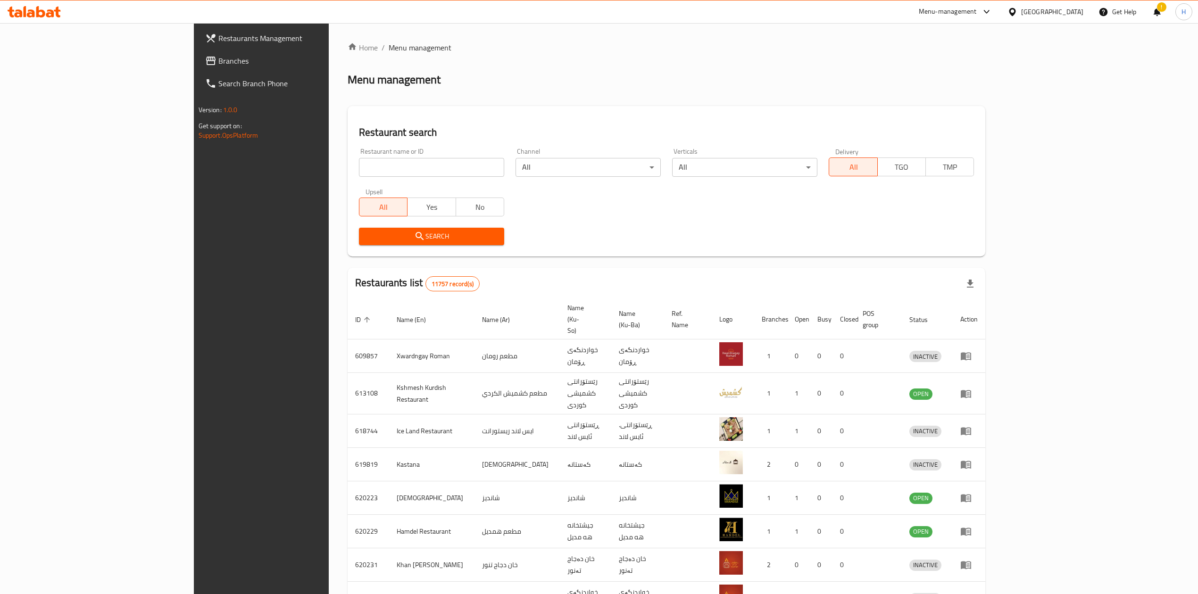
click at [319, 161] on div at bounding box center [599, 297] width 1198 height 594
click at [359, 166] on input "search" at bounding box center [431, 167] width 145 height 19
paste input "768361"
click button "Search" at bounding box center [431, 236] width 145 height 17
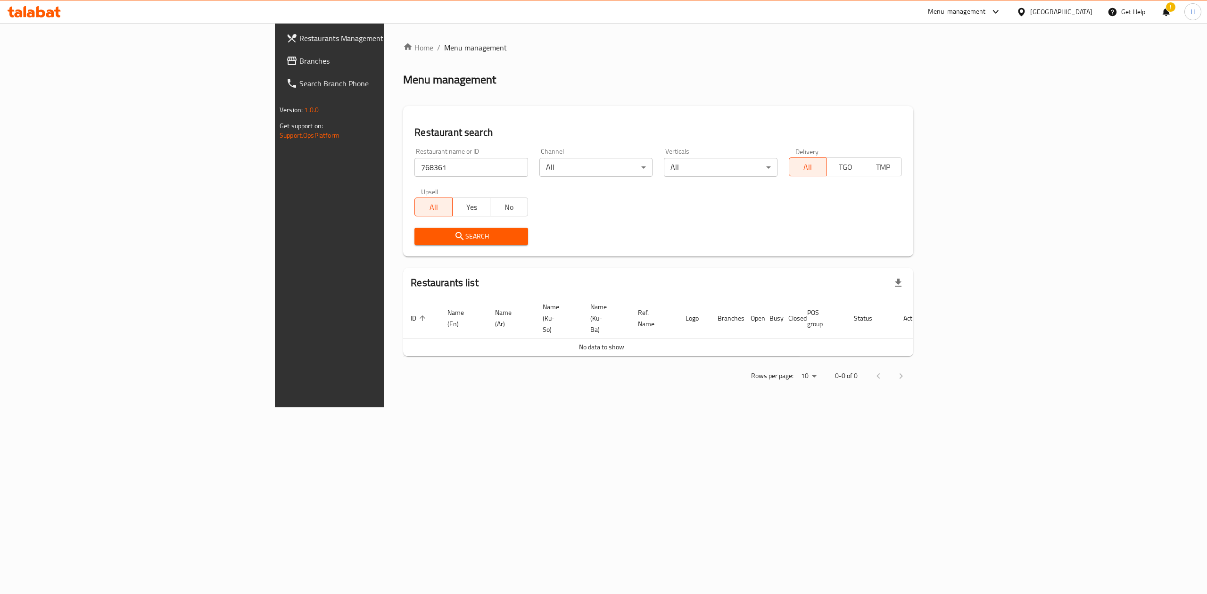
click at [414, 161] on input "768361" at bounding box center [470, 167] width 113 height 19
paste input "Amo Raji Restaurant"
type input "Amo Raji Restaurant"
click button "Search" at bounding box center [470, 236] width 113 height 17
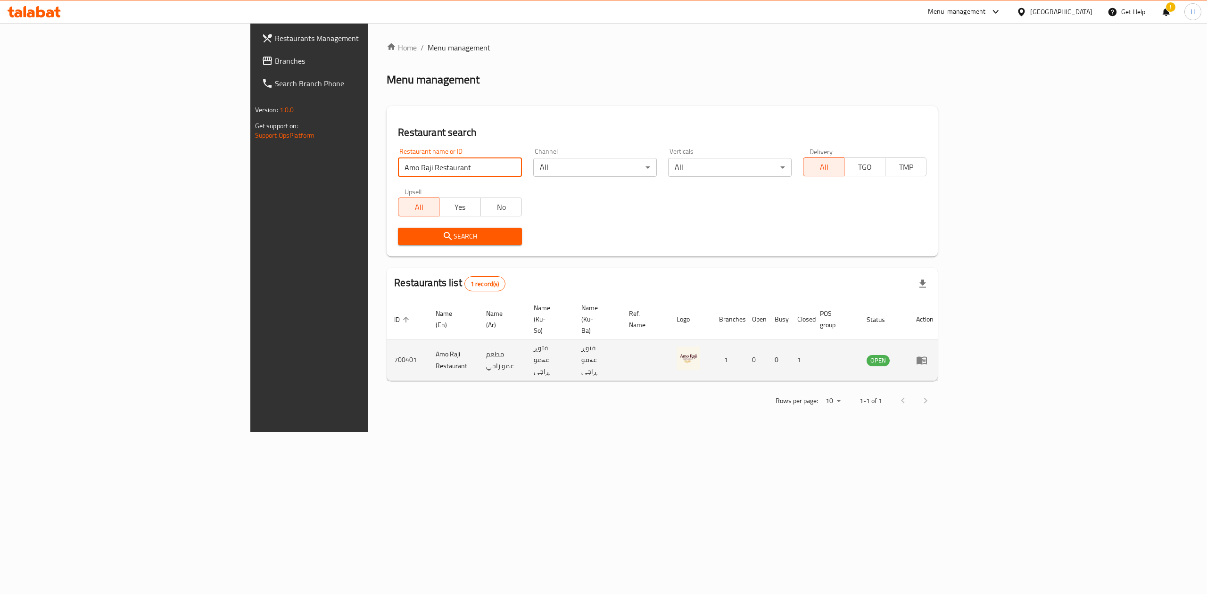
click at [795, 340] on td "enhanced table" at bounding box center [925, 360] width 33 height 41
click at [795, 356] on icon "enhanced table" at bounding box center [922, 360] width 10 height 8
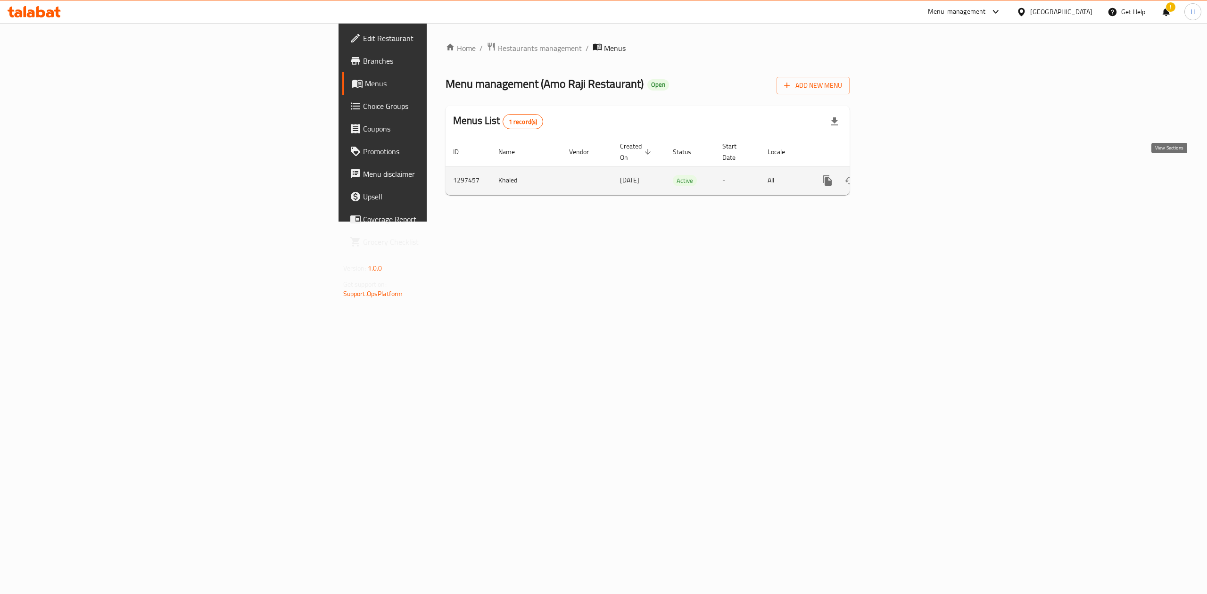
click at [795, 175] on icon "enhanced table" at bounding box center [895, 180] width 11 height 11
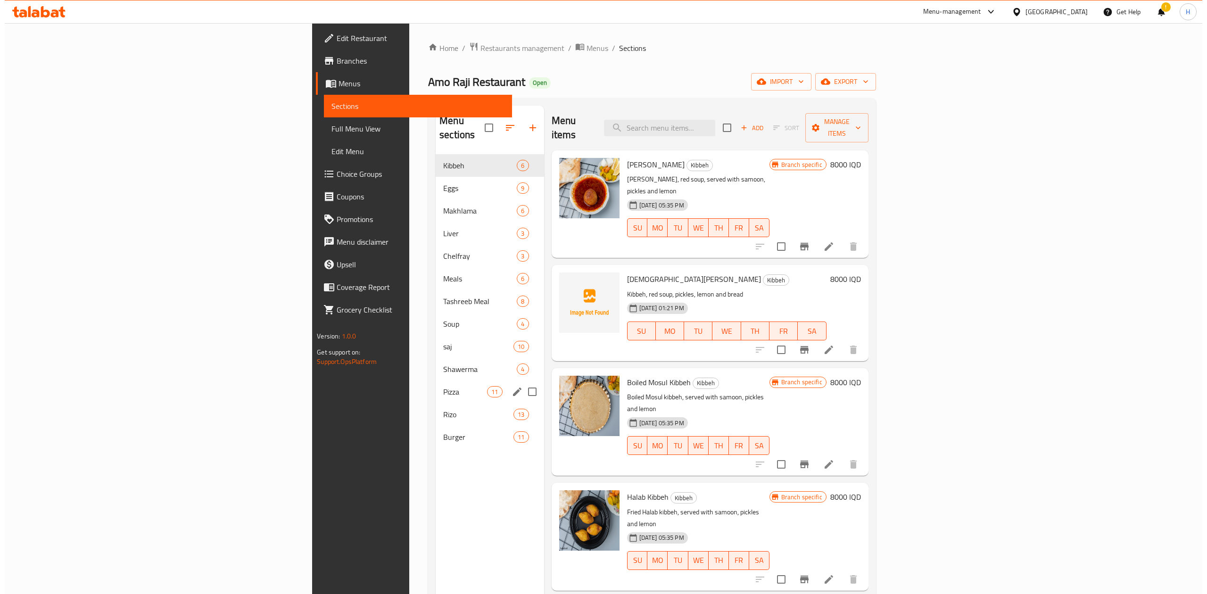
scroll to position [125, 0]
